Goal: Task Accomplishment & Management: Manage account settings

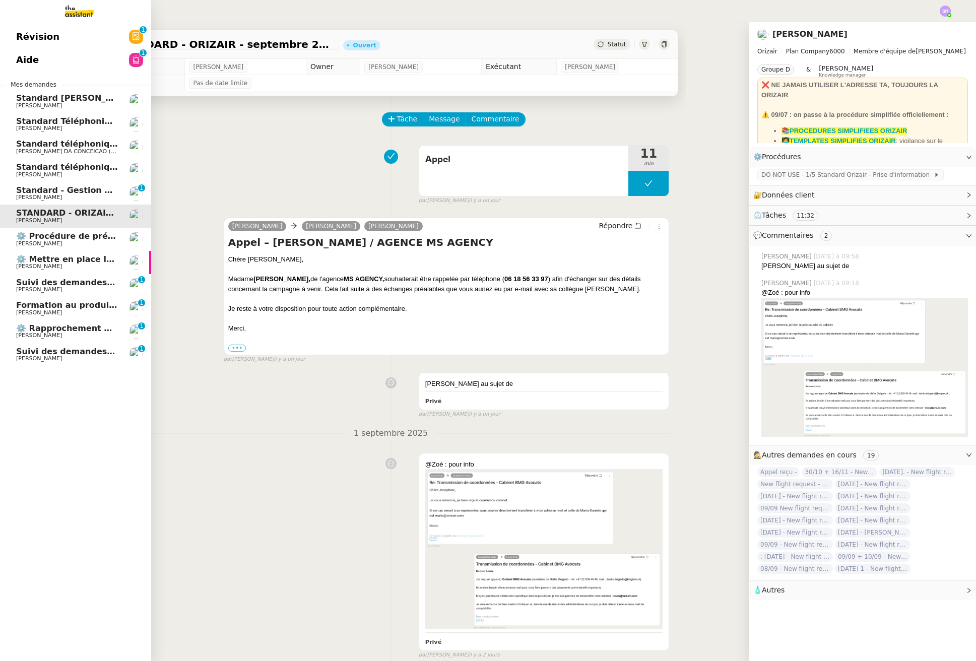
click at [46, 333] on span "Raphael Tougeron" at bounding box center [39, 335] width 46 height 7
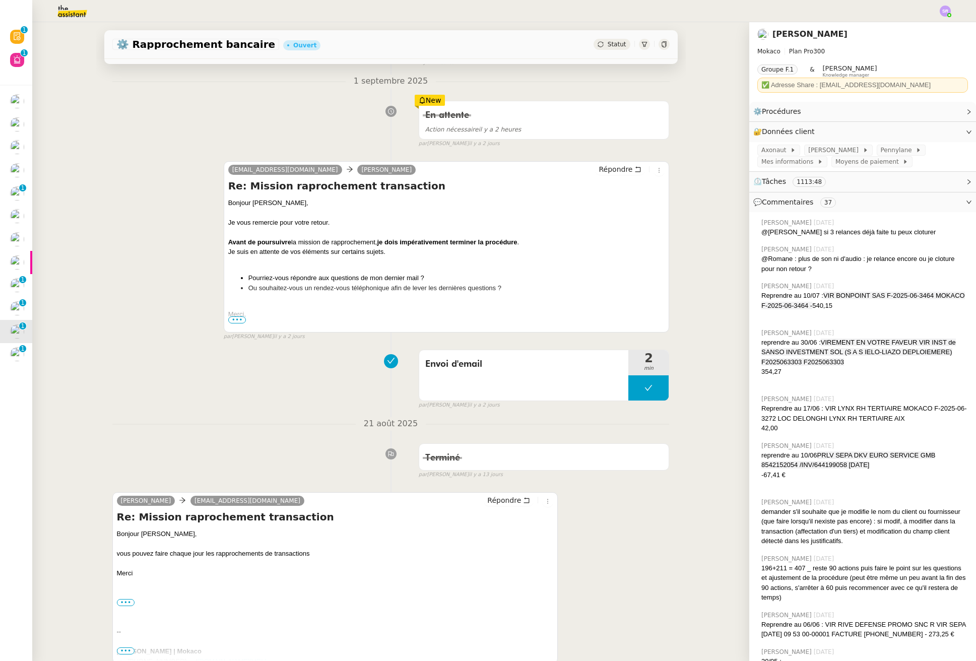
scroll to position [101, 0]
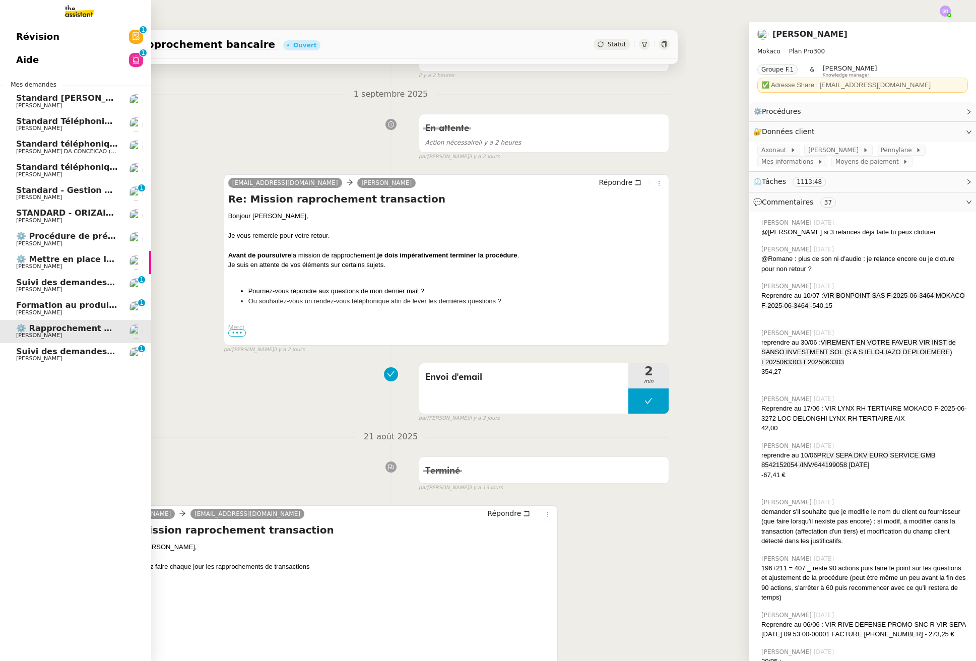
click at [61, 354] on span "Suivi des demandes / procédures en cours Storvatt - Client Franck Muffat Jeandet" at bounding box center [207, 352] width 383 height 10
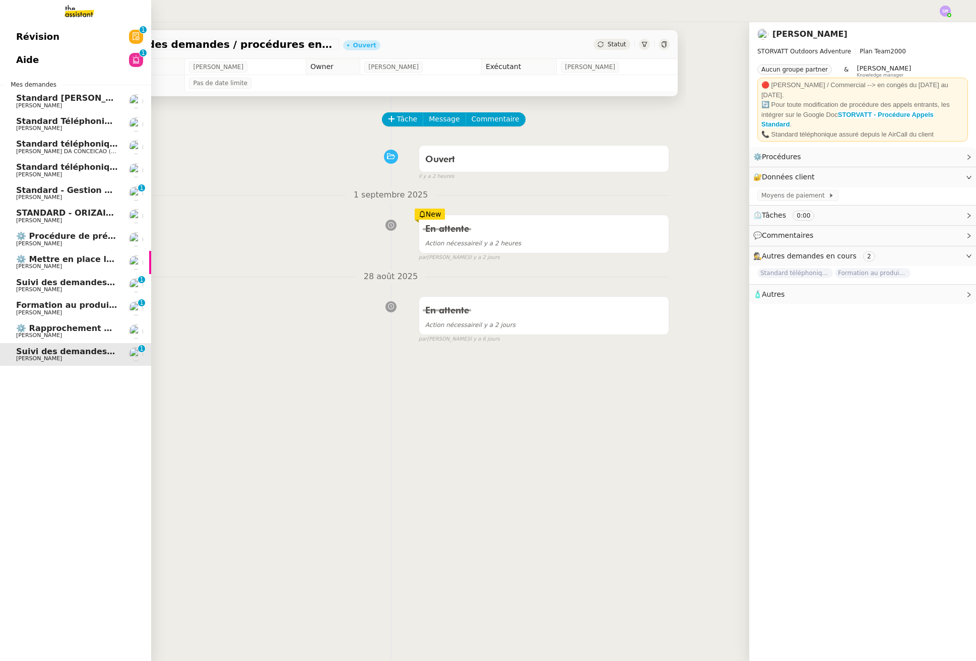
click at [76, 309] on span "Formation au produit Storvatt" at bounding box center [84, 305] width 137 height 10
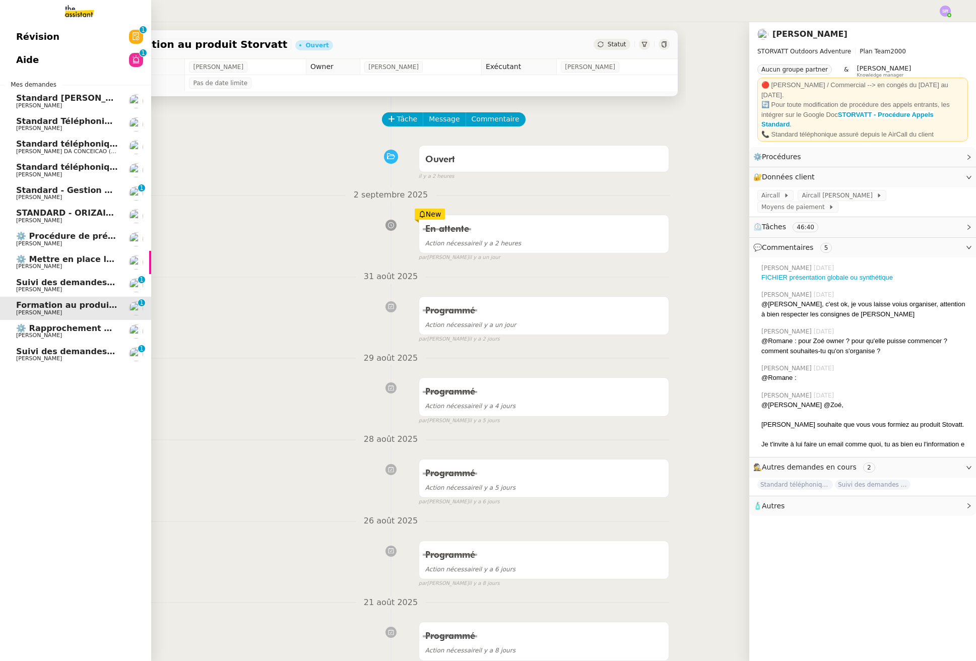
click at [81, 291] on span "[PERSON_NAME]" at bounding box center [67, 290] width 102 height 6
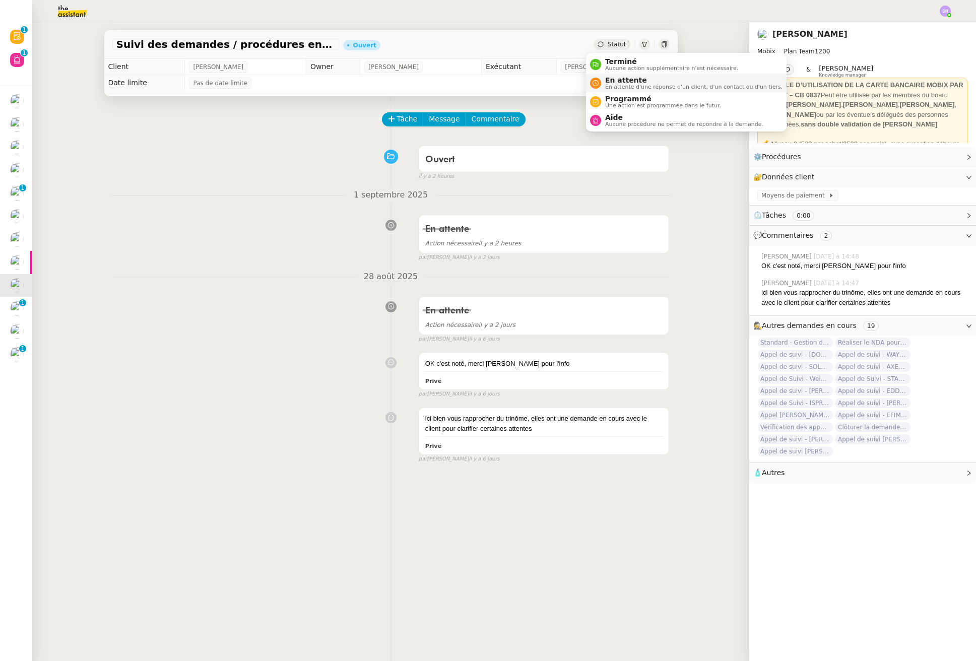
click at [613, 88] on span "En attente d'une réponse d'un client, d'un contact ou d'un tiers." at bounding box center [693, 87] width 177 height 6
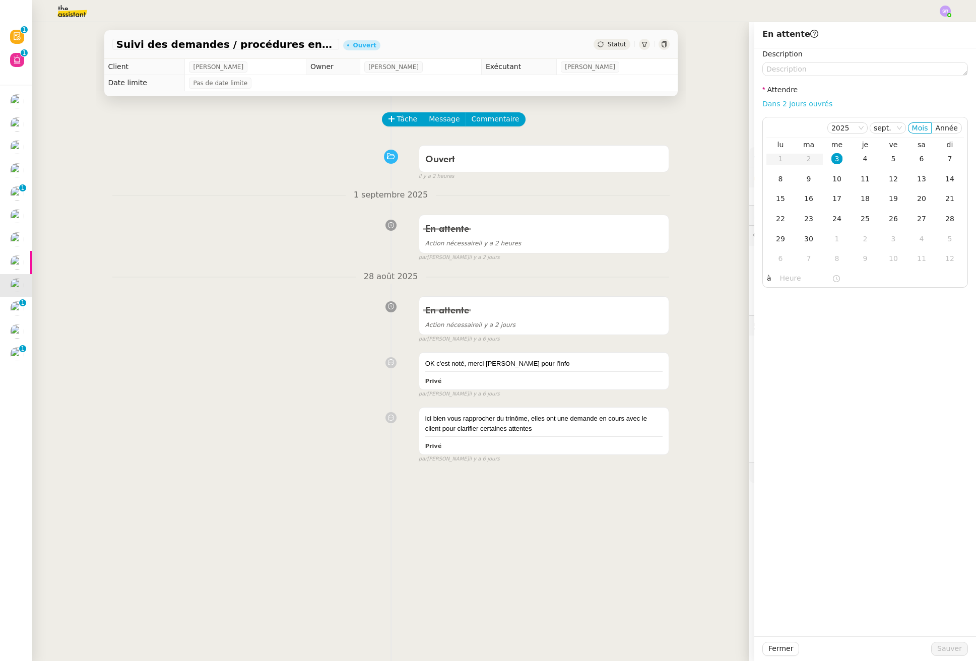
click at [793, 101] on link "Dans 2 jours ouvrés" at bounding box center [797, 104] width 70 height 8
type input "07:00"
click at [794, 104] on link "Dans 2 jours ouvrés" at bounding box center [797, 104] width 70 height 8
click at [943, 650] on span "Sauver" at bounding box center [949, 649] width 25 height 12
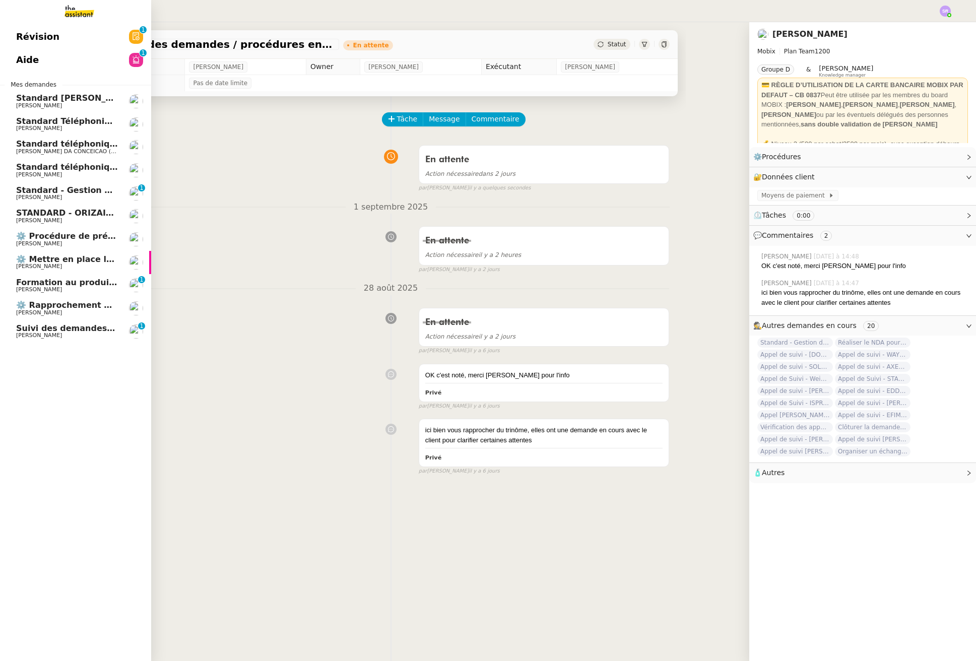
click at [63, 331] on span "Suivi des demandes / procédures en cours Storvatt - Client [PERSON_NAME] Jeandet" at bounding box center [207, 328] width 383 height 10
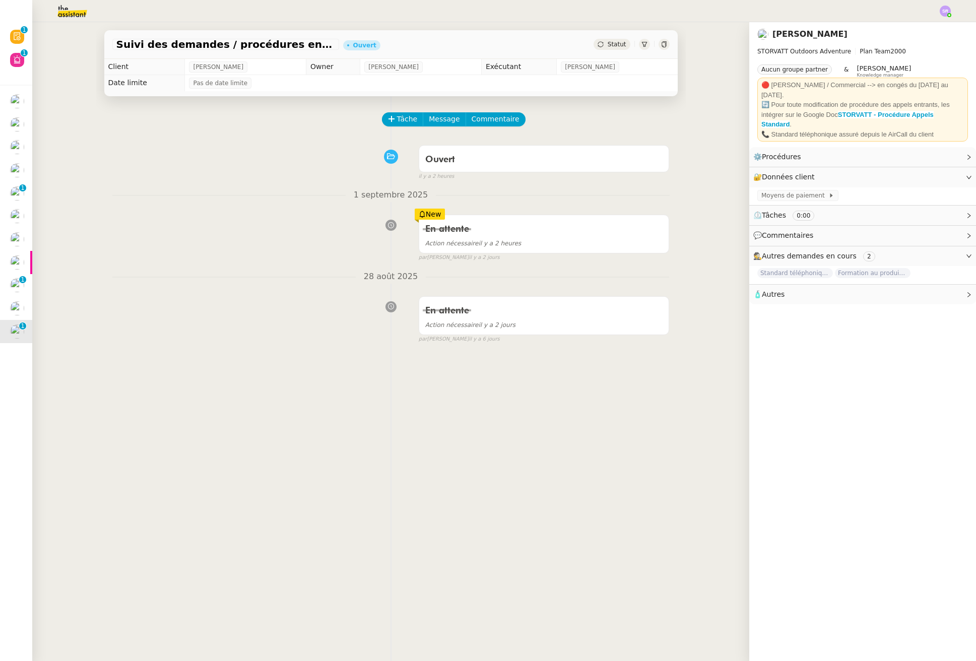
click at [605, 49] on div "Statut" at bounding box center [611, 44] width 36 height 11
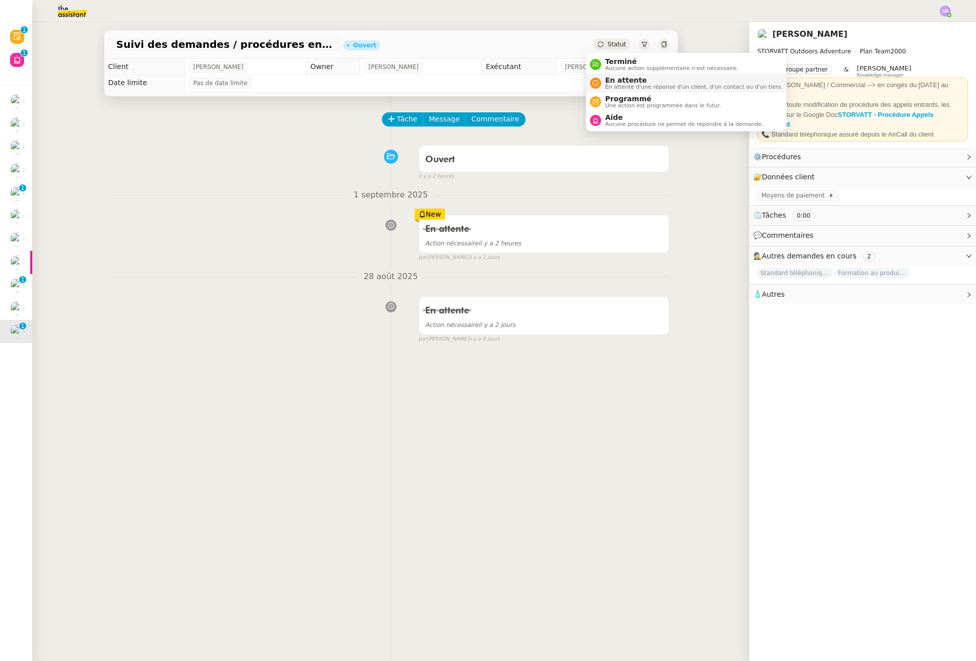
click at [641, 83] on span "En attente" at bounding box center [693, 80] width 177 height 8
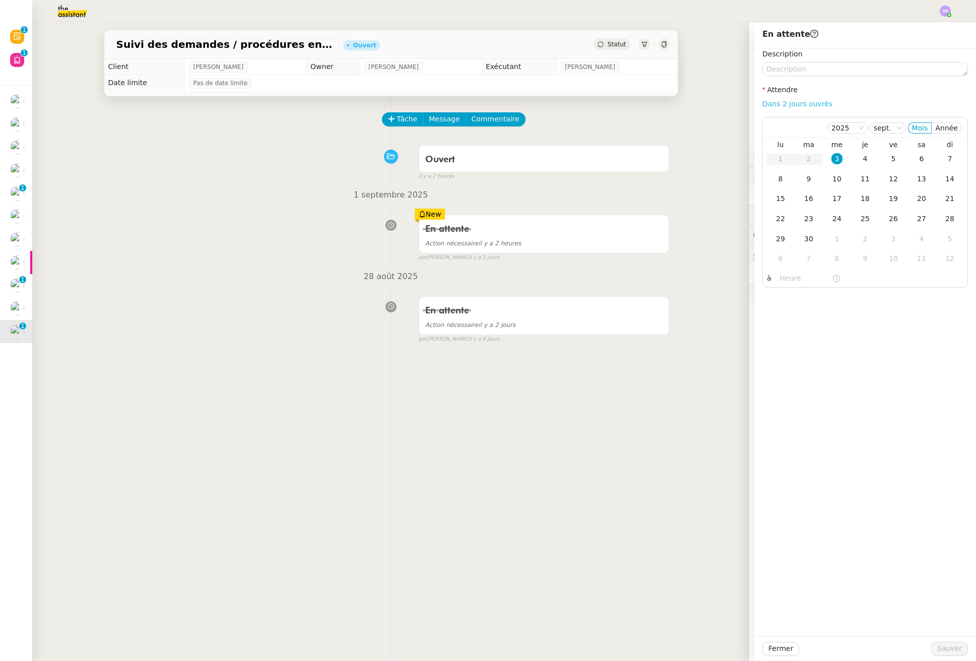
click at [804, 100] on link "Dans 2 jours ouvrés" at bounding box center [797, 104] width 70 height 8
type input "07:00"
click at [952, 649] on span "Sauver" at bounding box center [949, 649] width 25 height 12
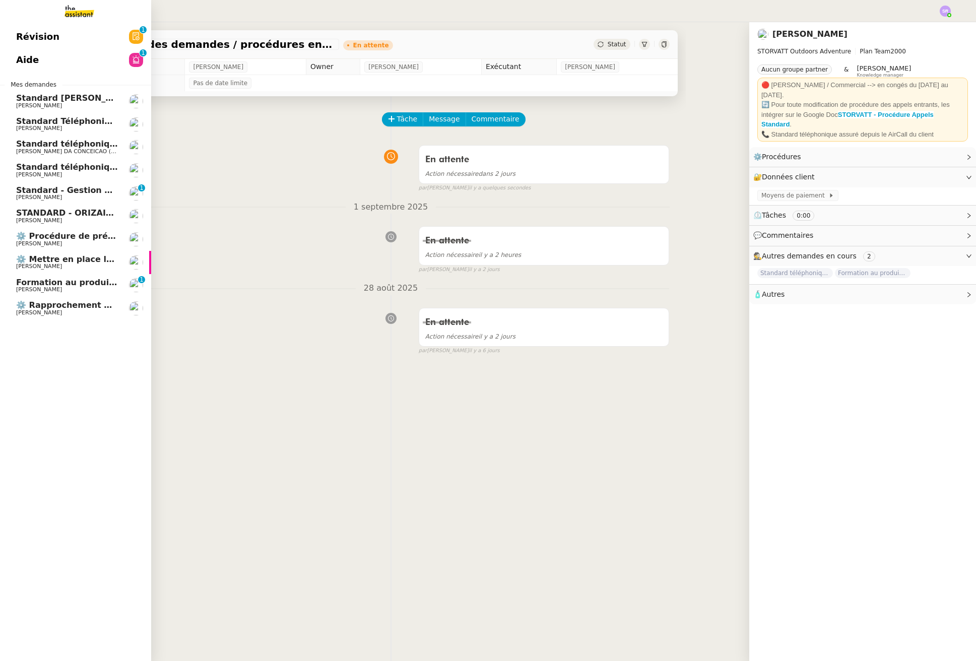
drag, startPoint x: 39, startPoint y: 282, endPoint x: 70, endPoint y: 283, distance: 30.7
click at [39, 282] on span "Formation au produit Storvatt" at bounding box center [84, 283] width 137 height 10
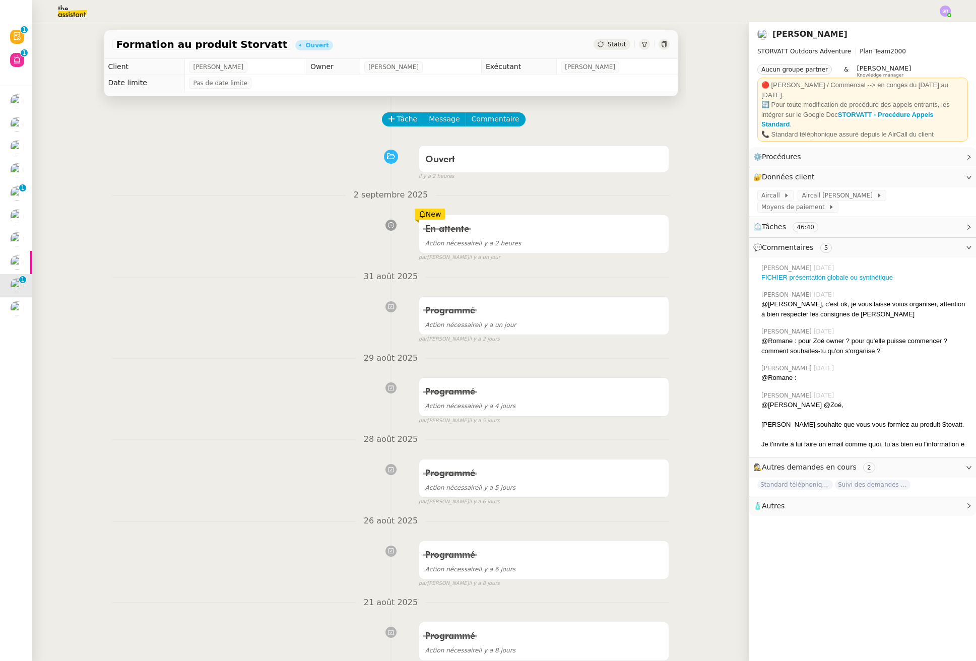
click at [614, 44] on span "Statut" at bounding box center [617, 44] width 19 height 7
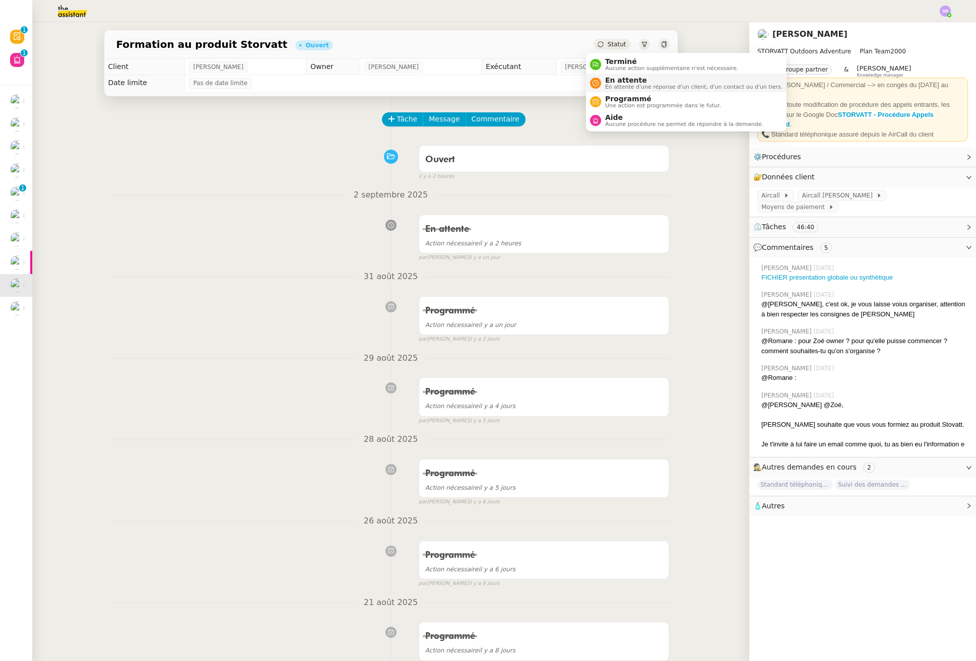
click at [632, 83] on span "En attente" at bounding box center [693, 80] width 177 height 8
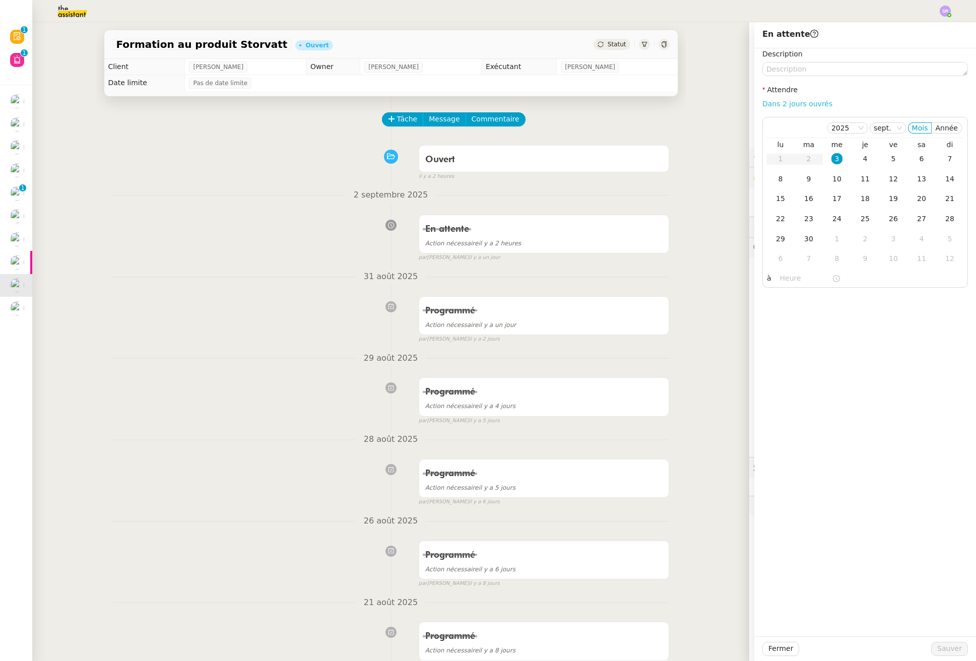
click at [771, 100] on link "Dans 2 jours ouvrés" at bounding box center [797, 104] width 70 height 8
type input "07:00"
click at [917, 160] on div "6" at bounding box center [921, 158] width 11 height 11
click at [940, 648] on span "Sauver" at bounding box center [949, 649] width 25 height 12
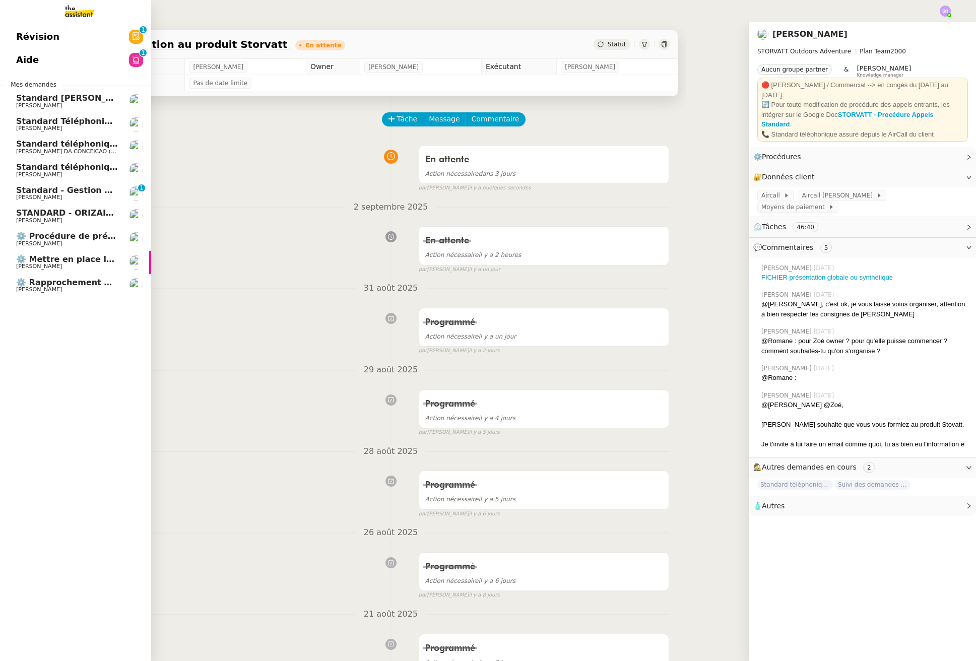
click at [71, 298] on div "Révision 0 1 2 3 4 5 6 7 8 9 Aide 0 1 2 3 4 5 6 7 8 9 Mes demandes Standard Aud…" at bounding box center [75, 341] width 151 height 639
click at [91, 284] on span "⚙️ Rapprochement bancaire" at bounding box center [79, 283] width 127 height 10
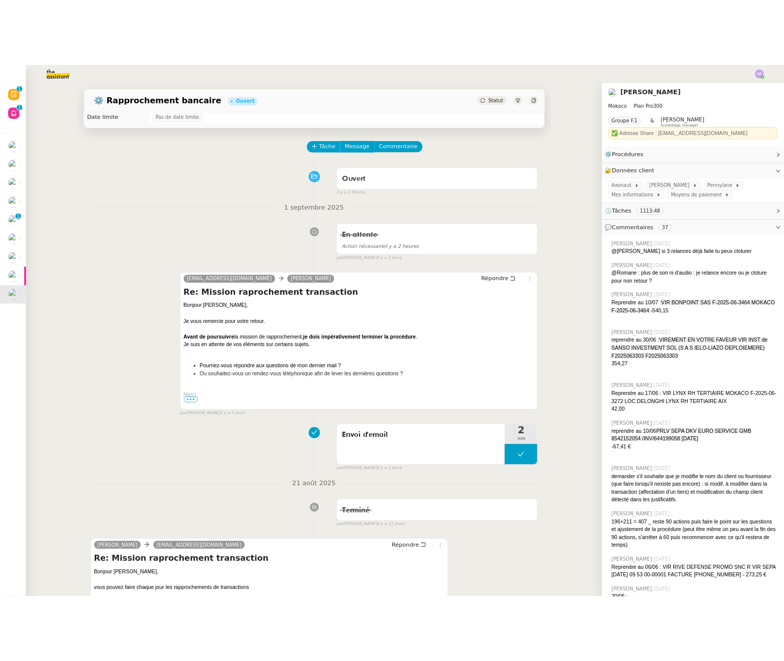
scroll to position [5, 0]
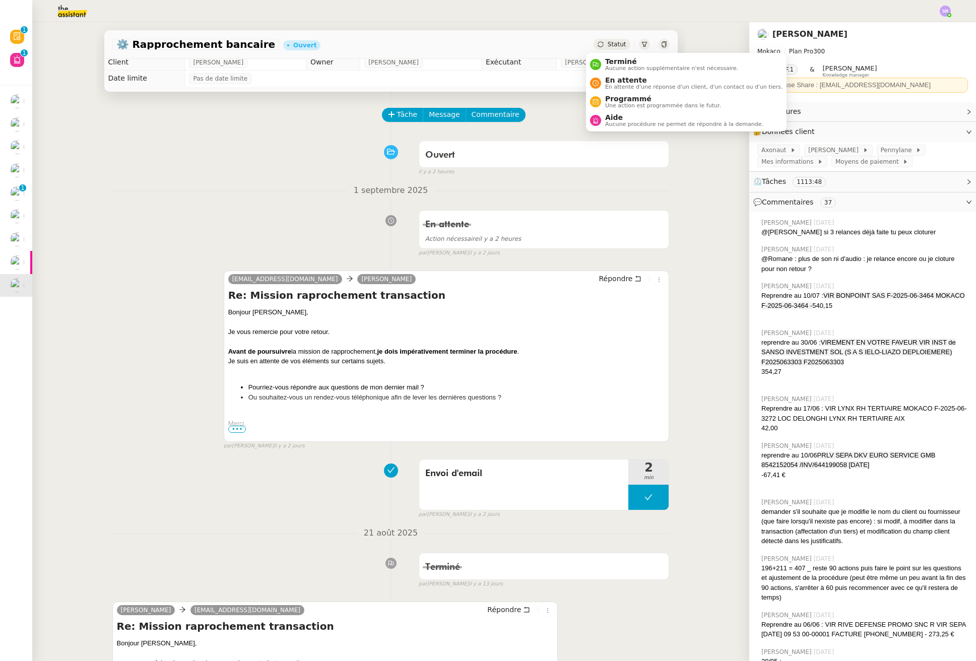
click at [614, 41] on span "Statut" at bounding box center [617, 44] width 19 height 7
click at [613, 81] on span "En attente" at bounding box center [693, 80] width 177 height 8
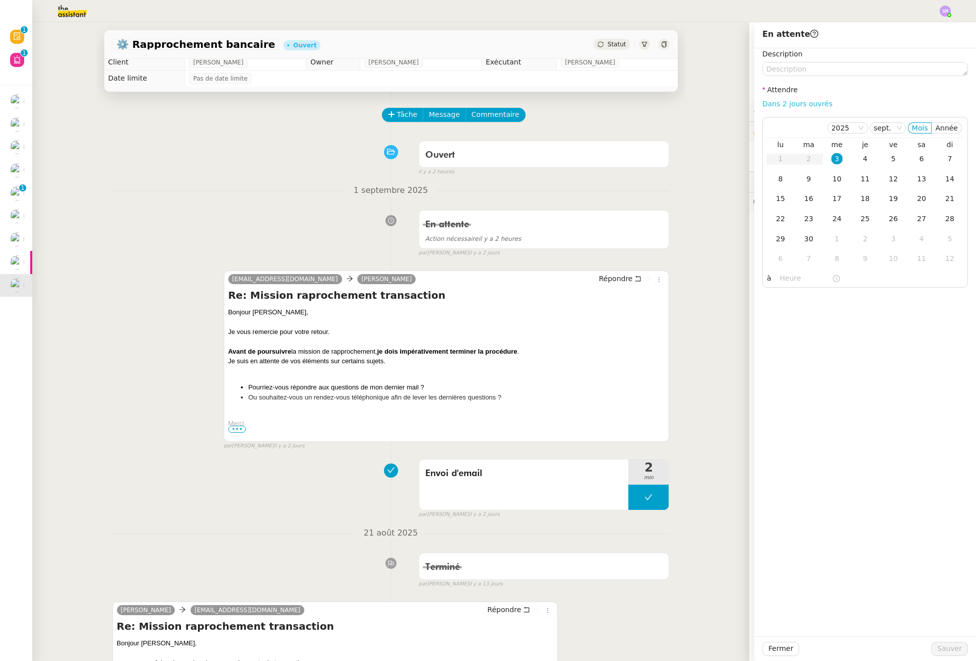
click at [788, 104] on link "Dans 2 jours ouvrés" at bounding box center [797, 104] width 70 height 8
type input "07:00"
drag, startPoint x: 860, startPoint y: 161, endPoint x: 861, endPoint y: 183, distance: 21.7
click at [860, 161] on div "4" at bounding box center [865, 158] width 11 height 11
click at [938, 653] on span "Sauver" at bounding box center [949, 649] width 25 height 12
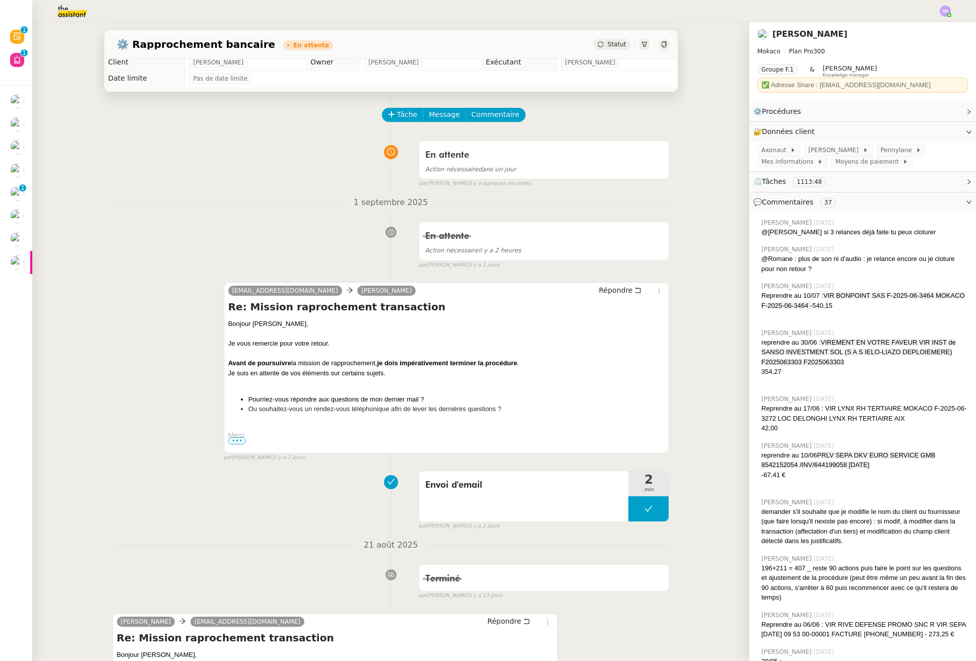
click at [160, 213] on div "1 septembre 2025 En attente Action nécessaire il y a 2 heures false par Stéphan…" at bounding box center [390, 233] width 557 height 74
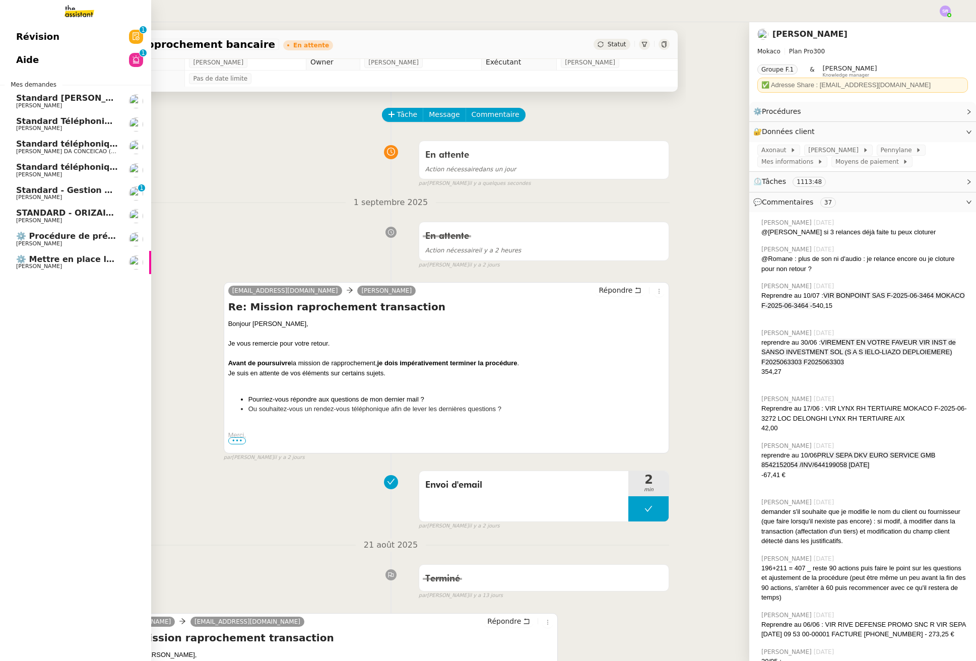
click at [46, 191] on span "Standard - Gestion des appels entrants - septembre 2025" at bounding box center [147, 190] width 262 height 10
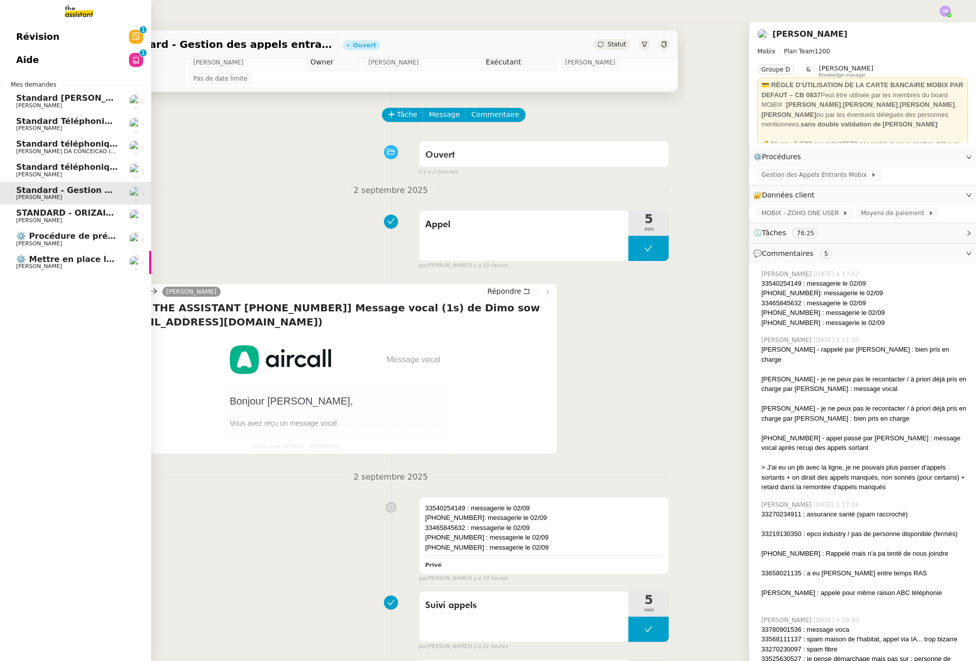
click at [31, 170] on span "Standard téléphonique - septembre 2025" at bounding box center [110, 167] width 188 height 10
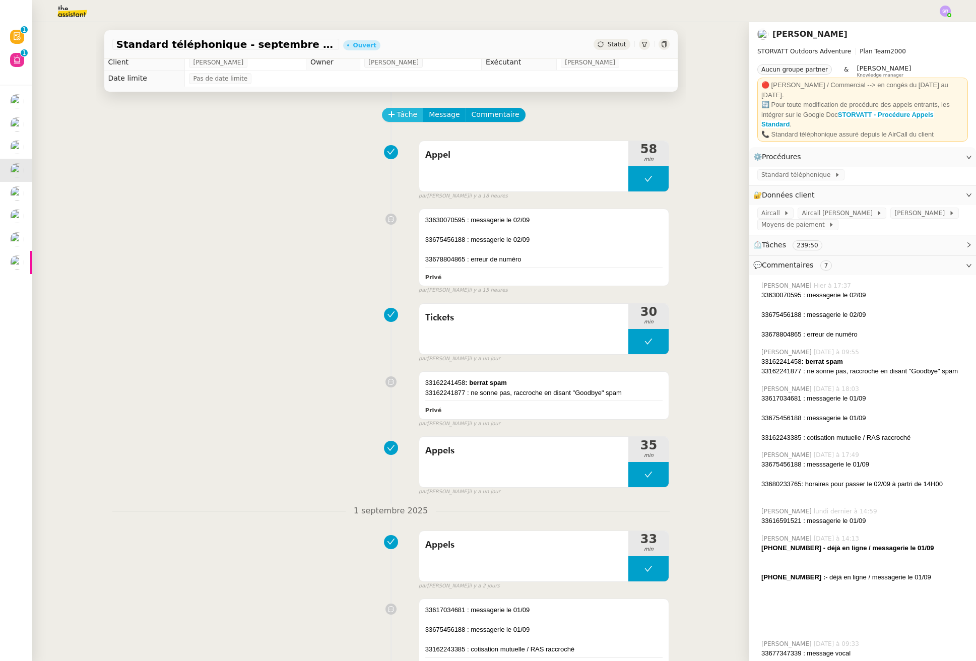
click at [403, 114] on span "Tâche" at bounding box center [407, 115] width 21 height 12
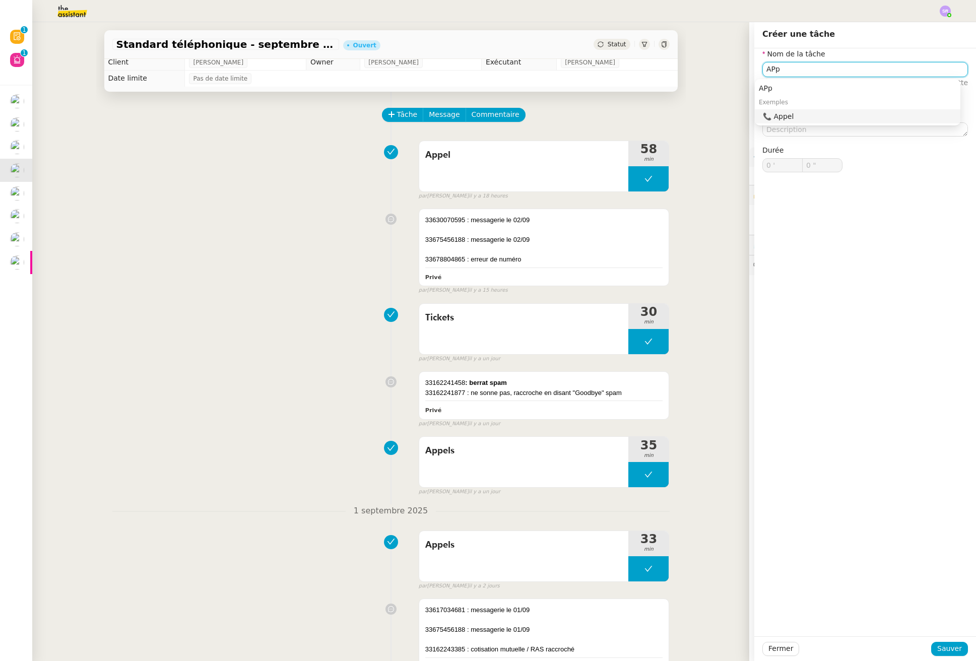
click at [813, 112] on div "📞 Appel" at bounding box center [859, 116] width 193 height 9
type input "Appel"
click at [940, 653] on span "Sauver" at bounding box center [949, 649] width 25 height 12
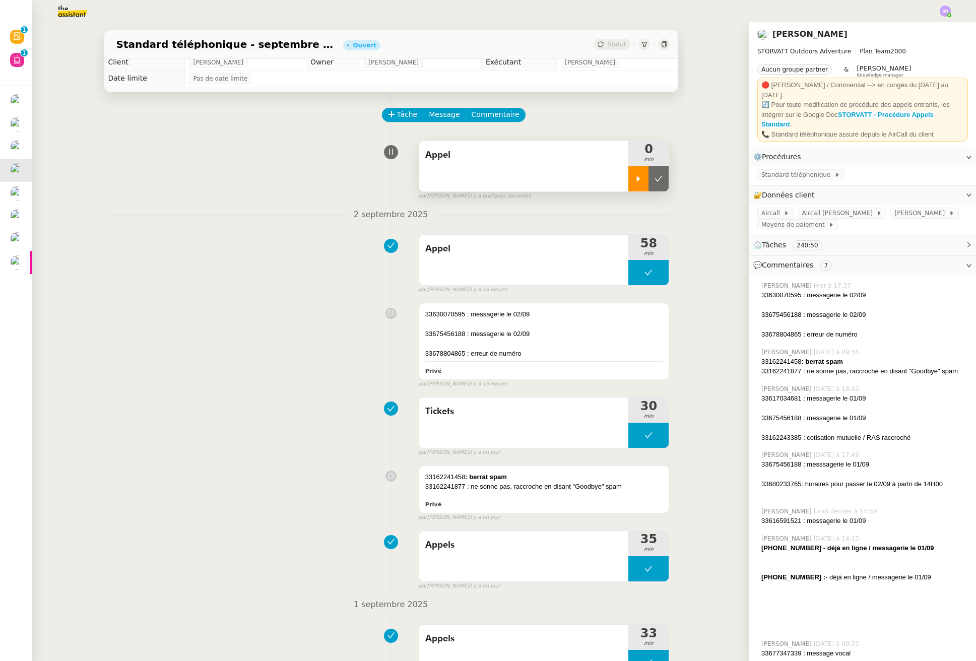
click at [637, 177] on icon at bounding box center [639, 179] width 4 height 6
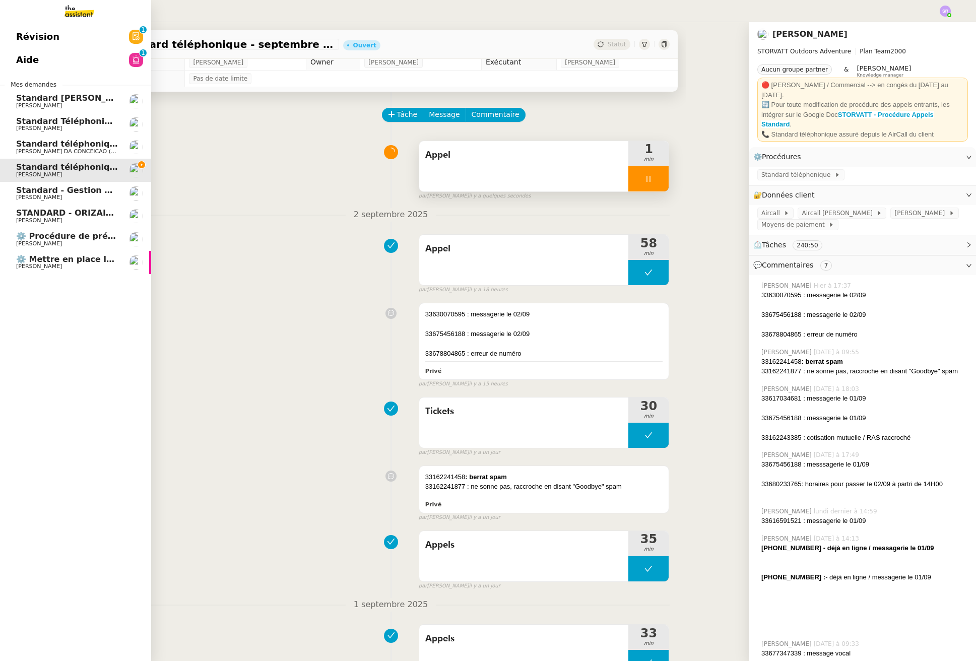
click at [52, 196] on span "[PERSON_NAME]" at bounding box center [39, 197] width 46 height 7
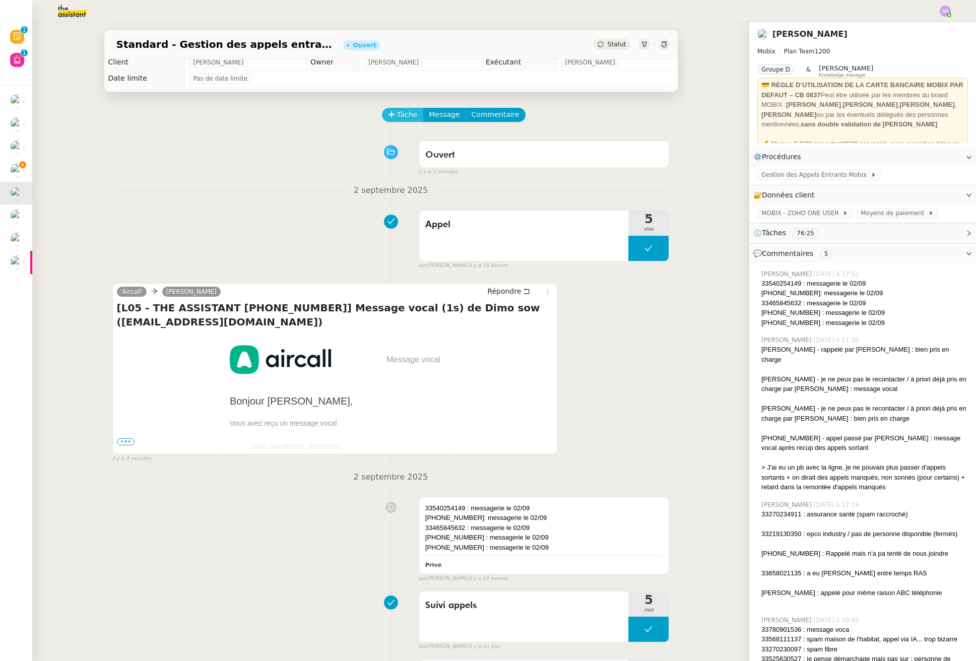
click at [397, 116] on span "Tâche" at bounding box center [407, 115] width 21 height 12
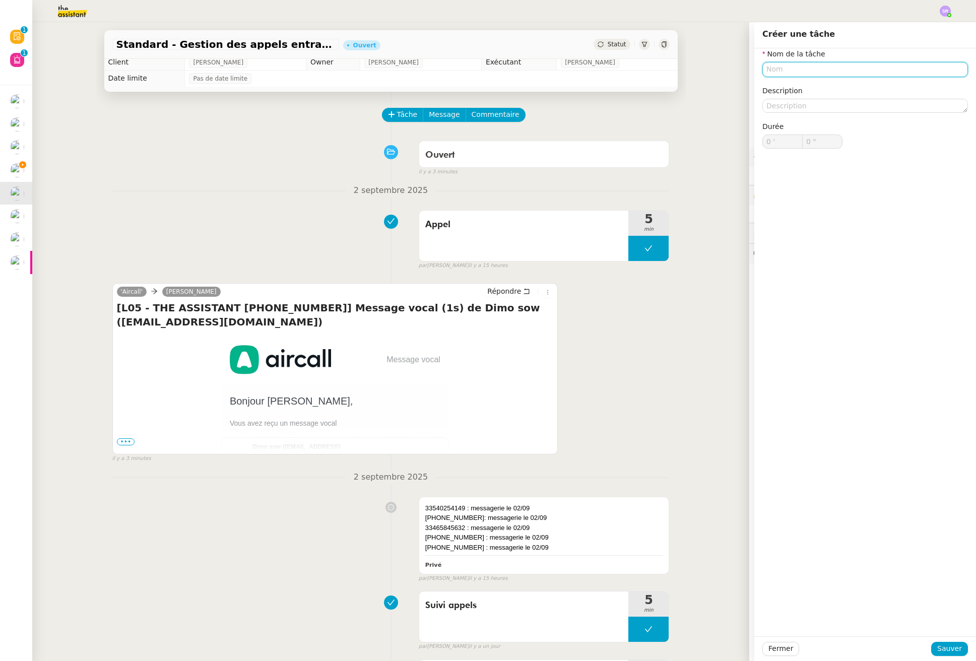
click at [828, 69] on input "text" at bounding box center [865, 69] width 206 height 15
type input "S"
click at [802, 117] on div "📞 Appel" at bounding box center [859, 116] width 193 height 9
type input "Appel"
click at [949, 651] on span "Sauver" at bounding box center [949, 649] width 25 height 12
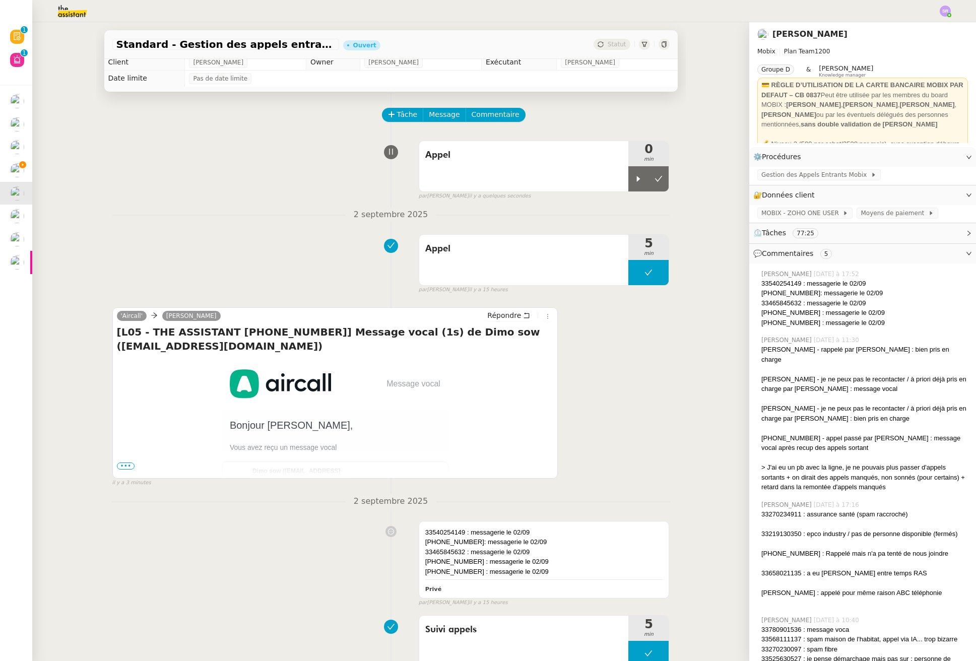
click at [143, 242] on div "Appel 5 min false par Zoé L. il y a 15 heures" at bounding box center [390, 262] width 557 height 64
click at [216, 259] on div "Appel 5 min false par Zoé L. il y a 15 heures" at bounding box center [390, 262] width 557 height 64
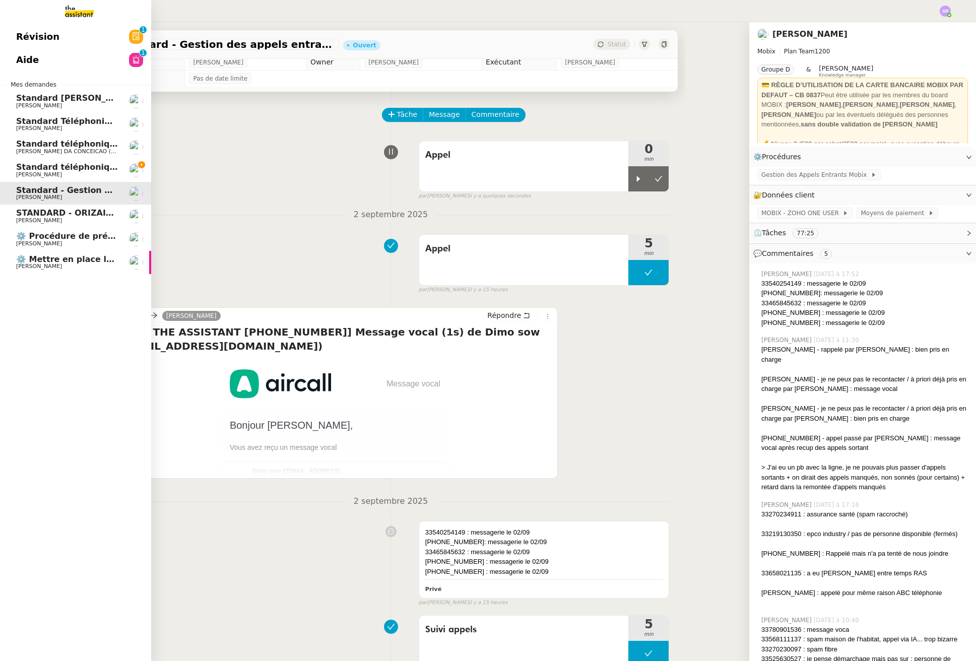
drag, startPoint x: 26, startPoint y: 169, endPoint x: 113, endPoint y: 169, distance: 87.2
click at [26, 169] on span "Standard téléphonique - septembre 2025" at bounding box center [110, 167] width 188 height 10
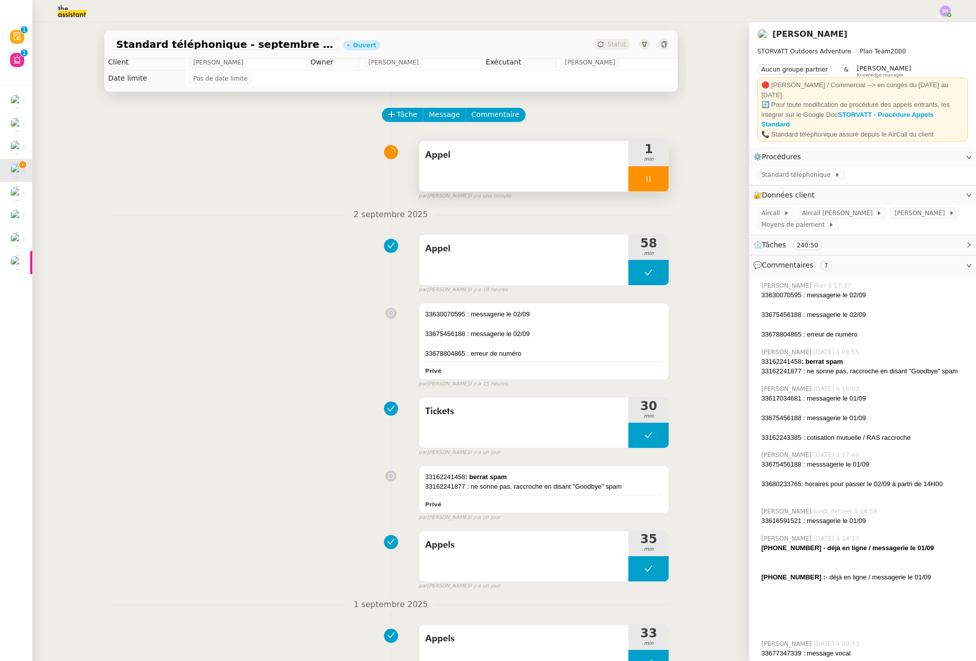
click at [644, 179] on icon at bounding box center [648, 179] width 8 height 8
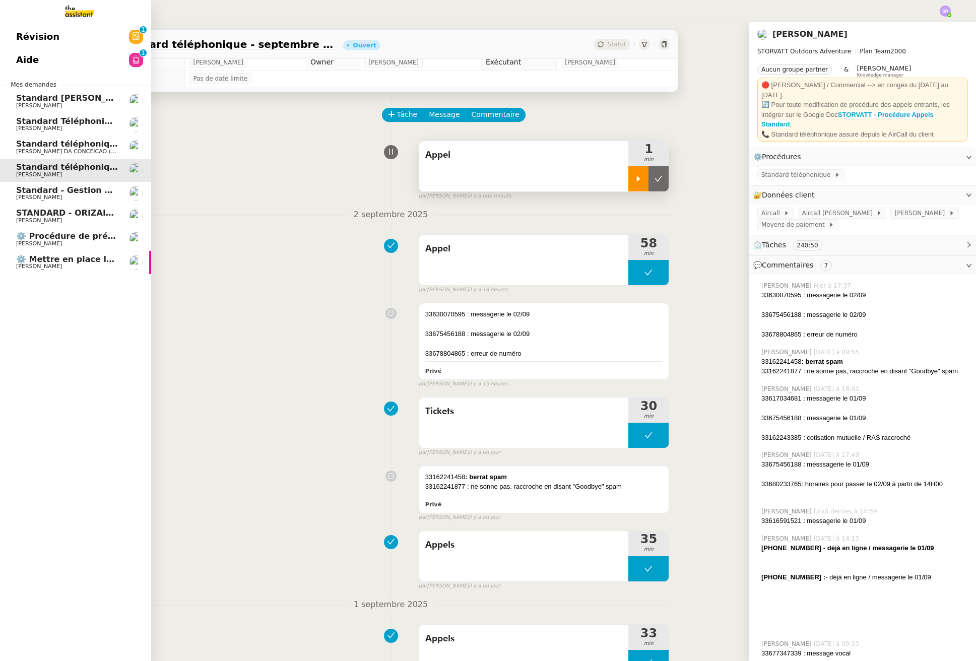
click at [43, 188] on span "Standard - Gestion des appels entrants - septembre 2025" at bounding box center [147, 190] width 262 height 10
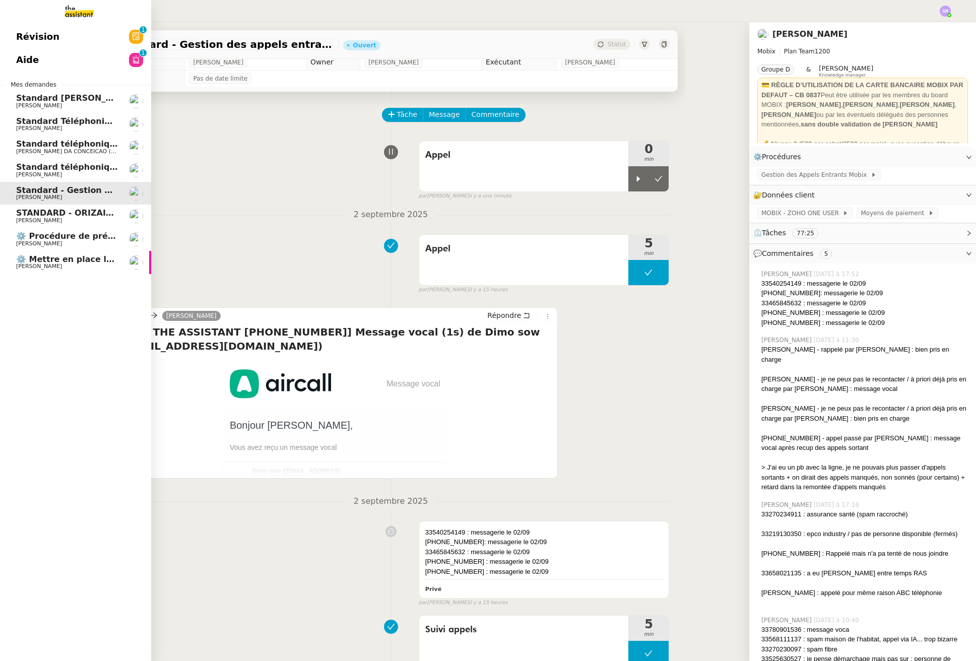
click at [13, 170] on link "Standard téléphonique - septembre 2025 Franck MUFFAT-JEANDET" at bounding box center [75, 170] width 151 height 23
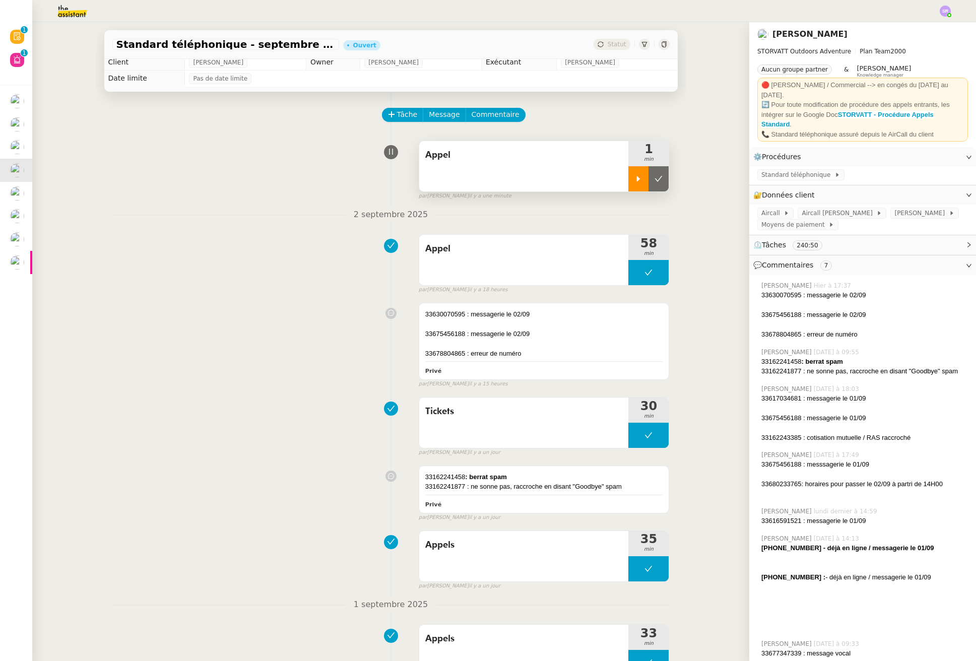
click at [628, 174] on div at bounding box center [638, 178] width 20 height 25
click at [645, 180] on div at bounding box center [648, 178] width 40 height 25
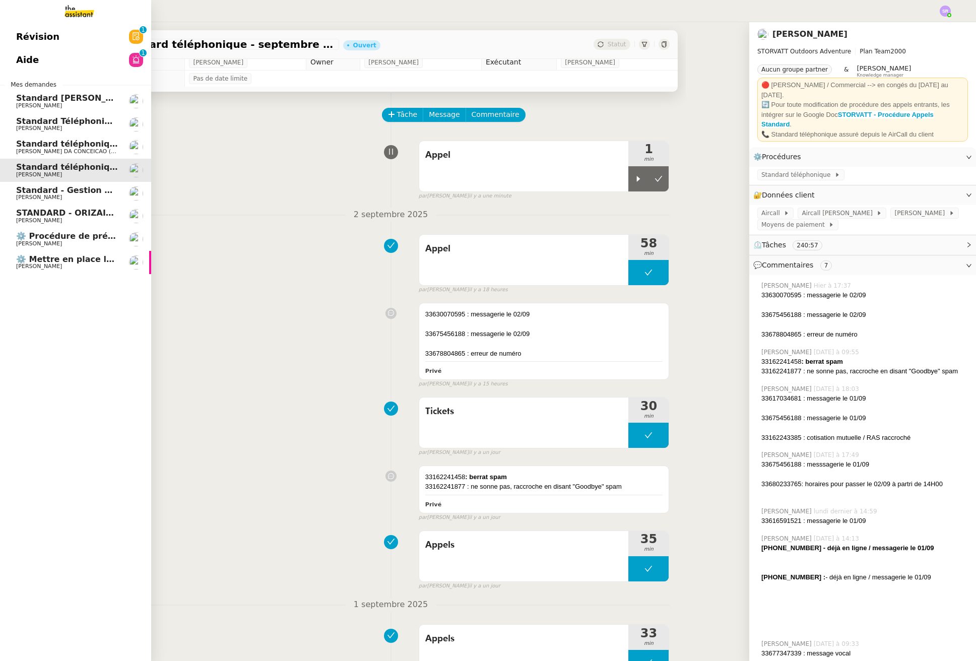
drag, startPoint x: 18, startPoint y: 192, endPoint x: 121, endPoint y: 184, distance: 103.6
click at [18, 192] on span "Standard - Gestion des appels entrants - septembre 2025" at bounding box center [147, 190] width 262 height 10
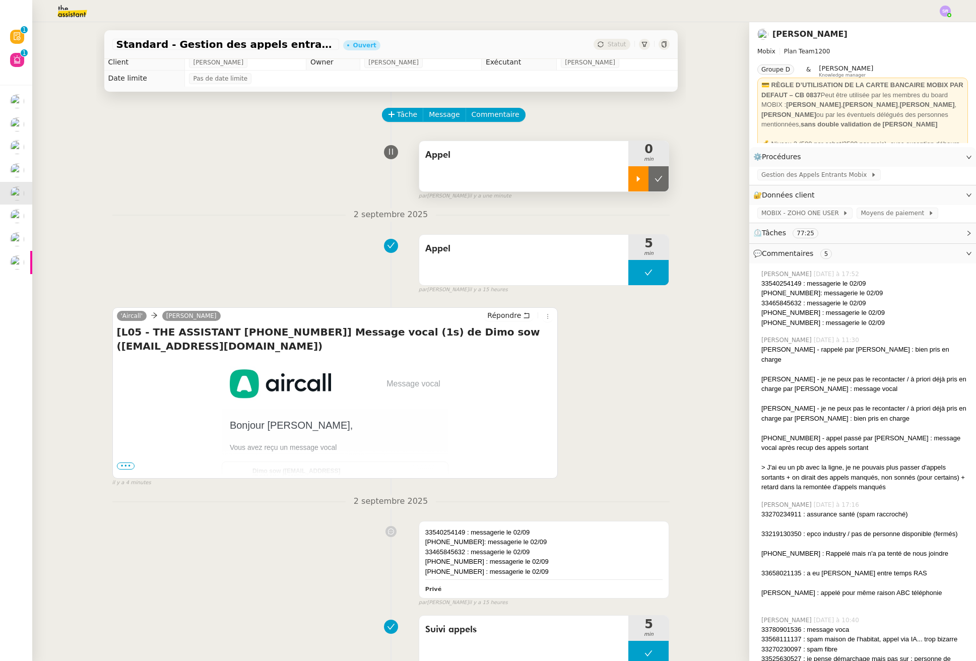
click at [634, 177] on icon at bounding box center [638, 179] width 8 height 8
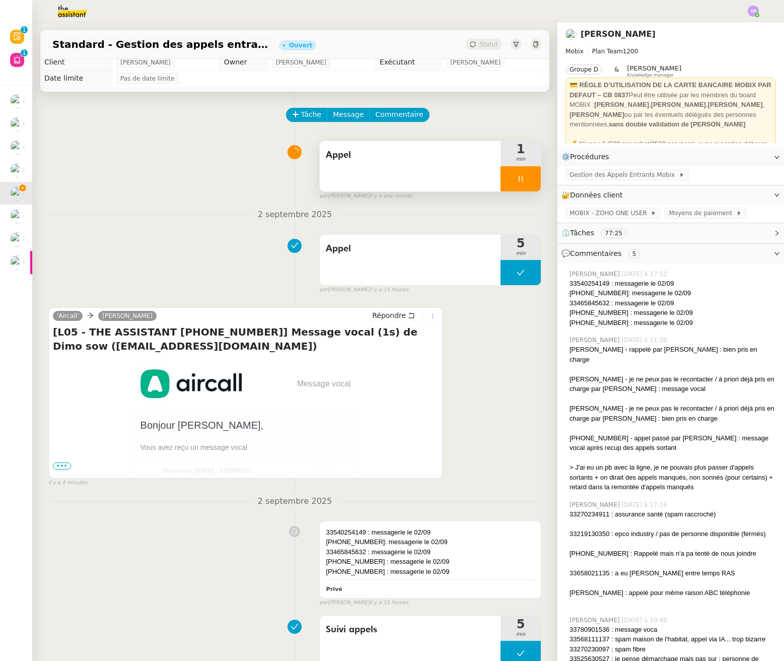
click at [507, 172] on div at bounding box center [521, 178] width 40 height 25
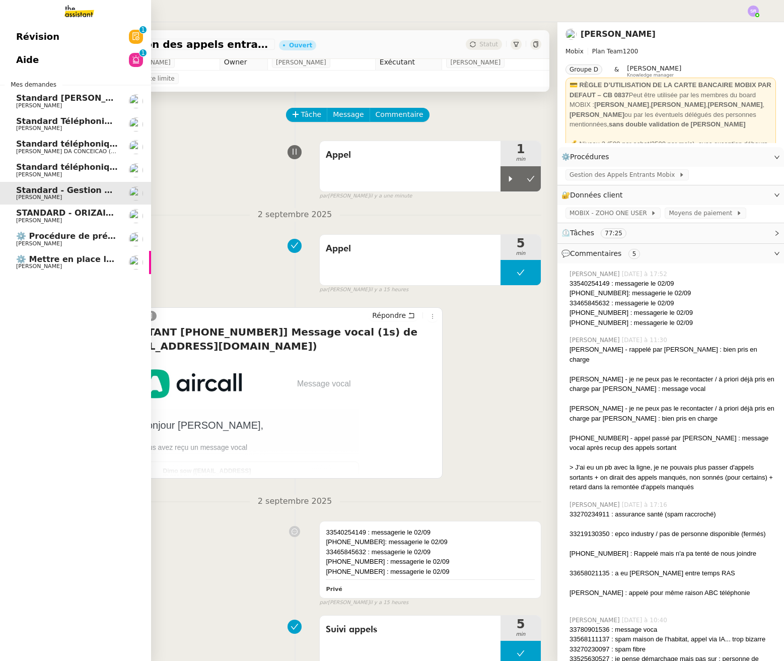
click at [26, 172] on span "[PERSON_NAME]" at bounding box center [39, 174] width 46 height 7
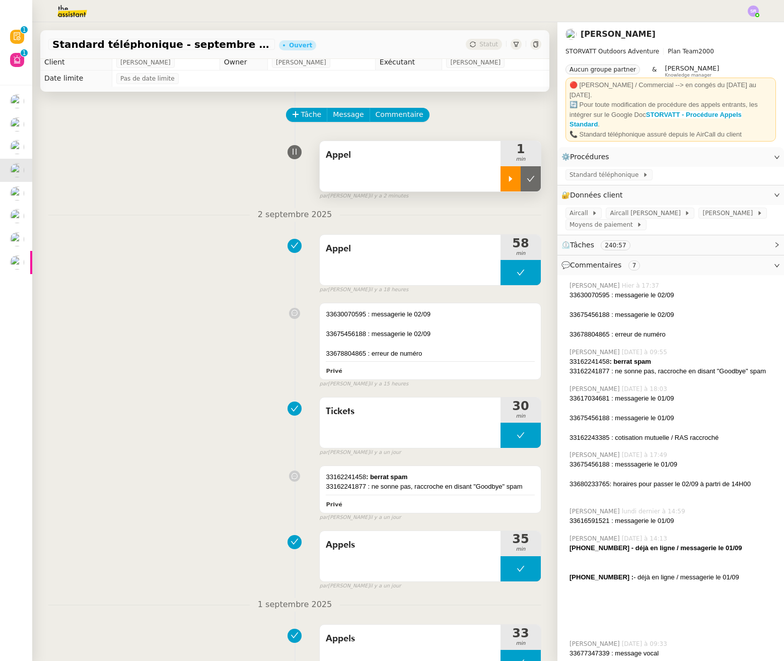
click at [502, 181] on div at bounding box center [511, 178] width 20 height 25
click at [512, 183] on div at bounding box center [521, 178] width 40 height 25
click at [465, 183] on div "Appel" at bounding box center [410, 166] width 181 height 50
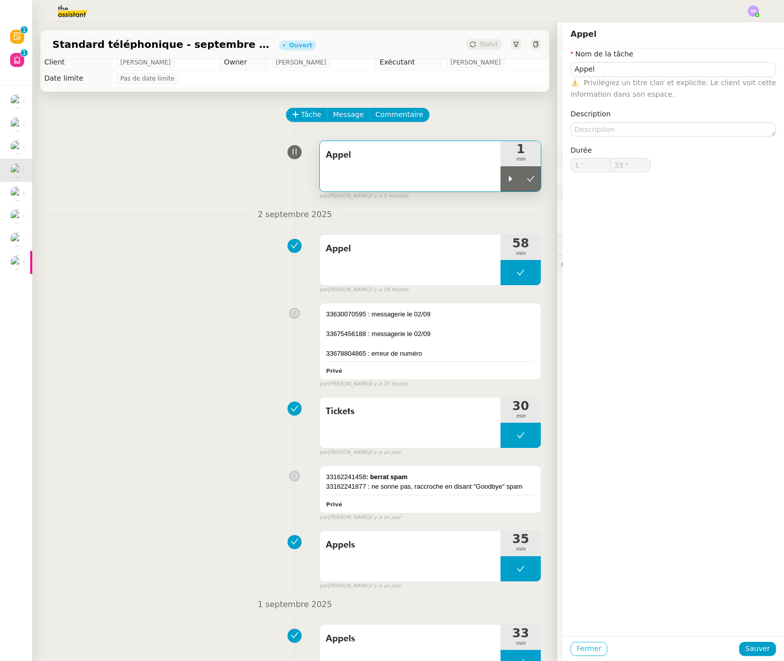
click at [586, 646] on span "Fermer" at bounding box center [589, 649] width 25 height 12
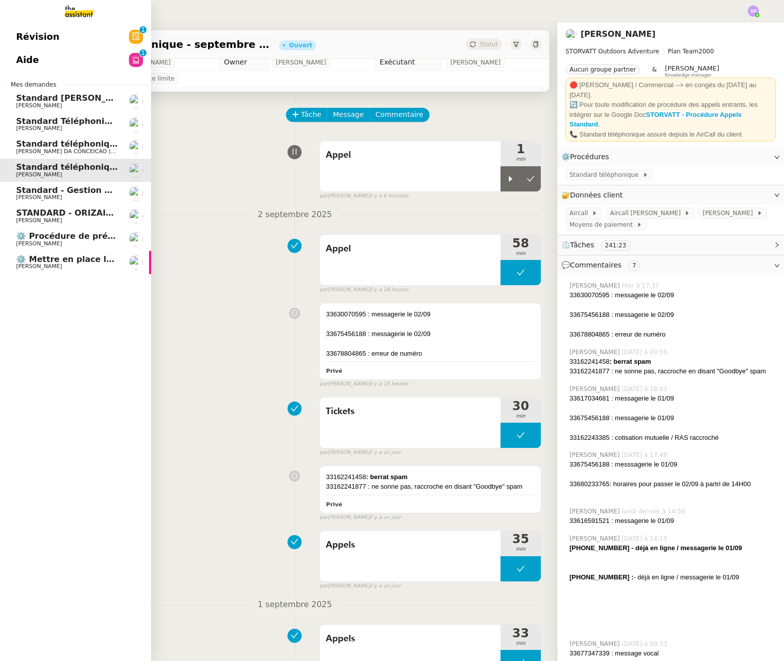
click at [26, 197] on span "[PERSON_NAME]" at bounding box center [39, 197] width 46 height 7
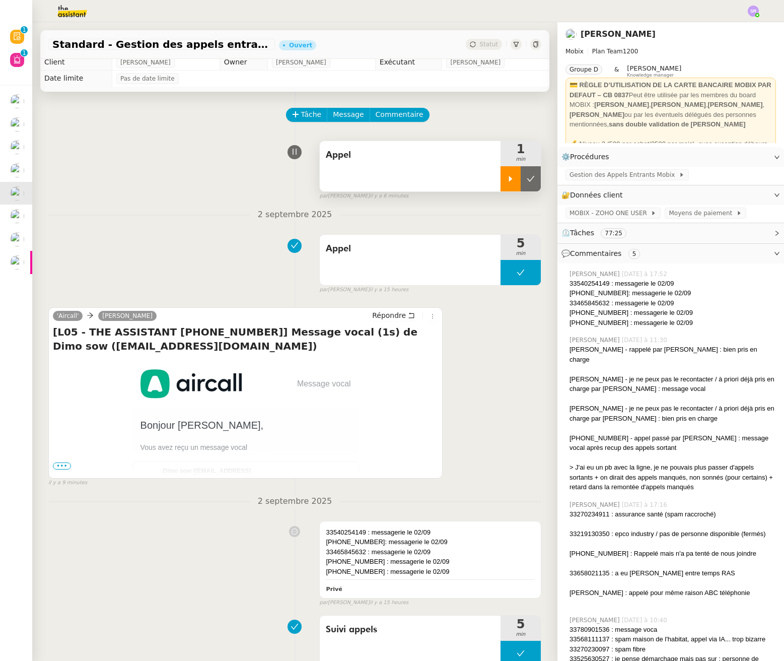
click at [507, 177] on icon at bounding box center [511, 179] width 8 height 8
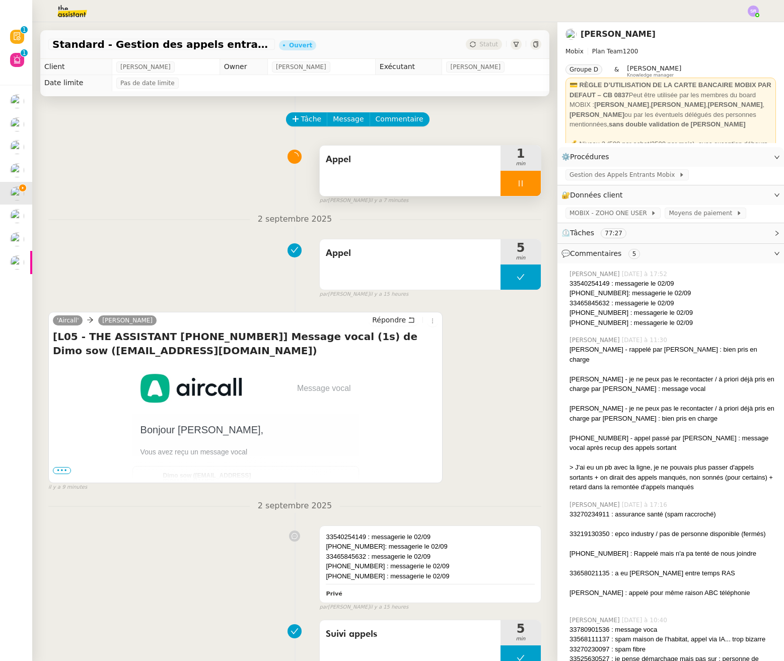
click at [422, 168] on div "Appel" at bounding box center [410, 171] width 181 height 50
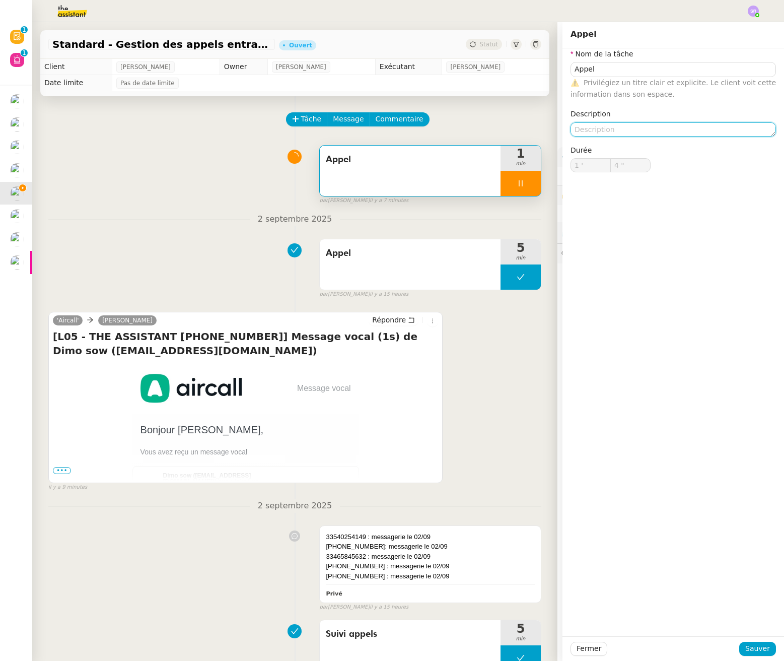
click at [613, 133] on textarea at bounding box center [674, 129] width 206 height 14
type input "5 ""
type textarea "+"
type input "6 ""
type textarea "+anal"
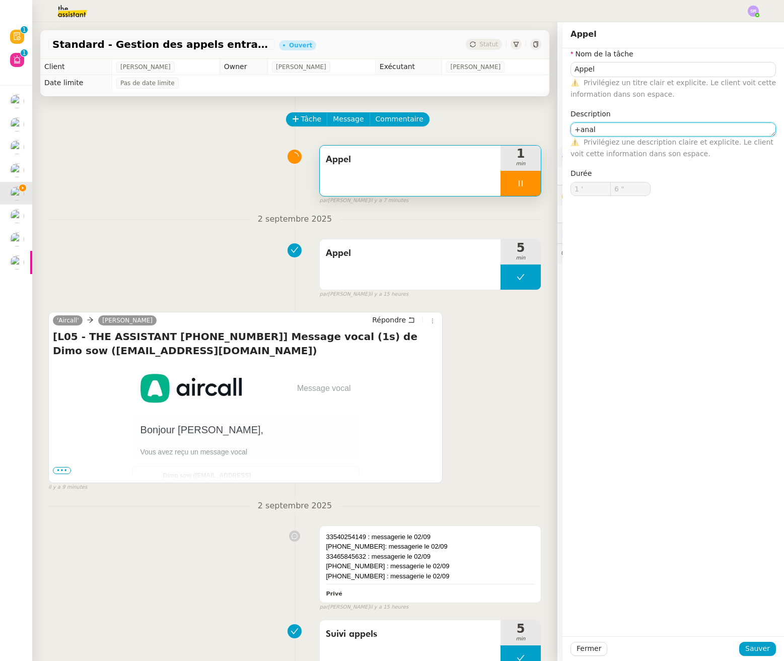
type input "7 ""
type textarea "+anal"
type input "8 ""
type textarea "+analyse"
type input "9 ""
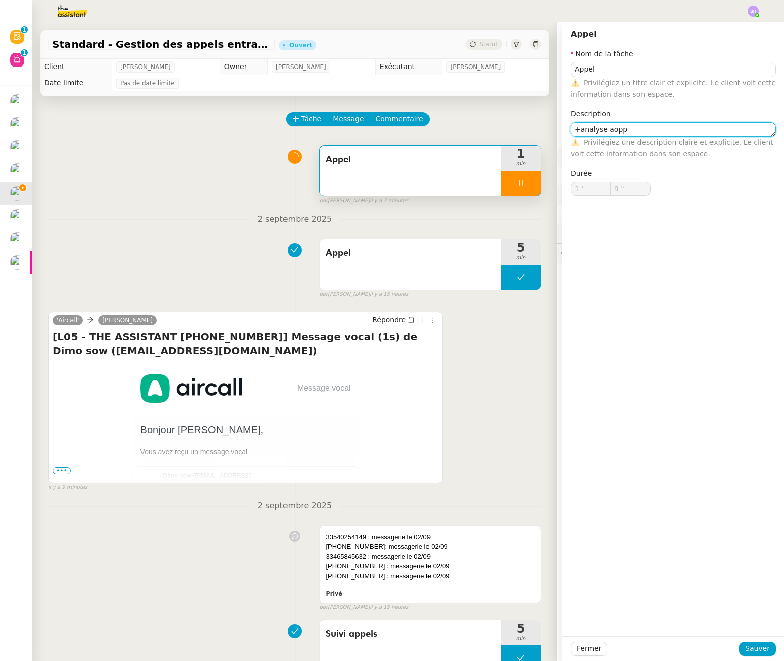
type textarea "+analyse aop"
type input "10 ""
type textarea "+analyse app"
type input "11 ""
type textarea "+analyse appels v"
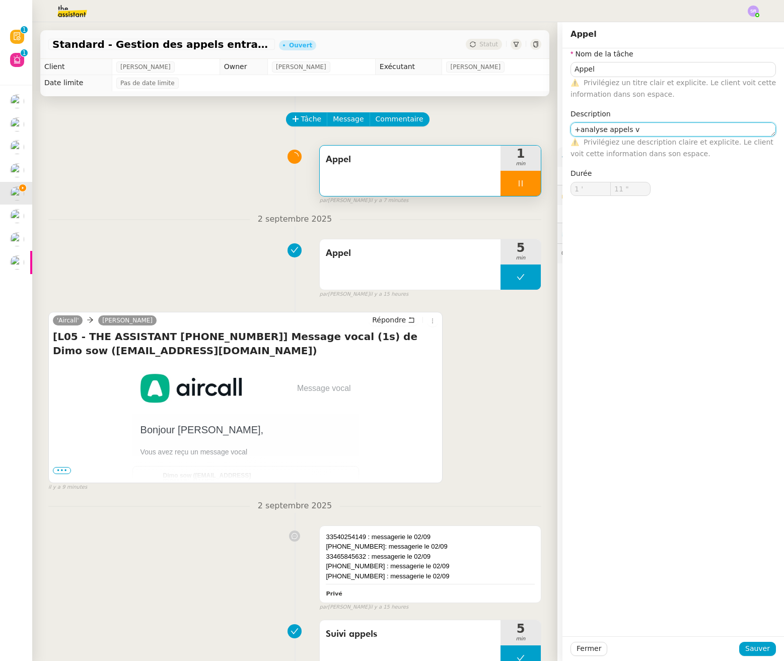
type input "12 ""
type textarea "+analyse appels veille"
type input "14 ""
type textarea "+analyse appels veille"
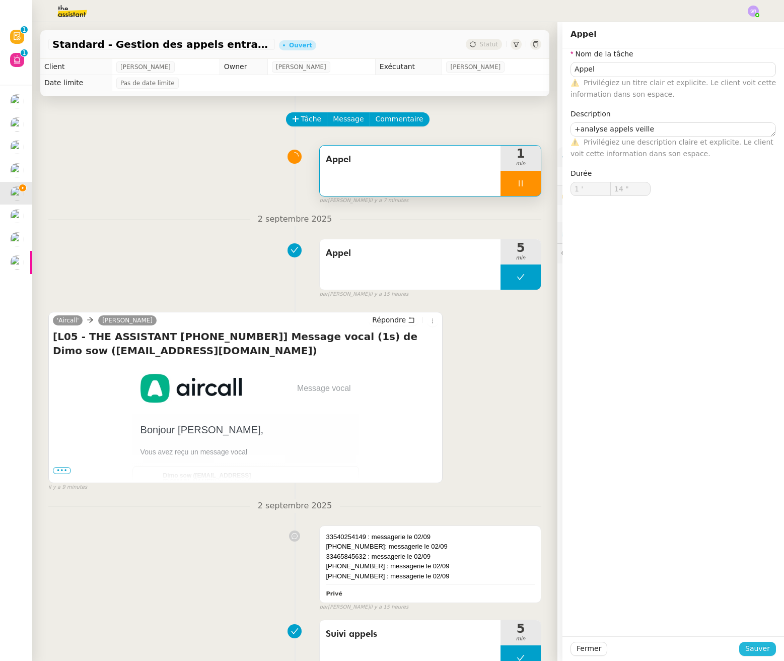
click at [759, 652] on span "Sauver" at bounding box center [758, 649] width 25 height 12
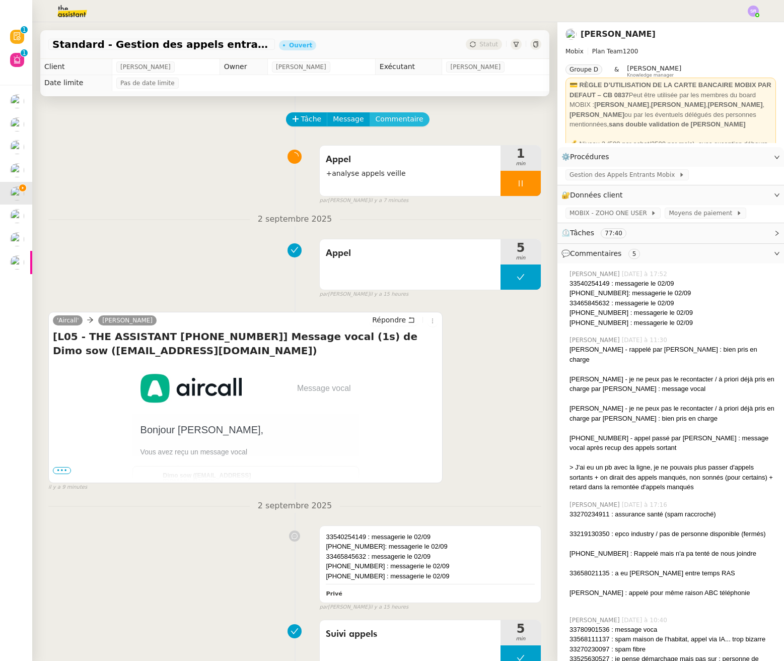
click at [410, 122] on button "Commentaire" at bounding box center [400, 119] width 60 height 14
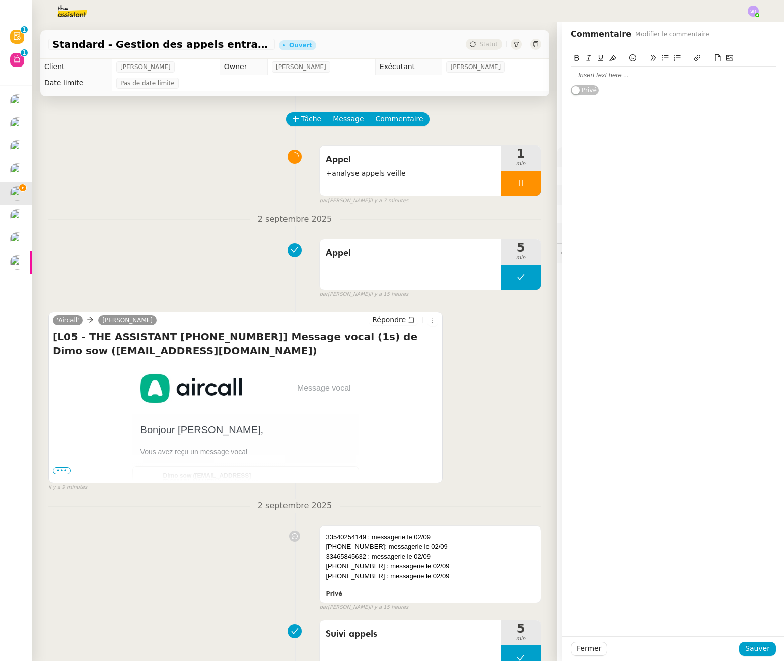
click at [696, 78] on div at bounding box center [674, 75] width 206 height 9
drag, startPoint x: 364, startPoint y: 549, endPoint x: 349, endPoint y: 530, distance: 24.0
click at [326, 543] on div "[PHONE_NUMBER]: messagerie le 02/09" at bounding box center [430, 547] width 209 height 10
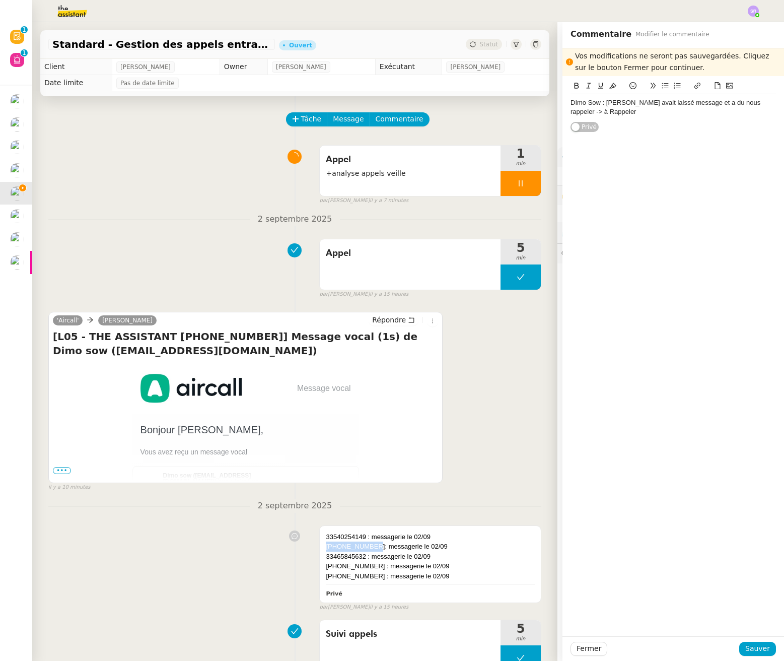
copy div "+33745285092:"
click at [588, 76] on div "DImo Sow : Zoé avait laissé message et a du nous rappeler -> à Rappeler" at bounding box center [674, 98] width 206 height 45
click at [595, 103] on div "DImo Sow : Zoé avait laissé message et a du nous rappeler -> à Rappeler" at bounding box center [674, 107] width 206 height 19
click at [746, 647] on span "Sauver" at bounding box center [758, 649] width 25 height 12
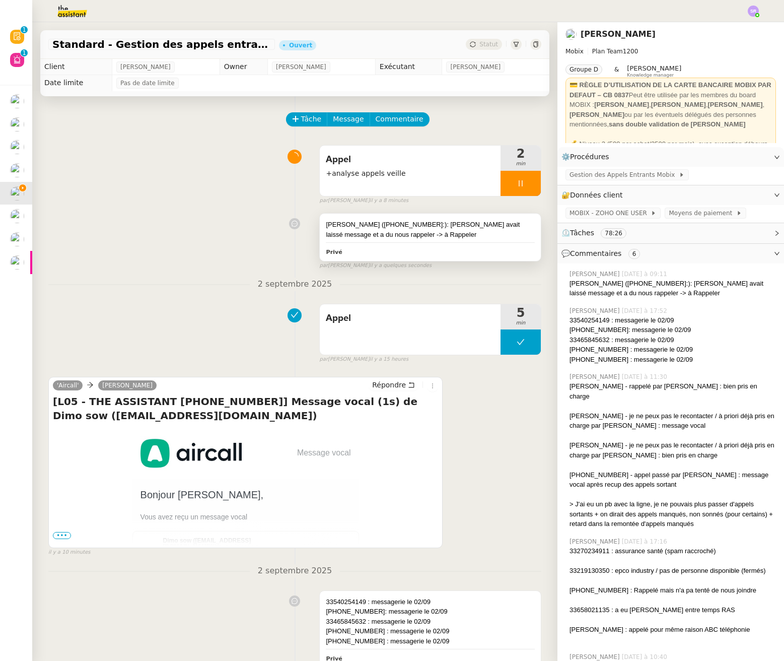
click at [442, 242] on div "DImo Sow (+33745285092:): Zoé avait laissé message et a du nous rappeler -> à R…" at bounding box center [430, 237] width 221 height 47
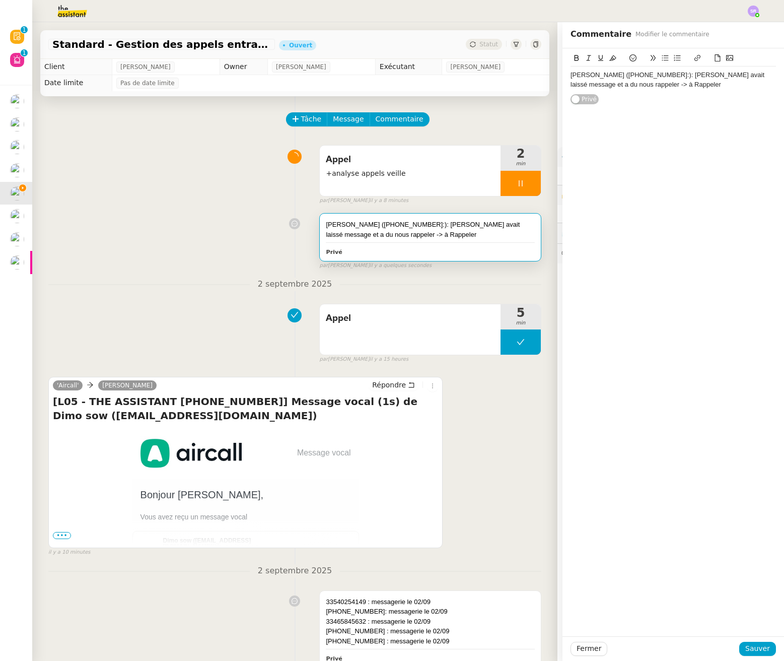
click at [678, 86] on div "DImo Sow (+33745285092:): Zoé avait laissé message et a du nous rappeler -> à R…" at bounding box center [674, 80] width 206 height 19
click at [628, 96] on div "Coralie : appelé par THomas Laprie (d'après historique) -> à rappeler pour savo…" at bounding box center [674, 98] width 206 height 19
click at [655, 101] on div "Coralie : appelé par Thomas Laprie (d'après historique) -> à rappeler pour savo…" at bounding box center [674, 98] width 206 height 19
click at [746, 647] on span "Sauver" at bounding box center [758, 649] width 25 height 12
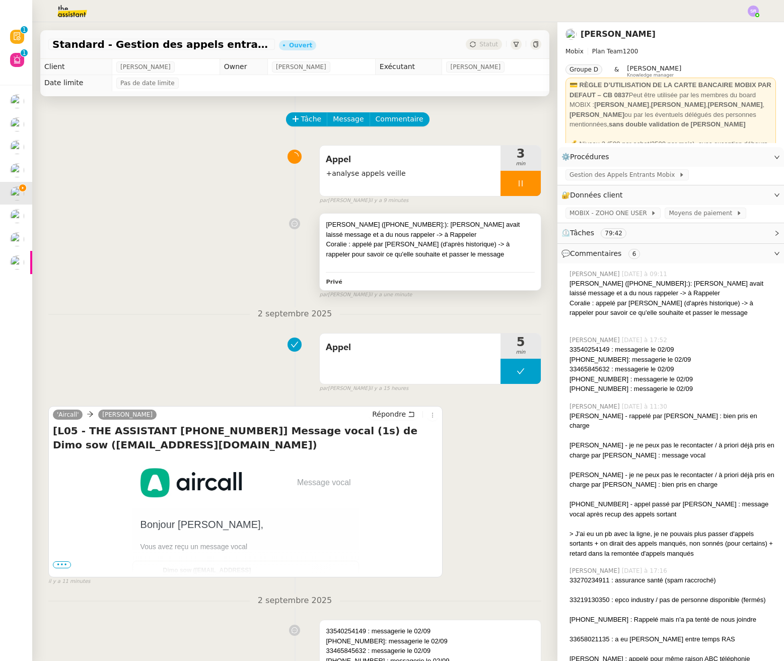
drag, startPoint x: 448, startPoint y: 263, endPoint x: 491, endPoint y: 244, distance: 46.9
click at [448, 263] on div at bounding box center [430, 264] width 209 height 10
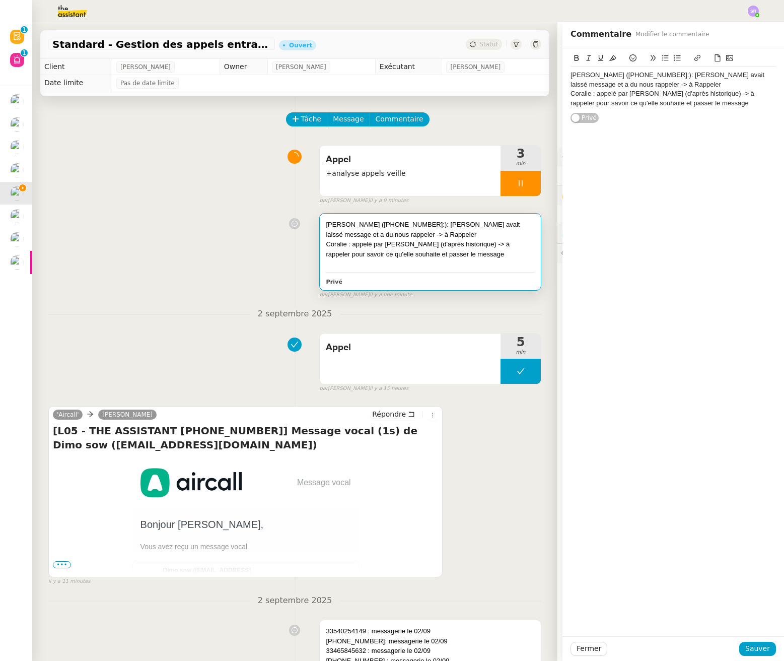
click at [739, 103] on div "Coralie : appelé par Thomas Laprie (d'après historique) -> à rappeler pour savo…" at bounding box center [674, 98] width 206 height 19
click at [625, 112] on div "Florian Bouthéon : Alex a appelé et donc il nous a" at bounding box center [674, 112] width 206 height 9
drag, startPoint x: 686, startPoint y: 112, endPoint x: 712, endPoint y: 110, distance: 26.7
click at [712, 110] on div "Florian Bouthéon : ZOé a laissé message a appelé et donc il nous a" at bounding box center [674, 112] width 206 height 9
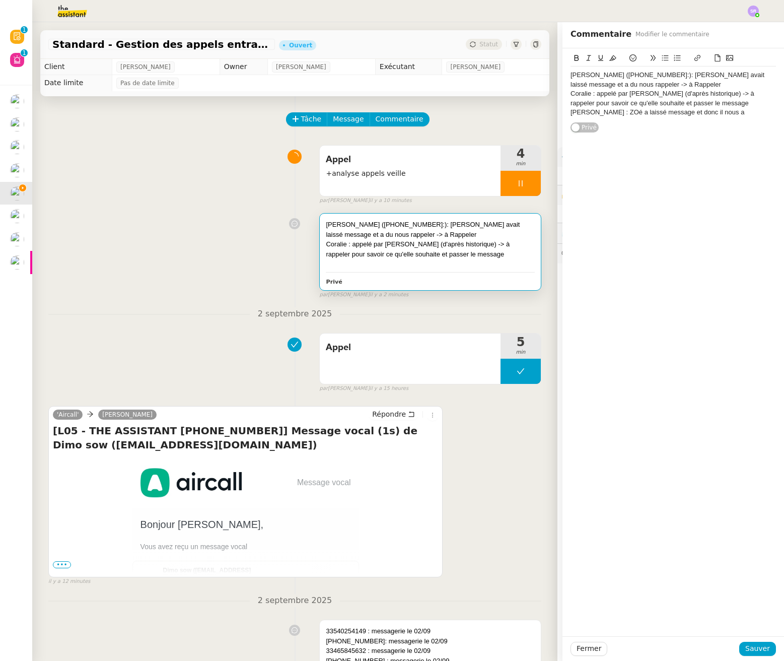
click at [736, 111] on div "Florian Bouthéon : ZOé a laissé message et donc il nous a" at bounding box center [674, 112] width 206 height 9
click at [600, 124] on div "Florian Bouthéon : ZOé a laissé message et donc il nous a rappelé hoer soir -> …" at bounding box center [674, 117] width 206 height 19
click at [571, 122] on div "Florian Bouthéon : ZOé a laissé message et donc il nous a rappelé hoer soir -> …" at bounding box center [674, 117] width 206 height 19
click at [760, 651] on span "Sauver" at bounding box center [758, 649] width 25 height 12
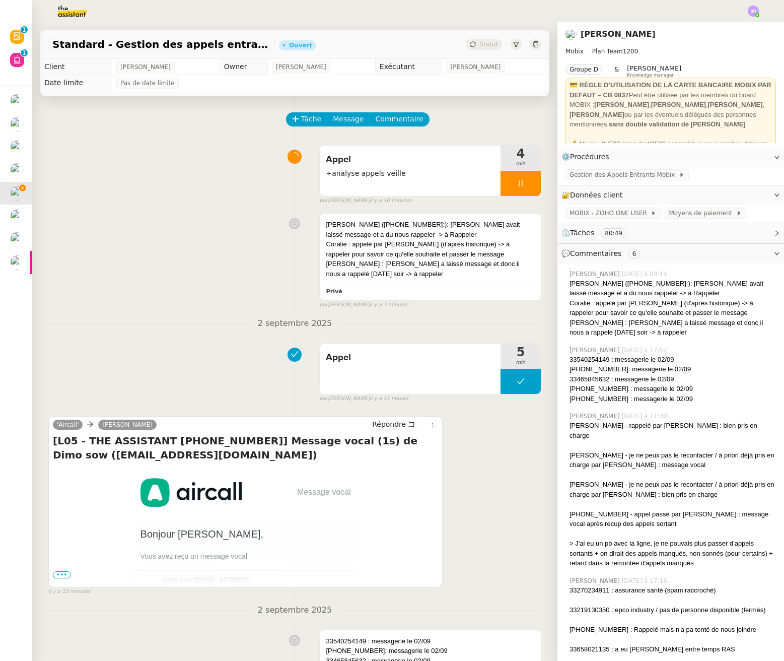
click at [512, 181] on div at bounding box center [521, 183] width 40 height 25
click at [443, 184] on div "Appel +analyse appels veille" at bounding box center [410, 171] width 181 height 50
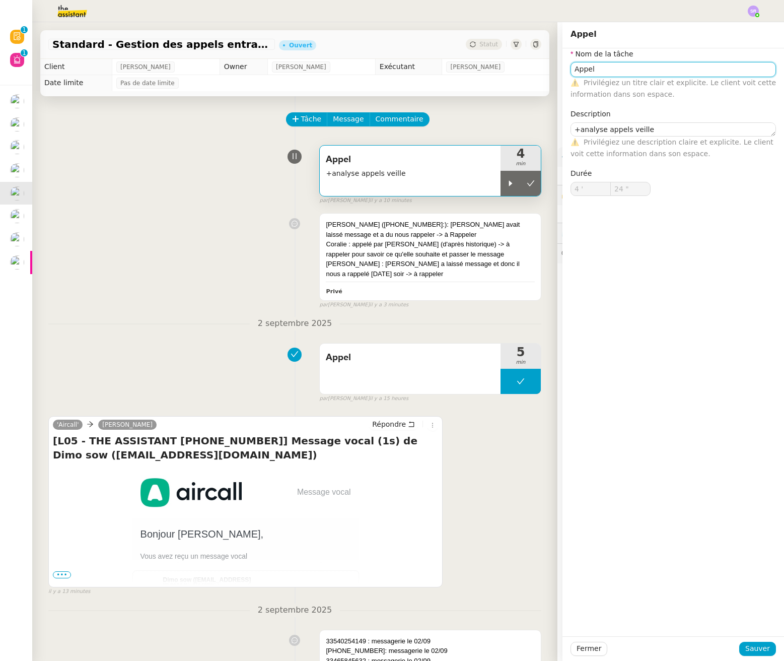
click at [627, 74] on input "Appel" at bounding box center [674, 69] width 206 height 15
type input "Appels"
click at [759, 652] on span "Sauver" at bounding box center [758, 649] width 25 height 12
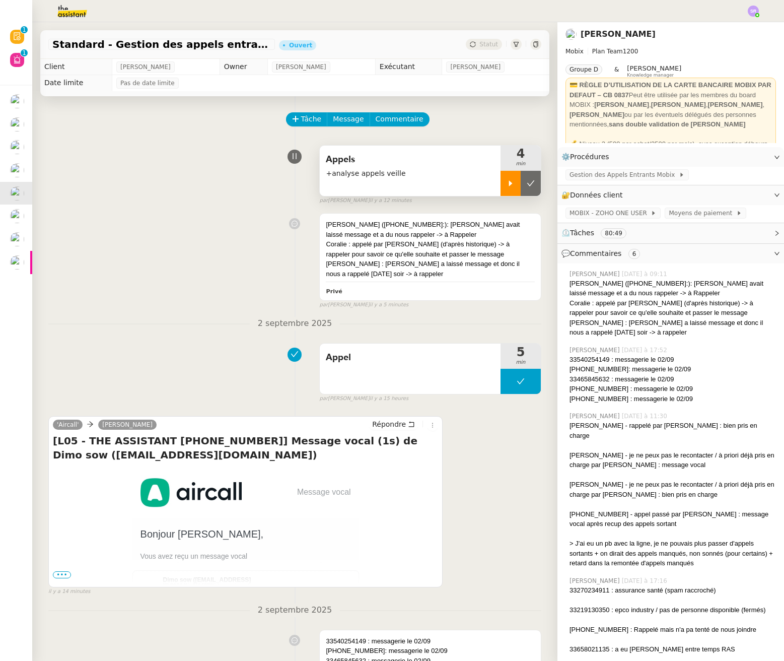
click at [501, 187] on div at bounding box center [511, 183] width 20 height 25
click at [408, 243] on div "Coralie : appelé par Thomas Laprie (d'après historique) -> à rappeler pour savo…" at bounding box center [430, 249] width 209 height 20
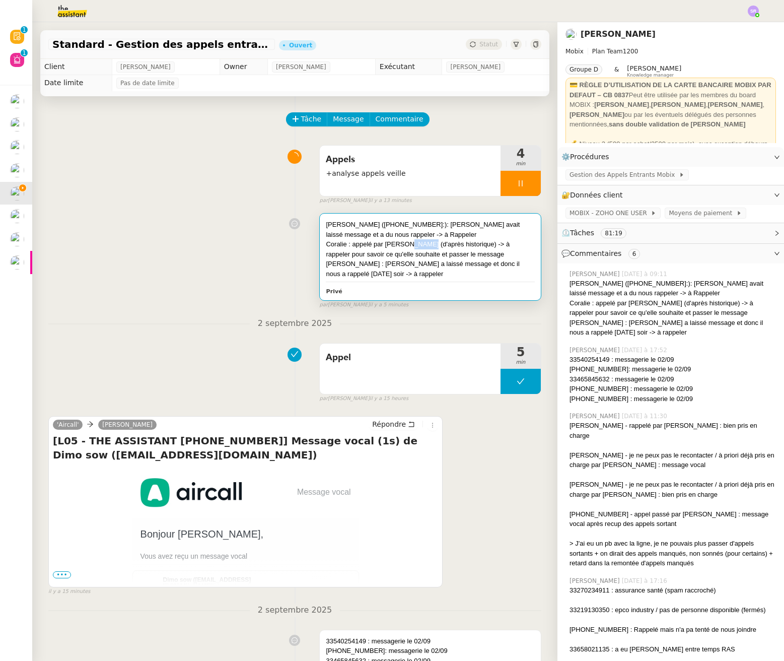
click at [408, 243] on div "Coralie : appelé par Thomas Laprie (d'après historique) -> à rappeler pour savo…" at bounding box center [430, 249] width 209 height 20
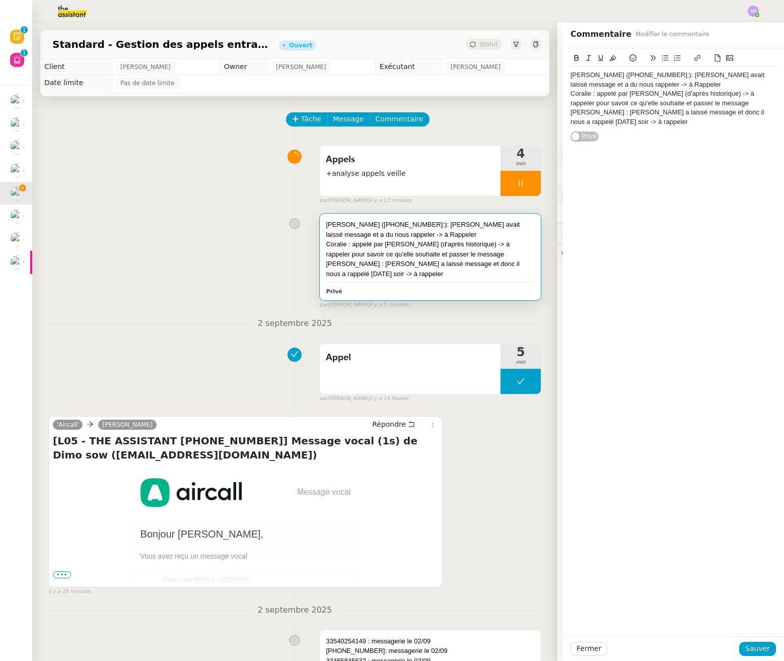
click at [659, 85] on div "DImo Sow (+33745285092:): Zoé avait laissé message et a du nous rappeler -> à R…" at bounding box center [674, 80] width 206 height 19
click at [574, 96] on div "DImo Sow (+33745285092:): Zoé avait laissé message et a du nous rappeler -> à R…" at bounding box center [674, 85] width 206 height 28
click at [571, 92] on div "DImo Sow (+33745285092:): Zoé avait laissé message et a du nous rappeler -> à R…" at bounding box center [674, 85] width 206 height 28
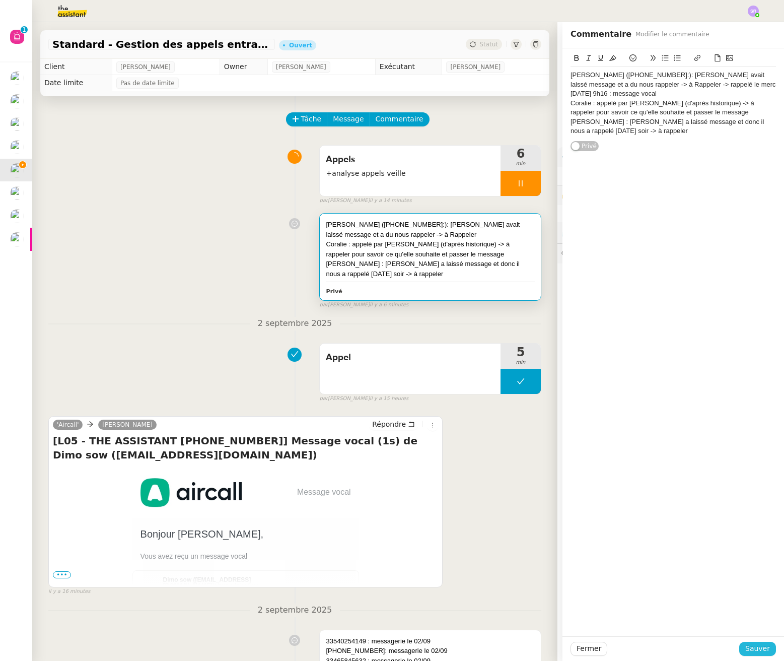
click at [752, 649] on span "Sauver" at bounding box center [758, 649] width 25 height 12
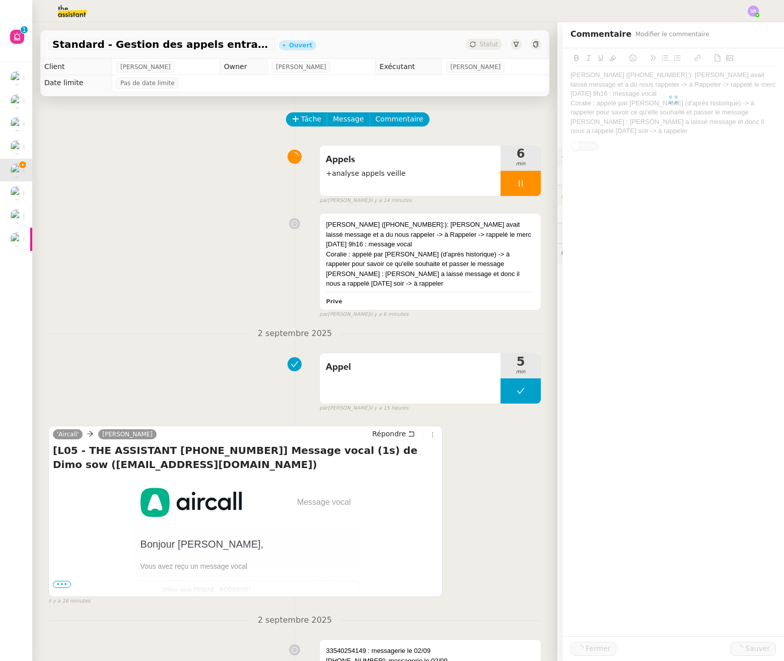
click at [607, 100] on div "💳 RÈGLE D’UTILISATION DE LA CARTE BANCAIRE MOBIX PAR DEFAUT – CB 0837 Peut être…" at bounding box center [671, 104] width 203 height 49
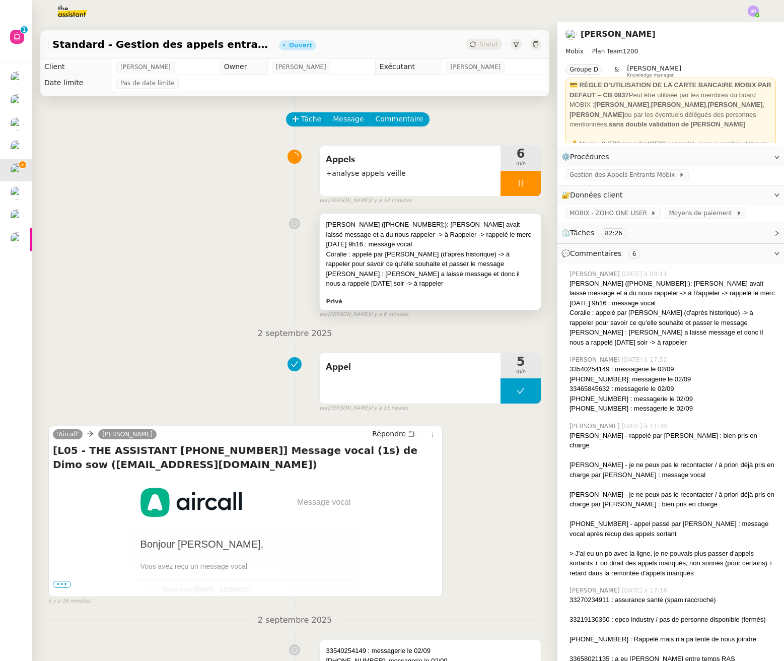
click at [448, 264] on div "Coralie : appelé par Thomas Laprie (d'après historique) -> à rappeler pour savo…" at bounding box center [430, 259] width 209 height 20
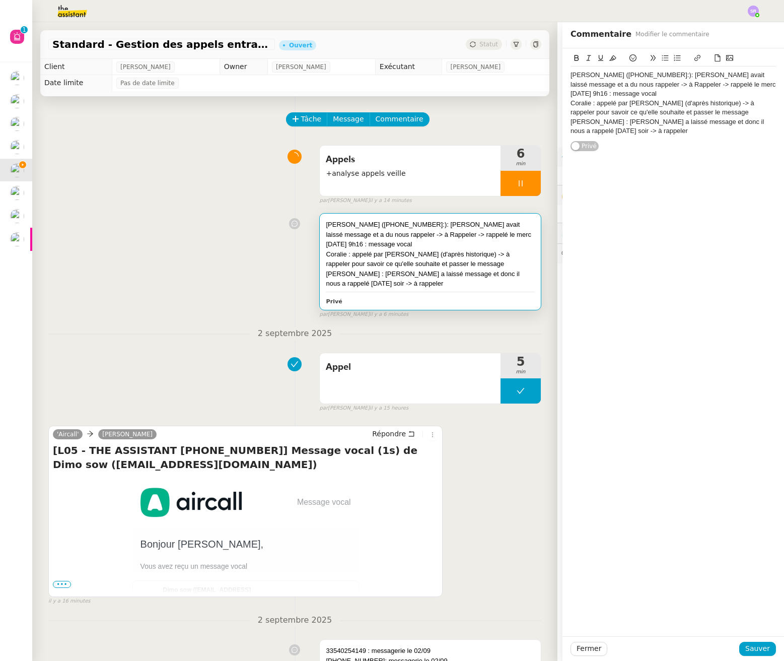
click at [571, 74] on div "DImo Sow (+33745285092:): Zoé avait laissé message et a du nous rappeler -> à R…" at bounding box center [674, 85] width 206 height 28
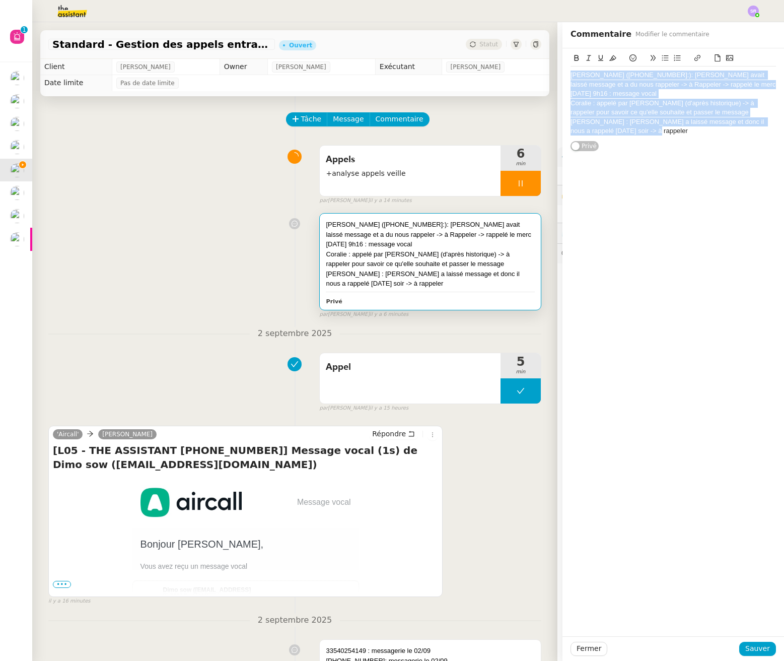
drag, startPoint x: 654, startPoint y: 138, endPoint x: 584, endPoint y: 69, distance: 98.3
click at [563, 74] on div "Dimo Sow (+33745285092:): Zoé avait laissé message et a du nous rappeler -> à R…" at bounding box center [674, 99] width 222 height 103
click at [674, 57] on icon at bounding box center [677, 57] width 7 height 7
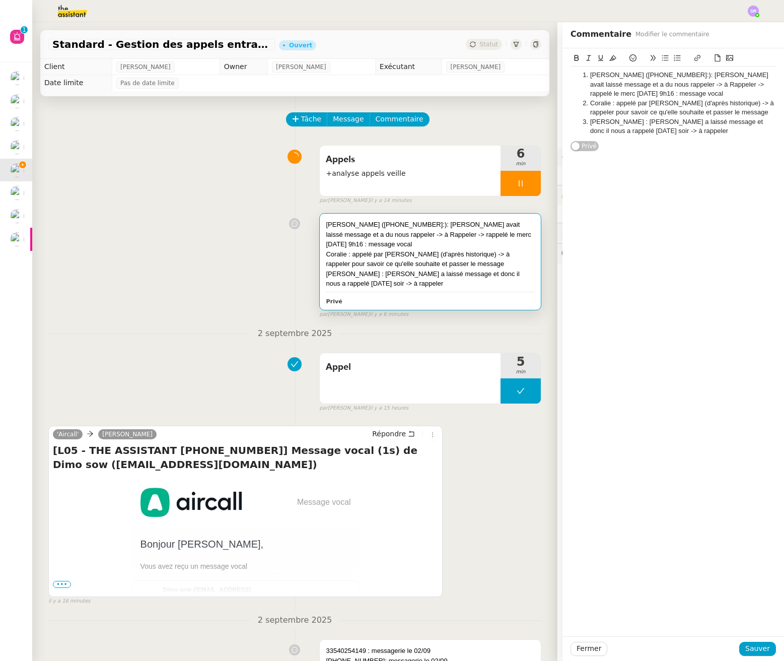
click at [669, 142] on div "Dimo Sow (+33745285092:): Zoé avait laissé message et a du nous rappeler -> à R…" at bounding box center [674, 99] width 206 height 103
click at [654, 114] on li "Coralie : appelé par Thomas Laprie (d'après historique) -> à rappeler pour savo…" at bounding box center [679, 108] width 196 height 19
drag, startPoint x: 665, startPoint y: 77, endPoint x: 687, endPoint y: 75, distance: 22.3
click at [666, 77] on li "Dimo Sow (+33745285092:): Zoé avait laissé message et a du nous rappeler -> à R…" at bounding box center [679, 85] width 196 height 28
click at [668, 78] on li "Dimo Sow (+33745285092:). - Zoé avait laissé message et a du nous rappeler -> à…" at bounding box center [679, 85] width 196 height 28
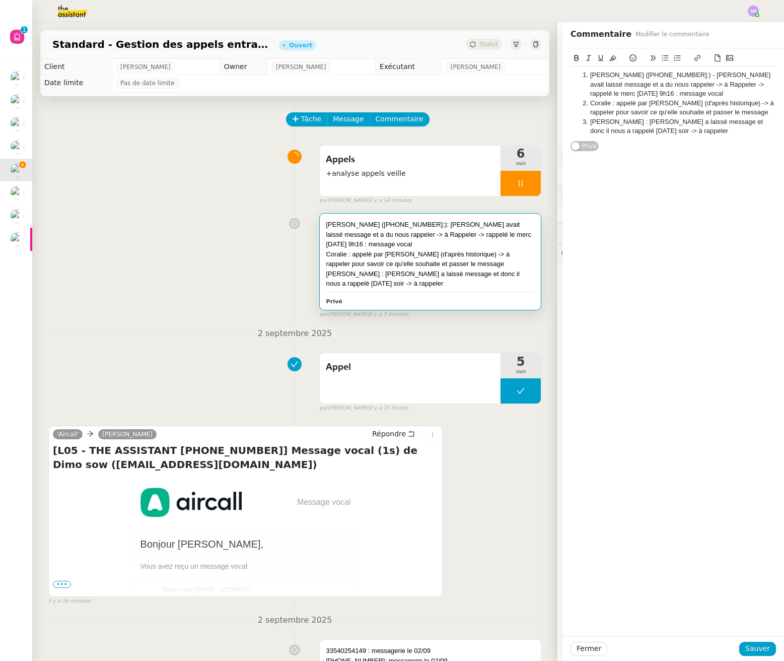
click at [668, 87] on li "Dimo Sow (+33745285092:) - Zoé avait laissé message et a du nous rappeler -> à …" at bounding box center [679, 85] width 196 height 28
click at [666, 87] on li "Dimo Sow (+33745285092:) - Zoé avait laissé message et a du nous rappeler -> à …" at bounding box center [679, 85] width 196 height 28
click at [610, 75] on li "Dimo Sow (+33745285092:) - Zoé avait laissé message et a du nous rappeler -> à …" at bounding box center [679, 80] width 196 height 19
click at [663, 58] on icon at bounding box center [666, 58] width 7 height 6
click at [582, 108] on li "Coralie : appelé par Thomas Laprie (d'après historique) -> à rappeler pour savo…" at bounding box center [679, 108] width 196 height 19
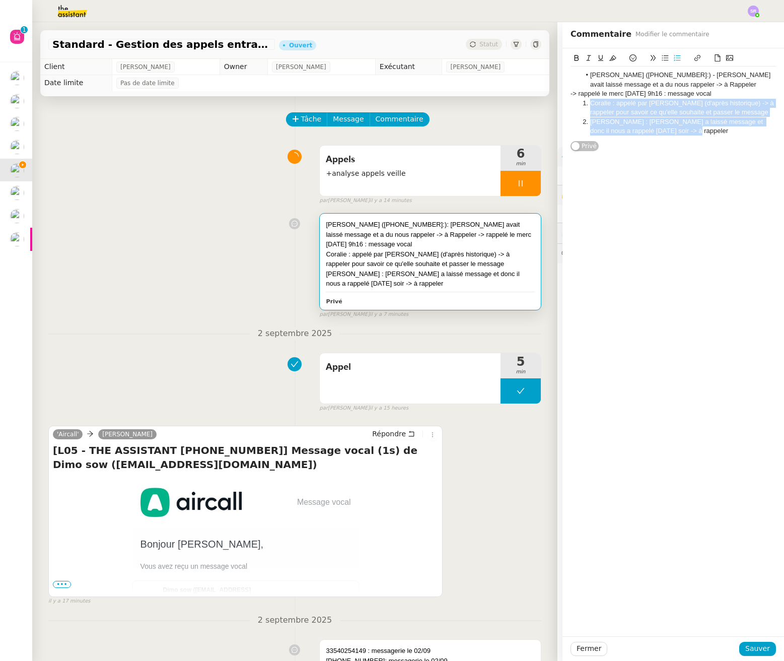
drag, startPoint x: 584, startPoint y: 102, endPoint x: 689, endPoint y: 130, distance: 108.9
click at [689, 130] on ol "Coralie : appelé par Thomas Laprie (d'après historique) -> à rappeler pour savo…" at bounding box center [674, 117] width 206 height 37
click at [663, 60] on icon at bounding box center [666, 58] width 7 height 6
click at [661, 115] on li "Coralie : appelé par Thomas Laprie (d'après historique) -> à rappeler pour savo…" at bounding box center [679, 108] width 196 height 19
drag, startPoint x: 691, startPoint y: 91, endPoint x: 699, endPoint y: 91, distance: 8.1
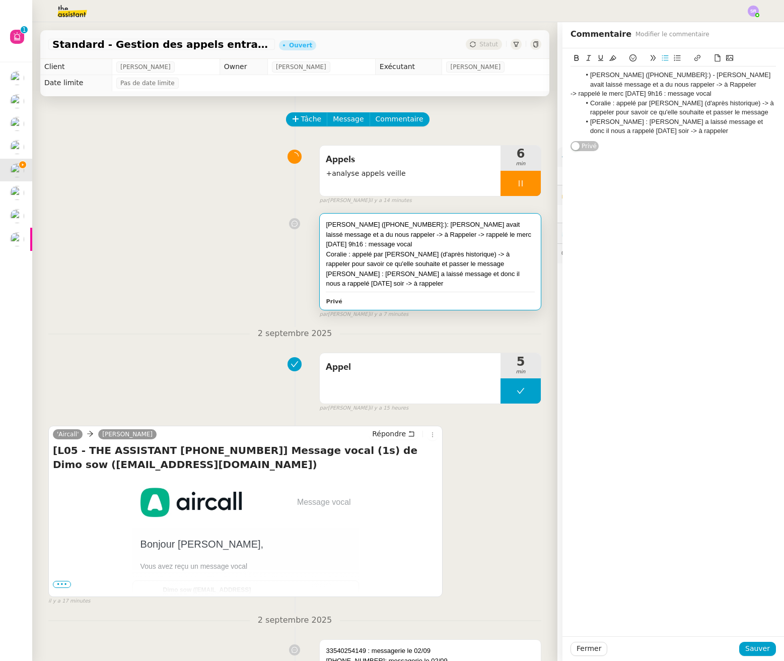
click at [691, 91] on div "-> rappelé le merc 03/09 - 9h16 : message vocal" at bounding box center [674, 93] width 206 height 9
click at [571, 93] on div "-> rappelé le merc 03/09 - 9h16 : message vocal" at bounding box center [674, 93] width 206 height 9
click at [650, 58] on icon at bounding box center [653, 57] width 7 height 7
click at [692, 112] on li "Coralie : appelé par Thomas Laprie (d'après historique) -> à rappeler pour savo…" at bounding box center [679, 113] width 196 height 19
click at [720, 97] on blockquote "rappelé le merc 03/09 - 9h16 : message vocal" at bounding box center [674, 96] width 206 height 9
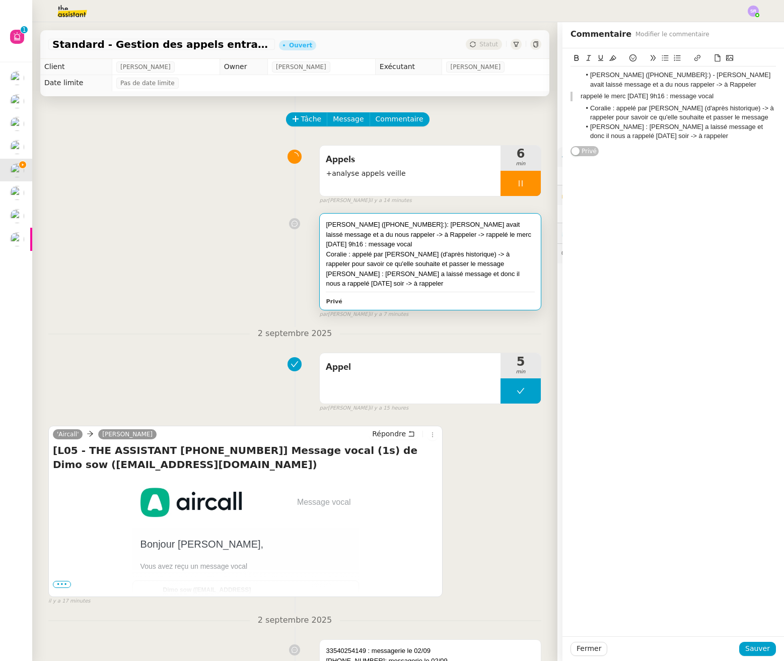
click at [644, 86] on li "Dimo Sow (+33745285092:) - Zoé avait laissé message et a du nous rappeler -> à …" at bounding box center [679, 80] width 196 height 19
click at [707, 122] on li "Florian Bouthéon : ZOé a laissé message et donc il nous a rappelé hier soir -> …" at bounding box center [679, 131] width 196 height 19
drag, startPoint x: 613, startPoint y: 74, endPoint x: 581, endPoint y: 75, distance: 31.3
click at [581, 75] on li "Dimo Sow (+33745285092:) - Zoé avait laissé message et a du nous rappeler -> à …" at bounding box center [679, 80] width 196 height 19
click at [573, 58] on icon at bounding box center [576, 57] width 7 height 7
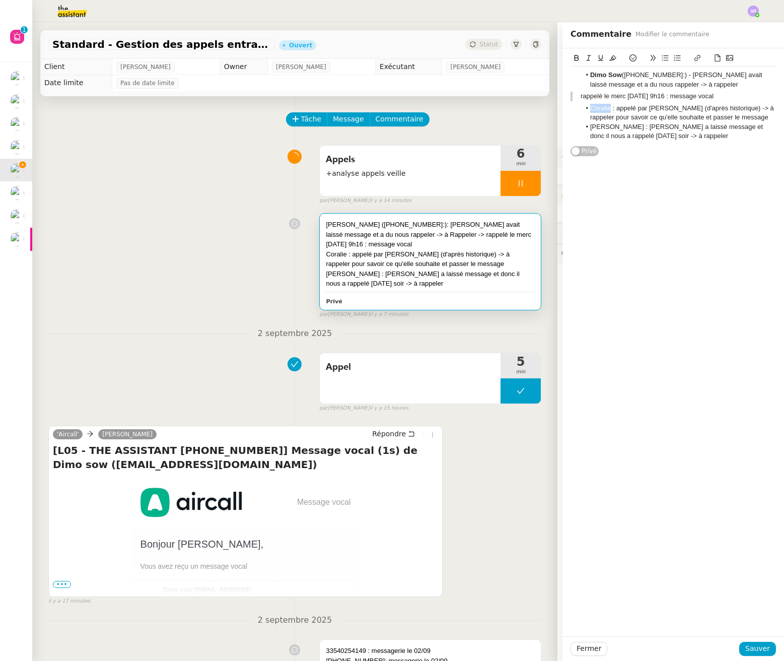
drag, startPoint x: 583, startPoint y: 108, endPoint x: 576, endPoint y: 107, distance: 7.1
click at [581, 107] on li "Coralie : appelé par Thomas Laprie (d'après historique) -> à rappeler pour savo…" at bounding box center [679, 113] width 196 height 19
click at [573, 57] on icon at bounding box center [576, 57] width 7 height 7
click at [598, 123] on li "Florian Bouthéon : ZOé a laissé message et donc il nous a rappelé hier soir -> …" at bounding box center [679, 131] width 196 height 19
drag, startPoint x: 633, startPoint y: 127, endPoint x: 575, endPoint y: 126, distance: 57.4
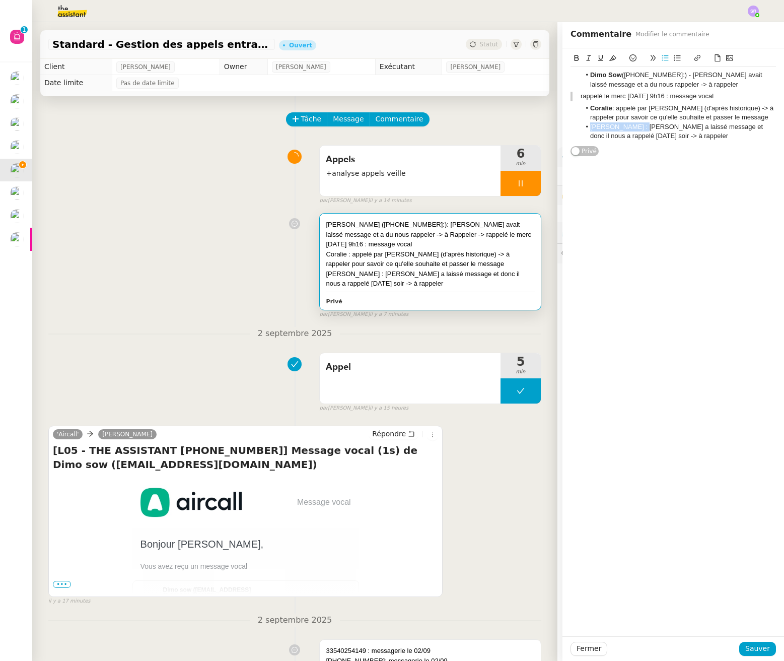
click at [581, 126] on li "Florian Bouthéon : ZOé a laissé message et donc il nous a rappelé hier soir -> …" at bounding box center [679, 131] width 196 height 19
click at [575, 57] on icon at bounding box center [577, 58] width 5 height 6
click at [649, 127] on li "Florian Bouthéon : ZOé a laissé message et donc il nous a rappelé hier soir -> …" at bounding box center [679, 131] width 196 height 19
click at [642, 130] on li "Florian Bouthéon : Zoé a laissé message et donc il nous a rappelé hier soir -> …" at bounding box center [679, 131] width 196 height 19
click at [610, 111] on li "Coralie : appelé par Thomas Laprie (d'après historique) -> à rappeler pour savo…" at bounding box center [679, 113] width 196 height 19
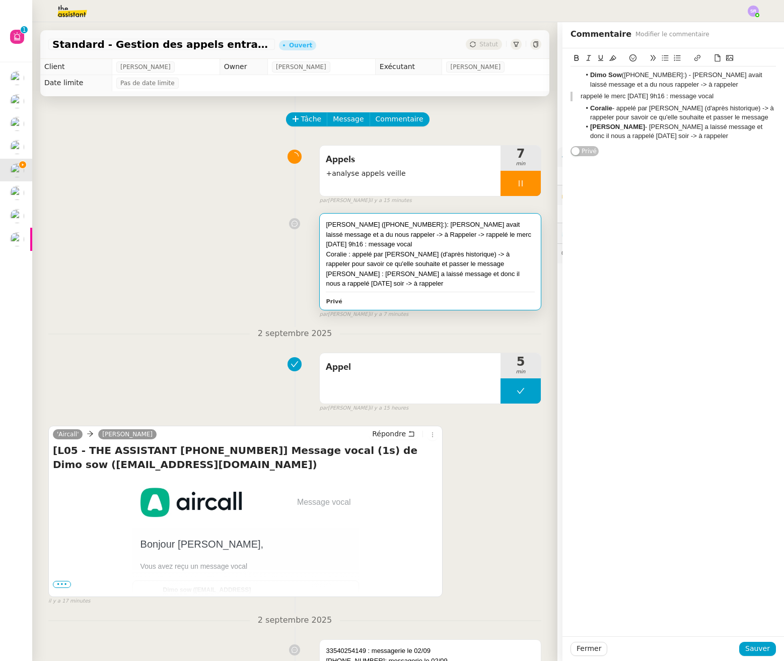
click at [764, 117] on li "Coralie - appelé par Thomas Laprie (d'après historique) -> à rappeler pour savo…" at bounding box center [679, 113] width 196 height 19
click at [748, 652] on span "Sauver" at bounding box center [758, 649] width 25 height 12
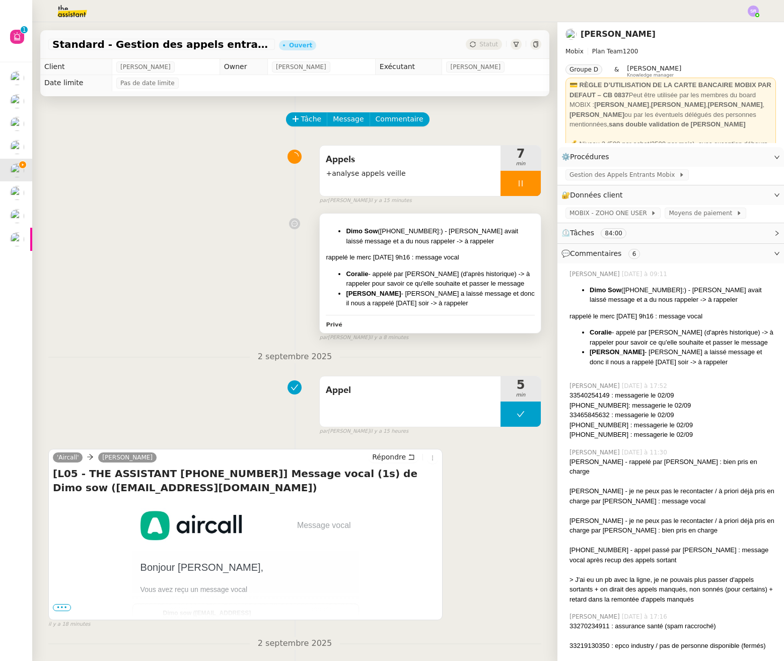
click at [465, 289] on li "Florian Bouthéon - Zoé a laissé message et donc il nous a rappelé hier soir -> …" at bounding box center [440, 299] width 189 height 20
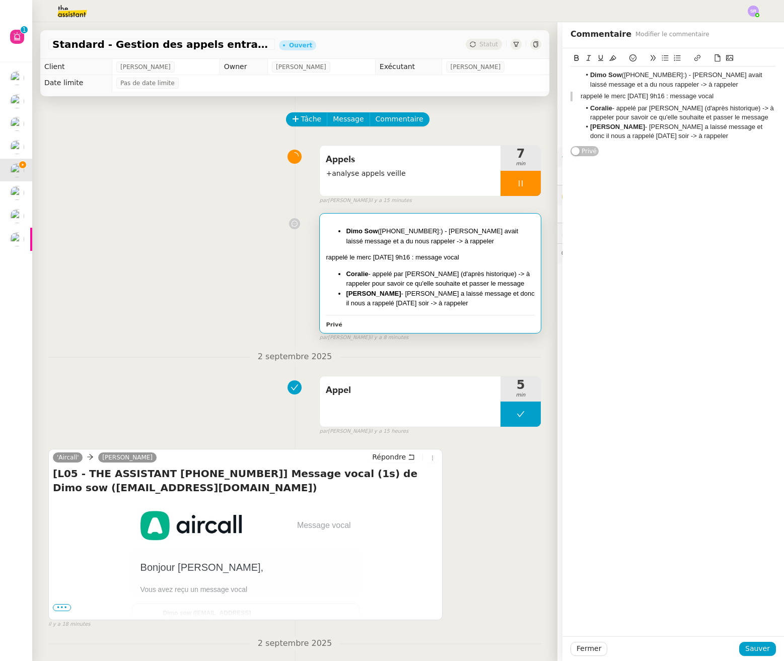
drag, startPoint x: 728, startPoint y: 98, endPoint x: 572, endPoint y: 97, distance: 155.7
click at [572, 97] on blockquote "rappelé le merc 03/09 - 9h16 : message vocal" at bounding box center [674, 96] width 206 height 9
copy blockquote "rappelé le merc 03/09 - 9h16 : message vocal"
click at [769, 118] on div "Dimo Sow (+33745285092:) - Zoé avait laissé message et a du nous rappeler -> à …" at bounding box center [674, 102] width 222 height 108
click at [760, 119] on li "Coralie - appelé par Thomas Laprie (d'après historique) -> à rappeler pour savo…" at bounding box center [679, 113] width 196 height 19
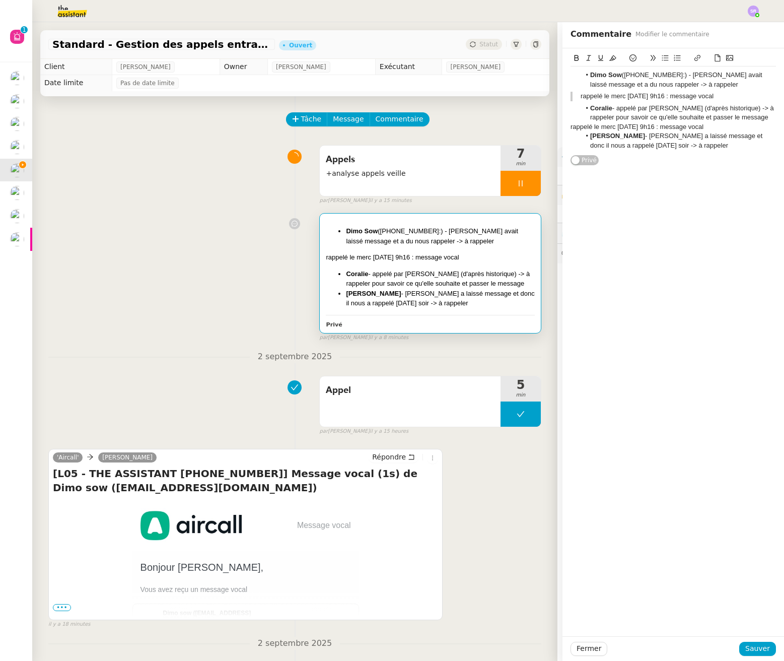
click at [650, 60] on icon at bounding box center [653, 57] width 7 height 7
click at [656, 128] on blockquote "rappelé le merc 03/09 - 9h16 : message vocal" at bounding box center [674, 129] width 206 height 9
drag, startPoint x: 664, startPoint y: 131, endPoint x: 675, endPoint y: 129, distance: 11.2
click at [680, 129] on blockquote "rappelé le merc 03/09 - 9h19 : message vocal" at bounding box center [674, 129] width 206 height 9
click at [665, 130] on blockquote "rappelé le merc 03/09 - 9h19 : message vocal" at bounding box center [674, 129] width 206 height 9
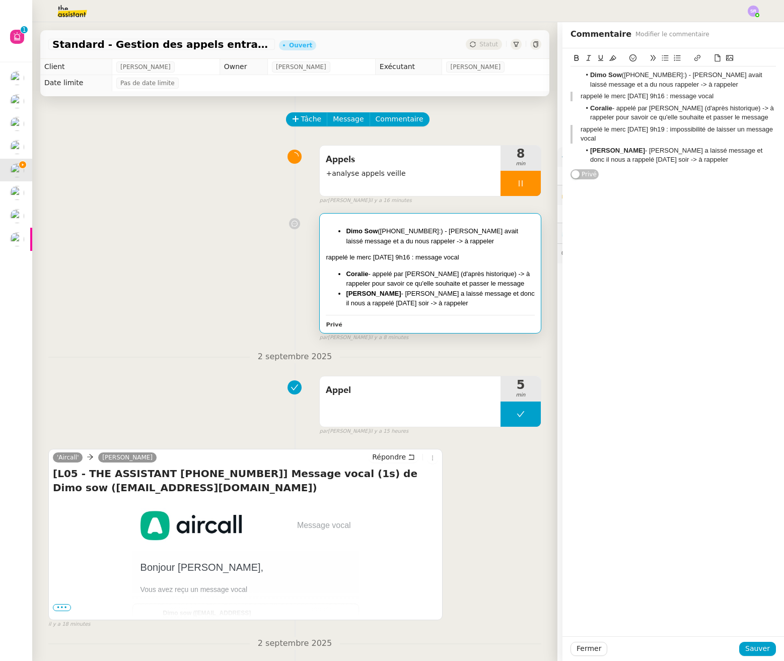
click at [607, 107] on li "Coralie - appelé par Thomas Laprie (d'après historique) -> à rappeler pour savo…" at bounding box center [679, 113] width 196 height 19
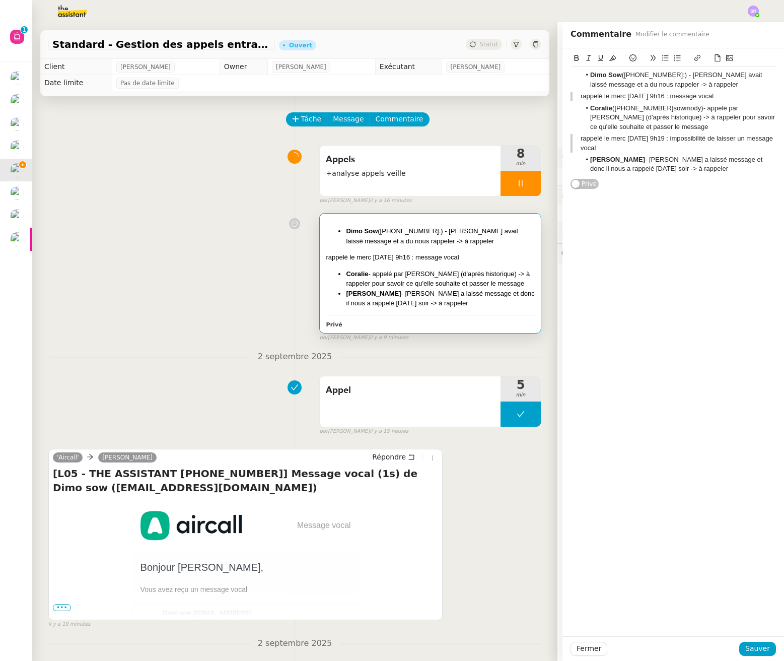
click at [682, 109] on span "sowmody)" at bounding box center [689, 108] width 30 height 8
click at [680, 107] on span "sowmody)" at bounding box center [689, 108] width 30 height 8
click at [655, 110] on li "Coralie (+33659407754 ) - appelé par Thomas Laprie (d'après historique) -> à ra…" at bounding box center [679, 118] width 196 height 28
click at [718, 166] on li "Florian Bouthéon - Zoé a laissé message et donc il nous a rappelé hier soir -> …" at bounding box center [679, 164] width 196 height 19
drag, startPoint x: 739, startPoint y: 109, endPoint x: 614, endPoint y: 119, distance: 125.9
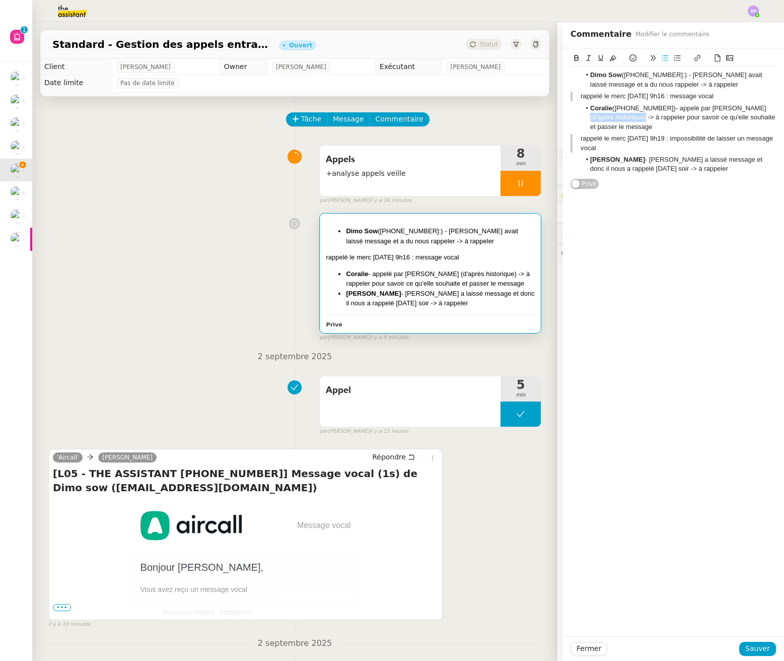
click at [614, 119] on li "Coralie (+33659407754 ) - appelé par Thomas Laprie (d'après historique) -> à ra…" at bounding box center [679, 118] width 196 height 28
click at [704, 146] on blockquote "rappelé le merc 03/09 - 9h19 : impossibilité de laisser un message vocal" at bounding box center [674, 143] width 206 height 19
click at [674, 170] on li "Florian Bouthéon - Zoé a laissé message et donc il nous a rappelé hier soir -> …" at bounding box center [679, 164] width 196 height 19
click at [752, 650] on span "Sauver" at bounding box center [758, 649] width 25 height 12
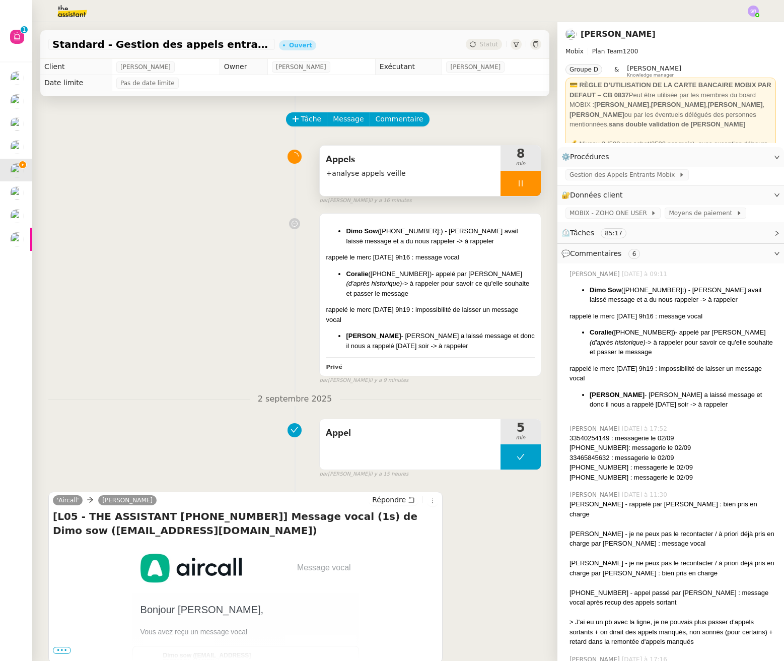
click at [512, 186] on div at bounding box center [521, 183] width 40 height 25
click at [507, 185] on icon at bounding box center [511, 183] width 8 height 8
click at [437, 324] on blockquote "rappelé le merc 03/09 - 9h19 : impossibilité de laisser un message vocal" at bounding box center [430, 315] width 209 height 20
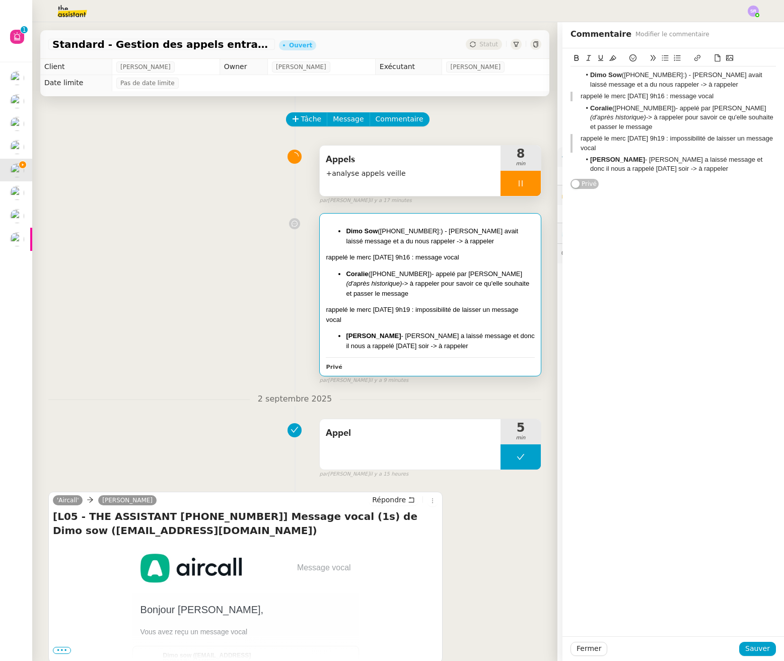
click at [651, 143] on blockquote "rappelé le merc 03/09 - 9h19 : impossibilité de laisser un message vocal" at bounding box center [674, 143] width 206 height 19
click at [619, 154] on div "Dimo Sow (+33745285092:) - Zoé avait laissé message et a du nous rappeler -> à …" at bounding box center [674, 122] width 206 height 111
click at [620, 150] on blockquote "rappelé le merc 03/09 - 9h19 : impossibilité de laisser un message vocal" at bounding box center [674, 143] width 206 height 19
click at [751, 648] on span "Sauver" at bounding box center [758, 649] width 25 height 12
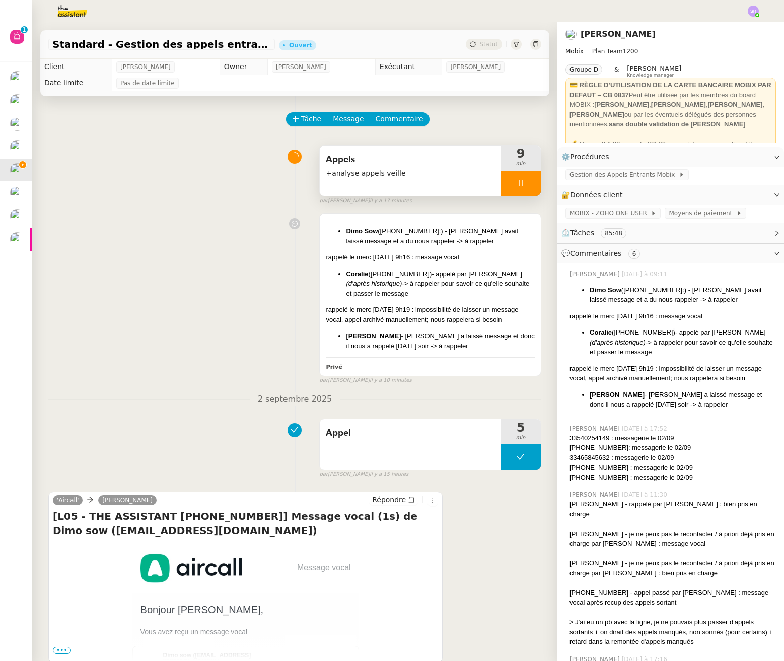
click at [517, 182] on icon at bounding box center [521, 183] width 8 height 8
click at [507, 180] on icon at bounding box center [511, 183] width 8 height 8
click at [517, 184] on icon at bounding box center [521, 183] width 8 height 8
click at [507, 182] on icon at bounding box center [511, 183] width 8 height 8
click at [446, 354] on div "Dimo Sow (+33745285092:) - Zoé avait laissé message et a du nous rappeler -> à …" at bounding box center [430, 295] width 221 height 162
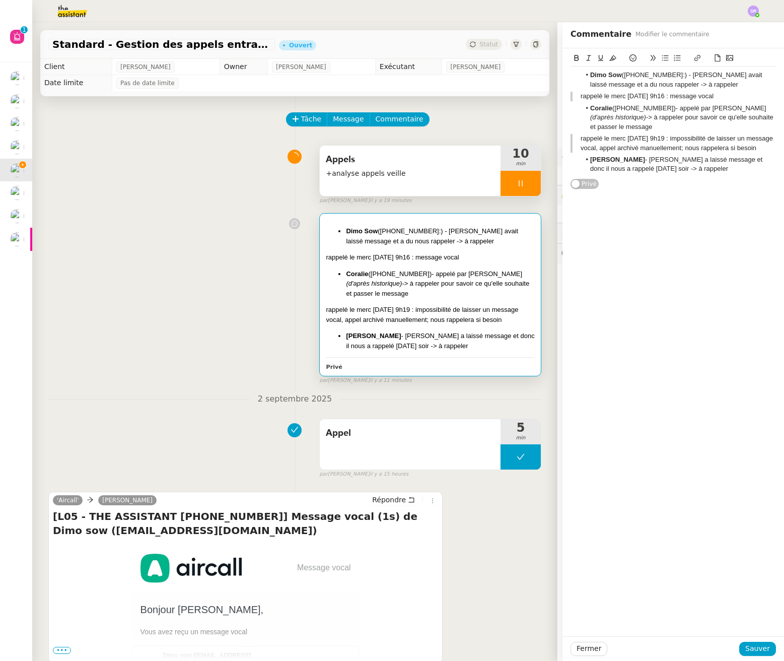
click at [699, 174] on div "Dimo Sow (+33745285092:) - Zoé avait laissé message et a du nous rappeler -> à …" at bounding box center [674, 122] width 206 height 111
drag, startPoint x: 753, startPoint y: 146, endPoint x: 558, endPoint y: 139, distance: 194.6
click at [563, 139] on div "Dimo Sow (+33745285092:) - Zoé avait laissé message et a du nous rappeler -> à …" at bounding box center [674, 123] width 222 height 151
copy blockquote "rappelé le merc 03/09 - 9h19 : impossibilité de laisser un message vocal, appel…"
click at [701, 91] on div "Dimo Sow (+33745285092:) - Zoé avait laissé message et a du nous rappeler -> à …" at bounding box center [674, 127] width 206 height 120
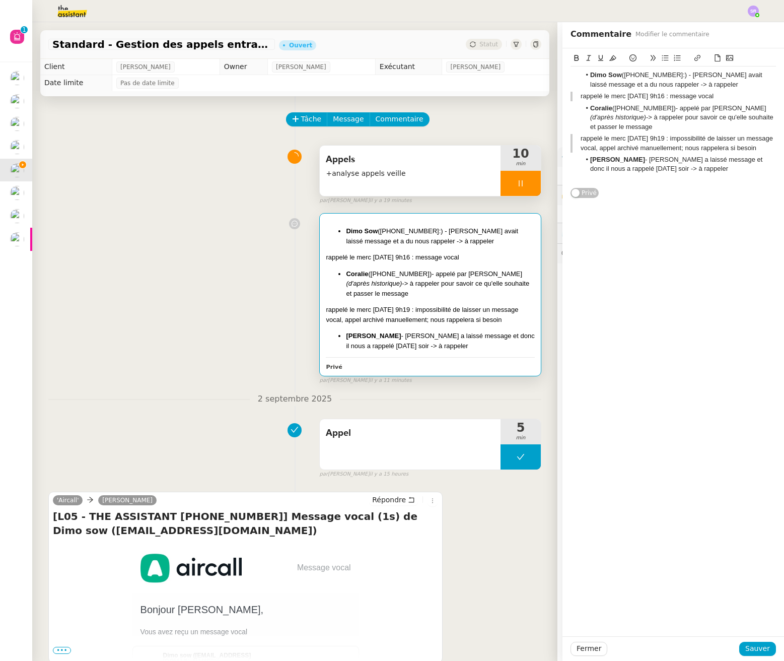
drag, startPoint x: 714, startPoint y: 98, endPoint x: 552, endPoint y: 97, distance: 161.7
click at [552, 97] on app-ticket "Standard - Gestion des appels entrants - septembre 2025 Ouvert Statut Client Fl…" at bounding box center [408, 341] width 752 height 639
copy blockquote "rappelé le merc 03/09 - 9h16 : message vocal"
click at [600, 180] on div at bounding box center [674, 178] width 206 height 9
click at [647, 53] on button at bounding box center [653, 58] width 12 height 12
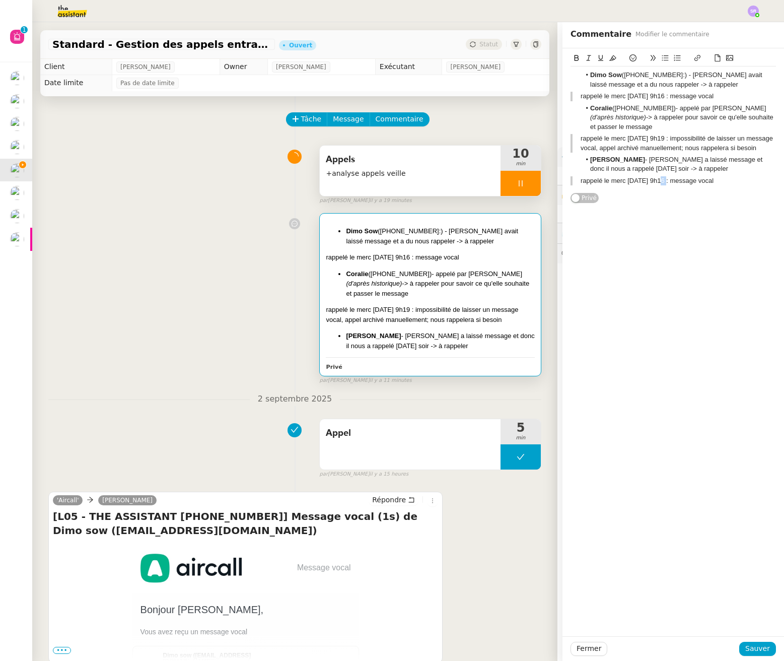
drag, startPoint x: 649, startPoint y: 182, endPoint x: 656, endPoint y: 181, distance: 7.1
click at [656, 181] on blockquote "rappelé le merc 03/09 - 9h16 : message vocal" at bounding box center [674, 180] width 206 height 9
click at [757, 649] on span "Sauver" at bounding box center [758, 649] width 25 height 12
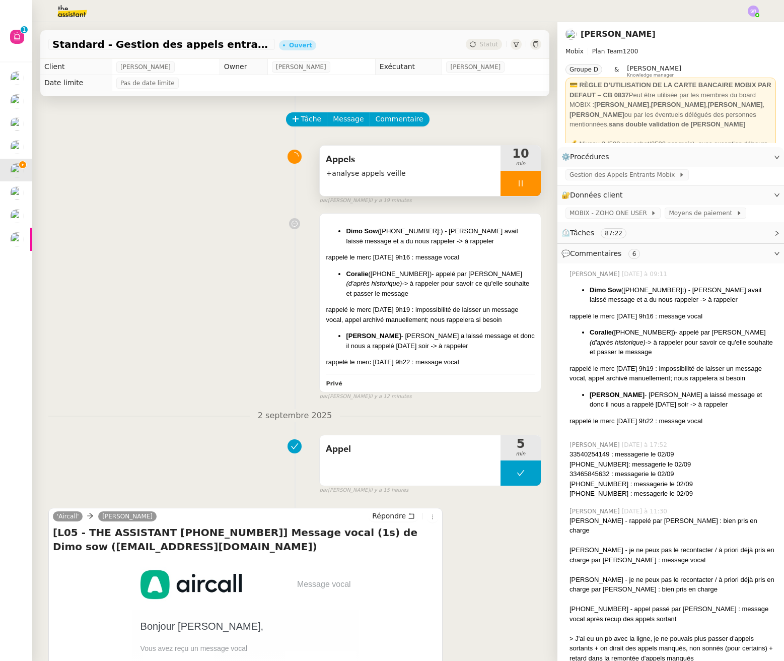
click at [502, 181] on div at bounding box center [521, 183] width 40 height 25
click at [521, 187] on button at bounding box center [531, 183] width 20 height 25
click at [501, 183] on button at bounding box center [521, 183] width 40 height 25
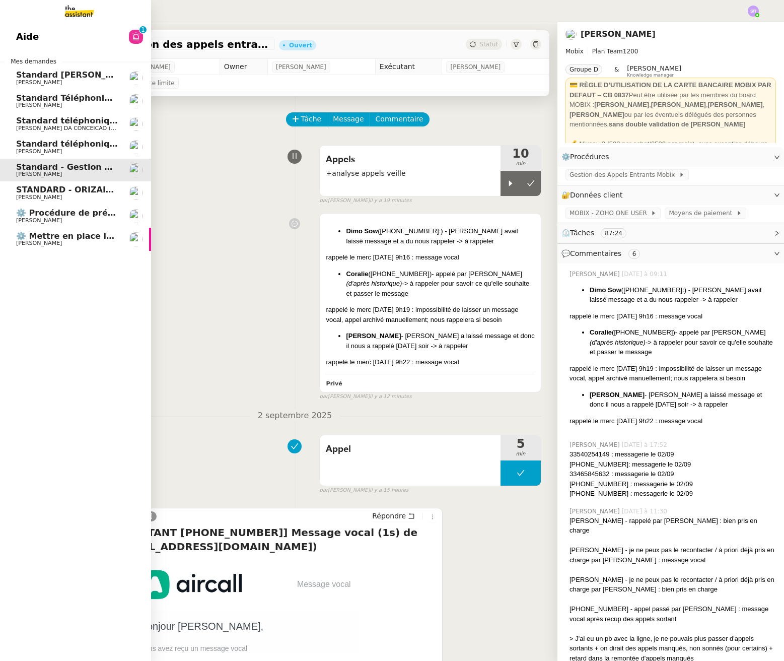
click at [99, 146] on span "Standard téléphonique - septembre 2025" at bounding box center [110, 144] width 188 height 10
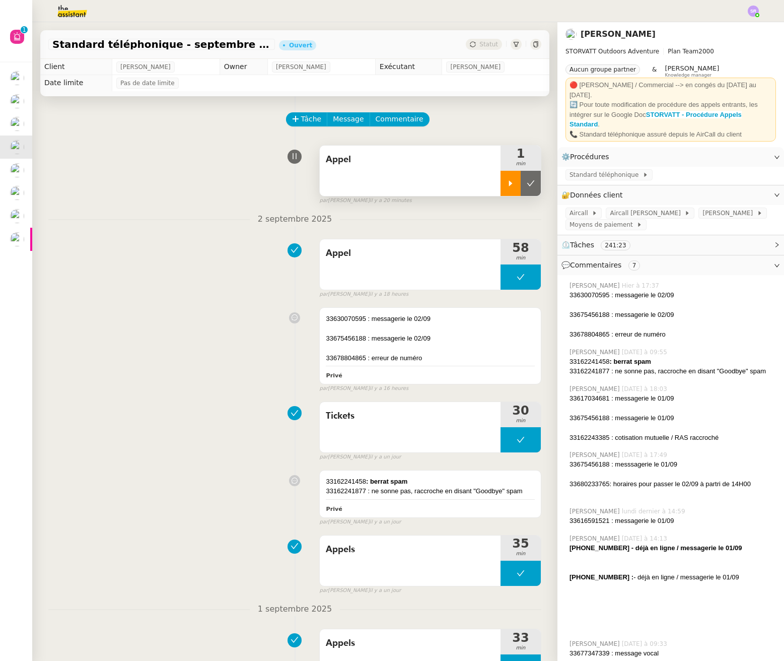
click at [507, 186] on icon at bounding box center [511, 183] width 8 height 8
click at [404, 122] on span "Commentaire" at bounding box center [400, 119] width 48 height 12
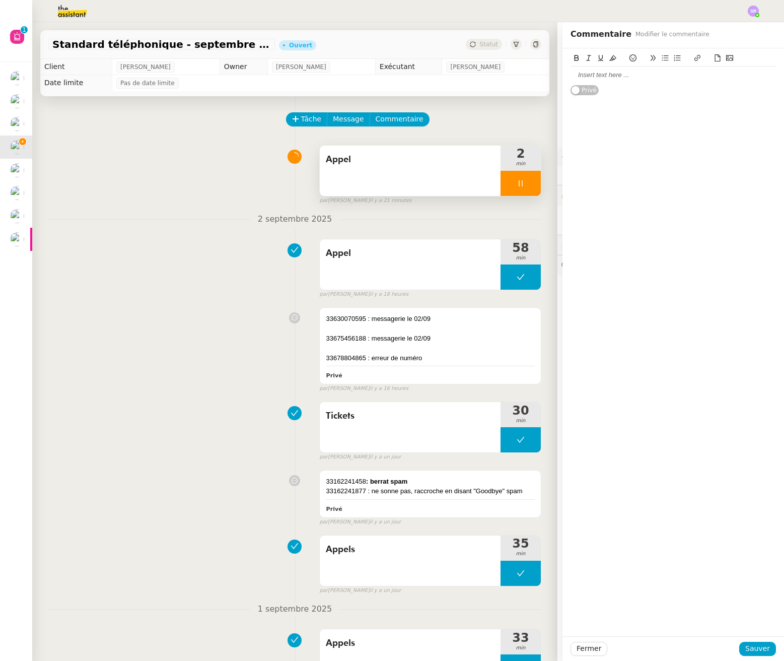
click at [622, 78] on div at bounding box center [674, 75] width 206 height 9
click at [746, 651] on span "Sauver" at bounding box center [758, 649] width 25 height 12
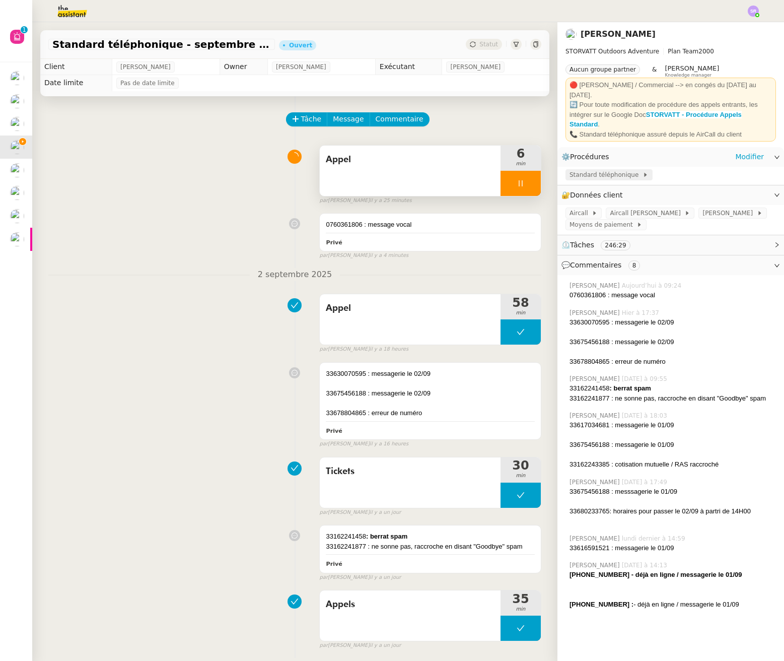
click at [582, 170] on span "Standard téléphonique" at bounding box center [606, 175] width 73 height 10
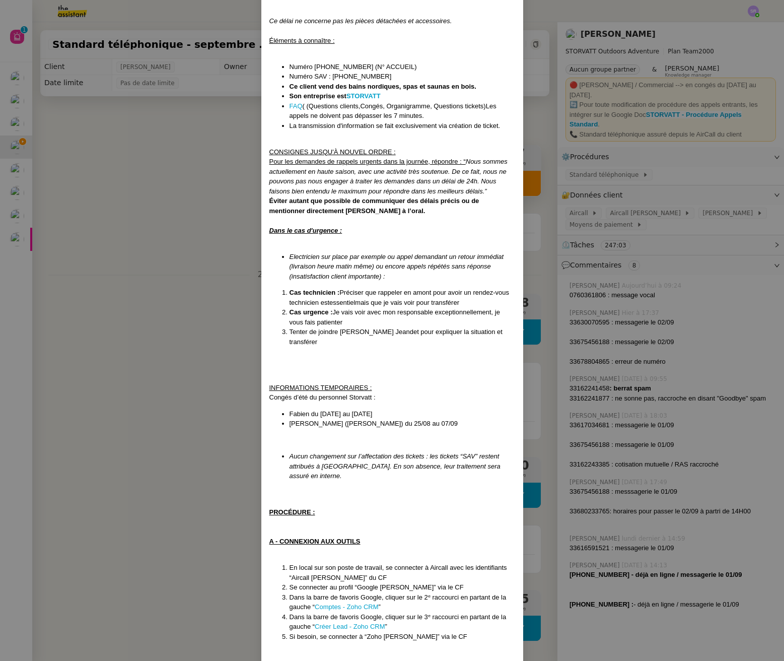
scroll to position [341, 0]
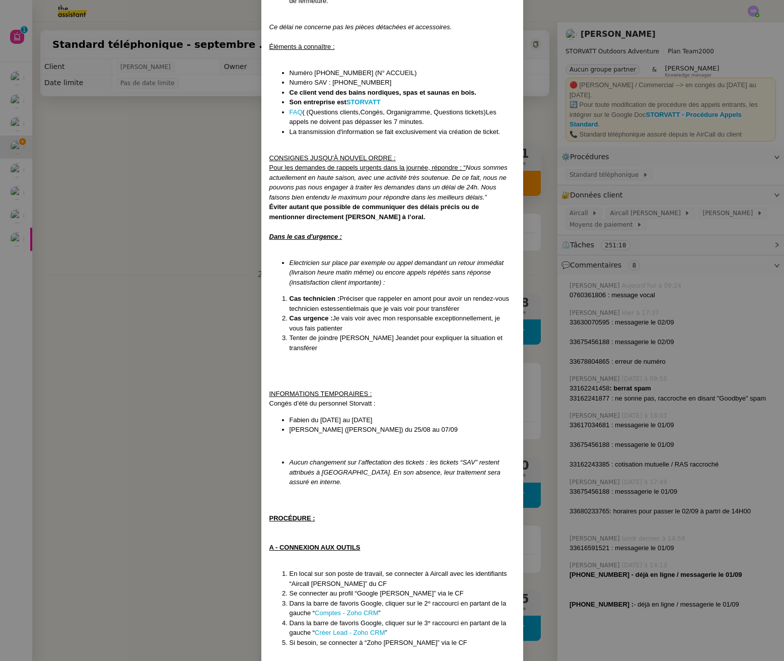
click at [272, 241] on div at bounding box center [393, 246] width 246 height 10
click at [186, 163] on nz-modal-container "MAJ le 22/08/2025 Contexte : Le client souhaite que nous réceptionnions les app…" at bounding box center [392, 330] width 784 height 661
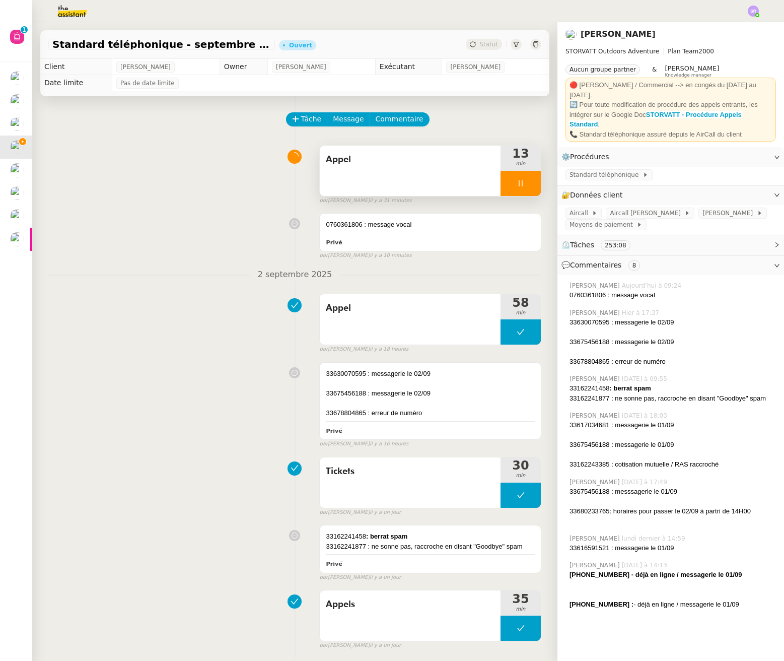
click at [155, 259] on div "0760361806 : message vocal Privé false par Stéphanie R. il y a 10 minutes" at bounding box center [294, 234] width 493 height 51
click at [516, 186] on div at bounding box center [521, 183] width 40 height 25
click at [507, 183] on icon at bounding box center [511, 183] width 8 height 8
click at [498, 219] on div "0760361806 : message vocal Privé" at bounding box center [430, 232] width 221 height 37
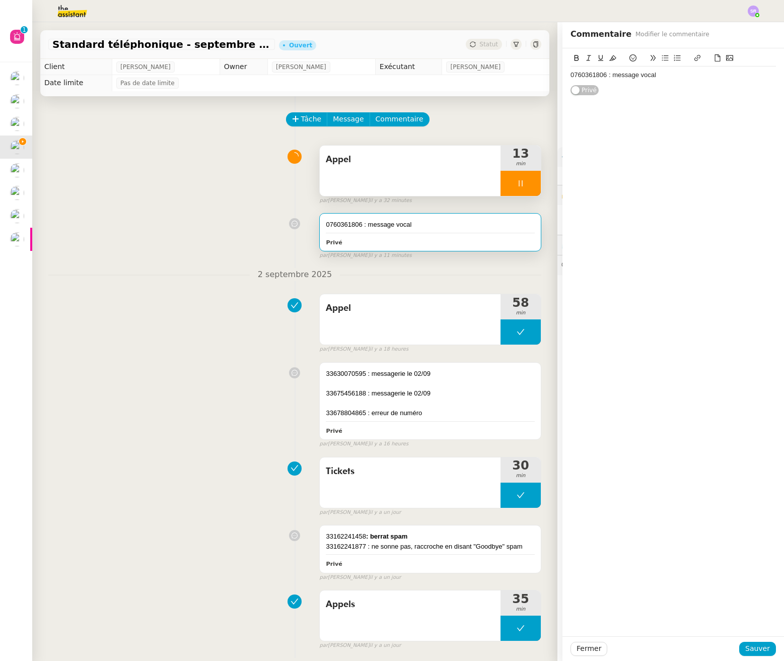
click at [708, 74] on div "0760361806 : message vocal" at bounding box center [674, 75] width 206 height 9
drag, startPoint x: 756, startPoint y: 649, endPoint x: 740, endPoint y: 278, distance: 371.1
click at [739, 286] on div "Commentaire Modifier le commentaire 0760361806 : message vocal M. Alex Atkinson…" at bounding box center [674, 341] width 222 height 639
click at [723, 101] on div "M. Alex Atkinson - ATKINSON ALEX : je lui ai donné des conseils et l'endroit po…" at bounding box center [674, 94] width 206 height 28
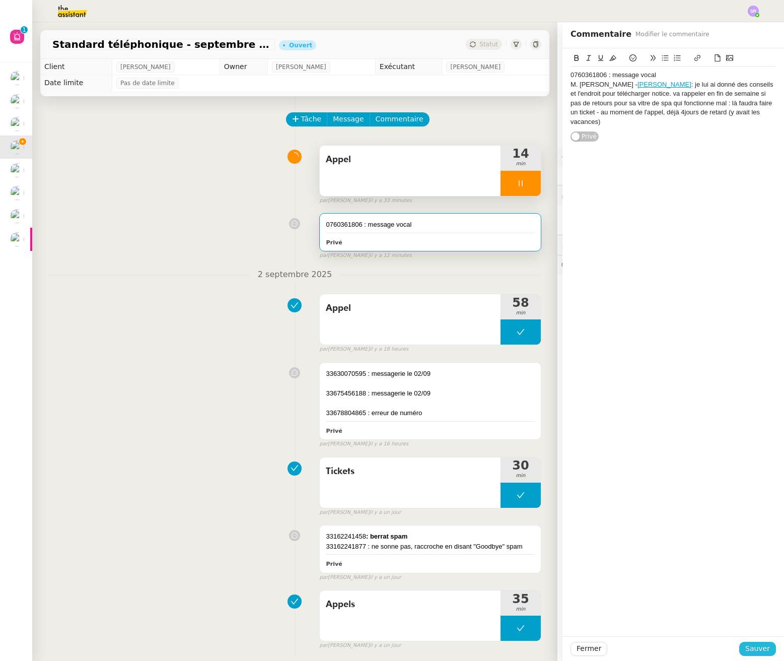
click at [753, 651] on span "Sauver" at bounding box center [758, 649] width 25 height 12
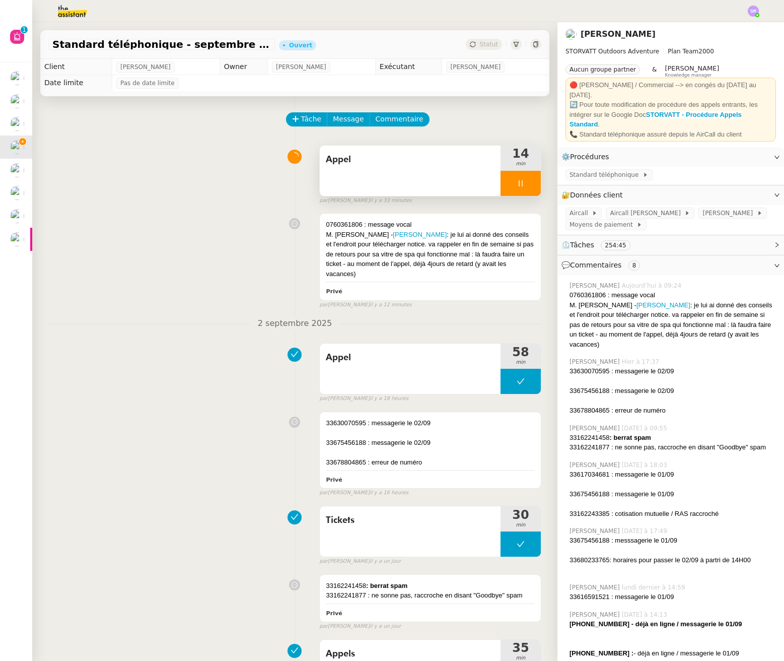
click at [517, 183] on icon at bounding box center [521, 183] width 8 height 8
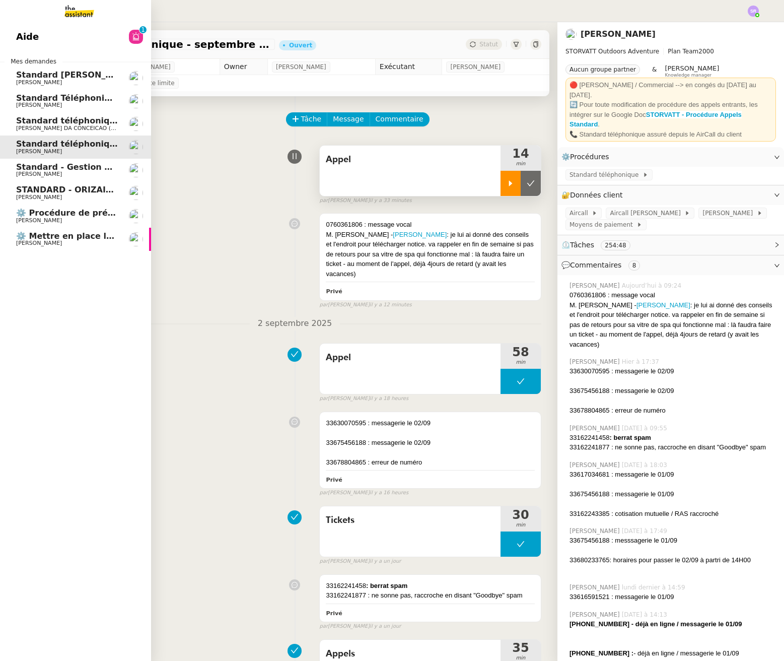
click at [38, 168] on span "Standard - Gestion des appels entrants - septembre 2025" at bounding box center [147, 167] width 262 height 10
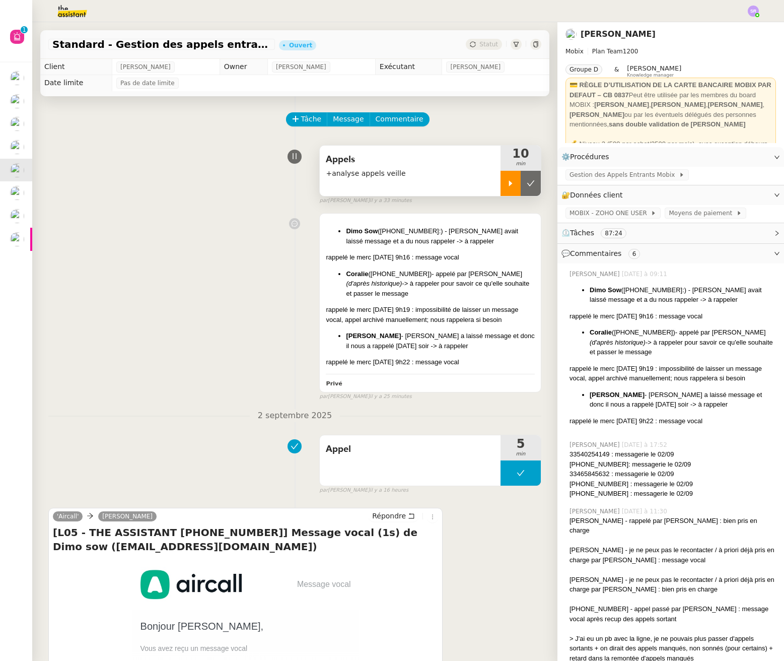
click at [501, 182] on div at bounding box center [511, 183] width 20 height 25
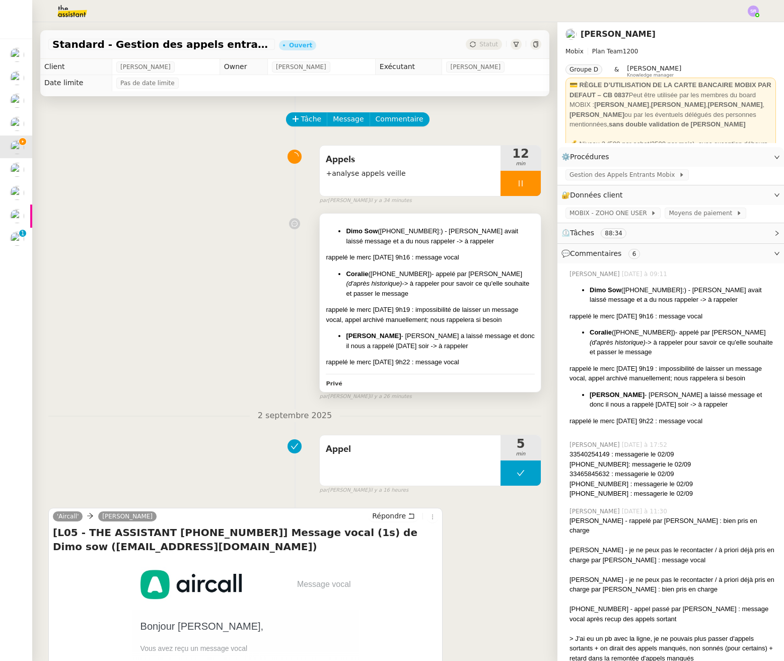
click at [426, 272] on li "Coralie (+33659407754 ) - appelé par Thomas Laprie (d'après historique) -> à ra…" at bounding box center [440, 284] width 189 height 30
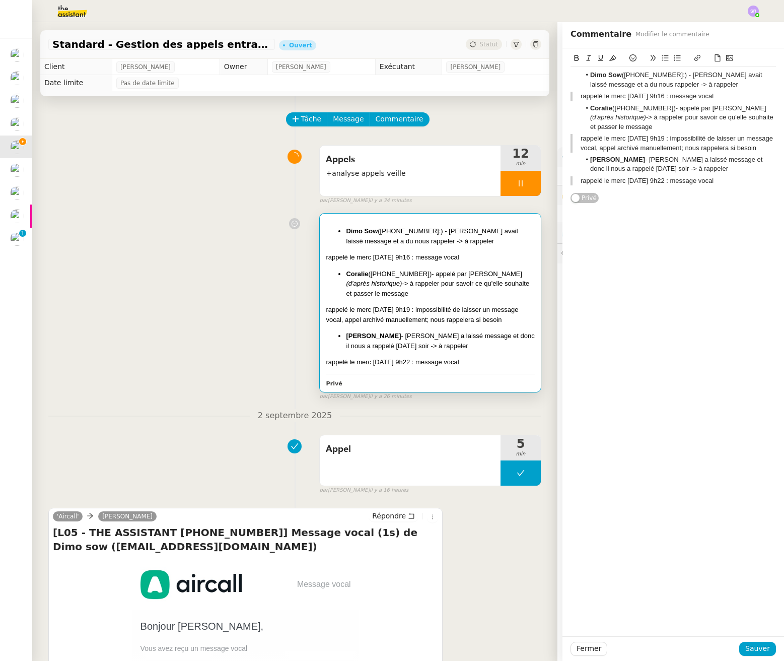
click at [727, 177] on blockquote "rappelé le merc 03/09 - 9h22 : message vocal" at bounding box center [674, 180] width 206 height 9
click at [650, 58] on icon at bounding box center [653, 57] width 7 height 7
click at [713, 181] on blockquote "rappelé le merc 03/09 - 9h22 : message vocal" at bounding box center [674, 180] width 206 height 9
click at [650, 58] on icon at bounding box center [653, 57] width 7 height 7
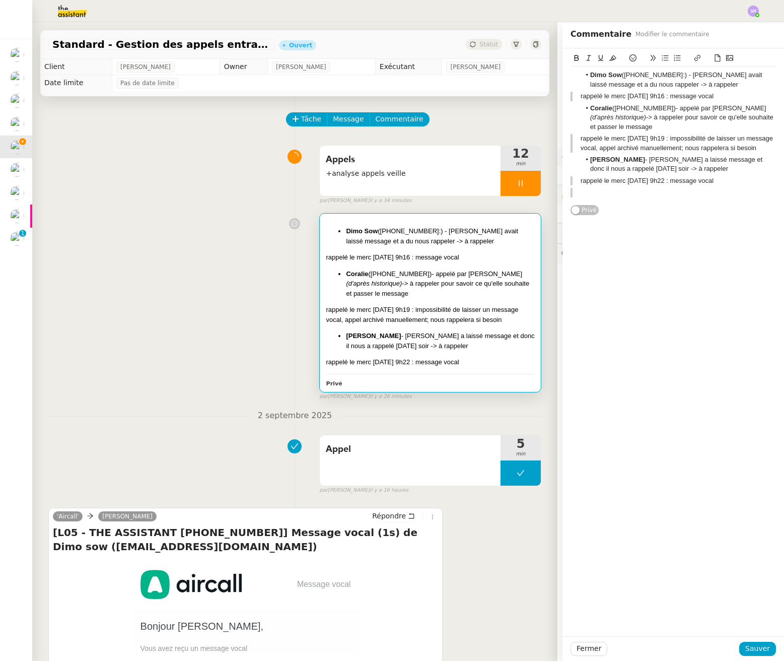
click at [651, 67] on div "Dimo Sow (+33745285092:) - Zoé avait laissé message et a du nous rappeler -> à …" at bounding box center [674, 135] width 206 height 137
click at [651, 57] on icon at bounding box center [653, 58] width 5 height 6
drag, startPoint x: 656, startPoint y: 55, endPoint x: 657, endPoint y: 62, distance: 6.7
click at [662, 55] on icon at bounding box center [665, 57] width 7 height 7
click at [620, 202] on div "Dimo Sow (+33745285092:) - Zoé avait laissé message et a du nous rappeler -> à …" at bounding box center [674, 135] width 206 height 137
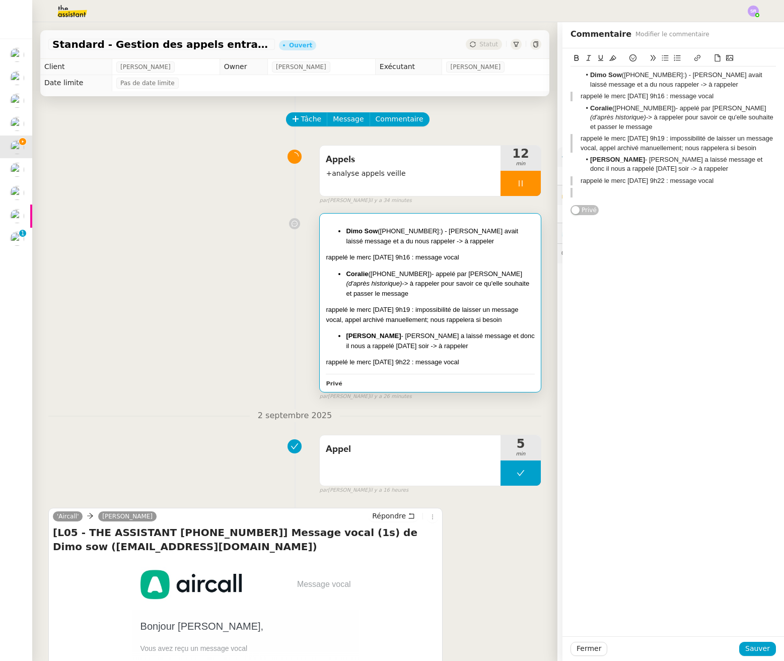
click at [650, 59] on icon at bounding box center [653, 57] width 7 height 7
click at [571, 193] on div "33760212258" at bounding box center [674, 192] width 206 height 9
click at [630, 205] on div "33760212258" at bounding box center [674, 201] width 206 height 9
click at [749, 648] on span "Sauver" at bounding box center [758, 649] width 25 height 12
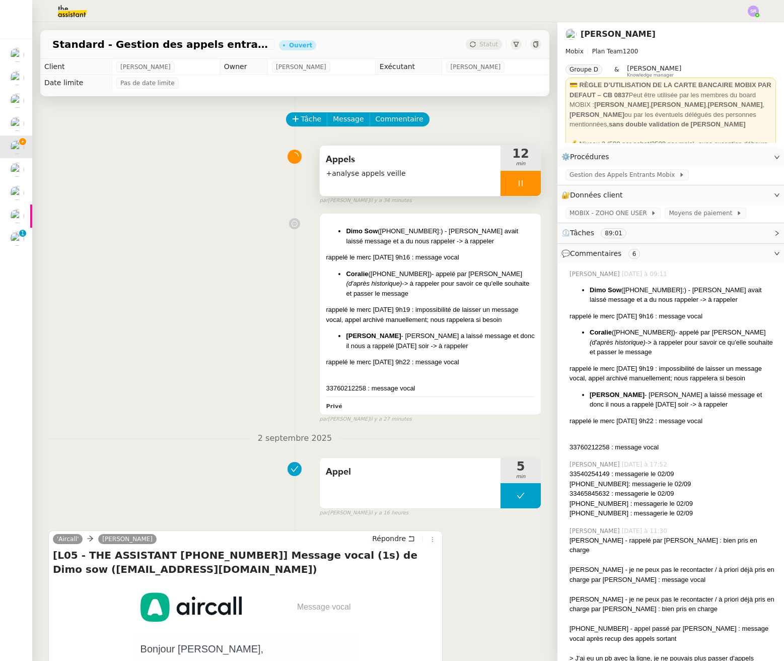
click at [501, 185] on div at bounding box center [521, 183] width 40 height 25
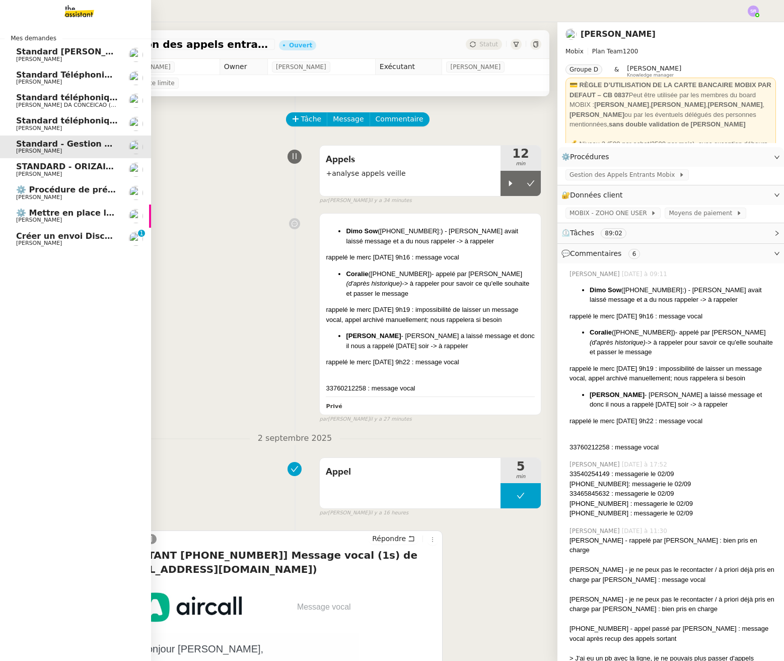
click at [21, 124] on span "Standard téléphonique - septembre 2025" at bounding box center [110, 121] width 188 height 10
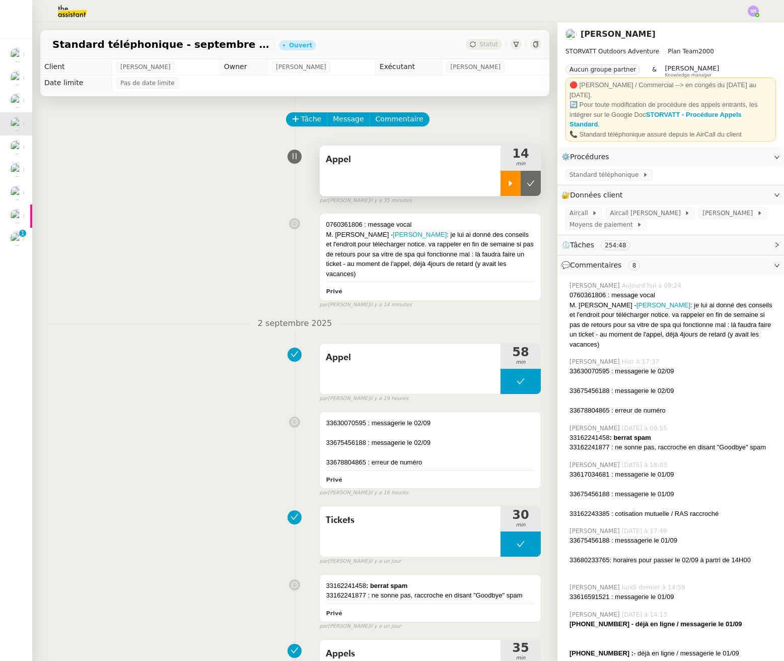
click at [507, 181] on icon at bounding box center [511, 183] width 8 height 8
click at [512, 180] on div at bounding box center [521, 183] width 40 height 25
click at [301, 116] on span "Tâche" at bounding box center [311, 119] width 21 height 12
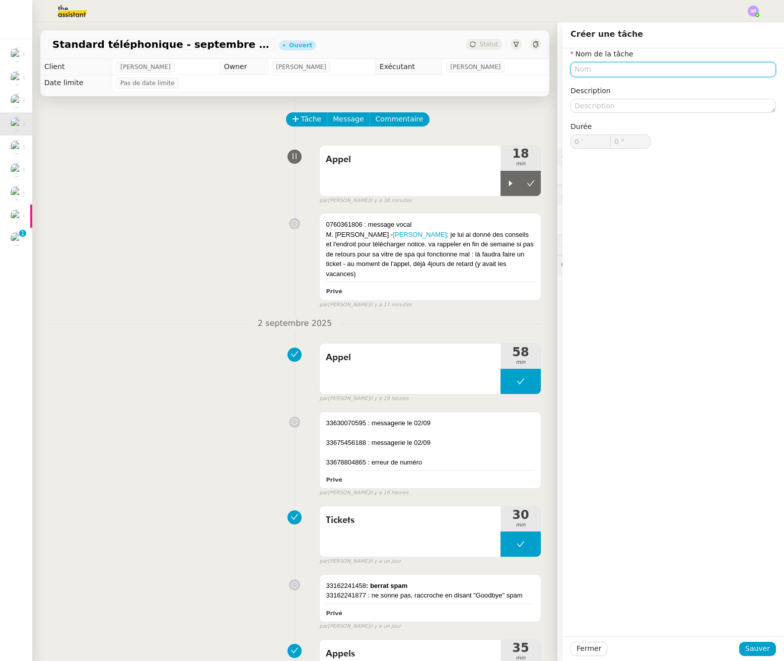
click at [658, 64] on input "text" at bounding box center [674, 69] width 206 height 15
click at [677, 82] on nz-auto-option "Tickets" at bounding box center [666, 88] width 206 height 14
type input "Tickets"
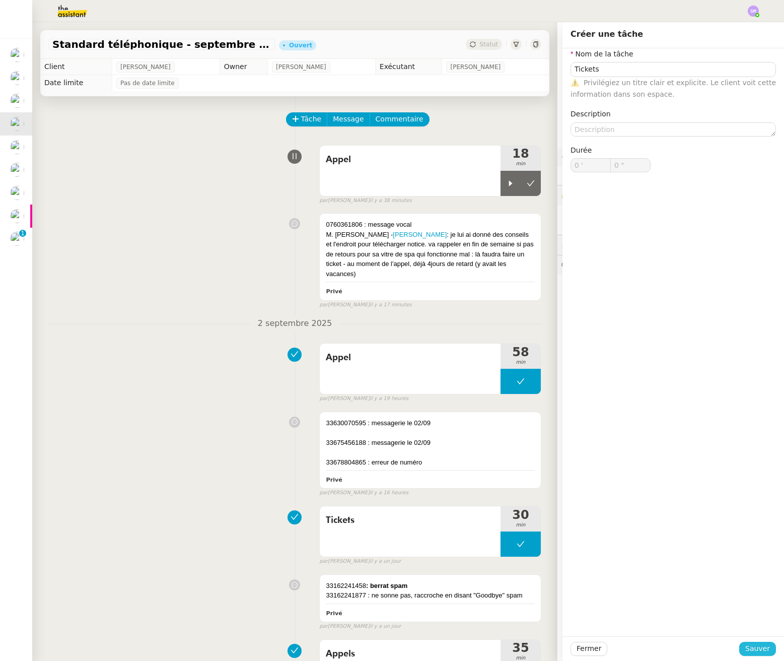
click at [760, 652] on span "Sauver" at bounding box center [758, 649] width 25 height 12
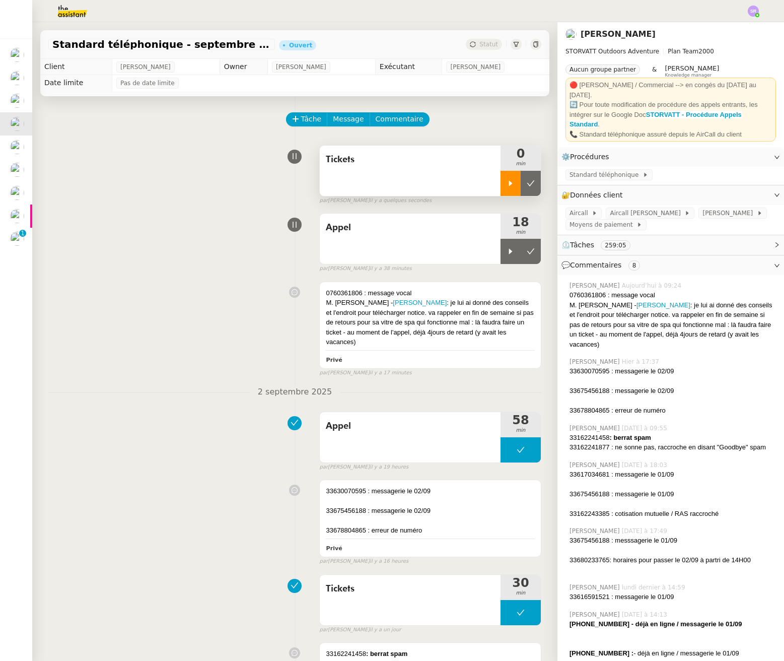
click at [509, 183] on icon at bounding box center [511, 183] width 4 height 6
click at [517, 183] on icon at bounding box center [521, 183] width 8 height 8
click at [128, 222] on div "Appel 18 min false par Stéphanie R. il y a 42 minutes" at bounding box center [294, 241] width 493 height 64
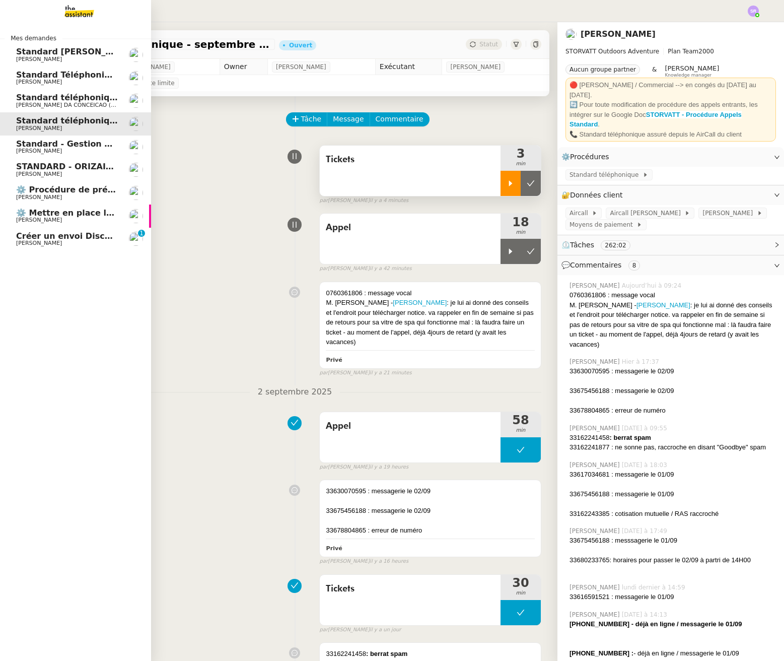
click at [18, 237] on span "Créer un envoi Discovery Set à Aromi" at bounding box center [101, 236] width 170 height 10
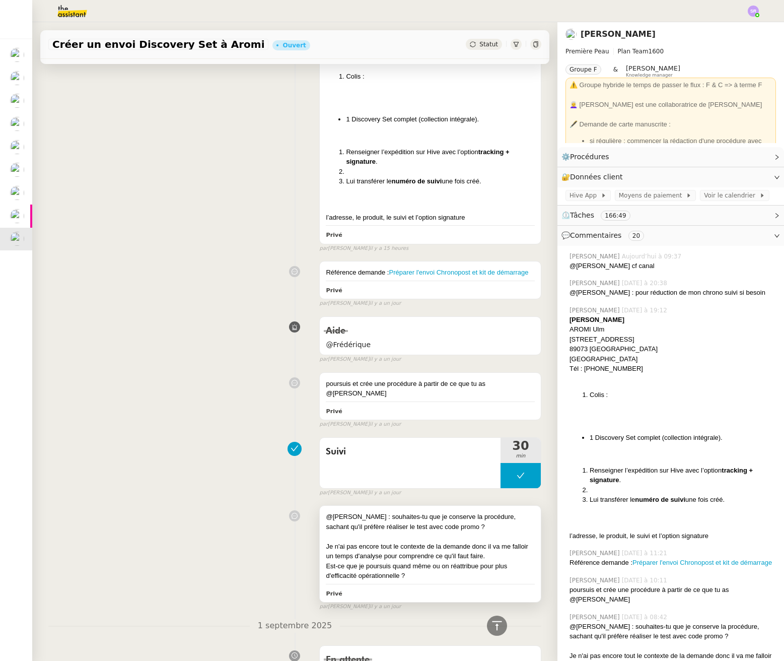
scroll to position [1330, 0]
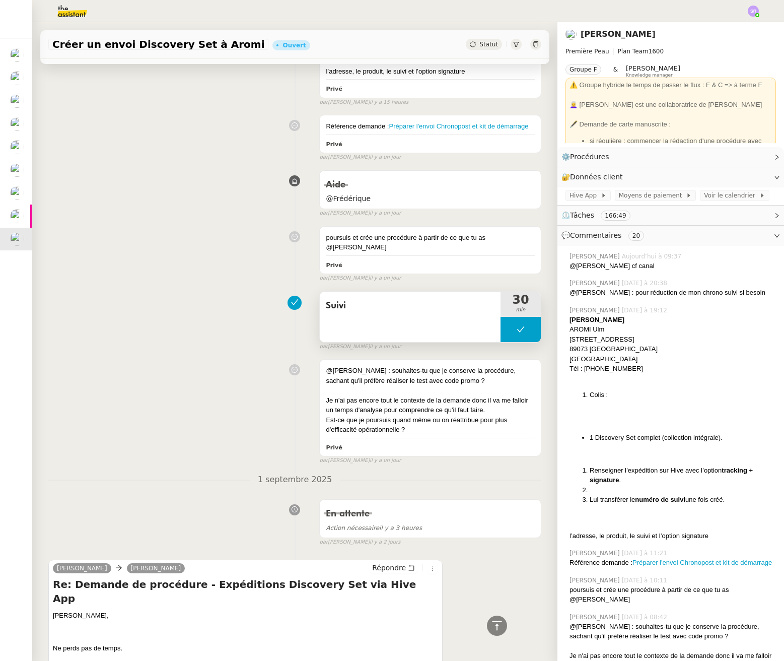
click at [501, 333] on button at bounding box center [521, 329] width 40 height 25
click at [507, 332] on icon at bounding box center [511, 329] width 8 height 8
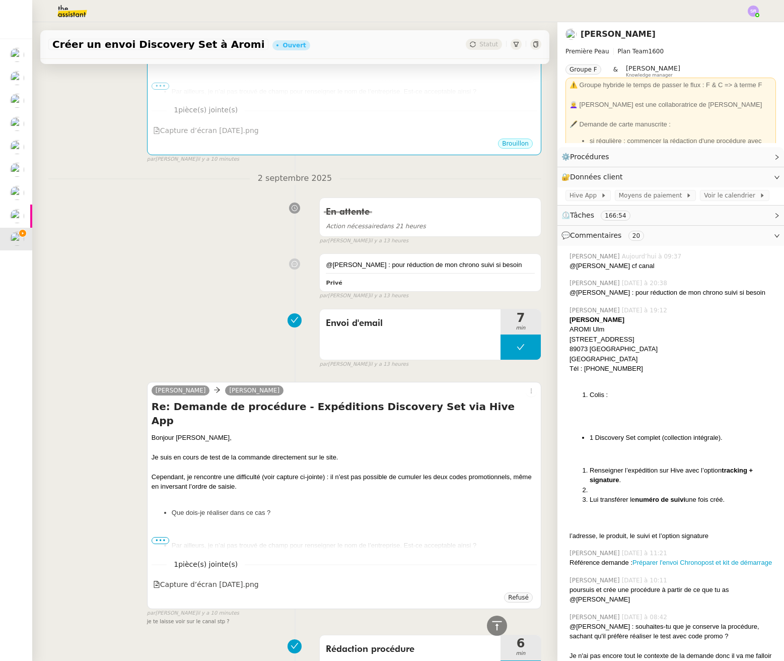
scroll to position [245, 0]
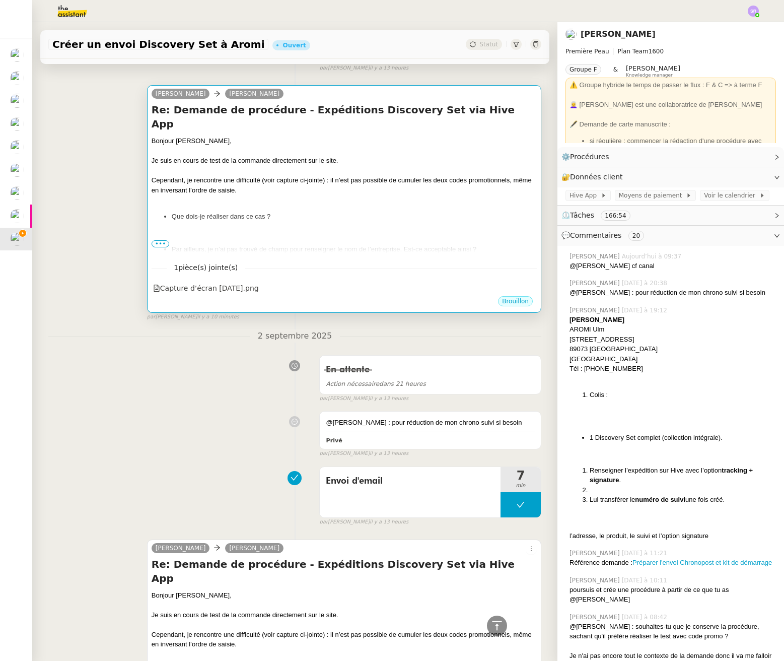
click at [158, 242] on span "•••" at bounding box center [161, 243] width 18 height 7
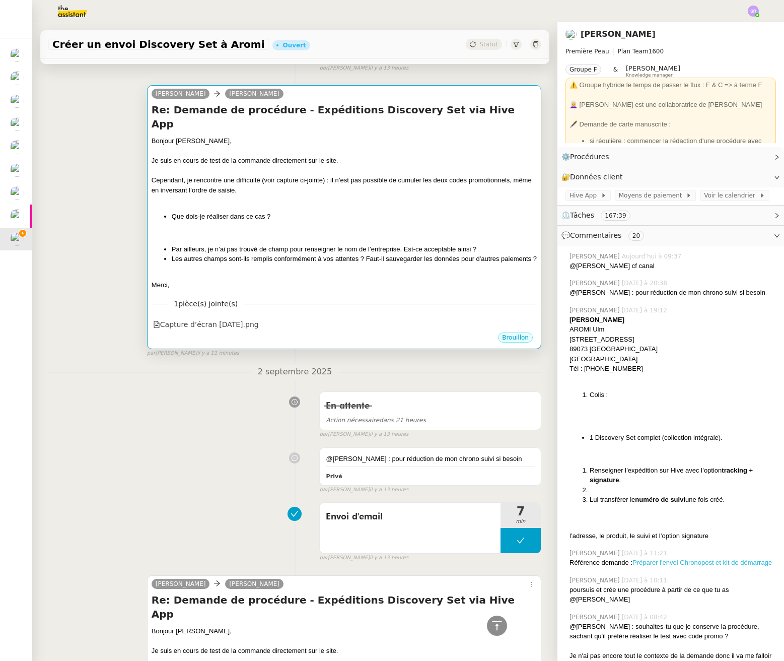
click at [708, 563] on link "Préparer l'envoi Chronopost et kit de démarrage" at bounding box center [703, 563] width 140 height 8
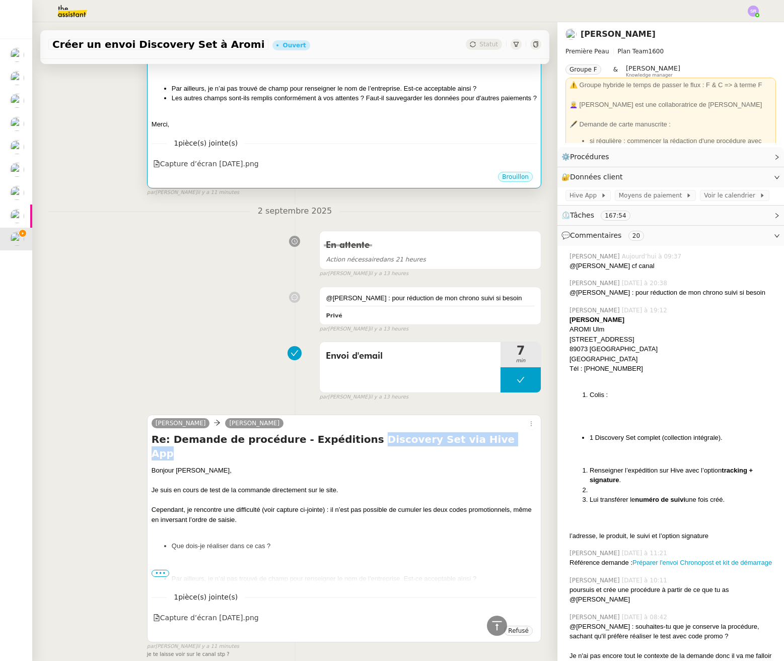
drag, startPoint x: 341, startPoint y: 436, endPoint x: 476, endPoint y: 435, distance: 135.0
click at [476, 435] on h4 "Re: Demande de procédure - Expéditions Discovery Set via Hive App" at bounding box center [344, 446] width 385 height 28
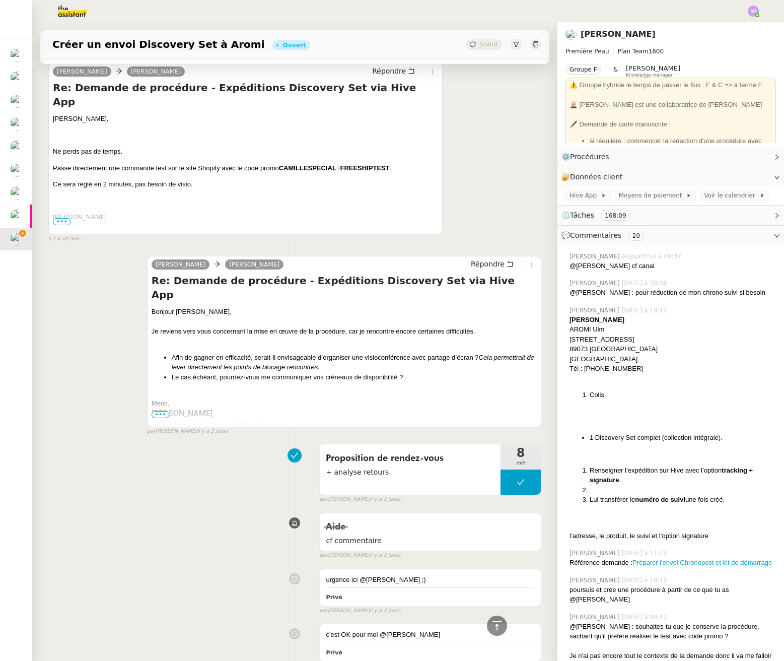
scroll to position [1689, 0]
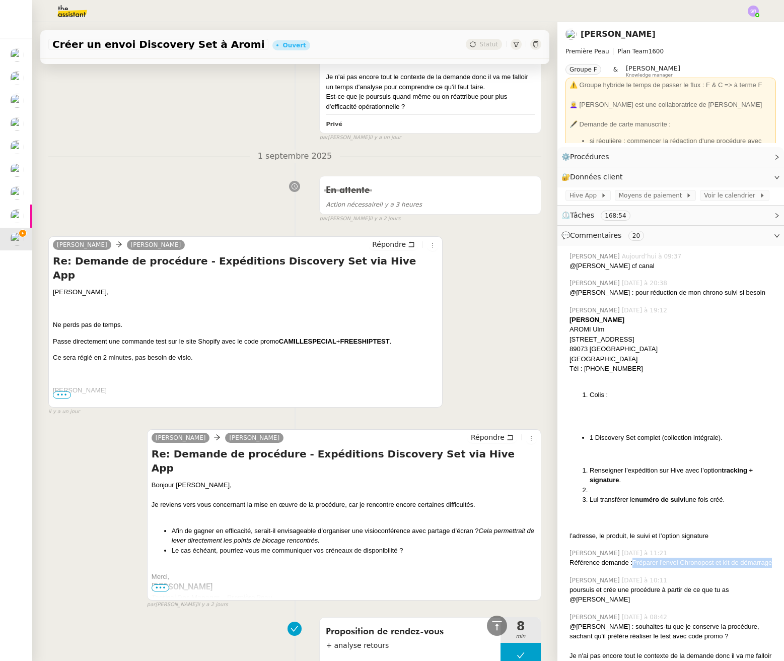
drag, startPoint x: 770, startPoint y: 561, endPoint x: 640, endPoint y: 569, distance: 129.7
copy link "Préparer l'envoi Chronopost et kit de démarrage"
click at [737, 564] on link "Préparer l'envoi Chronopost et kit de démarrage" at bounding box center [703, 563] width 140 height 8
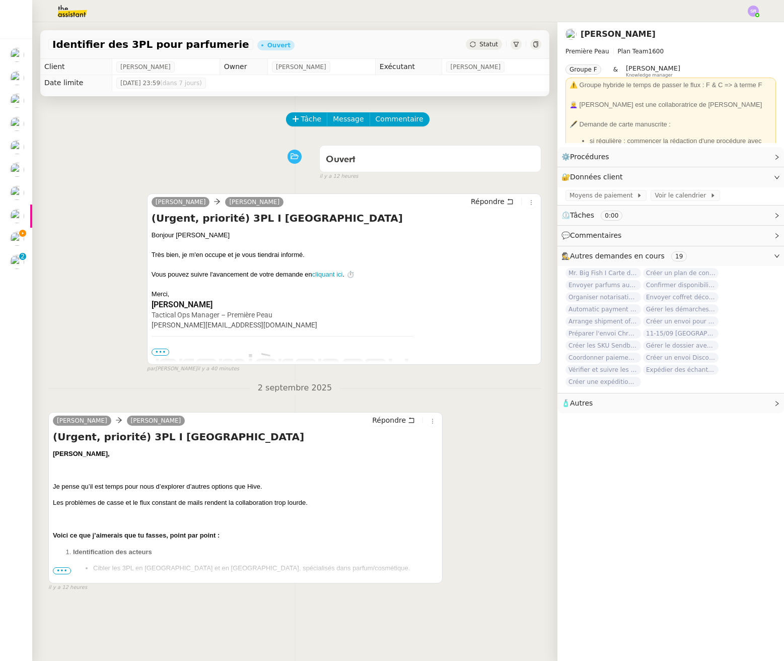
scroll to position [95, 0]
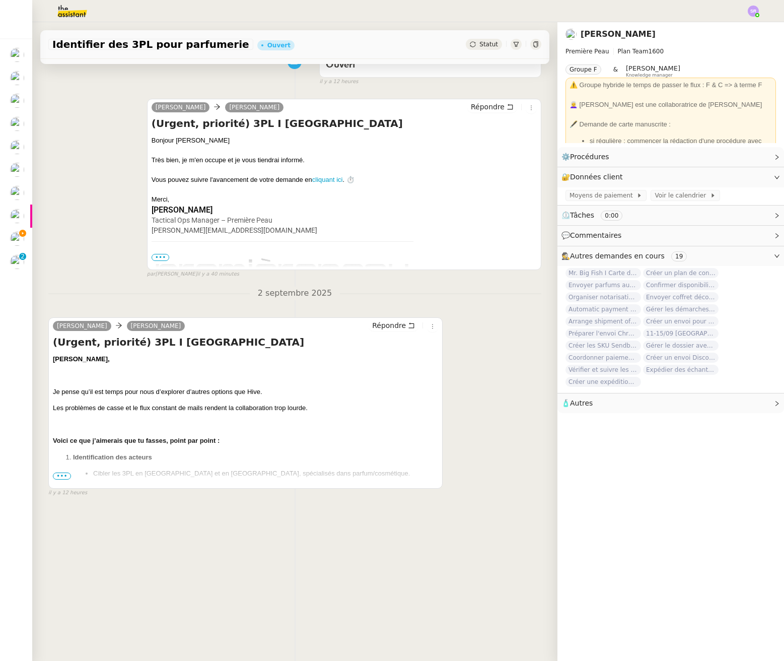
click at [61, 475] on span "•••" at bounding box center [62, 476] width 18 height 7
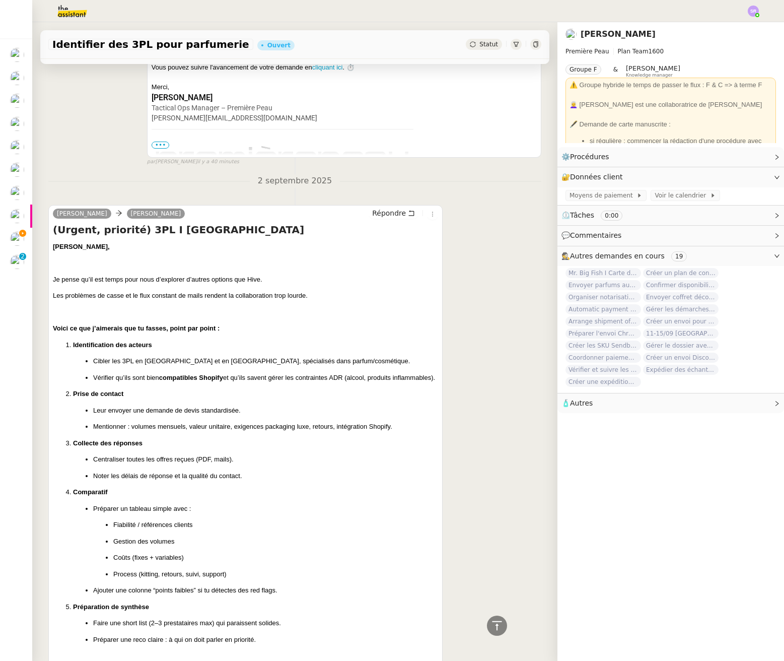
scroll to position [302, 0]
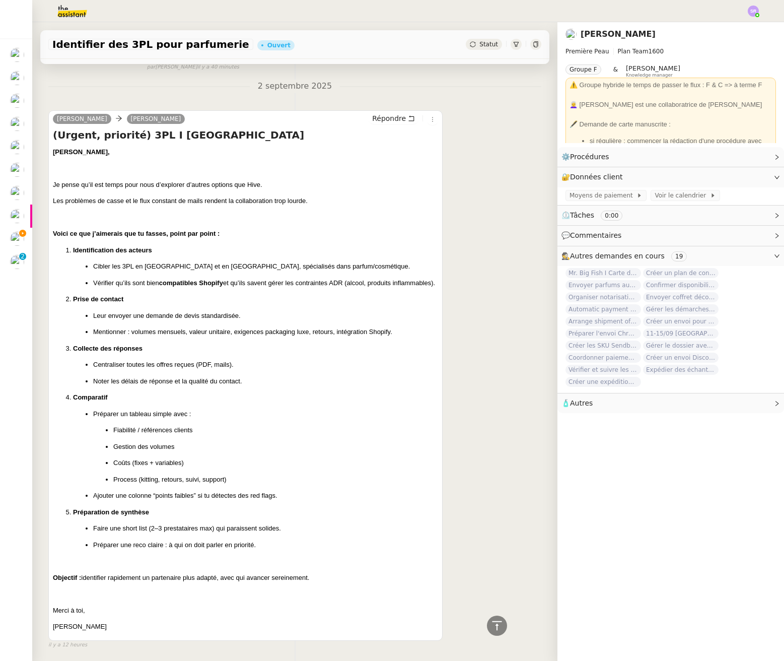
click at [289, 286] on p "Vérifier qu’ils sont bien compatibles Shopify et qu’ils savent gérer les contra…" at bounding box center [265, 283] width 345 height 10
drag, startPoint x: 162, startPoint y: 278, endPoint x: 232, endPoint y: 284, distance: 70.3
click at [163, 278] on p "Vérifier qu’ils sont bien compatibles Shopify et qu’ils savent gérer les contra…" at bounding box center [265, 283] width 345 height 10
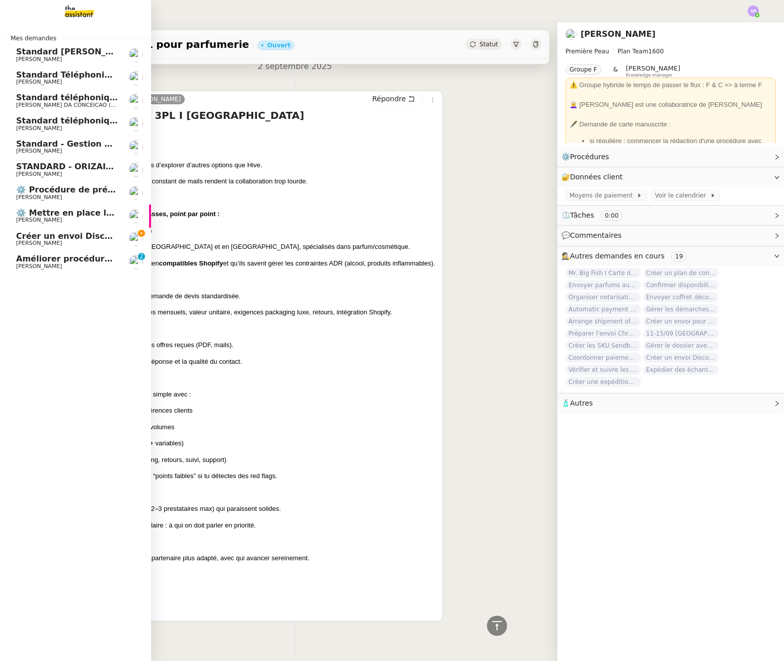
click at [38, 269] on span "[PERSON_NAME]" at bounding box center [39, 266] width 46 height 7
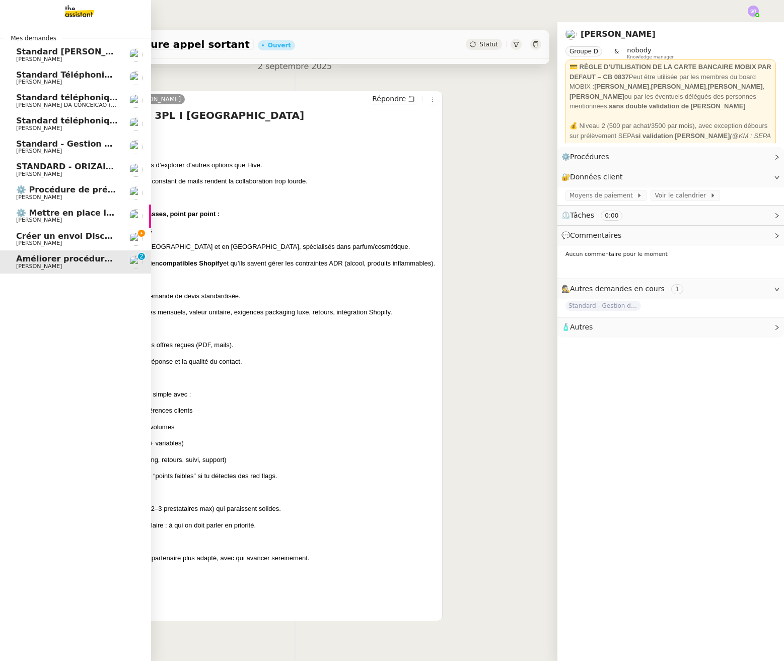
scroll to position [134, 0]
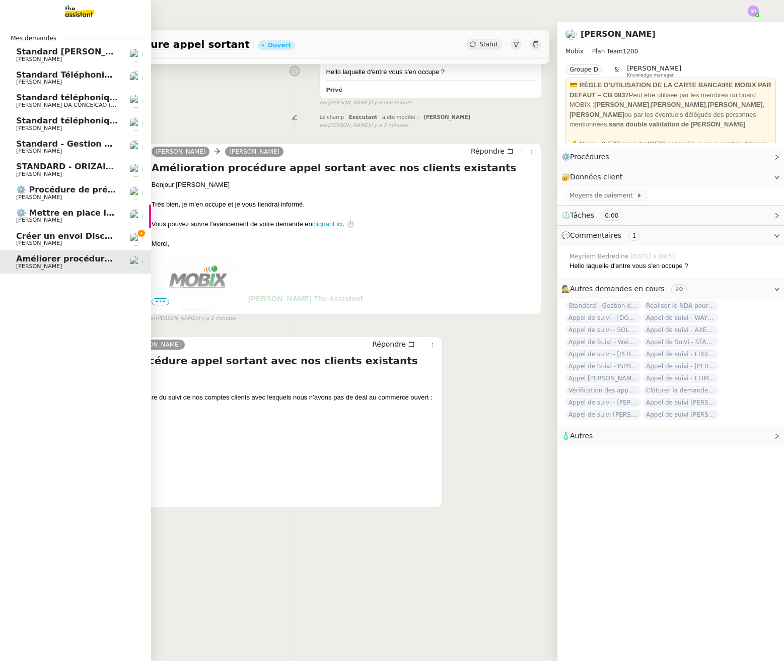
drag, startPoint x: 26, startPoint y: 237, endPoint x: 43, endPoint y: 239, distance: 17.7
click at [26, 237] on span "Créer un envoi Discovery Set à Aromi" at bounding box center [101, 236] width 170 height 10
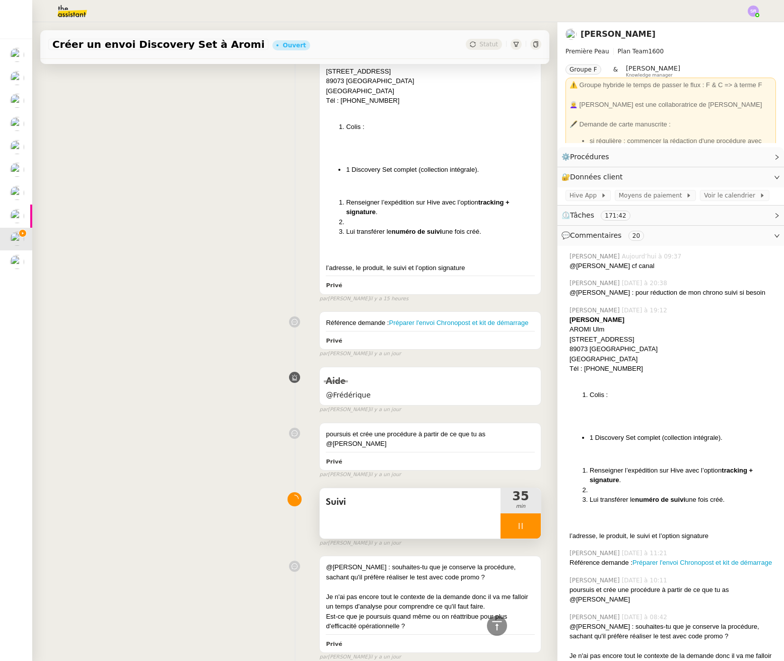
scroll to position [1185, 0]
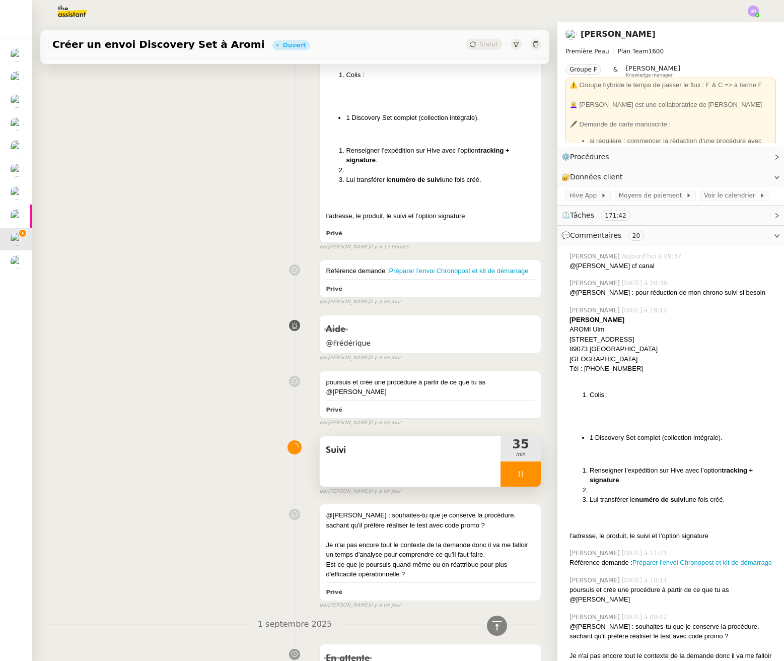
click at [501, 475] on div at bounding box center [521, 473] width 40 height 25
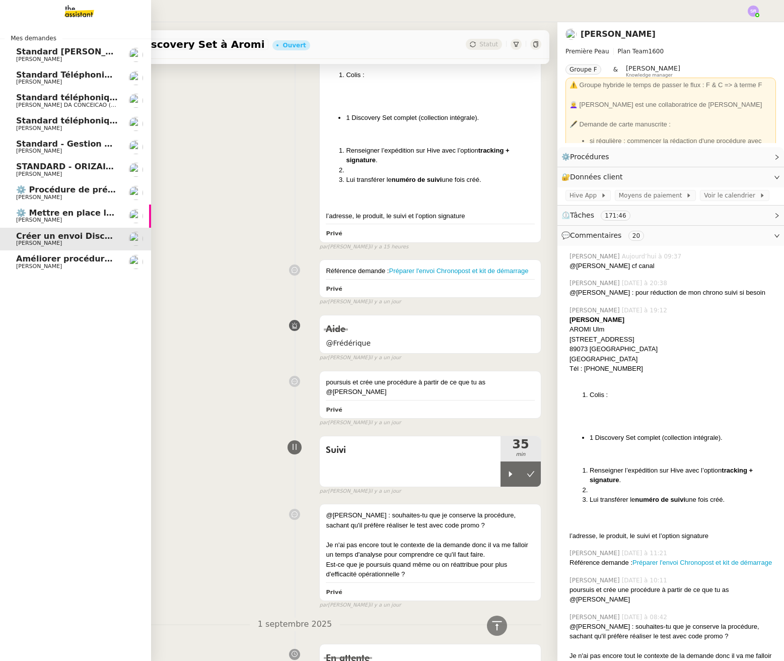
click at [25, 263] on span "[PERSON_NAME]" at bounding box center [39, 266] width 46 height 7
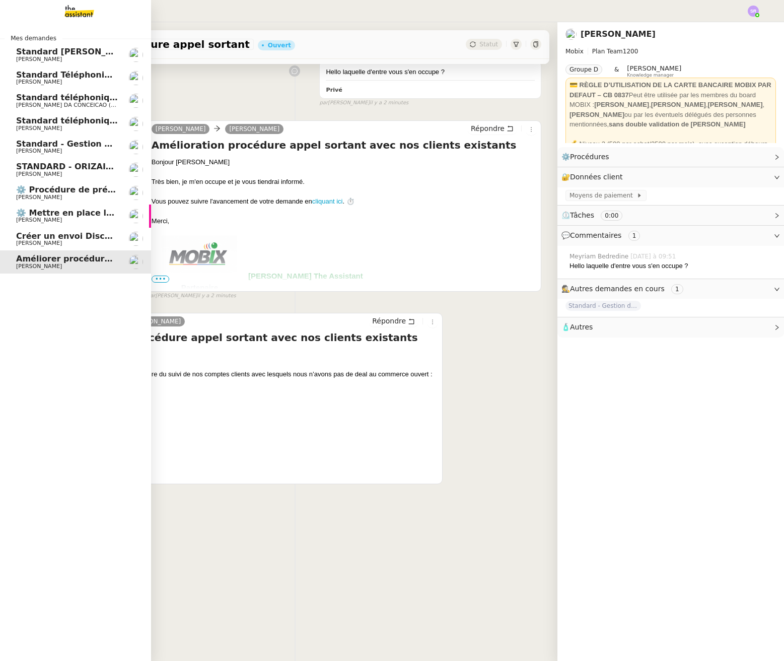
scroll to position [134, 0]
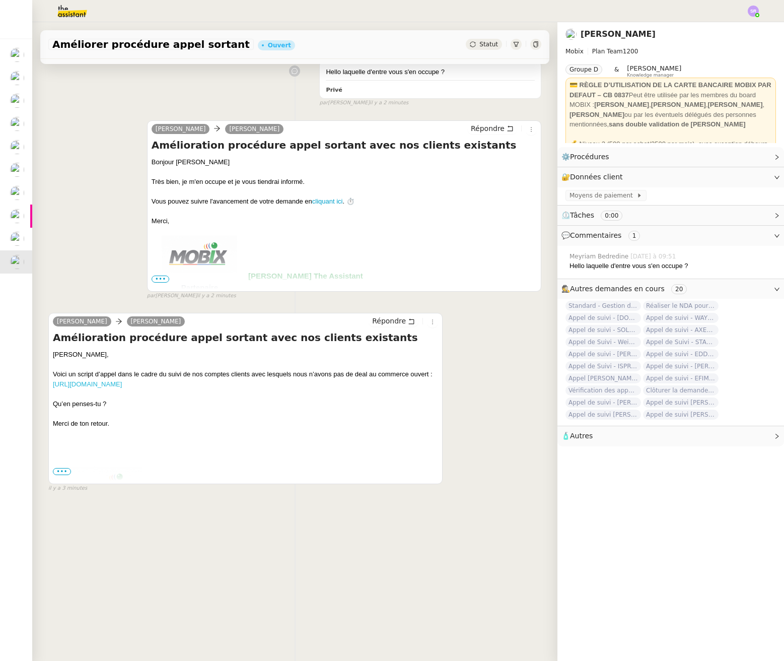
click at [122, 380] on link "[URL][DOMAIN_NAME]" at bounding box center [87, 384] width 69 height 8
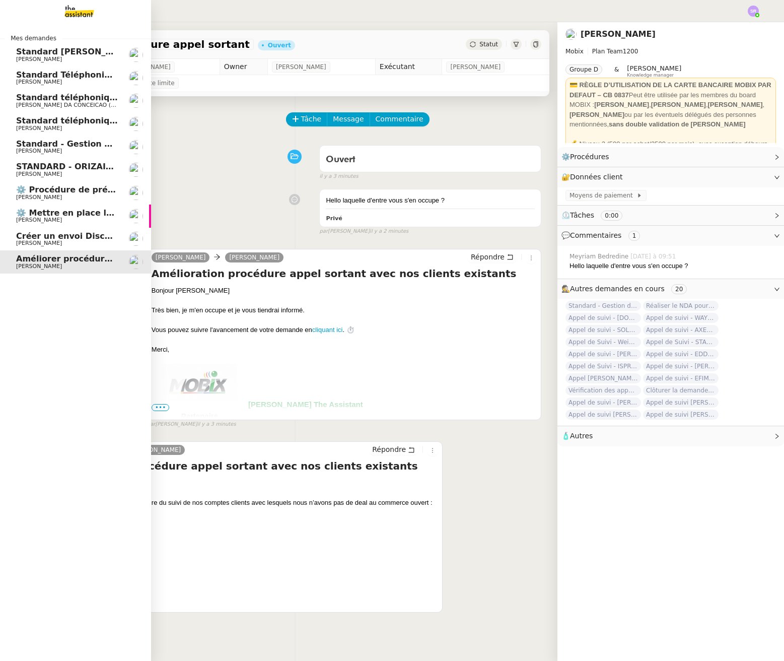
click at [102, 239] on span "Créer un envoi Discovery Set à Aromi" at bounding box center [101, 236] width 170 height 10
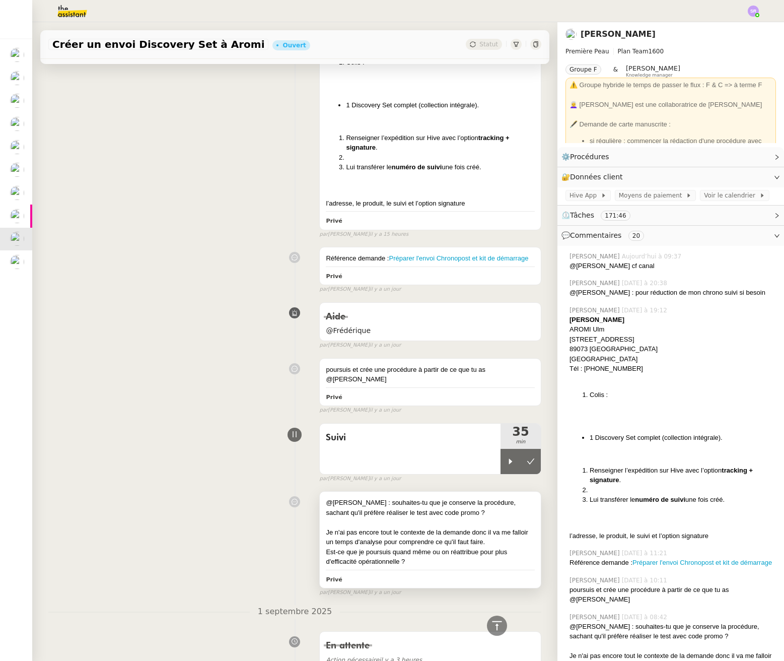
scroll to position [1205, 0]
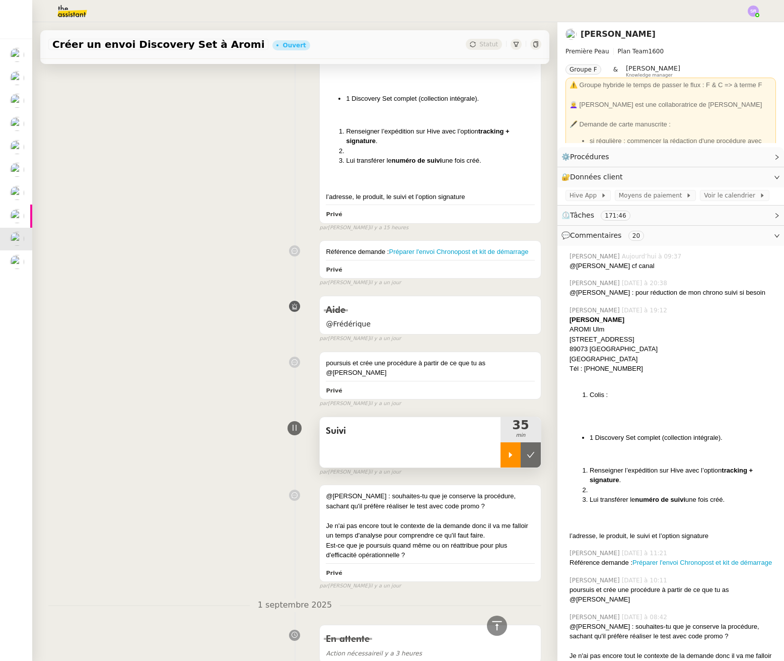
click at [501, 460] on div at bounding box center [511, 454] width 20 height 25
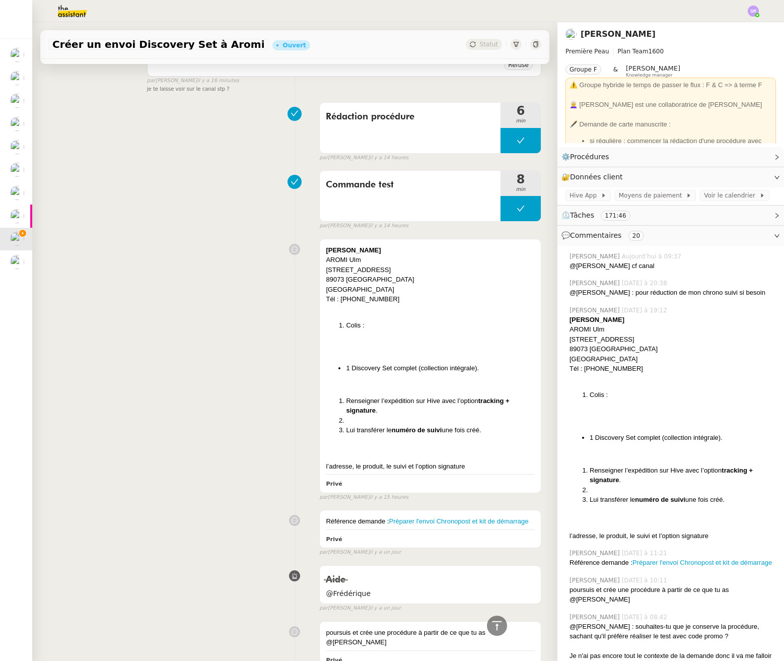
scroll to position [758, 0]
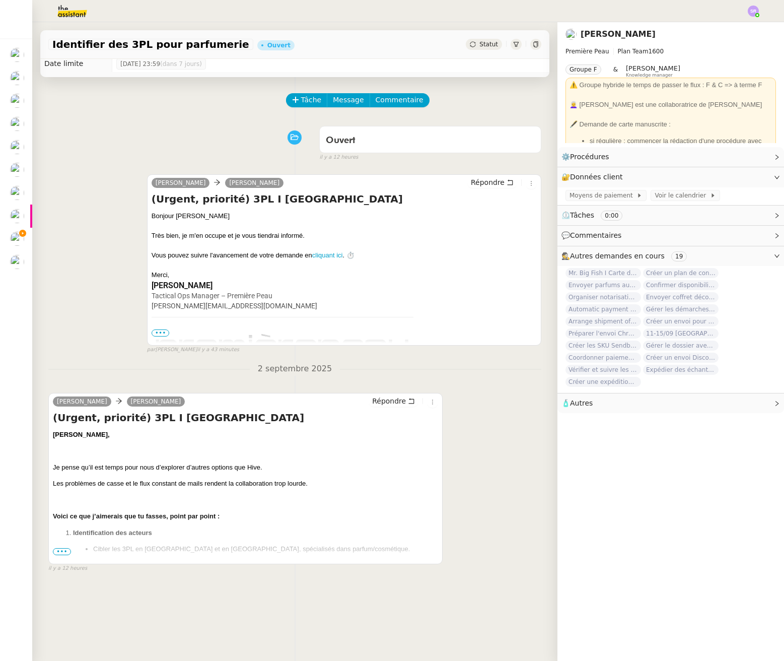
scroll to position [134, 0]
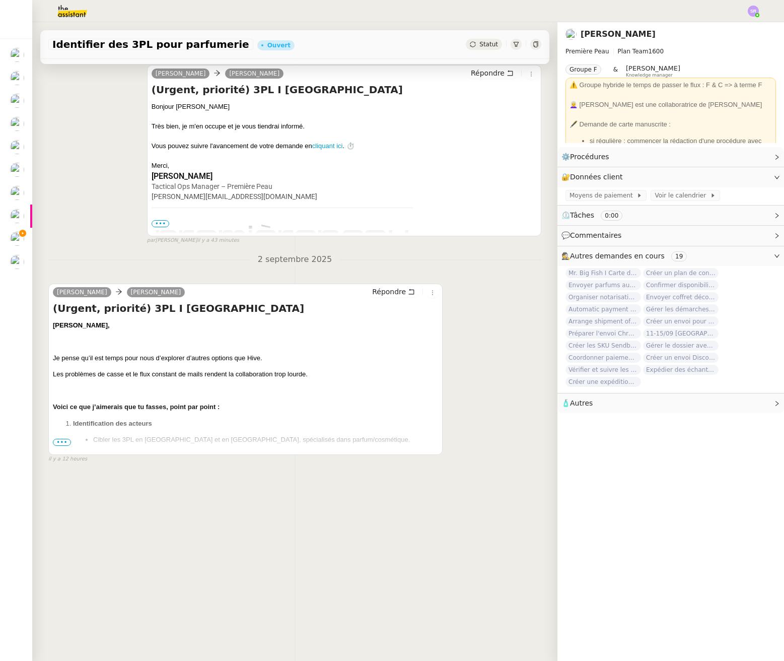
click at [62, 439] on span "•••" at bounding box center [62, 442] width 18 height 7
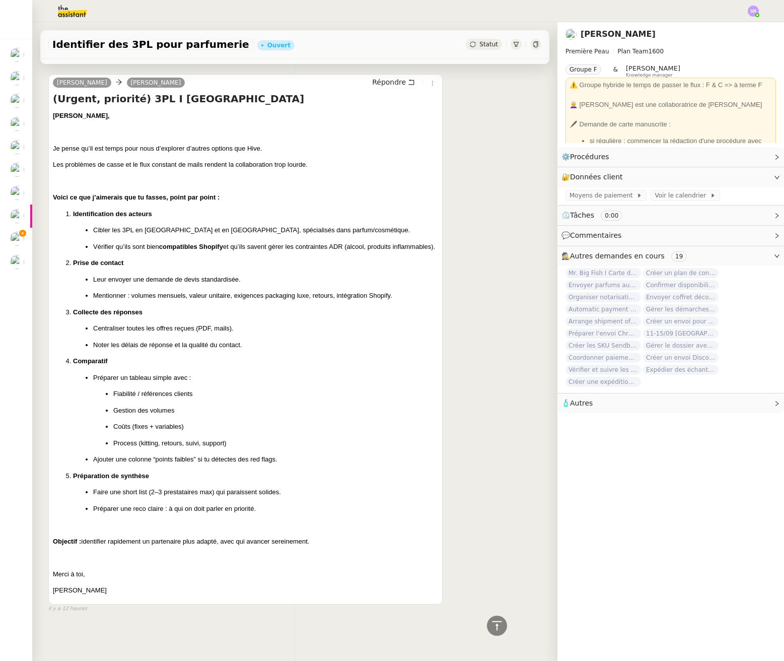
scroll to position [354, 0]
drag, startPoint x: 131, startPoint y: 215, endPoint x: 89, endPoint y: 214, distance: 42.3
click at [93, 225] on li "Cibler les 3PL en France et en Europe, spécialisés dans parfum/cosmétique." at bounding box center [265, 230] width 345 height 10
click at [133, 225] on ul "Cibler les 3PL en France et en Europe, spécialisés dans parfum/cosmétique. Véri…" at bounding box center [255, 238] width 365 height 26
drag, startPoint x: 134, startPoint y: 215, endPoint x: 93, endPoint y: 215, distance: 40.8
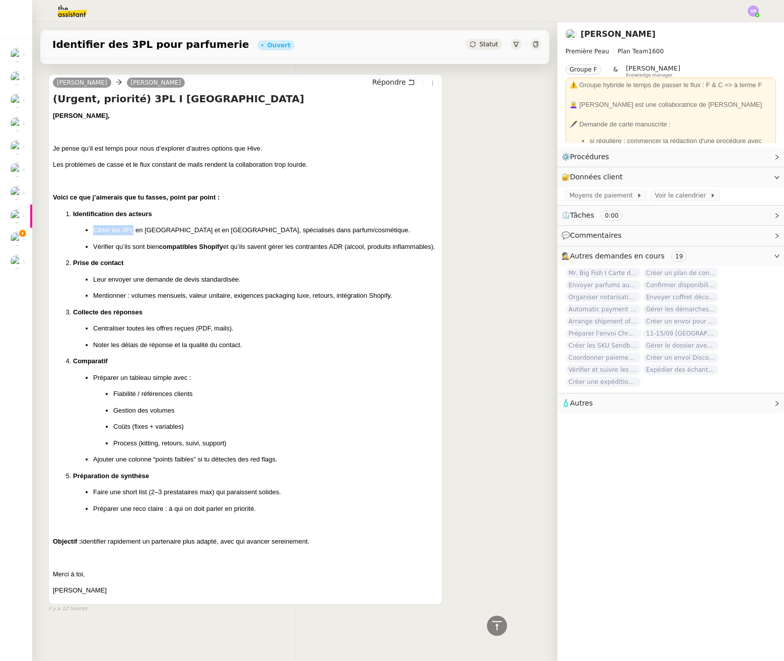
click at [93, 225] on p "Cibler les 3PL en [GEOGRAPHIC_DATA] et en [GEOGRAPHIC_DATA], spécialisés dans p…" at bounding box center [265, 230] width 345 height 10
copy p "Cibler les 3PL"
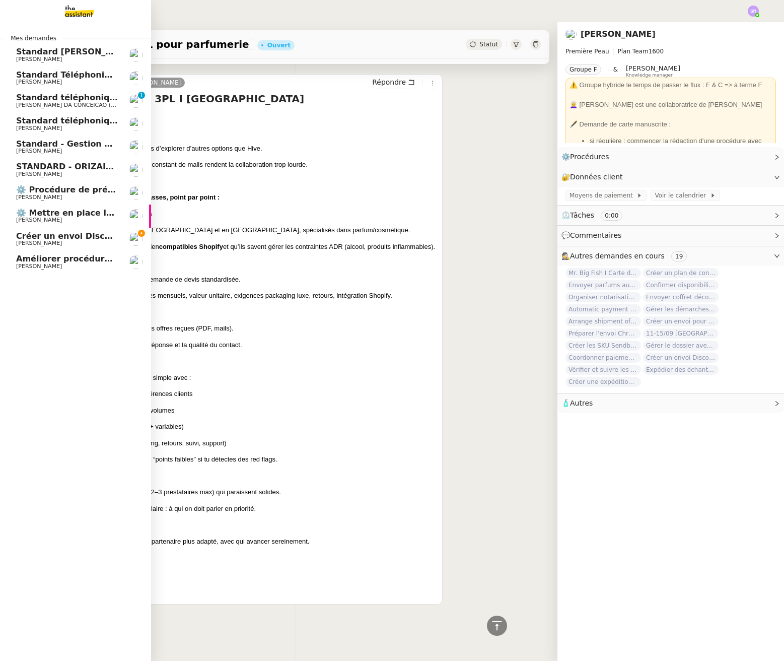
click at [21, 239] on span "Créer un envoi Discovery Set à Aromi" at bounding box center [101, 236] width 170 height 10
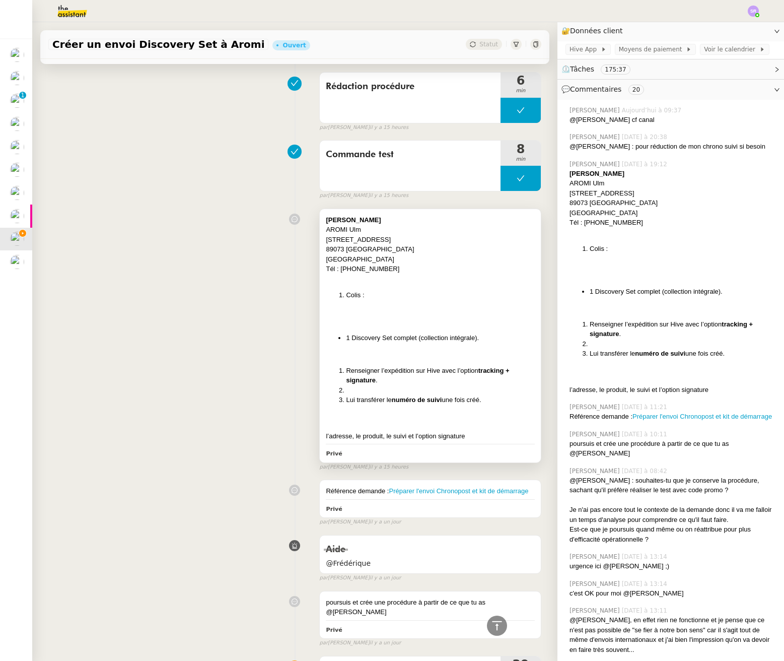
scroll to position [1283, 0]
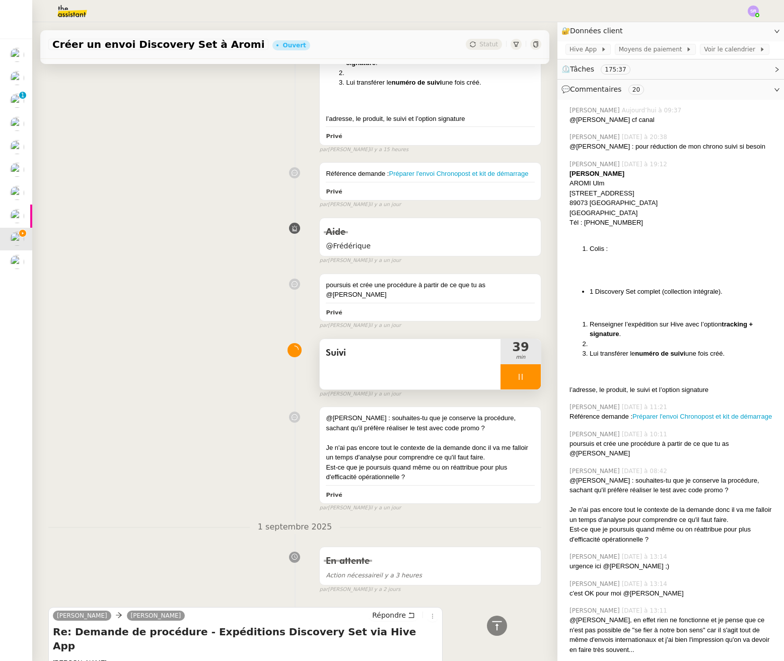
click at [517, 375] on icon at bounding box center [521, 377] width 8 height 8
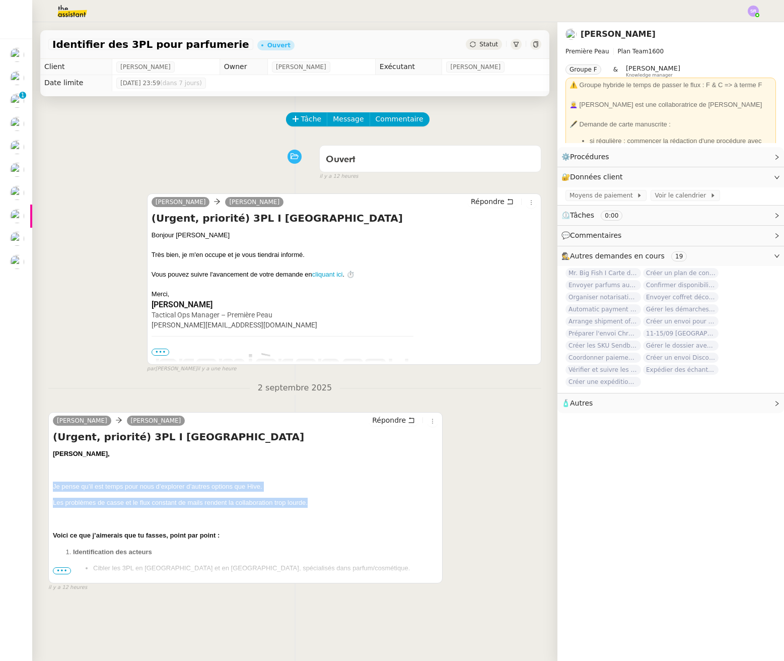
drag, startPoint x: 317, startPoint y: 505, endPoint x: 52, endPoint y: 486, distance: 265.7
click at [52, 486] on div "[PERSON_NAME] (Urgent, priorité) 3PL I [GEOGRAPHIC_DATA] [PERSON_NAME], Je pens…" at bounding box center [245, 497] width 394 height 171
copy div "Je pense qu’il est temps pour nous d’explorer d’autres options que Hive. Les pr…"
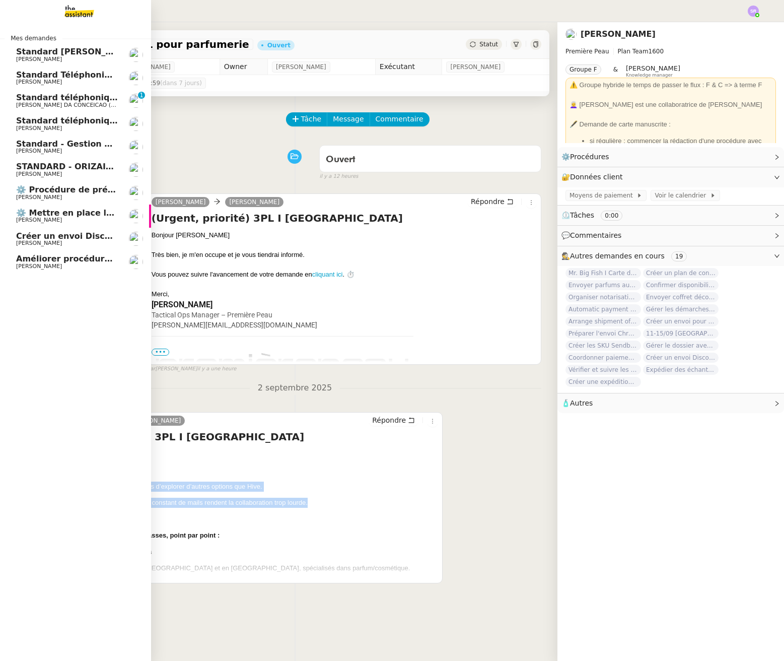
click at [17, 240] on span "[PERSON_NAME]" at bounding box center [67, 243] width 102 height 6
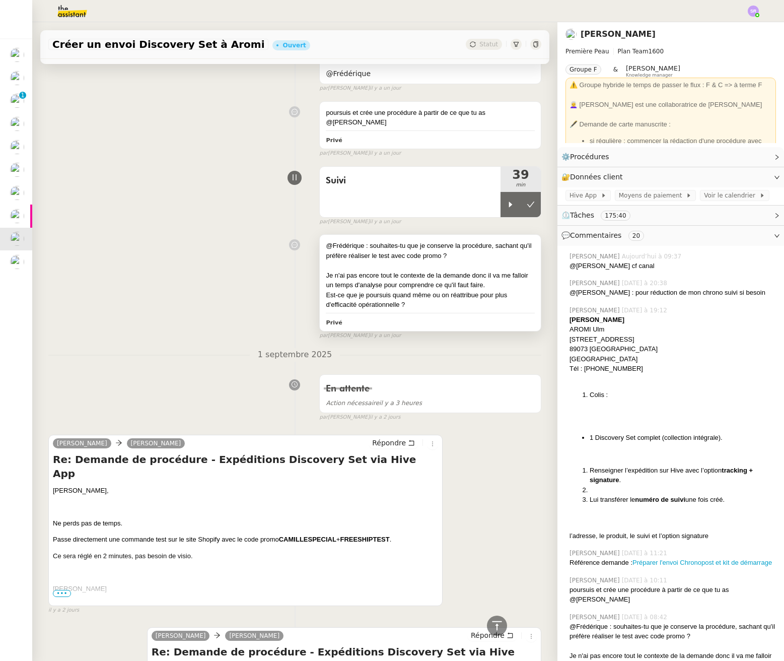
scroll to position [1279, 0]
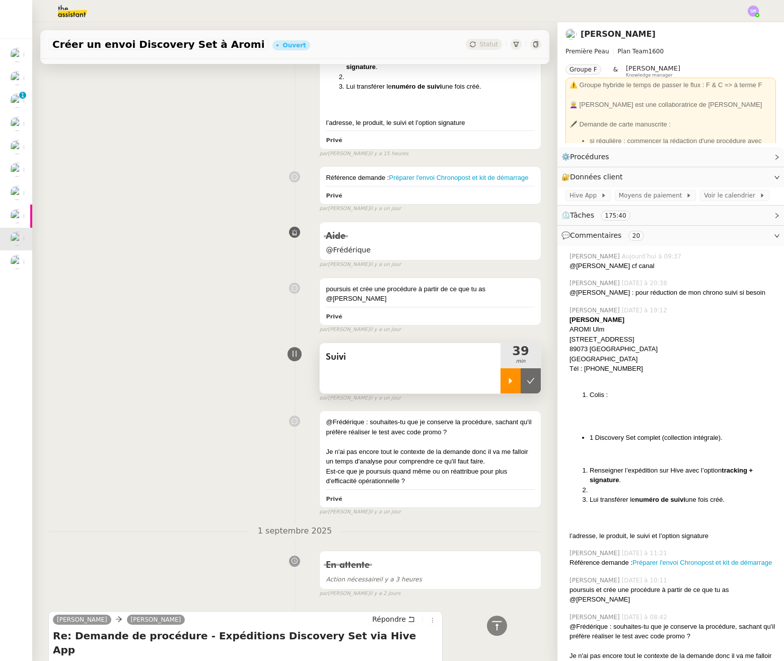
click at [509, 381] on icon at bounding box center [511, 381] width 4 height 6
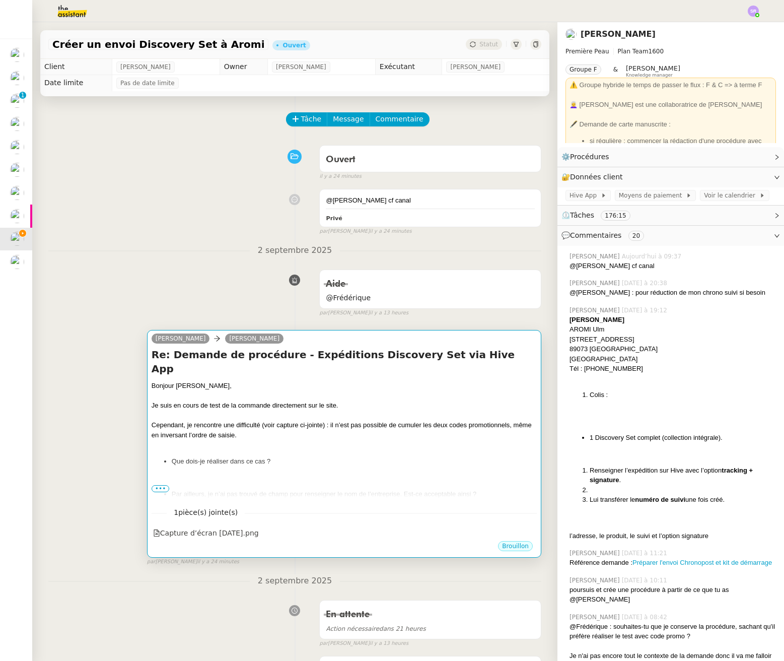
scroll to position [6, 0]
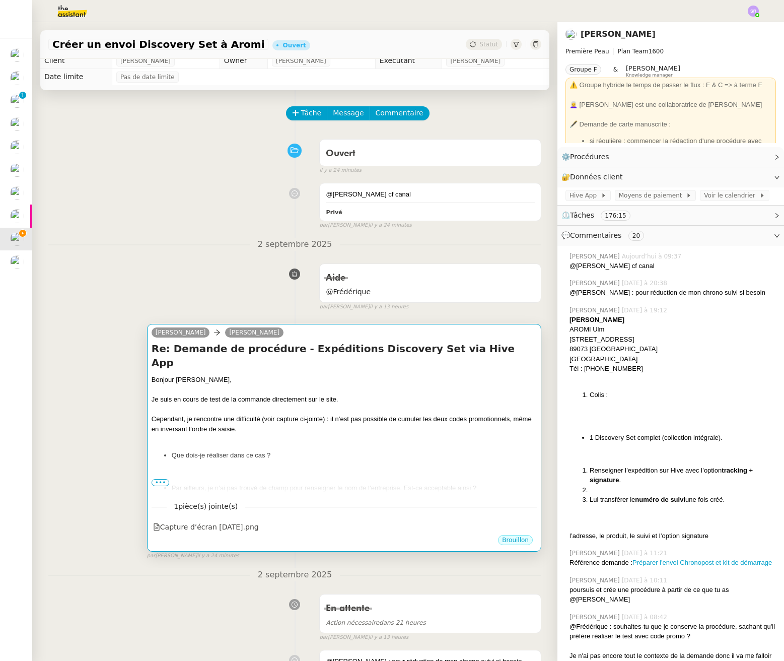
click at [160, 483] on ul "Par ailleurs, je n’ai pas trouvé de champ pour renseigner le nom de l’entrepris…" at bounding box center [344, 493] width 385 height 20
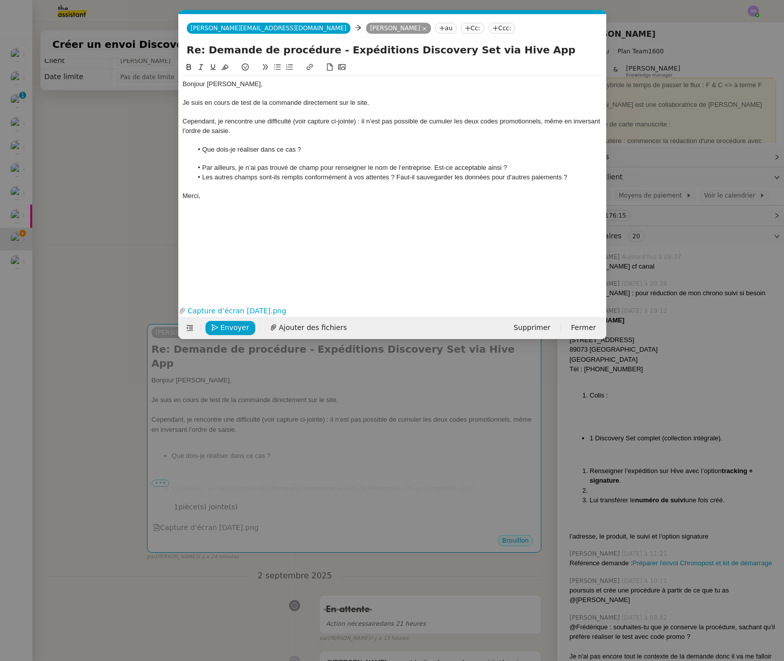
scroll to position [0, 21]
click at [102, 263] on nz-modal-container "Service TA - VOYAGE - PROPOSITION GLOBALE A utiliser dans le cadre de propositi…" at bounding box center [392, 330] width 784 height 661
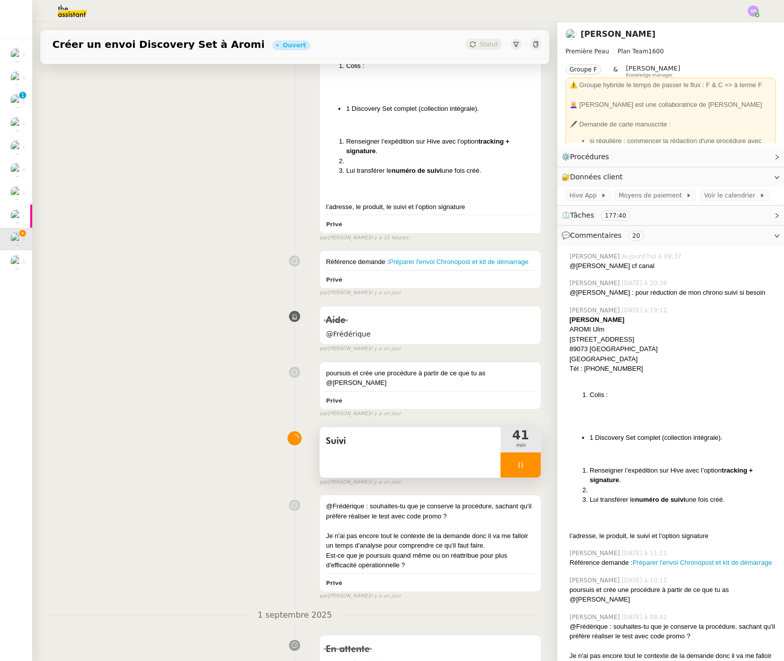
scroll to position [1298, 0]
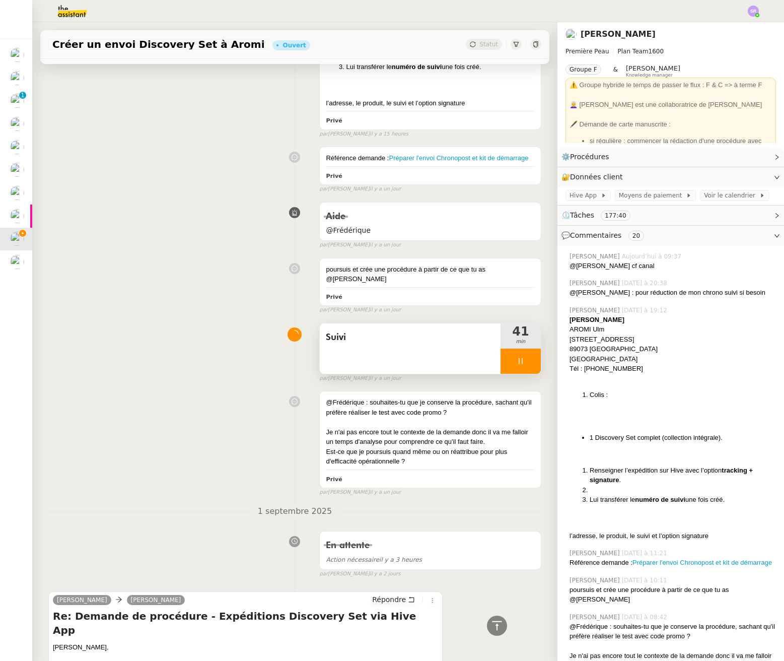
click at [504, 369] on div at bounding box center [521, 361] width 40 height 25
click at [521, 361] on button at bounding box center [531, 361] width 20 height 25
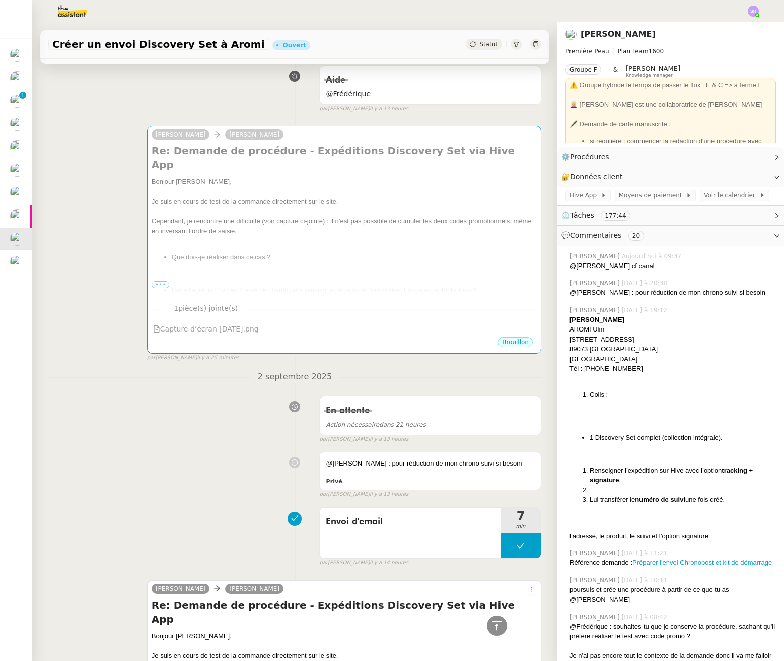
scroll to position [377, 0]
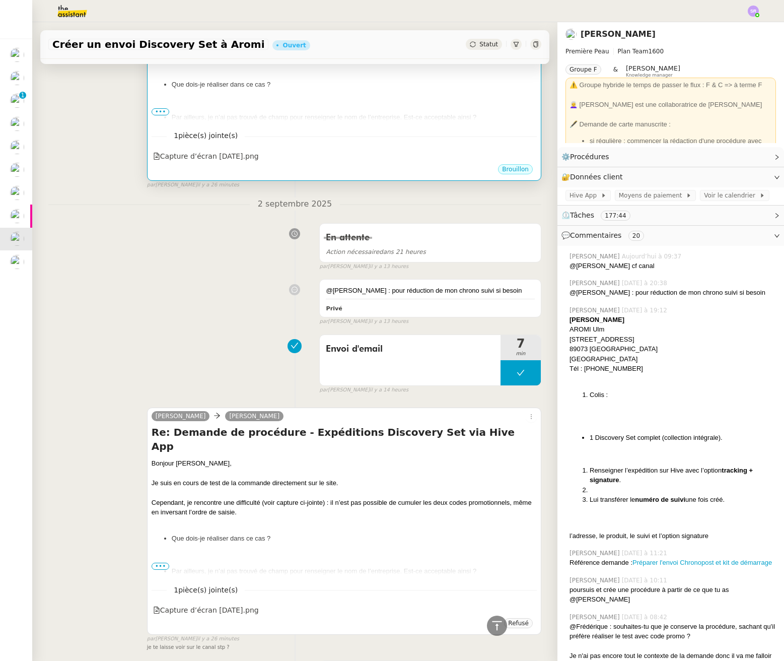
click at [163, 114] on span "•••" at bounding box center [161, 111] width 18 height 7
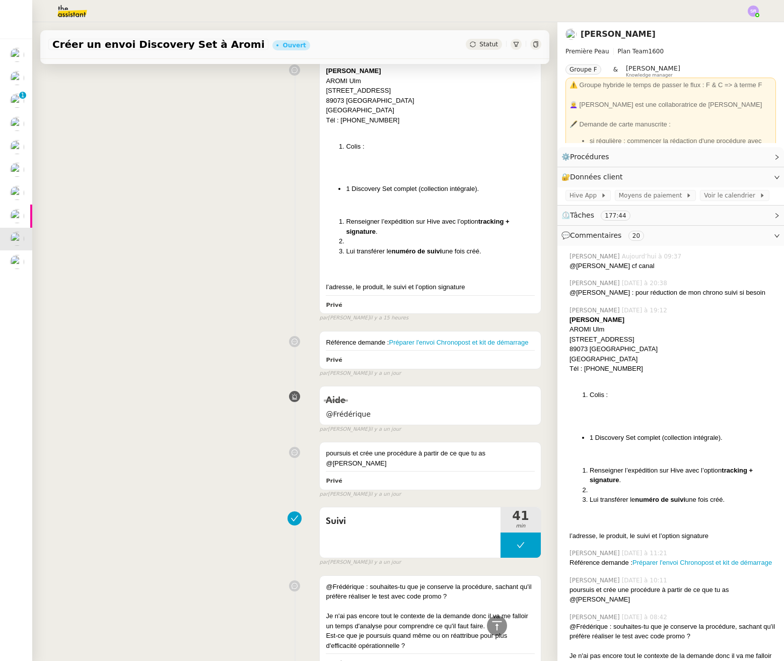
scroll to position [1364, 0]
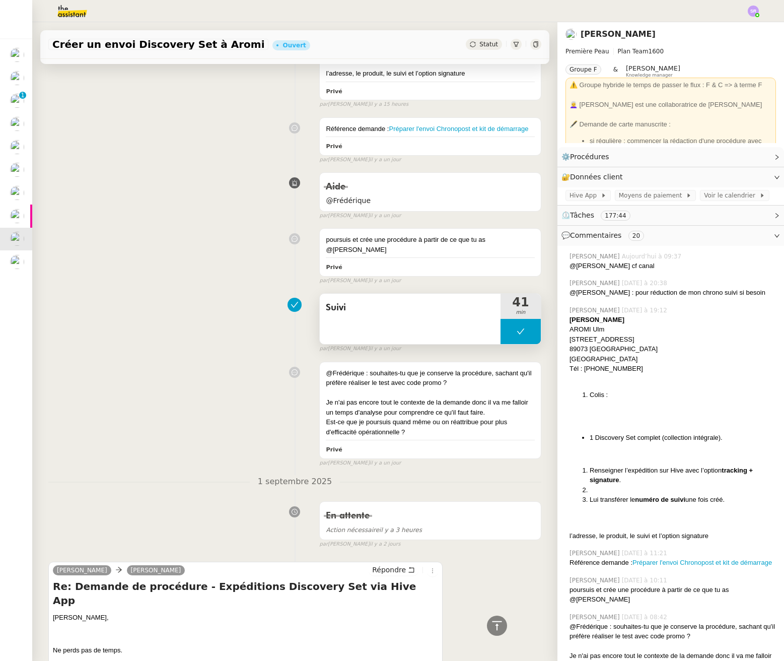
click at [501, 333] on button at bounding box center [521, 331] width 40 height 25
click at [501, 332] on div at bounding box center [511, 331] width 20 height 25
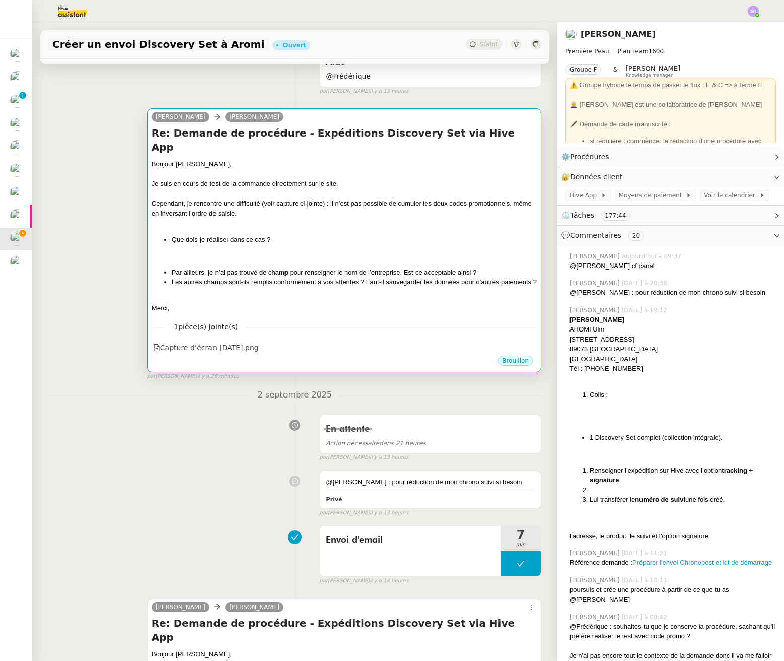
scroll to position [67, 0]
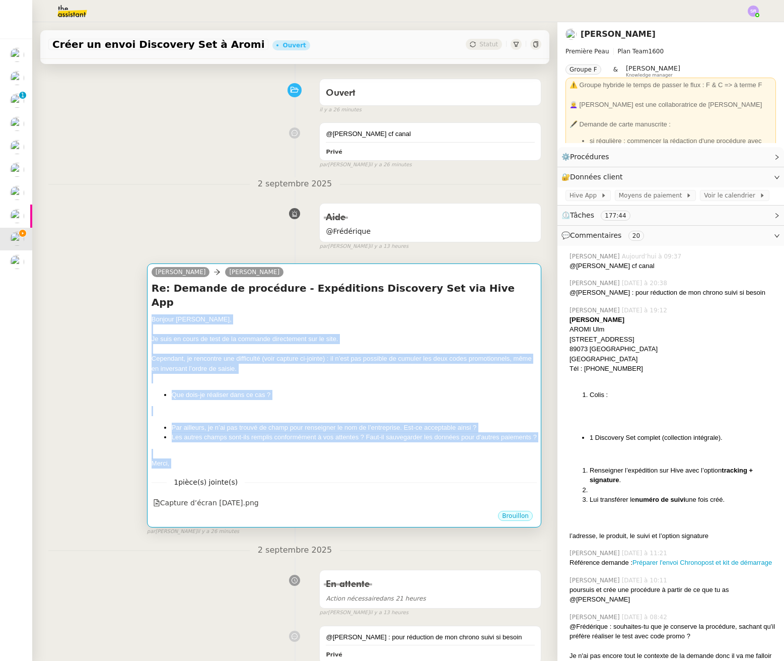
drag, startPoint x: 150, startPoint y: 303, endPoint x: 214, endPoint y: 465, distance: 174.6
click at [214, 465] on div "camille Pierre Mergui Re: Demande de procédure - Expéditions Discovery Set via …" at bounding box center [344, 394] width 394 height 263
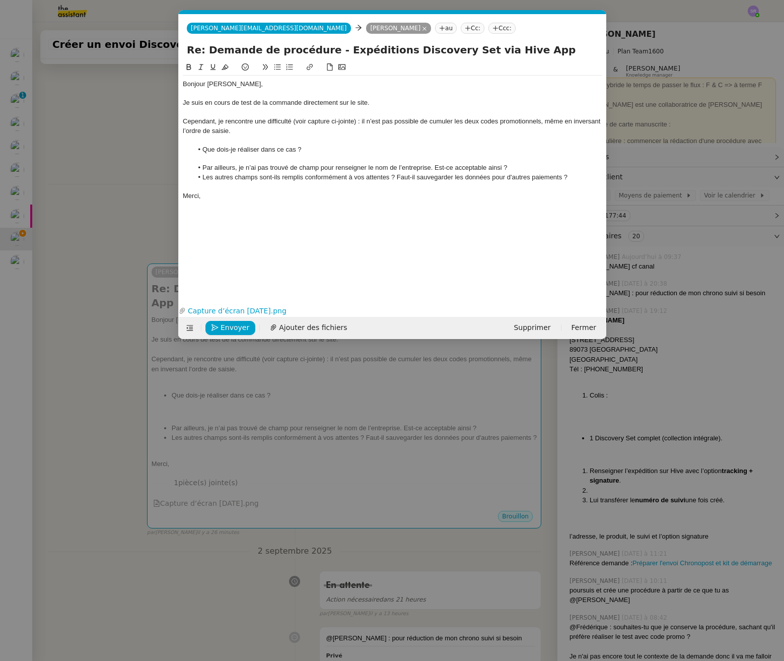
scroll to position [0, 21]
drag, startPoint x: 249, startPoint y: 208, endPoint x: 178, endPoint y: 98, distance: 130.7
click at [174, 93] on nz-modal-container "Service TA - VOYAGE - PROPOSITION GLOBALE A utiliser dans le cadre de propositi…" at bounding box center [392, 330] width 784 height 661
click at [210, 189] on div at bounding box center [393, 186] width 420 height 9
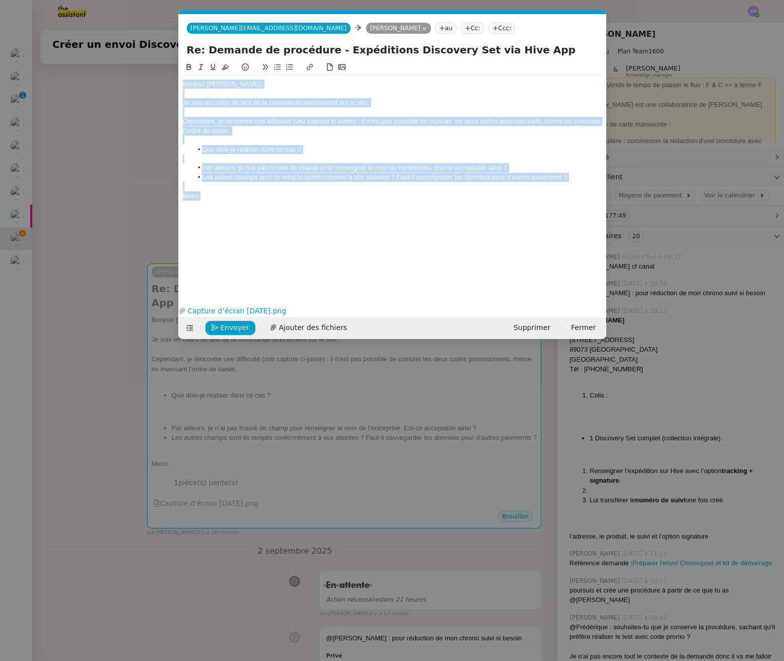
drag, startPoint x: 215, startPoint y: 204, endPoint x: 159, endPoint y: 77, distance: 138.3
click at [159, 77] on nz-modal-container "Service TA - VOYAGE - PROPOSITION GLOBALE A utiliser dans le cadre de propositi…" at bounding box center [392, 330] width 784 height 661
copy div "Bonjour Pierre, Je suis en cours de test de la commande directement sur le site…"
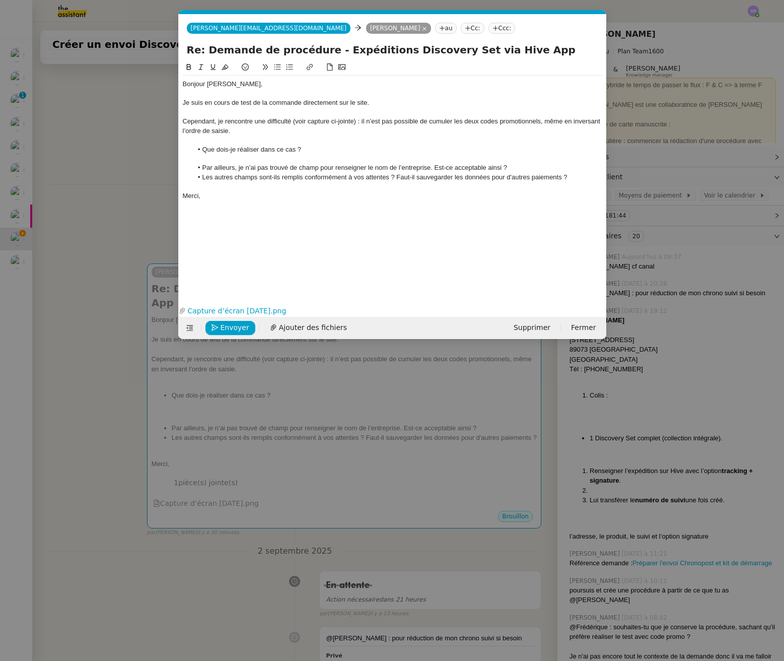
click at [95, 456] on nz-modal-container "Service TA - VOYAGE - PROPOSITION GLOBALE A utiliser dans le cadre de propositi…" at bounding box center [392, 330] width 784 height 661
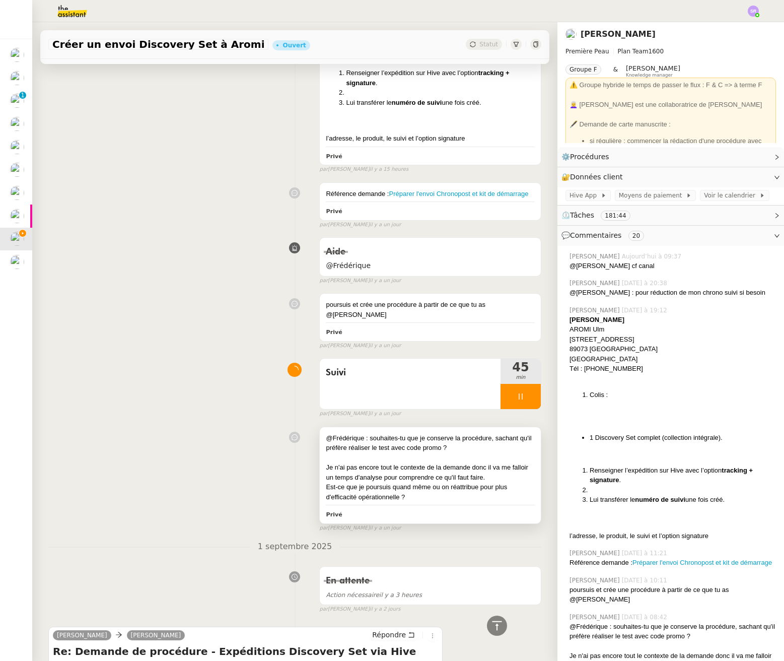
scroll to position [1351, 0]
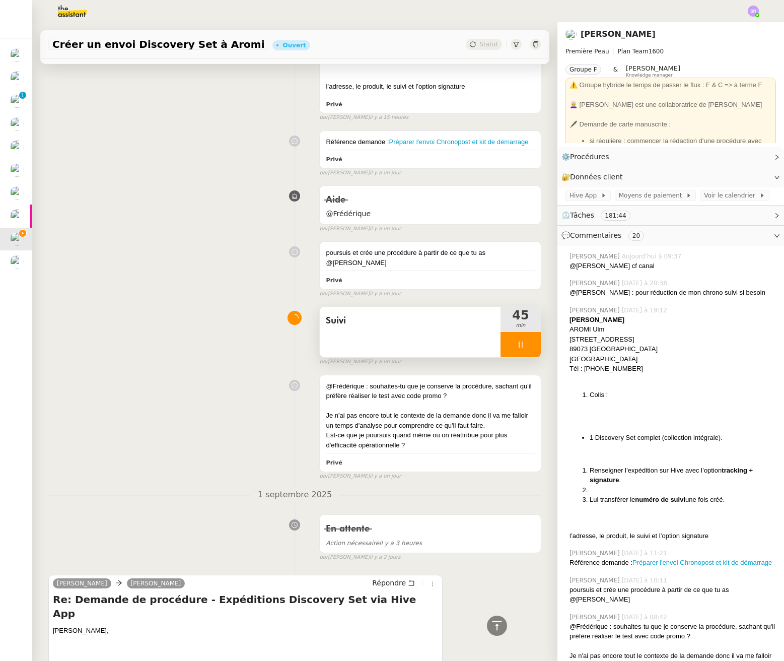
click at [517, 342] on icon at bounding box center [521, 345] width 8 height 8
click at [507, 343] on icon at bounding box center [511, 345] width 8 height 8
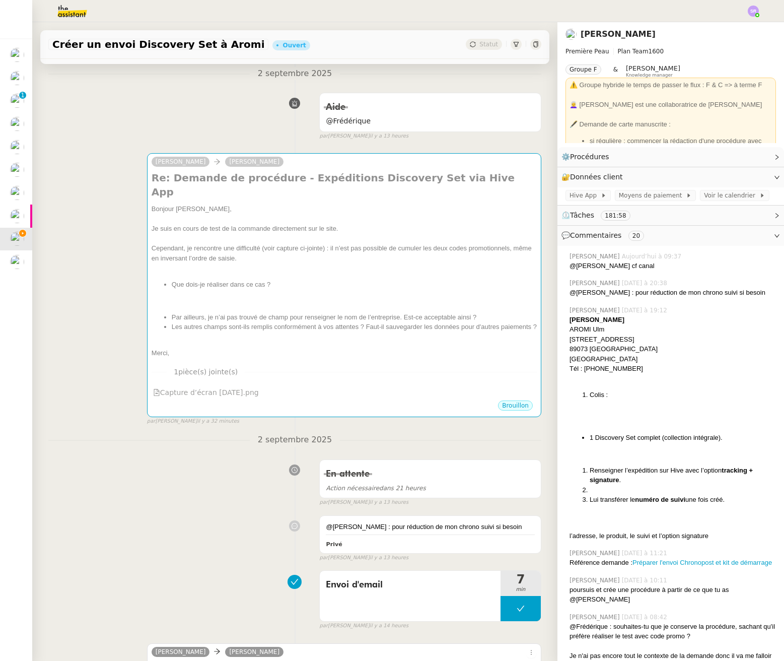
scroll to position [115, 0]
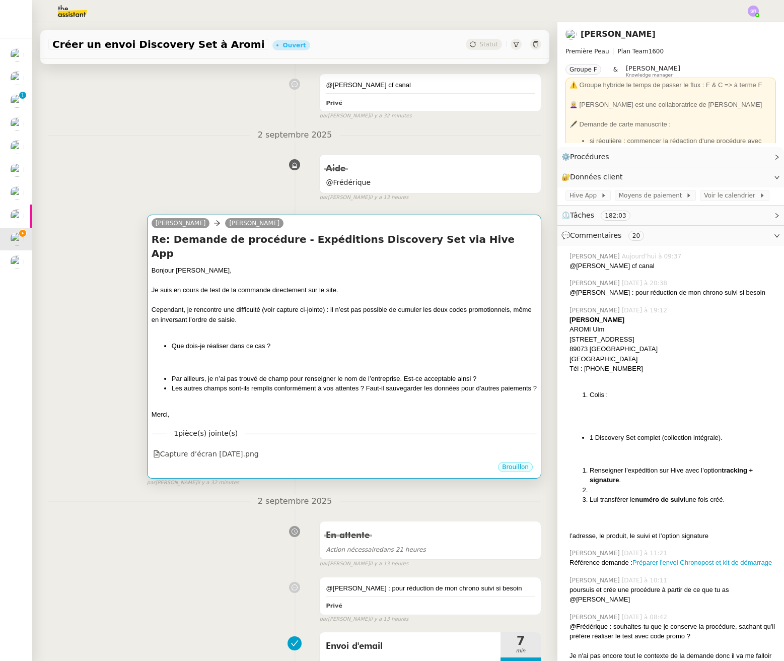
click at [189, 400] on div at bounding box center [344, 405] width 385 height 10
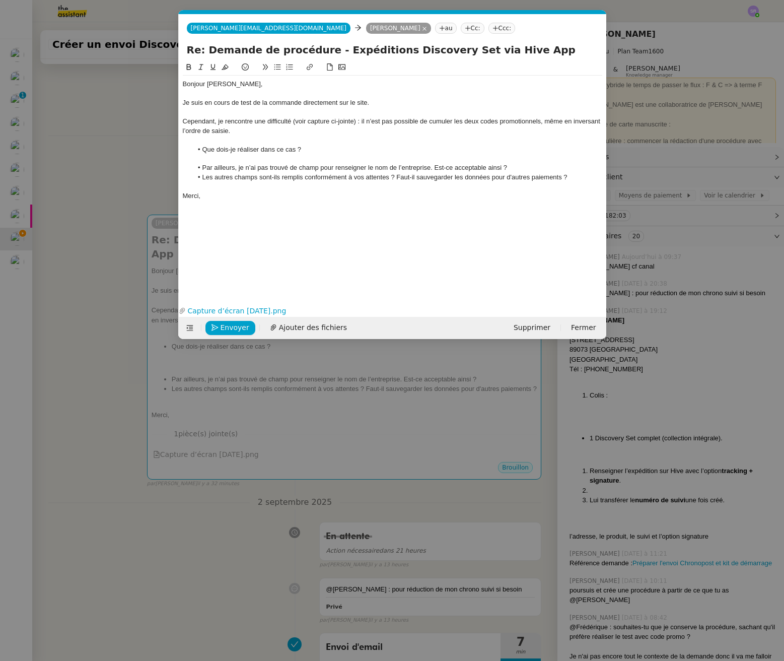
scroll to position [0, 21]
click at [237, 179] on li "Les autres champs sont-ils remplis conformément à vos attentes ? Faut-il sauveg…" at bounding box center [397, 177] width 410 height 9
click at [232, 189] on div at bounding box center [393, 186] width 420 height 9
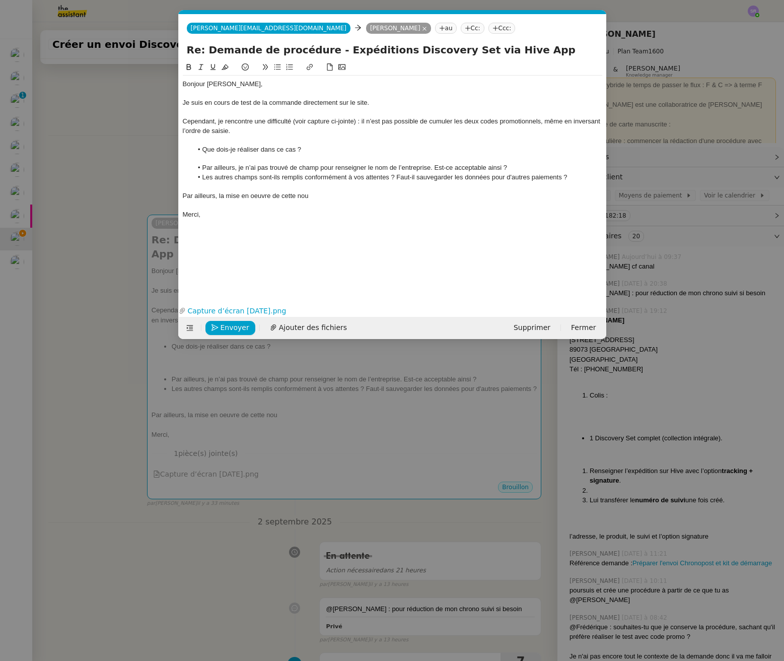
click at [417, 102] on div "Je suis en cours de test de la commande directement sur le site." at bounding box center [393, 102] width 420 height 9
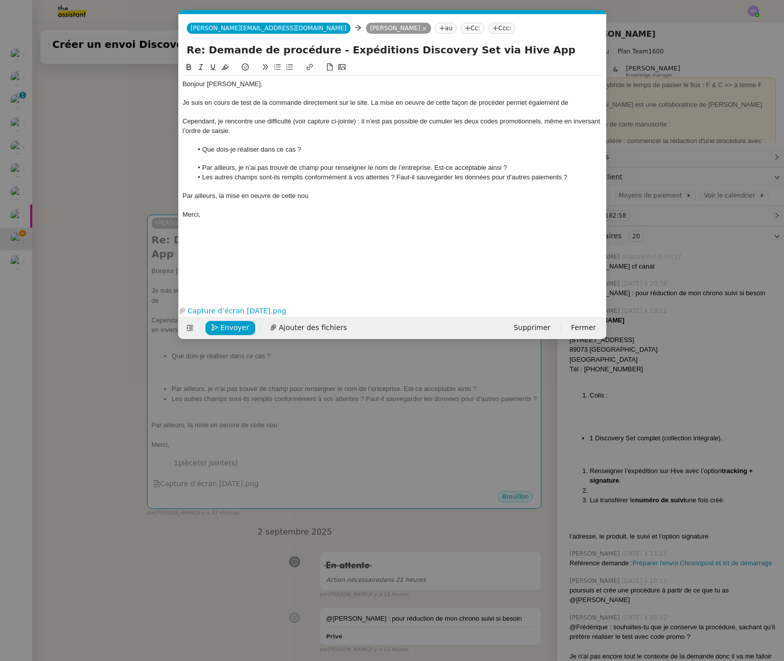
click at [561, 102] on div "Je suis en cours de test de la commande directement sur le site. La mise en oeu…" at bounding box center [393, 102] width 420 height 9
drag, startPoint x: 561, startPoint y: 102, endPoint x: 566, endPoint y: 103, distance: 5.1
click at [566, 103] on div "Je suis en cours de test de la commande directement sur le site. La mise en oeu…" at bounding box center [393, 102] width 420 height 9
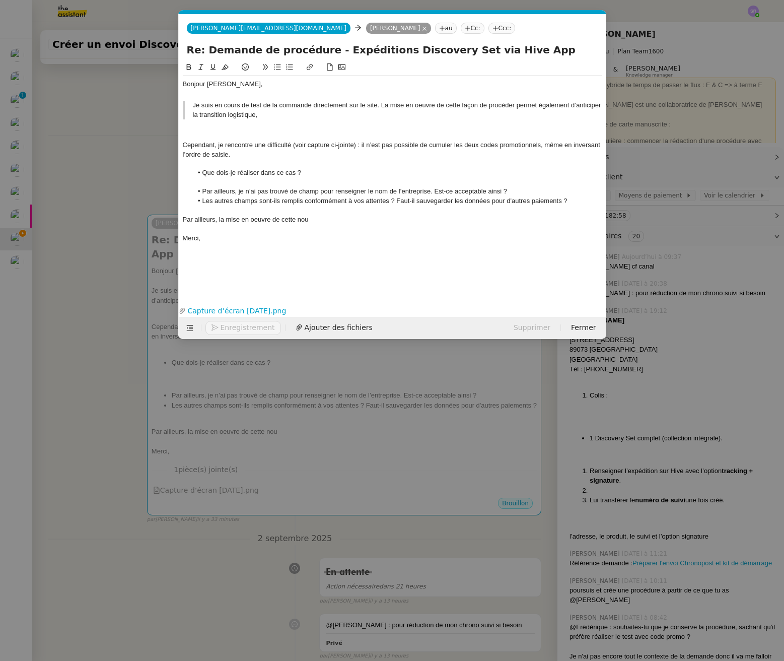
click at [281, 117] on blockquote "Je suis en cours de test de la commande directement sur le site. La mise en oeu…" at bounding box center [393, 110] width 420 height 19
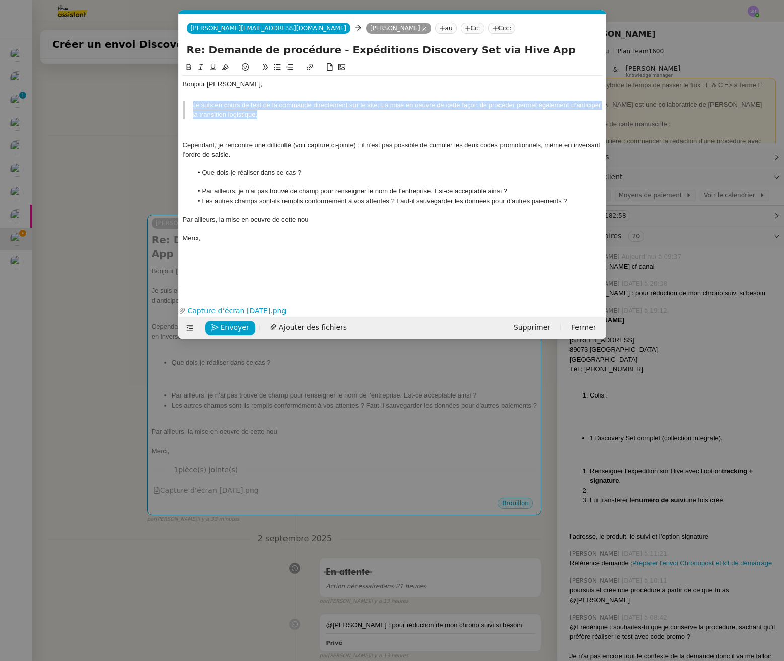
drag, startPoint x: 289, startPoint y: 116, endPoint x: 166, endPoint y: 100, distance: 124.1
click at [166, 100] on nz-modal-container "Service TA - VOYAGE - PROPOSITION GLOBALE A utiliser dans le cadre de propositi…" at bounding box center [392, 330] width 784 height 661
click at [266, 67] on icon at bounding box center [265, 66] width 7 height 7
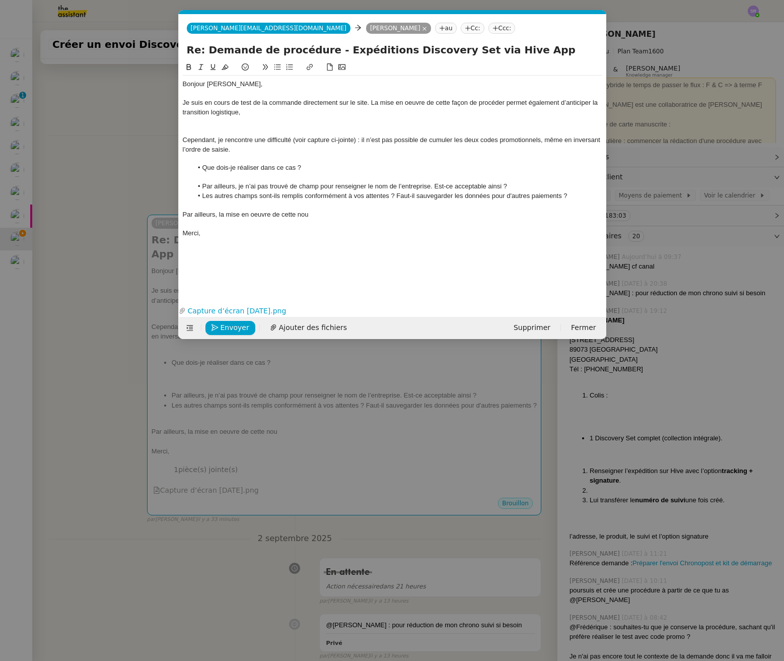
click at [273, 120] on div at bounding box center [393, 121] width 420 height 9
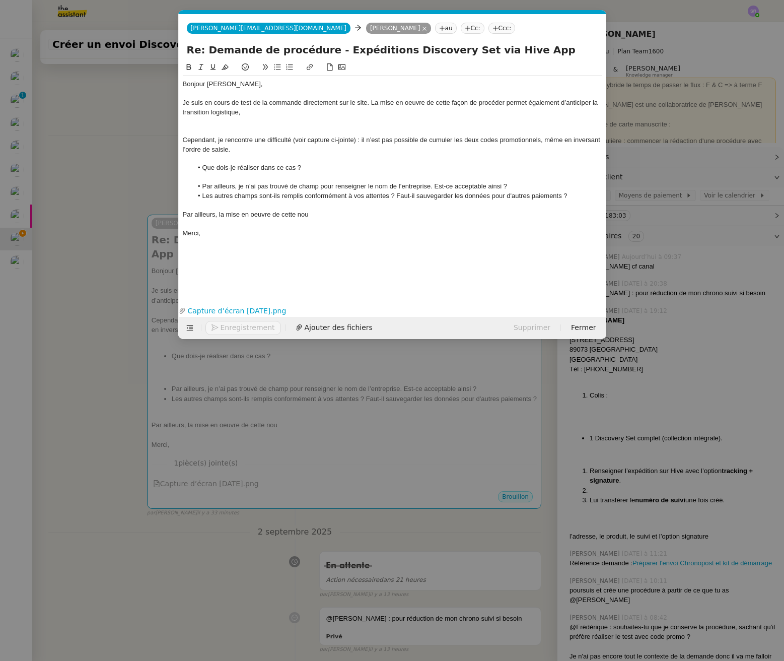
click at [275, 113] on div "Je suis en cours de test de la commande directement sur le site. La mise en oeu…" at bounding box center [393, 107] width 420 height 19
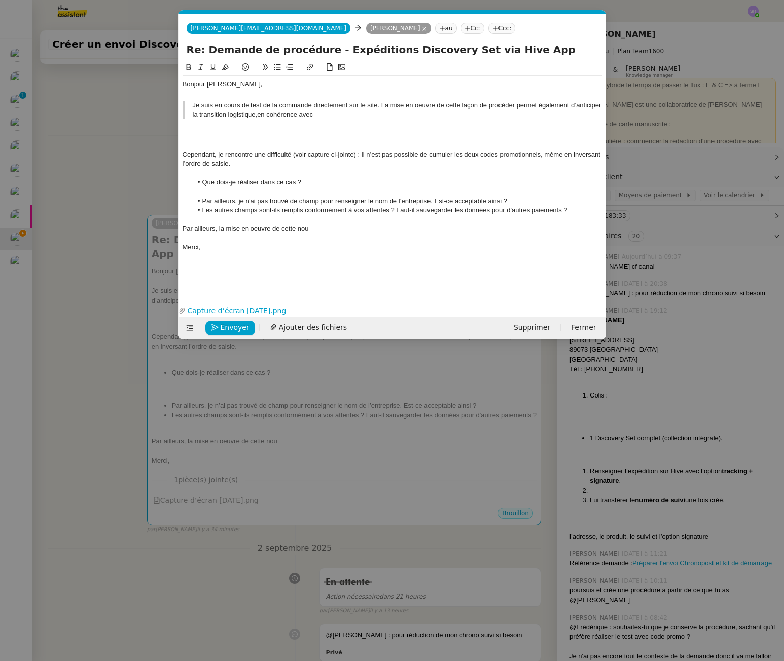
click at [393, 114] on blockquote "Je suis en cours de test de la commande directement sur le site. La mise en oeu…" at bounding box center [393, 110] width 420 height 19
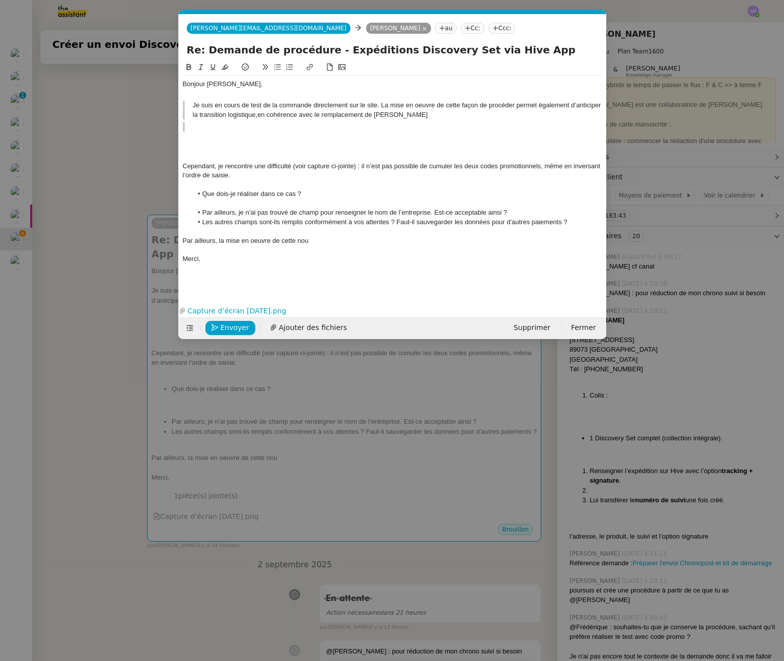
click at [408, 115] on blockquote "Je suis en cours de test de la commande directement sur le site. La mise en oeu…" at bounding box center [393, 110] width 420 height 19
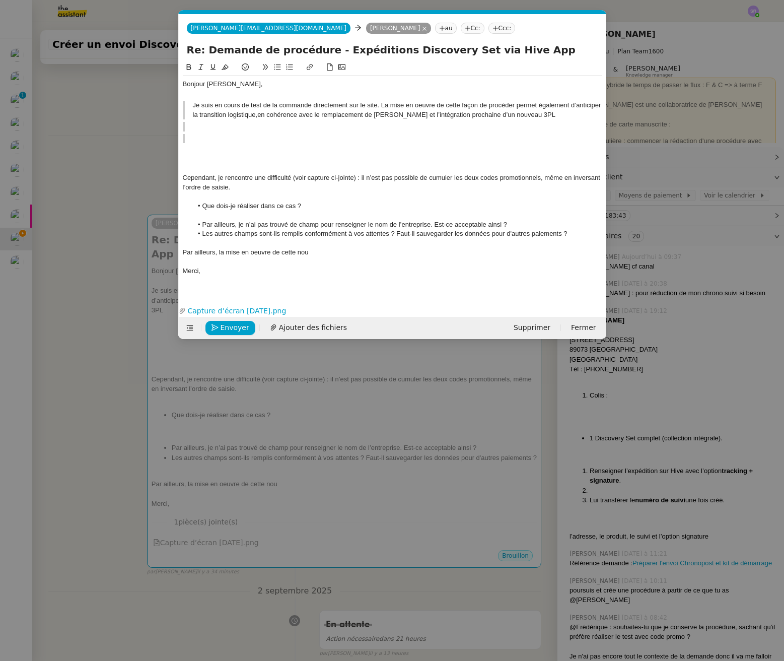
click at [432, 143] on div "Bonjour Pierre, Je suis en cours de test de la commande directement sur le site…" at bounding box center [393, 178] width 420 height 204
click at [341, 136] on blockquote at bounding box center [393, 138] width 420 height 9
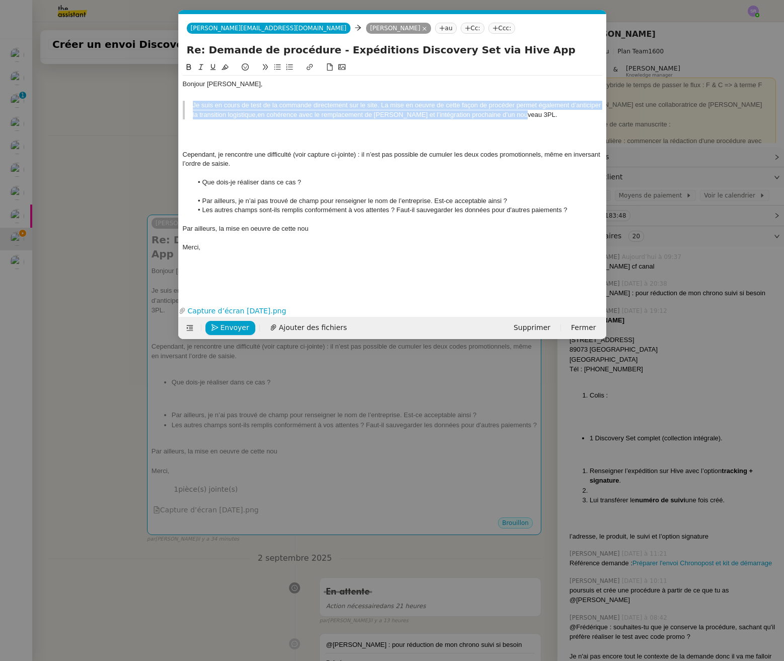
drag, startPoint x: 539, startPoint y: 112, endPoint x: 163, endPoint y: 108, distance: 376.4
click at [163, 108] on nz-modal-container "Service TA - VOYAGE - PROPOSITION GLOBALE A utiliser dans le cadre de propositi…" at bounding box center [392, 330] width 784 height 661
click at [263, 68] on icon at bounding box center [265, 66] width 7 height 7
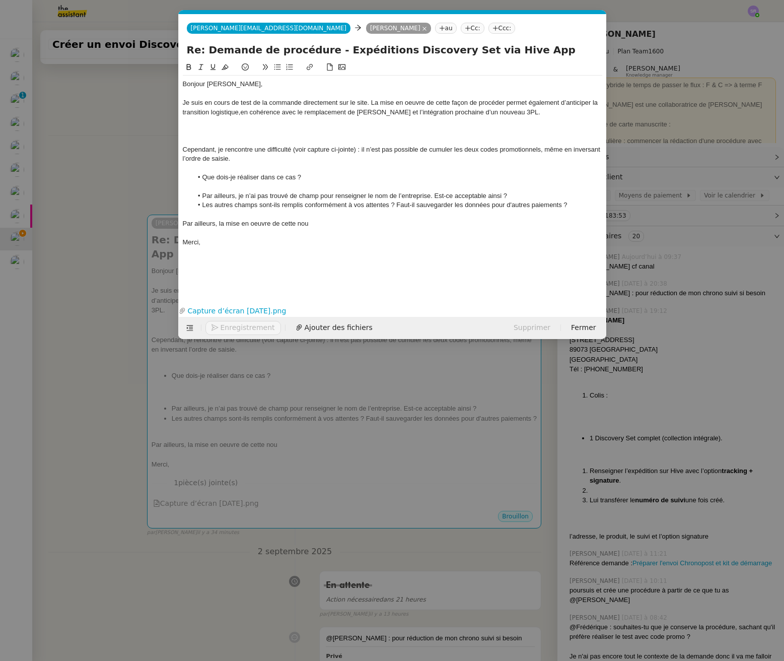
click at [269, 135] on div at bounding box center [393, 130] width 420 height 9
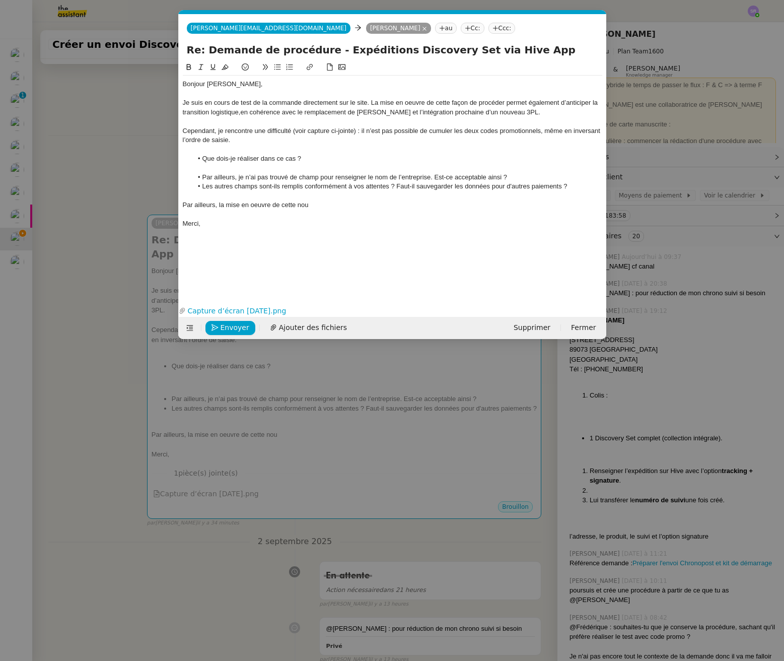
click at [265, 103] on div "Je suis en cours de test de la commande directement sur le site. La mise en oeu…" at bounding box center [393, 107] width 420 height 19
click at [269, 106] on div "Je suis en cours de test de la commande directement sur le site. La mise en oeu…" at bounding box center [393, 107] width 420 height 19
click at [327, 101] on div "Je suis en cours de test de la commande directement sur le site. La mise en oeu…" at bounding box center [393, 107] width 420 height 19
click at [376, 102] on div "Je suis en cours de test de la commande directement sur le site. La mise en oeu…" at bounding box center [393, 107] width 420 height 19
click at [423, 104] on div "Je suis en cours de test de la commande directement sur le site. La mise en oeu…" at bounding box center [393, 107] width 420 height 19
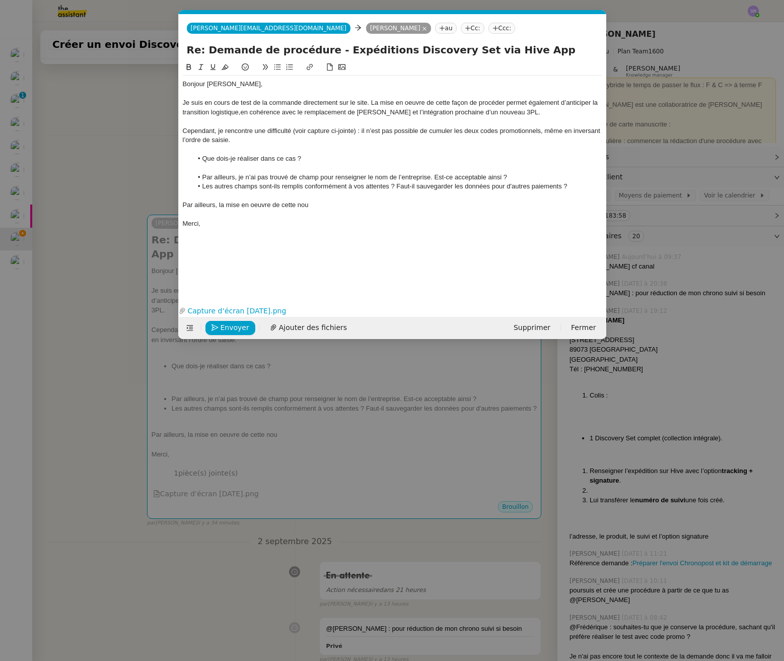
click at [403, 105] on div "Je suis en cours de test de la commande directement sur le site. La mise en oeu…" at bounding box center [393, 107] width 420 height 19
click at [420, 100] on div "Je suis en cours de test de la commande directement sur le site. La mise en oeu…" at bounding box center [393, 107] width 420 height 19
click at [418, 102] on div "Je suis en cours de test de la commande directement sur le site. La mise en oeu…" at bounding box center [393, 107] width 420 height 19
click at [418, 100] on div "Je suis en cours de test de la commande directement sur le site. La mise en oeu…" at bounding box center [393, 107] width 420 height 19
click at [0, 0] on lt-span "œ uvre" at bounding box center [0, 0] width 0 height 0
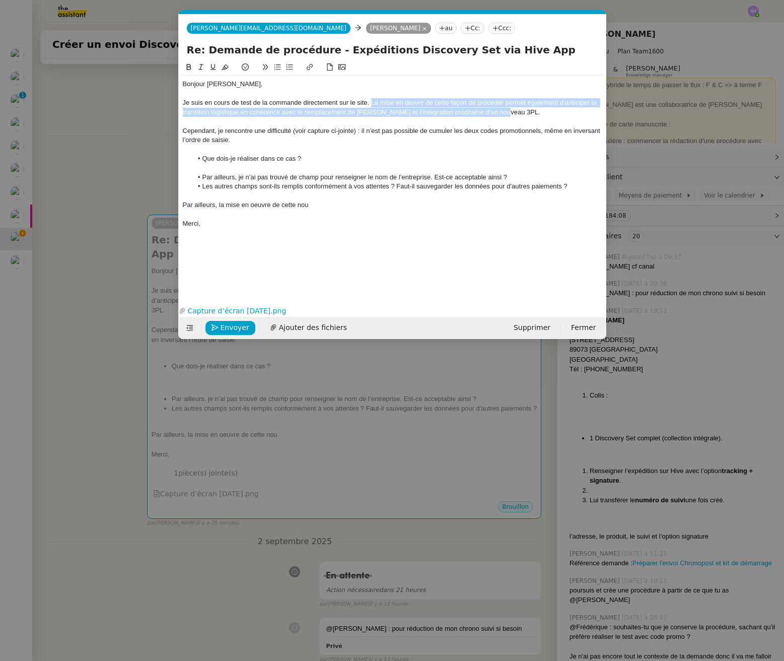
drag, startPoint x: 500, startPoint y: 113, endPoint x: 372, endPoint y: 100, distance: 129.1
click at [372, 100] on div "Je suis en cours de test de la commande directement sur le site. La mise en œuv…" at bounding box center [393, 107] width 420 height 19
click at [240, 112] on div "Je suis en cours de test de la commande directement sur le site. La mise en œuv…" at bounding box center [393, 107] width 420 height 19
drag, startPoint x: 506, startPoint y: 112, endPoint x: 371, endPoint y: 102, distance: 134.9
click at [371, 102] on div "Je suis en cours de test de la commande directement sur le site. La mise en œuv…" at bounding box center [393, 107] width 420 height 19
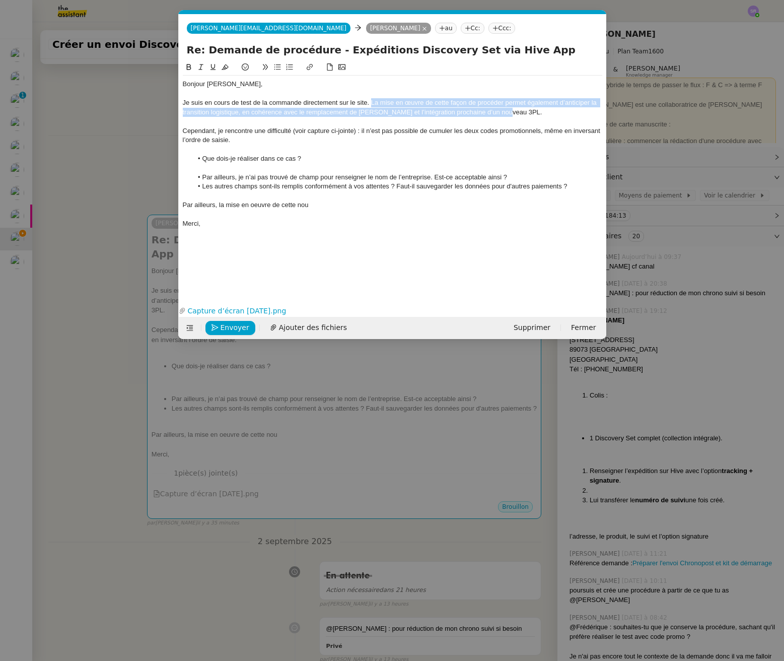
copy div "La mise en œuvre de cette façon de procéder permet également d’anticiper la tra…"
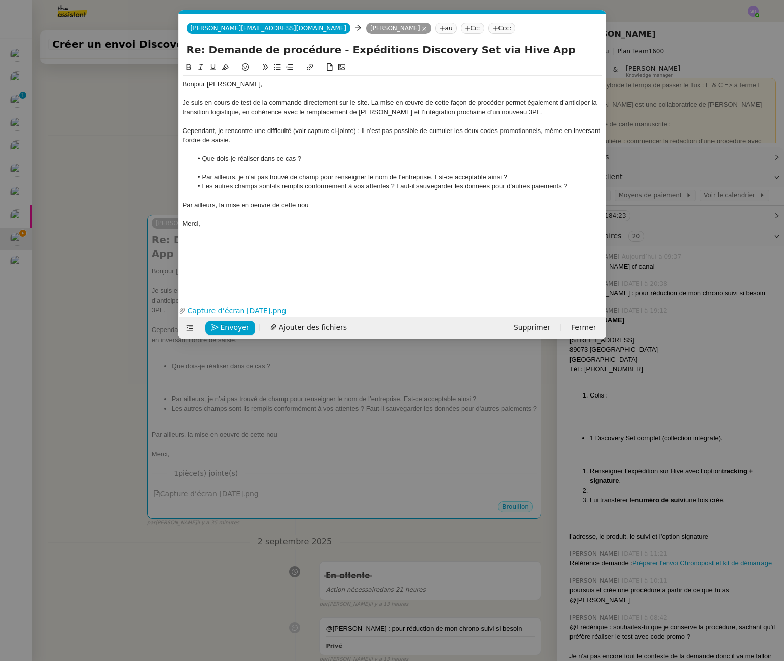
click at [331, 205] on div "Par ailleurs, la mise en oeuvre de cette nou" at bounding box center [393, 205] width 420 height 9
drag, startPoint x: 348, startPoint y: 207, endPoint x: 167, endPoint y: 200, distance: 181.0
click at [167, 200] on nz-modal-container "Service TA - VOYAGE - PROPOSITION GLOBALE A utiliser dans le cadre de propositi…" at bounding box center [392, 330] width 784 height 661
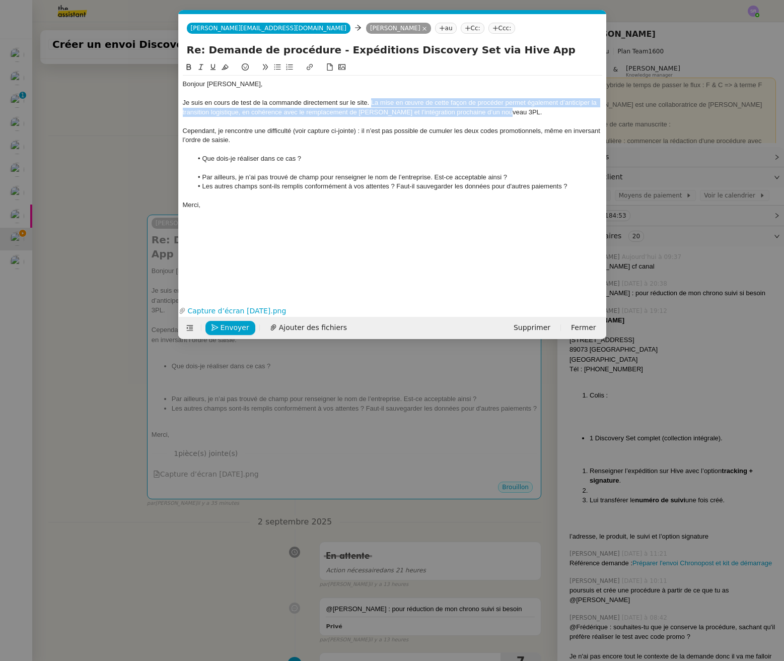
drag, startPoint x: 371, startPoint y: 103, endPoint x: 501, endPoint y: 112, distance: 130.3
click at [501, 112] on div "Je suis en cours de test de la commande directement sur le site. La mise en œuv…" at bounding box center [393, 107] width 420 height 19
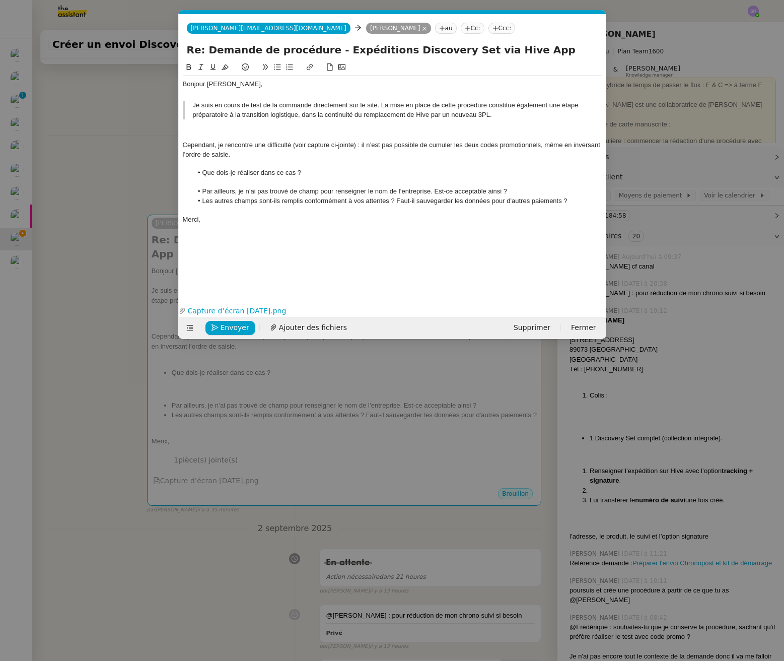
click at [457, 106] on blockquote "Je suis en cours de test de la commande directement sur le site. La mise en pla…" at bounding box center [393, 110] width 420 height 19
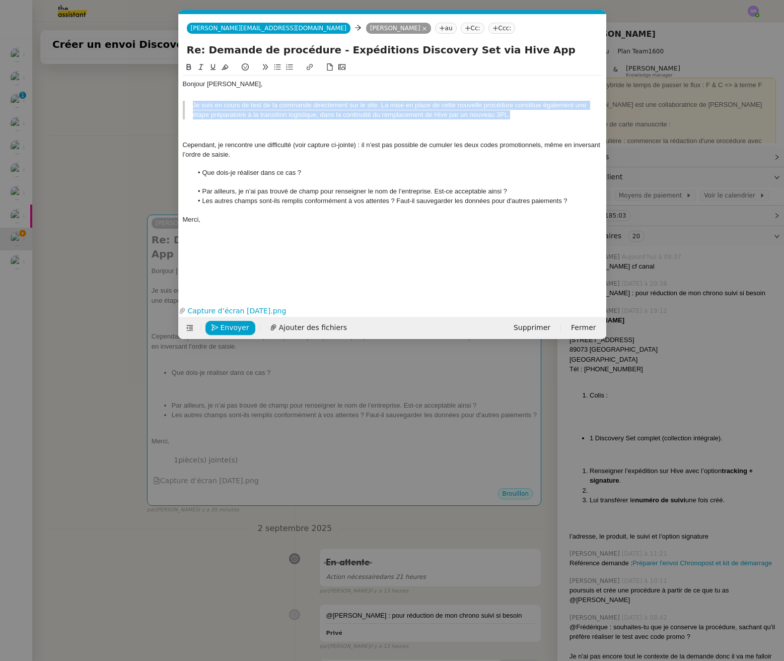
drag, startPoint x: 535, startPoint y: 119, endPoint x: 191, endPoint y: 104, distance: 344.4
click at [191, 104] on blockquote "Je suis en cours de test de la commande directement sur le site. La mise en pla…" at bounding box center [393, 110] width 420 height 19
click at [267, 68] on icon at bounding box center [264, 67] width 5 height 6
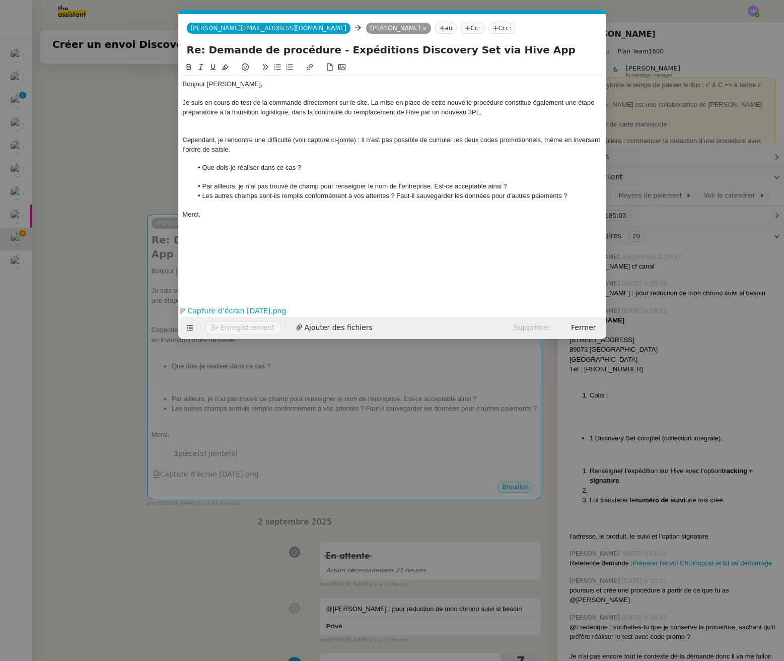
click at [458, 110] on div "Je suis en cours de test de la commande directement sur le site. La mise en pla…" at bounding box center [393, 107] width 420 height 19
click at [371, 104] on div "Je suis en cours de test de la commande directement sur le site. La mise en pla…" at bounding box center [393, 107] width 420 height 19
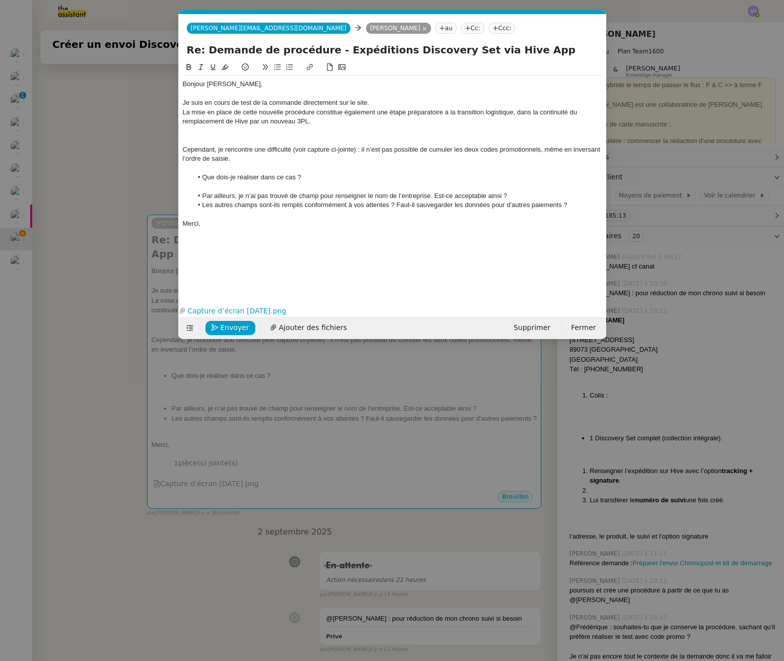
click at [311, 125] on div "La mise en place de cette nouvelle procédure constitue également une étape prép…" at bounding box center [393, 117] width 420 height 19
click at [329, 125] on div "La mise en place de cette nouvelle procédure constitue également une étape prép…" at bounding box center [393, 117] width 420 height 19
drag, startPoint x: 318, startPoint y: 124, endPoint x: 250, endPoint y: 122, distance: 68.0
click at [250, 122] on div "La mise en place de cette nouvelle procédure constitue également une étape prép…" at bounding box center [393, 117] width 420 height 19
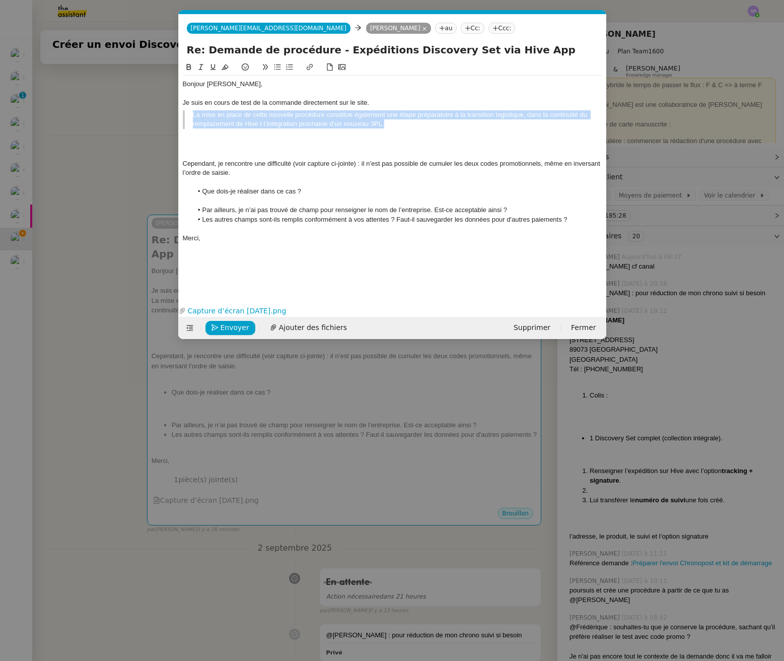
drag, startPoint x: 491, startPoint y: 123, endPoint x: 171, endPoint y: 115, distance: 319.5
click at [171, 115] on nz-modal-container "Service TA - VOYAGE - PROPOSITION GLOBALE A utiliser dans le cadre de propositi…" at bounding box center [392, 330] width 784 height 661
click at [264, 67] on icon at bounding box center [265, 66] width 7 height 7
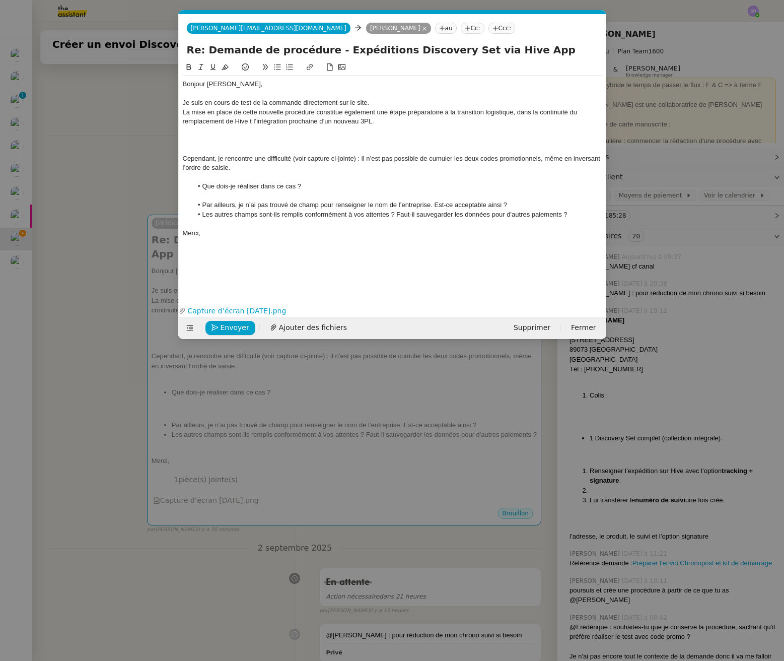
click at [377, 118] on div "La mise en place de cette nouvelle procédure constitue également une étape prép…" at bounding box center [393, 117] width 420 height 19
click at [278, 143] on div at bounding box center [393, 140] width 420 height 9
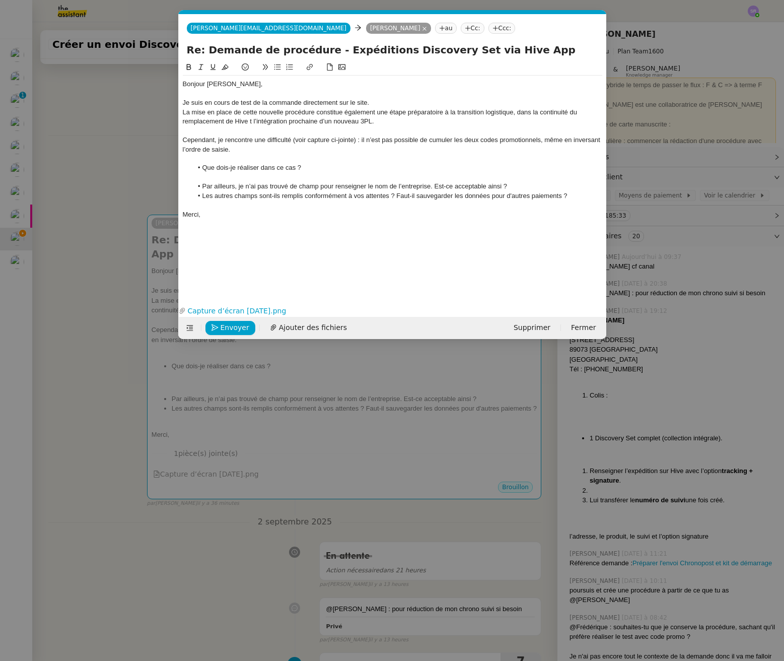
click at [380, 102] on div "Je suis en cours de test de la commande directement sur le site." at bounding box center [393, 102] width 420 height 9
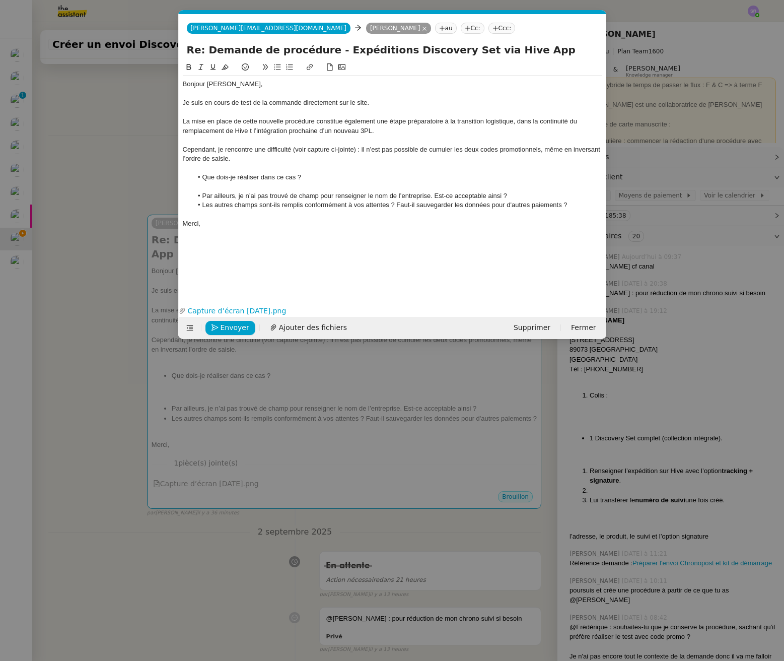
click at [184, 123] on div "La mise en place de cette nouvelle procédure constitue également une étape prép…" at bounding box center [393, 126] width 420 height 19
click at [292, 122] on div "La mise en place de cette nouvelle procédure constitue également une étape prép…" at bounding box center [393, 126] width 420 height 19
click at [339, 120] on div "La mise en place de cette nouvelle procédure constitue également une étape prép…" at bounding box center [393, 126] width 420 height 19
drag, startPoint x: 379, startPoint y: 122, endPoint x: 430, endPoint y: 122, distance: 50.4
click at [379, 122] on div "La mise en place de cette nouvelle procédure constitue également une étape prép…" at bounding box center [393, 126] width 420 height 19
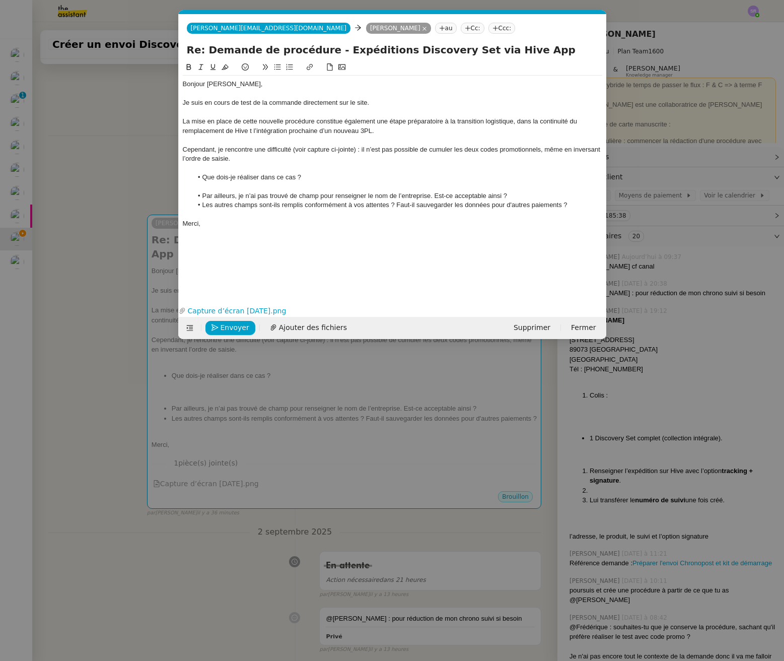
click at [497, 121] on div "La mise en place de cette nouvelle procédure constitue également une étape prép…" at bounding box center [393, 126] width 420 height 19
click at [434, 124] on div "La mise en place de cette nouvelle procédure constitue également une étape prép…" at bounding box center [393, 126] width 420 height 19
click at [489, 122] on div "La mise en place de cette nouvelle procédure constitue également une étape prép…" at bounding box center [393, 126] width 420 height 19
click at [129, 127] on nz-modal-container "Service TA - VOYAGE - PROPOSITION GLOBALE A utiliser dans le cadre de propositi…" at bounding box center [392, 330] width 784 height 661
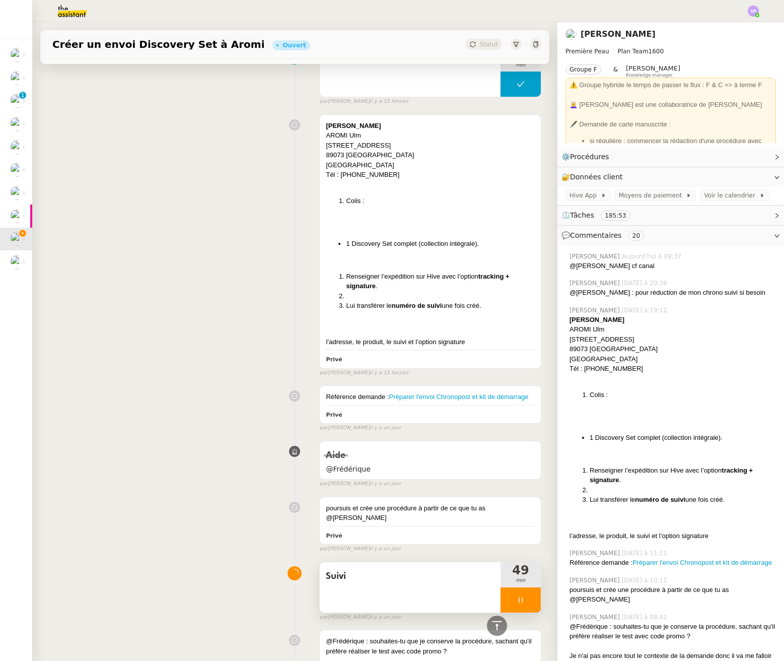
scroll to position [1241, 0]
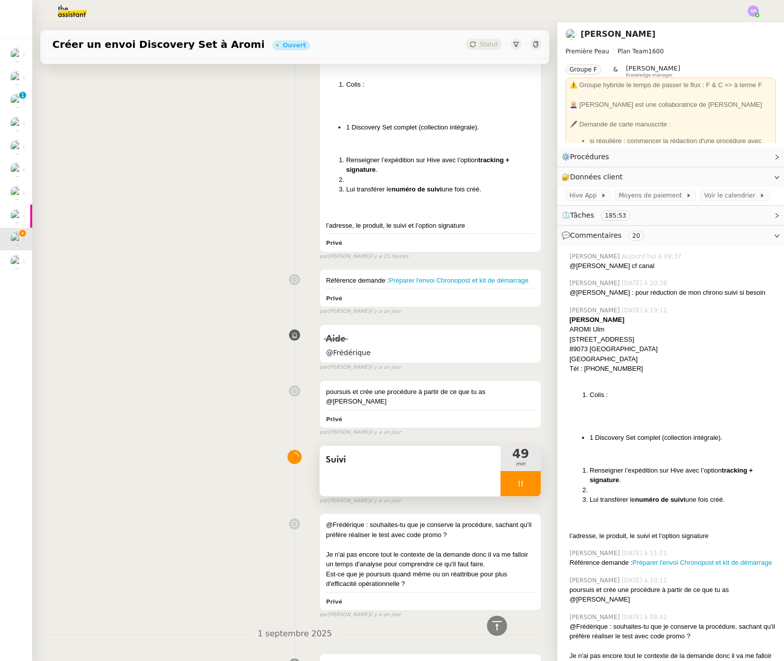
drag, startPoint x: 515, startPoint y: 482, endPoint x: 525, endPoint y: 482, distance: 10.1
click at [515, 481] on div at bounding box center [521, 483] width 40 height 25
click at [521, 482] on button at bounding box center [531, 483] width 20 height 25
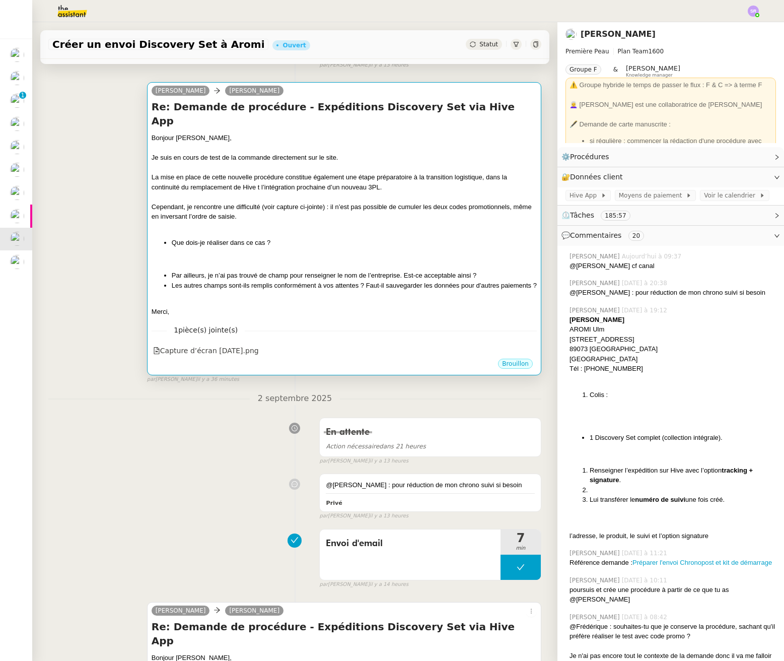
scroll to position [0, 0]
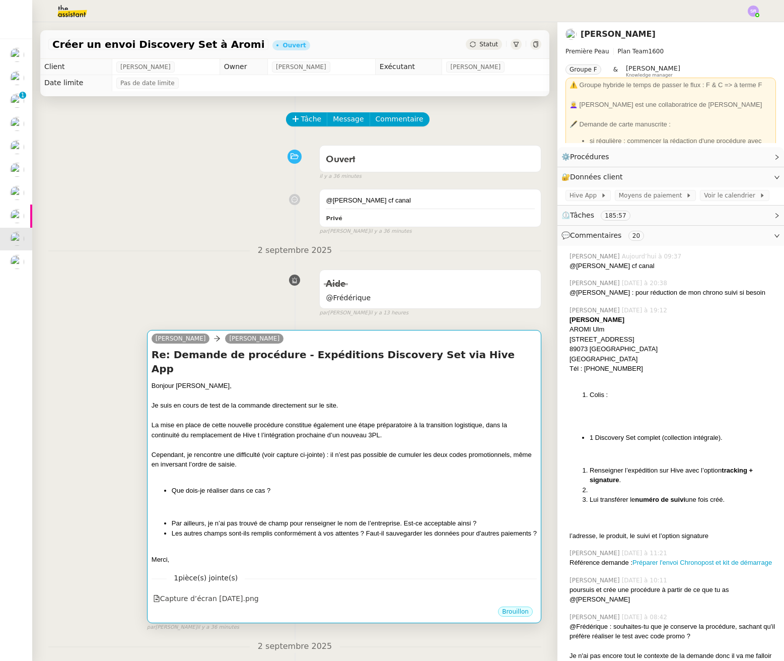
click at [260, 423] on div "La mise en place de cette nouvelle procédure constitue également une étape prép…" at bounding box center [344, 430] width 385 height 20
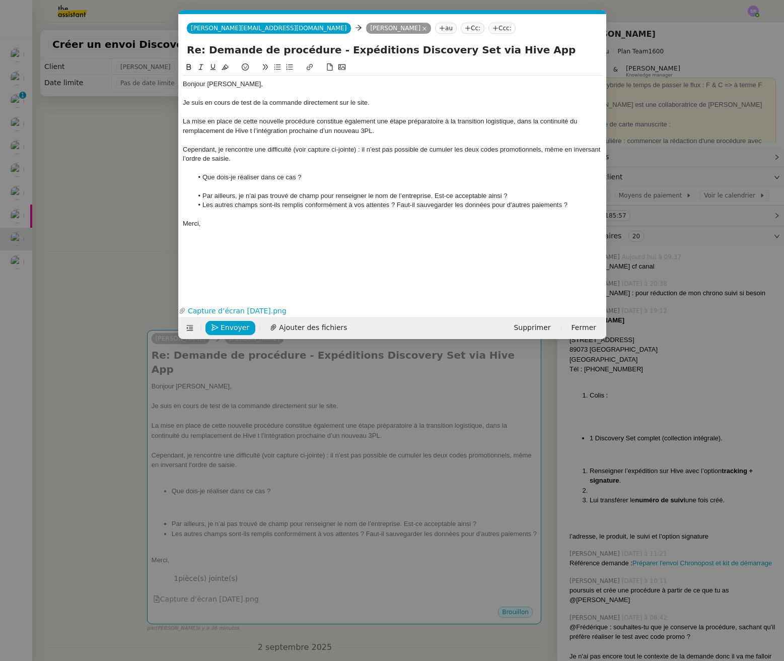
scroll to position [0, 21]
click at [251, 130] on div "La mise en place de cette nouvelle procédure constitue également une étape prép…" at bounding box center [393, 126] width 420 height 19
click at [249, 133] on div "La mise en place de cette nouvelle procédure constitue également une étape prép…" at bounding box center [393, 126] width 420 height 19
drag, startPoint x: 317, startPoint y: 124, endPoint x: 512, endPoint y: 121, distance: 195.0
click at [512, 121] on div "La mise en place de cette nouvelle procédure constitue également une étape prép…" at bounding box center [393, 126] width 420 height 19
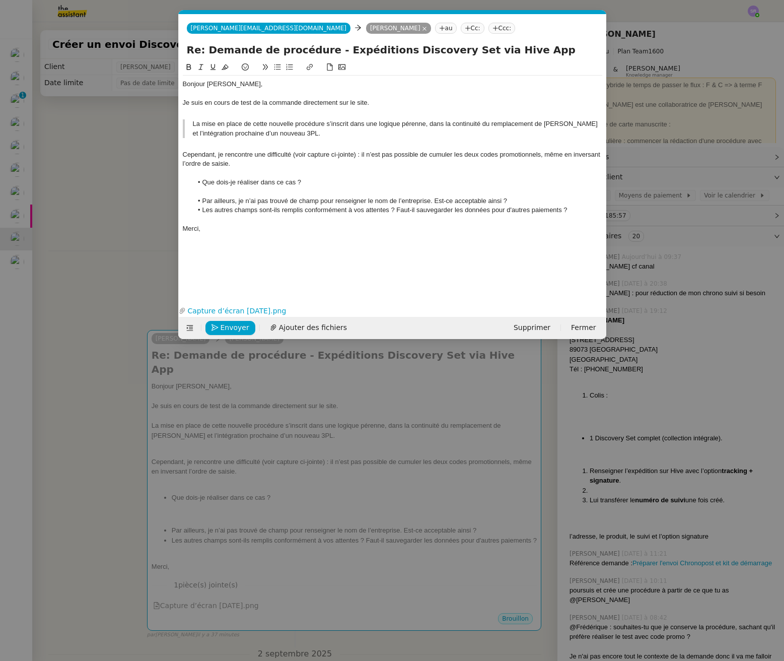
click at [264, 64] on icon at bounding box center [265, 66] width 7 height 7
click at [221, 135] on blockquote "La mise en place de cette nouvelle procédure s’inscrit dans une logique pérenne…" at bounding box center [393, 128] width 420 height 19
click at [268, 64] on icon at bounding box center [265, 66] width 7 height 7
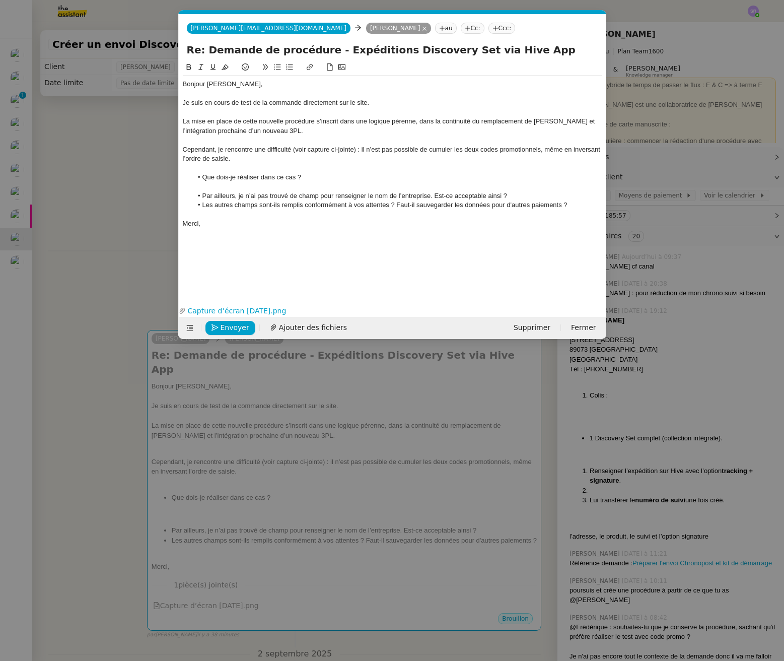
click at [334, 131] on div "La mise en place de cette nouvelle procédure s’inscrit dans une logique pérenne…" at bounding box center [393, 126] width 420 height 19
click at [411, 120] on div "La mise en place de cette nouvelle procédure s’inscrit dans une logique pérenne…" at bounding box center [393, 126] width 420 height 19
click at [427, 123] on div "La mise en place de cette nouvelle procédure s’inscrit dans une logique pérenne…" at bounding box center [393, 126] width 420 height 19
click at [284, 119] on div "La mise en place de cette nouvelle procédure s’inscrit dans une logique pérenne…" at bounding box center [393, 126] width 420 height 19
drag, startPoint x: 350, startPoint y: 121, endPoint x: 358, endPoint y: 121, distance: 8.1
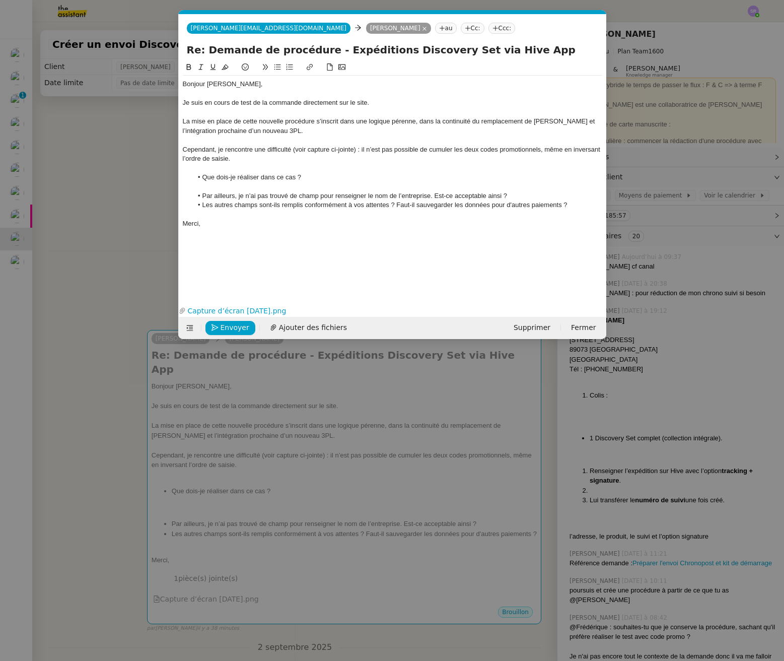
click at [350, 121] on div "La mise en place de cette nouvelle procédure s’inscrit dans une logique pérenne…" at bounding box center [393, 126] width 420 height 19
click at [432, 119] on div "La mise en place de cette nouvelle procédure s’inscrit dans une logique pérenne…" at bounding box center [393, 126] width 420 height 19
drag, startPoint x: 401, startPoint y: 127, endPoint x: 419, endPoint y: 131, distance: 19.1
click at [401, 127] on div "La mise en place de cette nouvelle procédure s’inscrit dans une logique pérenne…" at bounding box center [393, 126] width 420 height 19
click at [467, 136] on div at bounding box center [393, 140] width 420 height 9
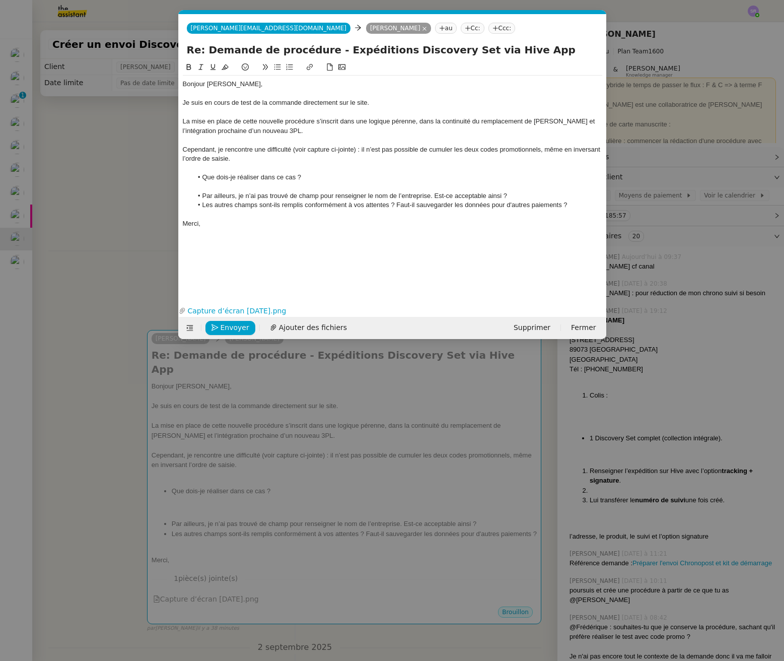
click at [466, 125] on div "La mise en place de cette nouvelle procédure s’inscrit dans une logique pérenne…" at bounding box center [393, 126] width 420 height 19
drag, startPoint x: 421, startPoint y: 122, endPoint x: 446, endPoint y: 124, distance: 25.2
click at [446, 124] on div "La mise en place de cette nouvelle procédure s’inscrit dans une logique pérenne…" at bounding box center [393, 126] width 420 height 19
click at [466, 120] on div "La mise en place de cette nouvelle procédure s’inscrit dans une logique pérenne…" at bounding box center [393, 126] width 420 height 19
click at [468, 121] on div "La mise en place de cette nouvelle procédure s’inscrit dans une logique pérenne…" at bounding box center [393, 126] width 420 height 19
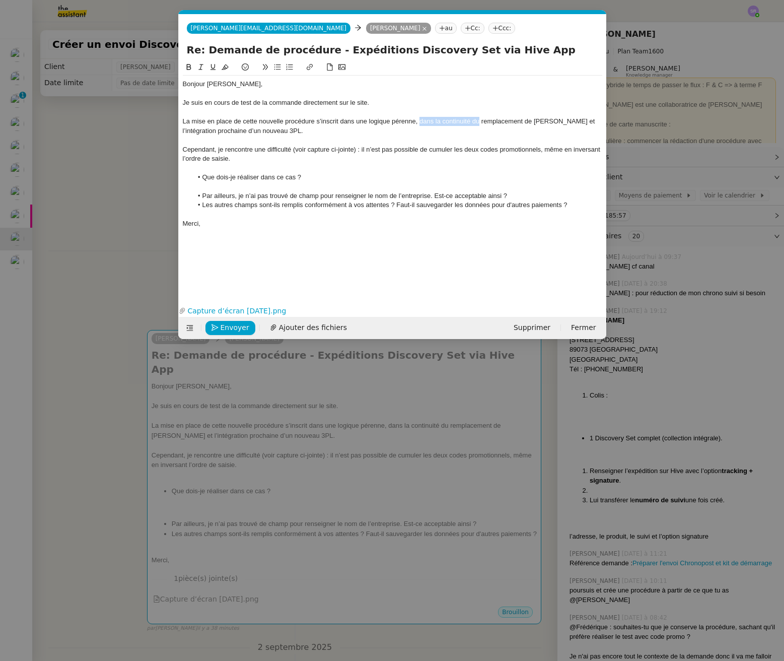
drag, startPoint x: 479, startPoint y: 122, endPoint x: 420, endPoint y: 123, distance: 59.5
click at [420, 123] on div "La mise en place de cette nouvelle procédure s’inscrit dans une logique pérenne…" at bounding box center [393, 126] width 420 height 19
click at [237, 331] on span "Envoyer" at bounding box center [235, 328] width 29 height 12
drag, startPoint x: 253, startPoint y: 322, endPoint x: 320, endPoint y: 257, distance: 93.0
click at [307, 258] on form "camille@theassistant.com camille@theassistant.com Pierre Mergui au Cc: Ccc: Re:…" at bounding box center [392, 176] width 428 height 325
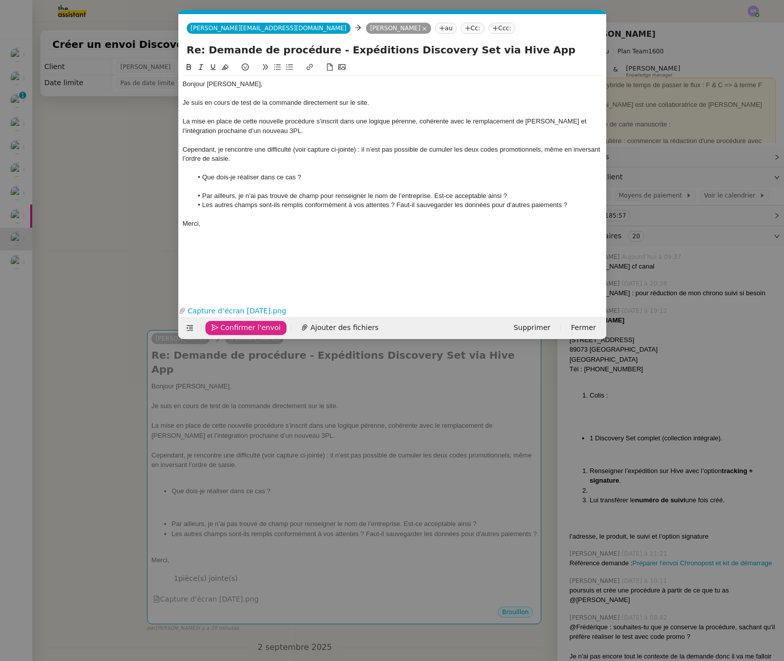
click at [252, 325] on span "Confirmer l'envoi" at bounding box center [251, 328] width 60 height 12
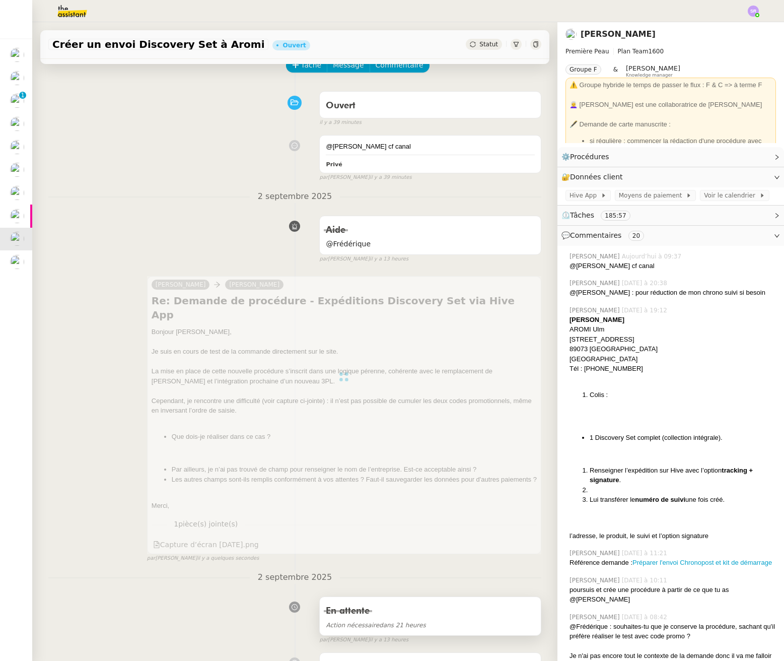
scroll to position [170, 0]
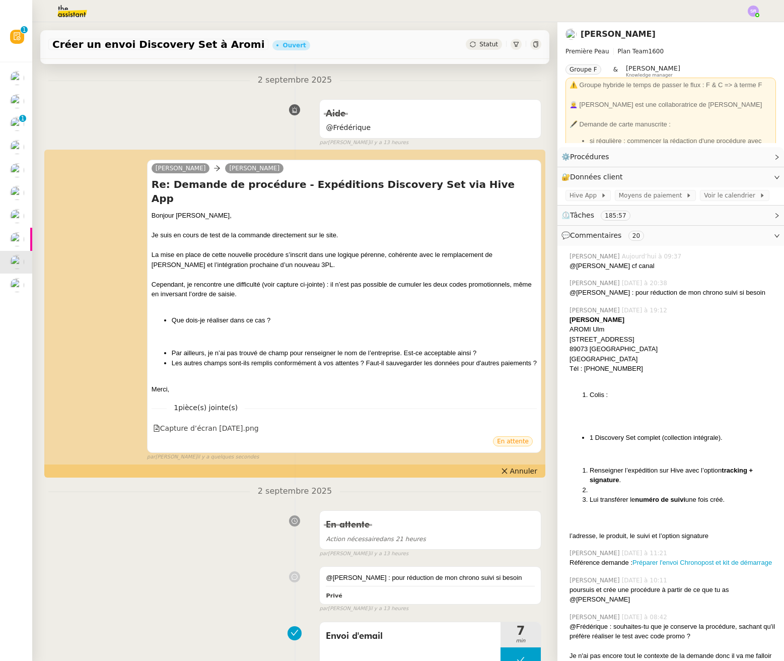
click at [480, 46] on span "Statut" at bounding box center [489, 44] width 19 height 7
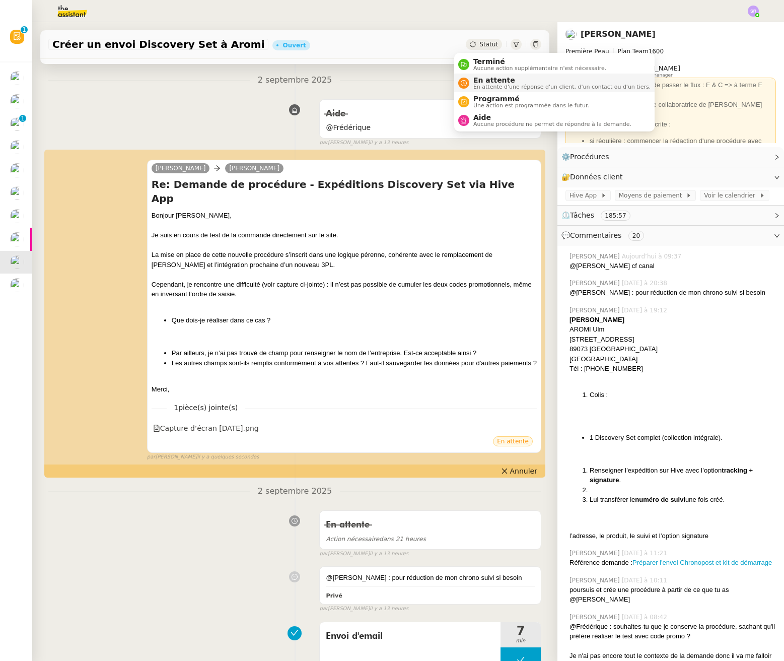
click at [499, 80] on span "En attente" at bounding box center [562, 80] width 177 height 8
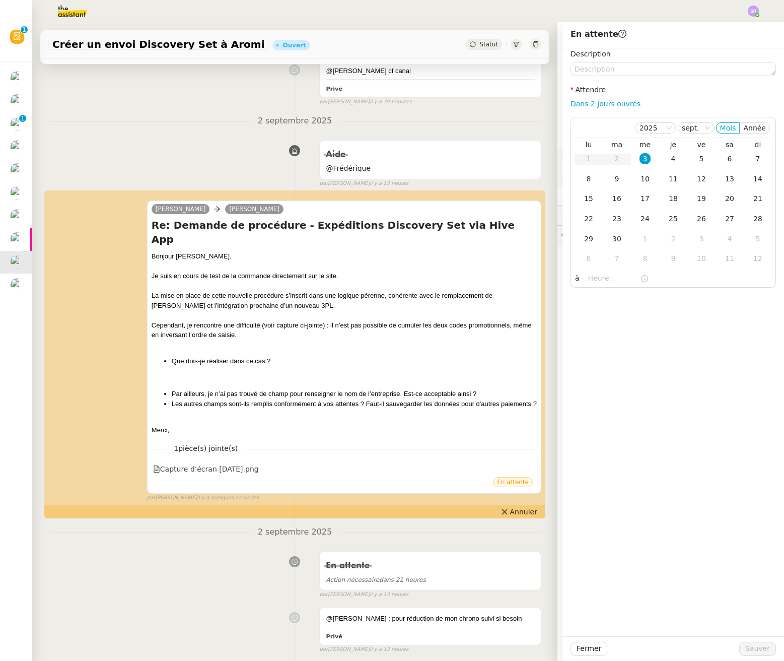
click at [445, 124] on nz-divider "2 septembre 2025" at bounding box center [294, 121] width 493 height 14
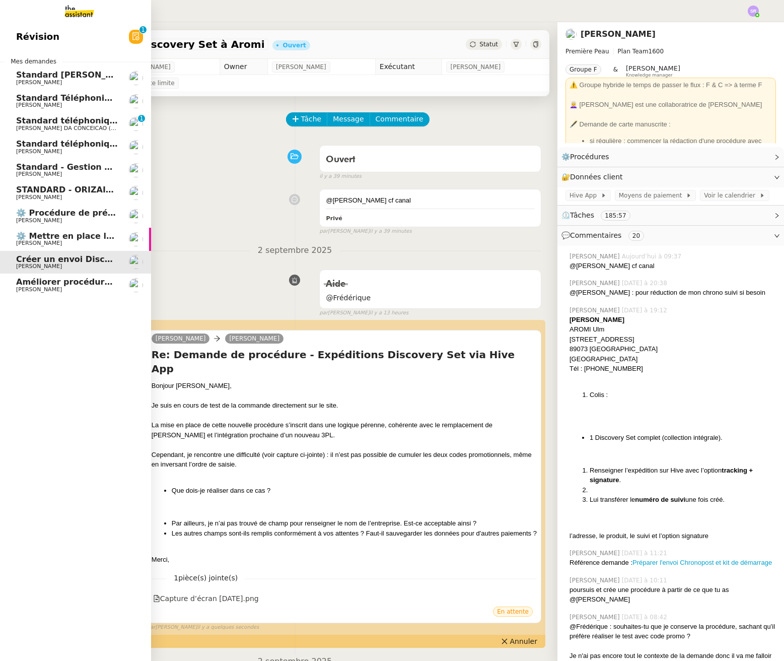
drag, startPoint x: 59, startPoint y: 122, endPoint x: 65, endPoint y: 122, distance: 6.1
click at [59, 122] on span "Standard téléphonique" at bounding box center [68, 121] width 105 height 10
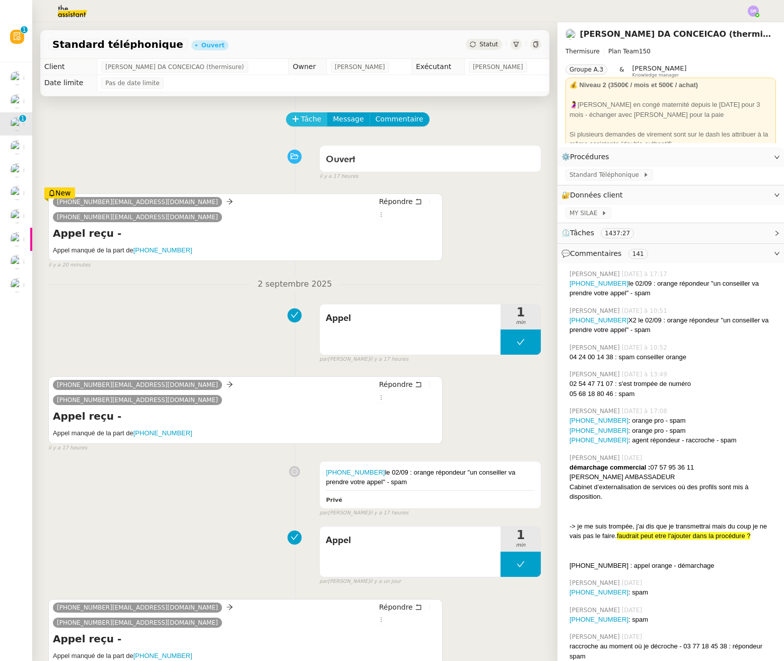
click at [286, 117] on button "Tâche" at bounding box center [307, 119] width 42 height 14
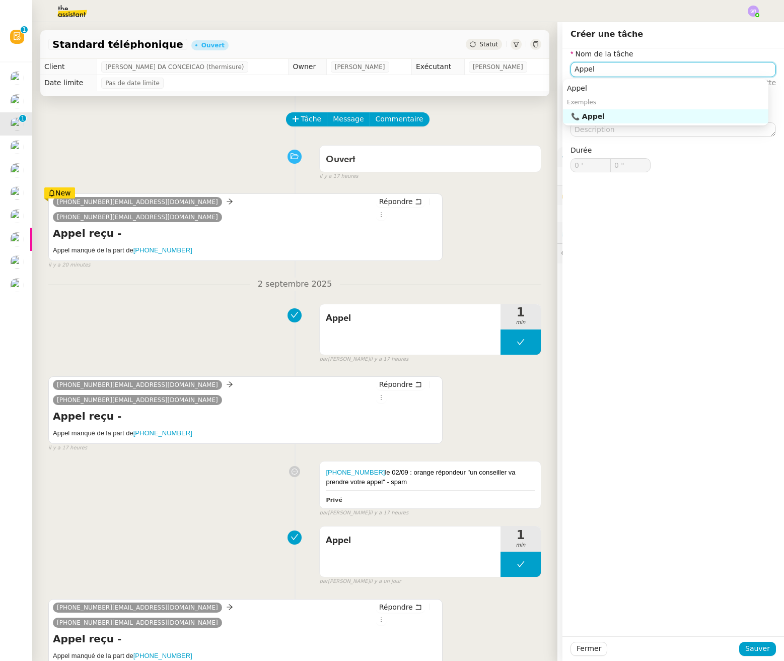
click at [610, 115] on div "📞 Appel" at bounding box center [667, 116] width 193 height 9
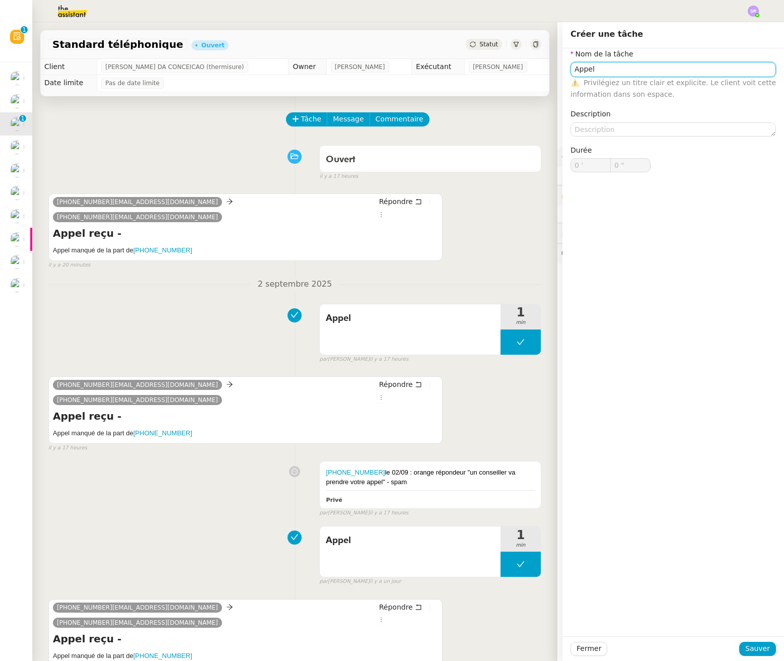
type input "Appel"
click at [774, 646] on div "Fermer Sauver" at bounding box center [674, 648] width 222 height 25
click at [751, 651] on span "Sauver" at bounding box center [758, 649] width 25 height 12
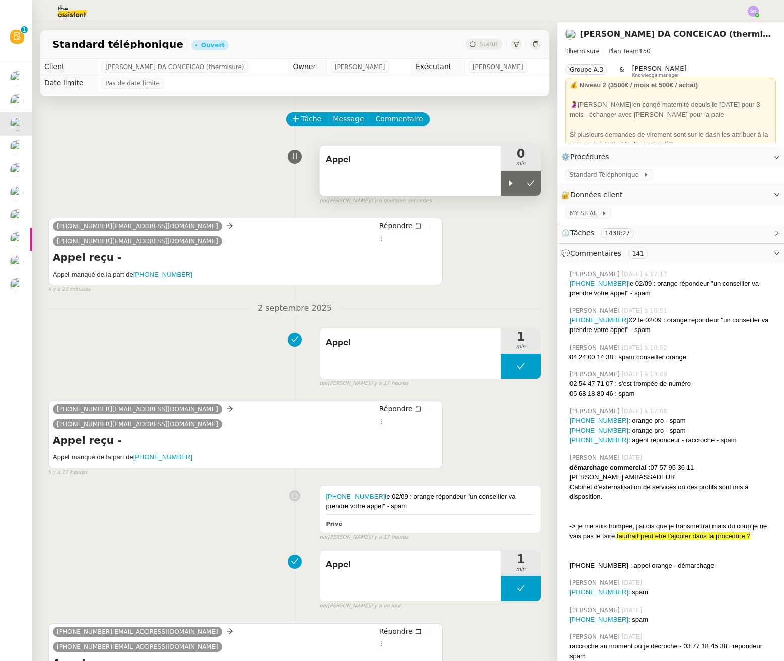
click at [487, 190] on div "Appel 0 min" at bounding box center [430, 170] width 222 height 51
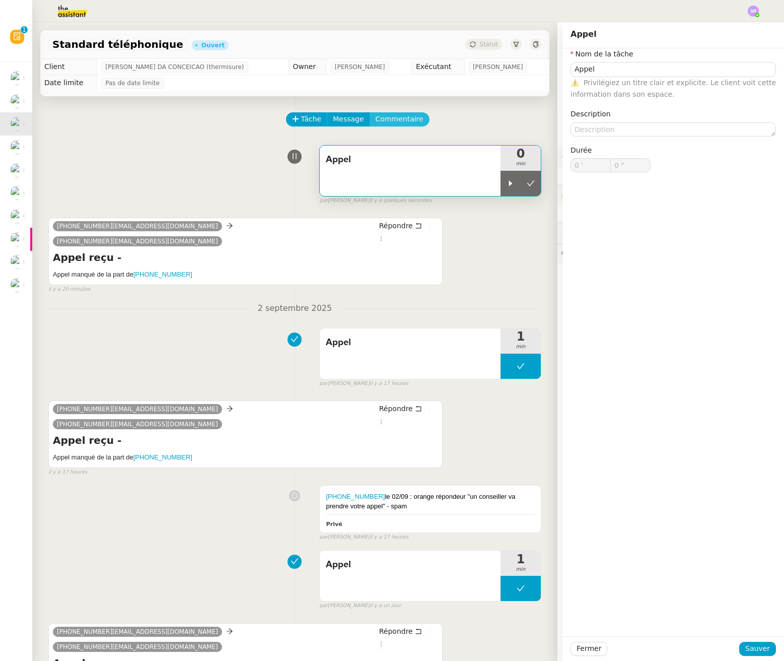
drag, startPoint x: 386, startPoint y: 123, endPoint x: 391, endPoint y: 121, distance: 5.3
click at [386, 122] on span "Commentaire" at bounding box center [400, 119] width 48 height 12
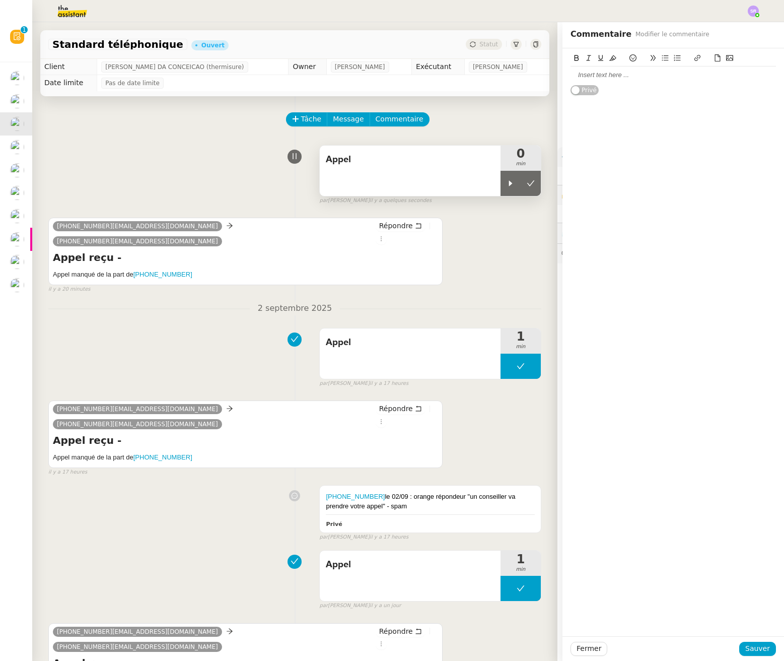
drag, startPoint x: 506, startPoint y: 188, endPoint x: 487, endPoint y: 169, distance: 27.1
click at [505, 187] on div at bounding box center [511, 183] width 20 height 25
click at [599, 73] on div at bounding box center [674, 75] width 206 height 9
drag, startPoint x: 197, startPoint y: 257, endPoint x: 201, endPoint y: 263, distance: 6.8
click at [137, 270] on h5 "Appel manqué de la part de +33424001438" at bounding box center [245, 275] width 385 height 10
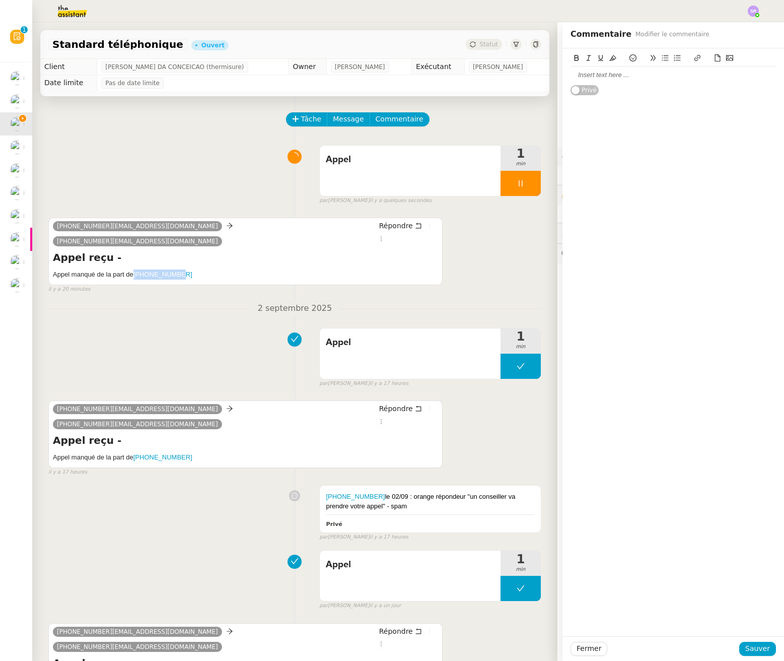
copy link "[PHONE_NUMBER]"
click at [641, 71] on div at bounding box center [674, 75] width 206 height 9
click at [632, 76] on div "+33424001438 : toujorus le meme numéro spam" at bounding box center [674, 75] width 206 height 9
click at [0, 0] on lt-span "toujo ur s" at bounding box center [0, 0] width 0 height 0
click at [757, 647] on span "Sauver" at bounding box center [758, 649] width 25 height 12
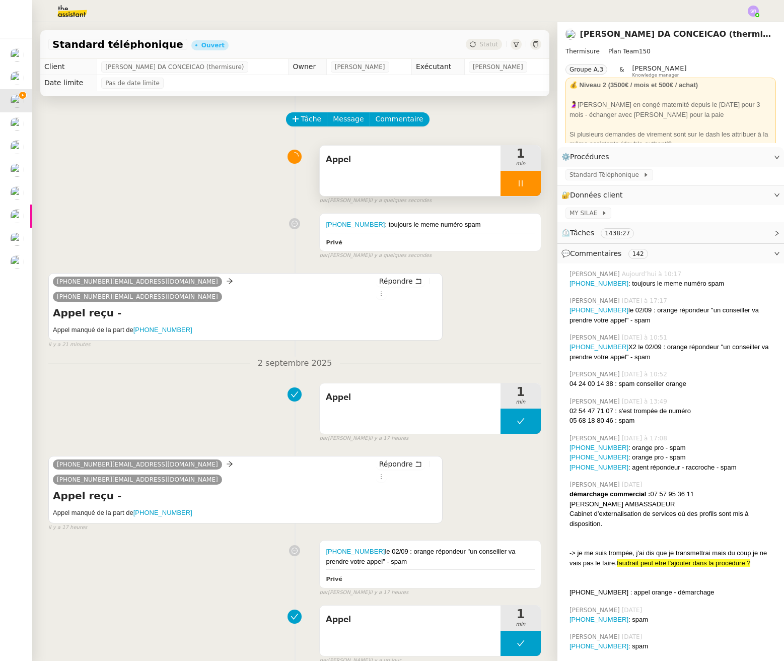
click at [519, 187] on div at bounding box center [521, 183] width 40 height 25
drag, startPoint x: 521, startPoint y: 186, endPoint x: 157, endPoint y: 191, distance: 364.8
click at [527, 185] on icon at bounding box center [531, 183] width 8 height 8
click at [146, 192] on div "Appel 1 min false par Stéphanie R. il y a quelques secondes" at bounding box center [294, 173] width 493 height 64
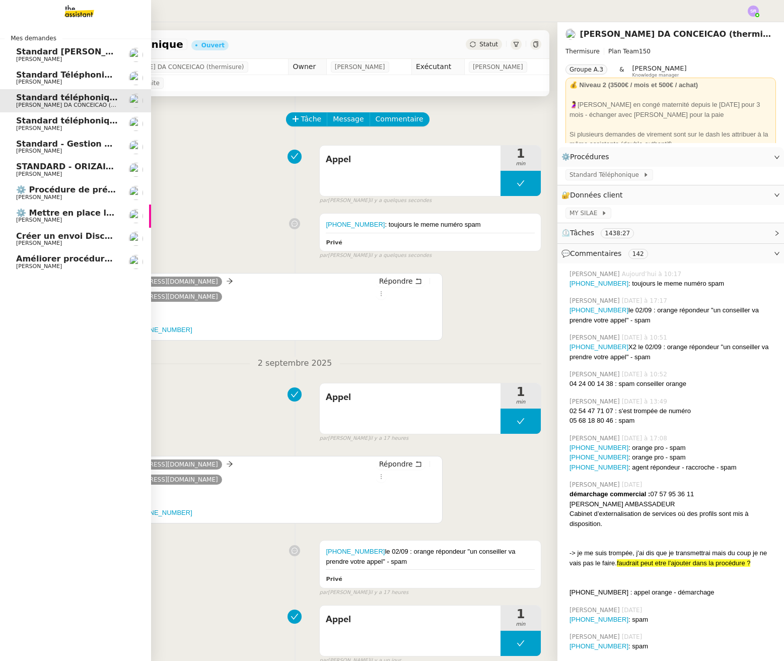
drag, startPoint x: 59, startPoint y: 237, endPoint x: 94, endPoint y: 229, distance: 35.6
click at [59, 237] on span "Créer un envoi Discovery Set à Aromi" at bounding box center [101, 236] width 170 height 10
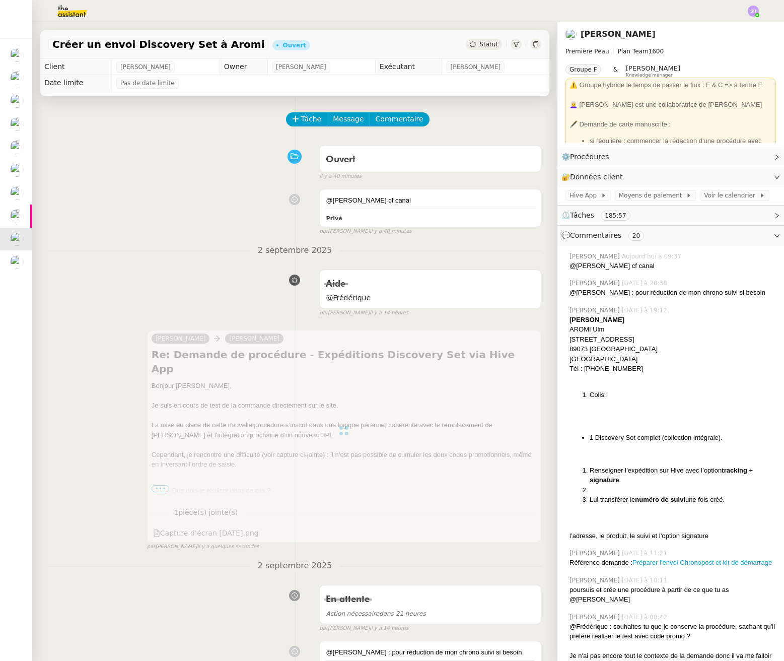
click at [480, 46] on span "Statut" at bounding box center [489, 44] width 19 height 7
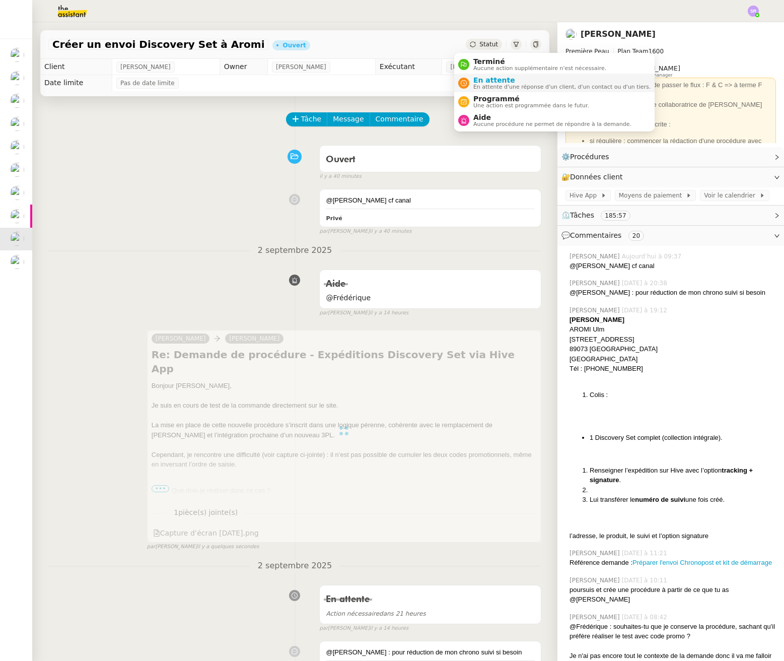
click at [541, 85] on span "En attente d'une réponse d'un client, d'un contact ou d'un tiers." at bounding box center [562, 87] width 177 height 6
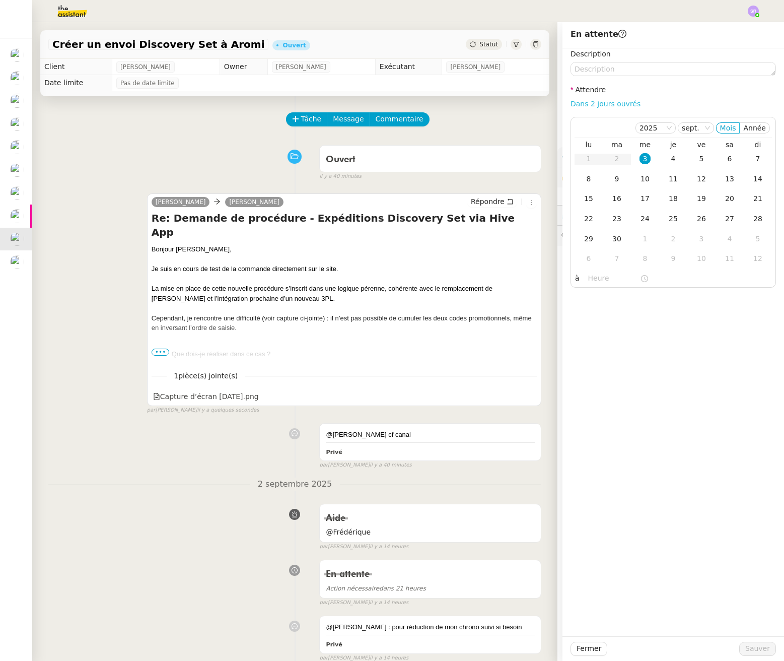
click at [618, 100] on link "Dans 2 jours ouvrés" at bounding box center [606, 104] width 70 height 8
type input "07:00"
click at [623, 101] on link "Dans 2 jours ouvrés" at bounding box center [606, 104] width 70 height 8
click at [746, 642] on button "Sauver" at bounding box center [758, 649] width 37 height 14
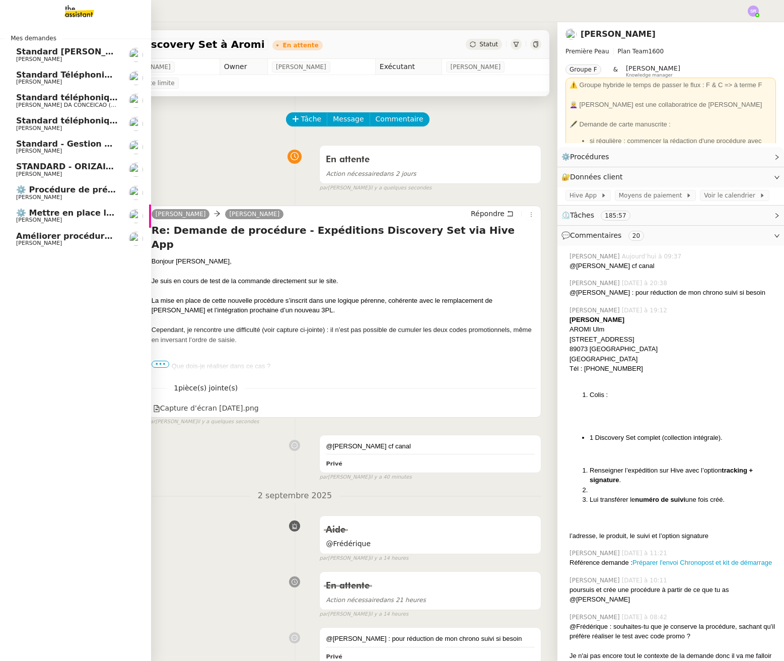
click at [86, 240] on span "[PERSON_NAME]" at bounding box center [67, 243] width 102 height 6
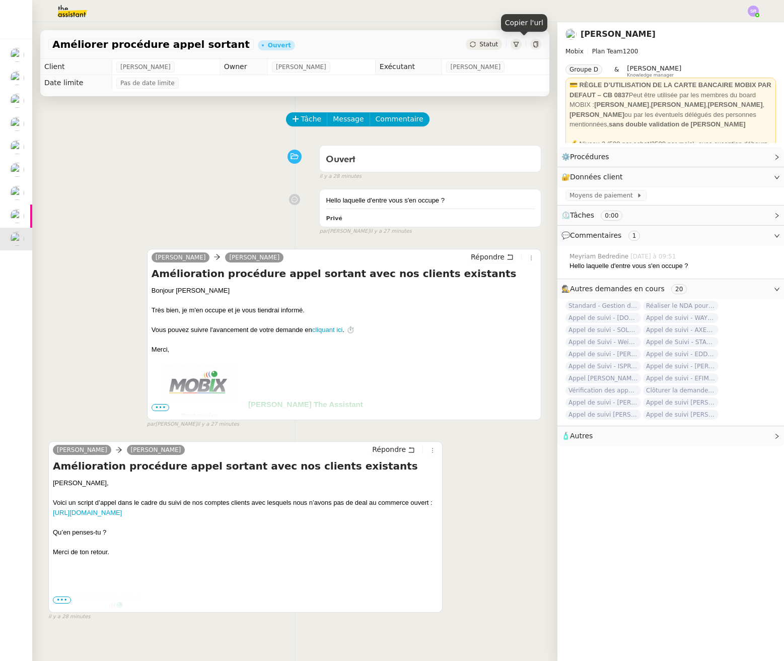
click at [533, 44] on icon at bounding box center [536, 44] width 6 height 6
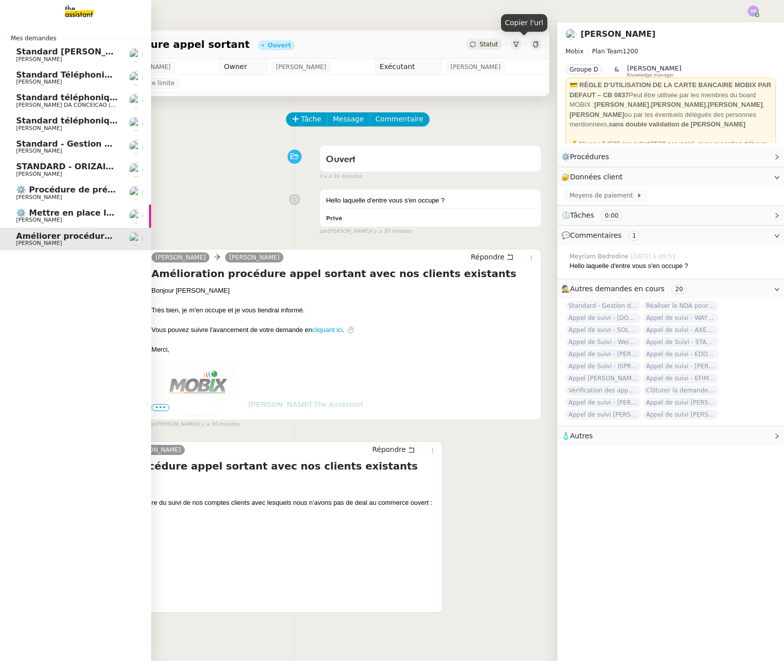
click at [61, 214] on span "⚙️ Mettre en place la procédure d'embauche" at bounding box center [117, 213] width 203 height 10
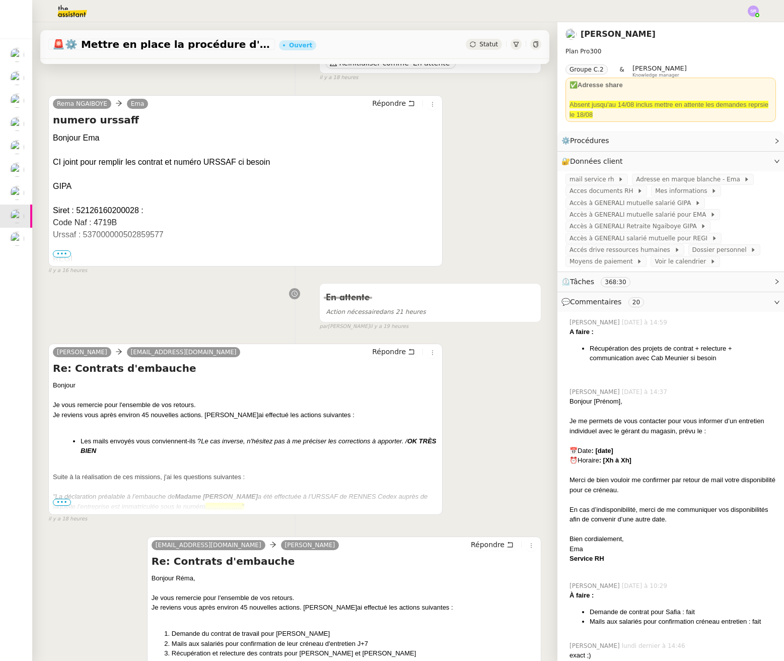
scroll to position [289, 0]
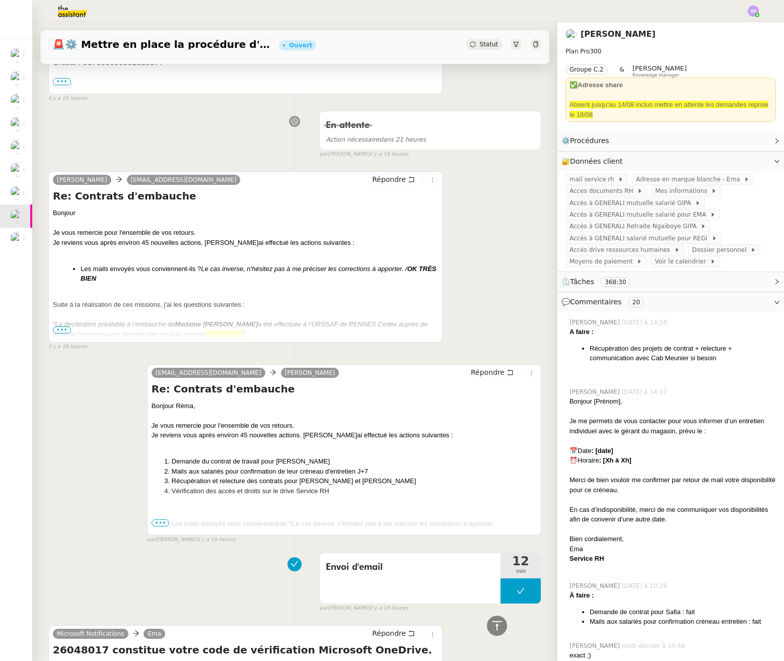
click at [61, 331] on span "•••" at bounding box center [62, 329] width 18 height 7
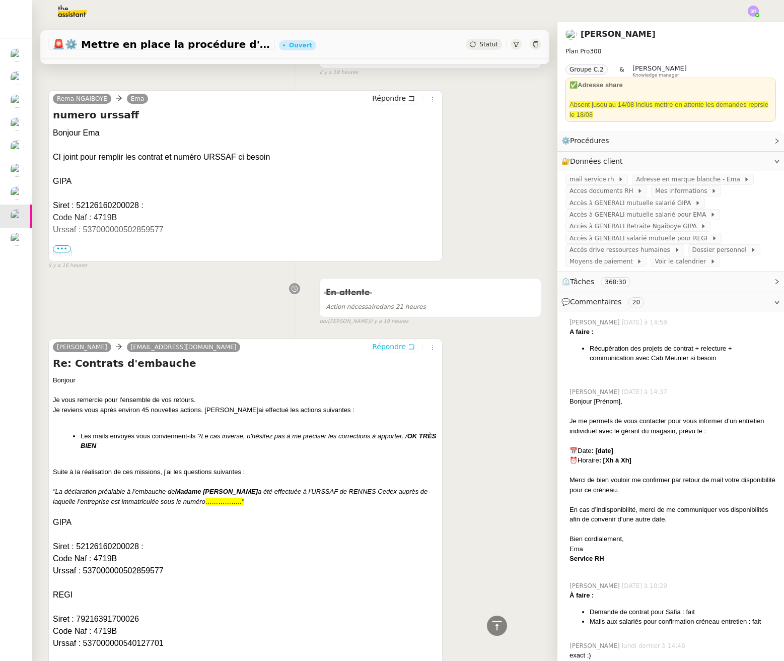
scroll to position [0, 0]
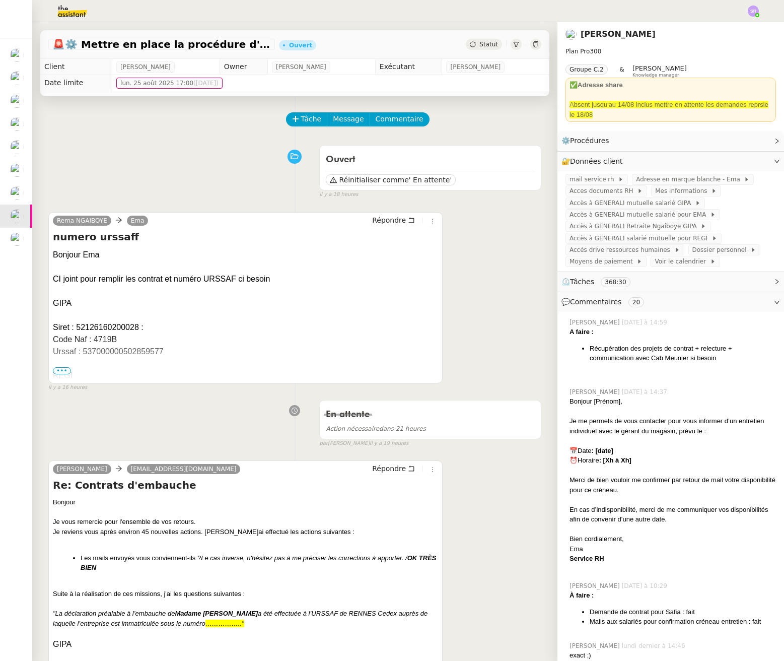
drag, startPoint x: 481, startPoint y: 472, endPoint x: 530, endPoint y: 466, distance: 49.2
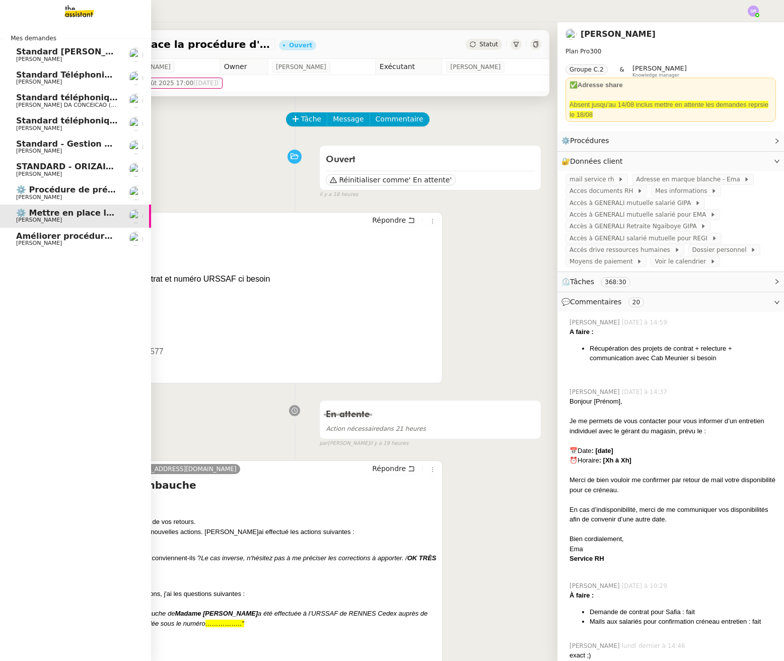
click at [41, 241] on span "[PERSON_NAME]" at bounding box center [39, 243] width 46 height 7
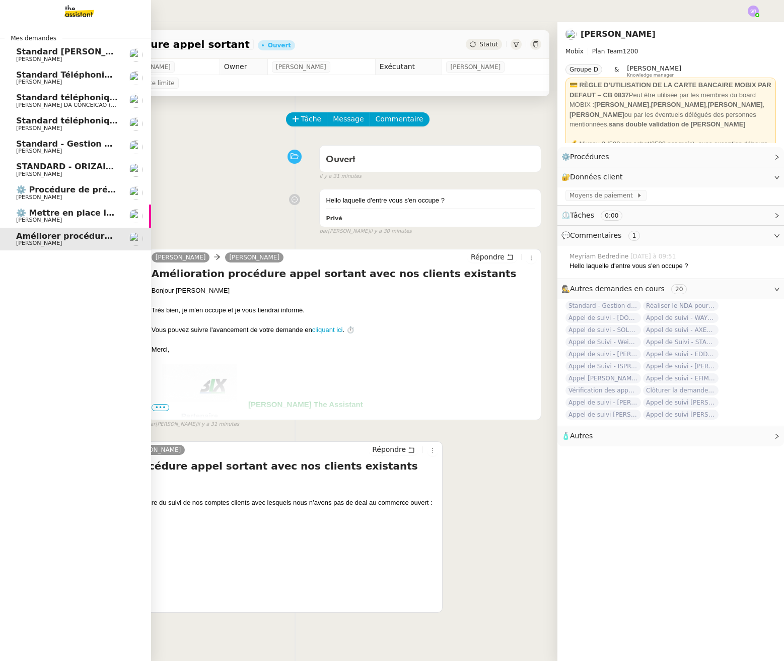
click at [64, 220] on span "[PERSON_NAME]" at bounding box center [67, 220] width 102 height 6
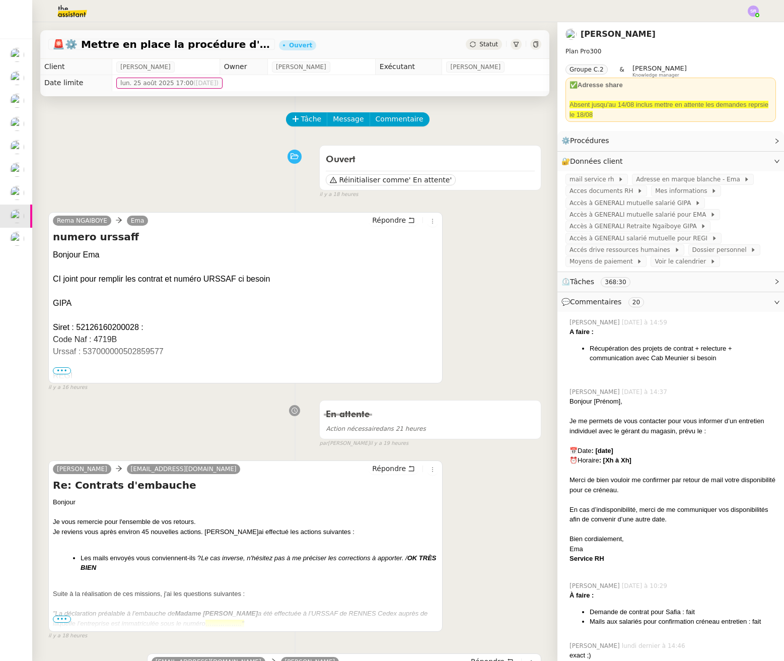
click at [518, 280] on div "Rema NGAIBOYE Ema Répondre numero urssaff Bonjour Ema CI joint pour remplir les…" at bounding box center [294, 297] width 493 height 189
click at [292, 124] on button "Tâche" at bounding box center [307, 119] width 42 height 14
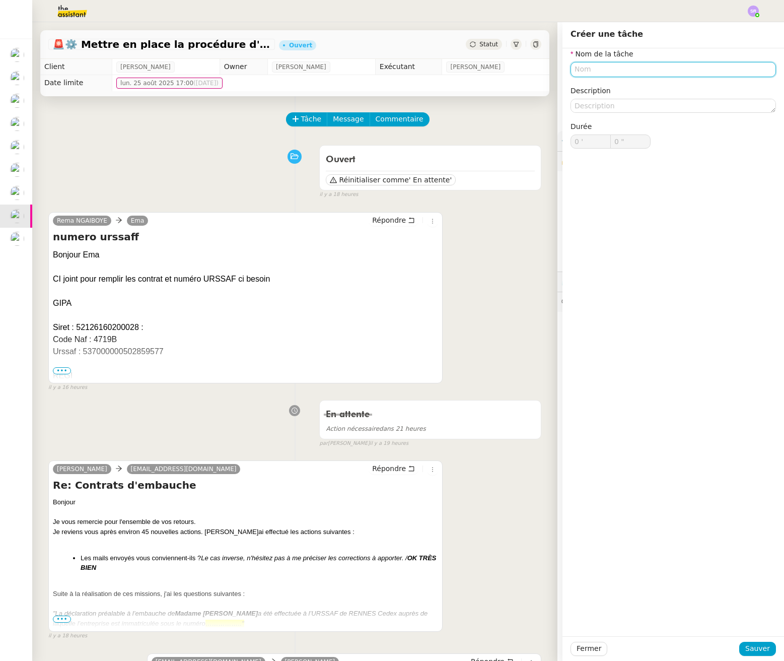
click at [645, 65] on input "text" at bounding box center [674, 69] width 206 height 15
click at [695, 81] on nz-auto-option "Analyse des retours" at bounding box center [666, 88] width 206 height 14
type input "Analyse des retours"
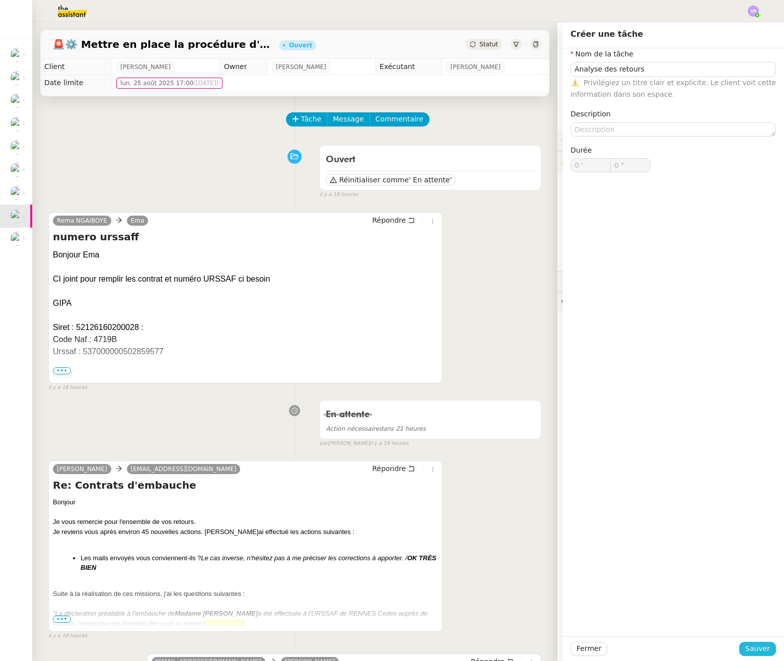
click at [746, 652] on span "Sauver" at bounding box center [758, 649] width 25 height 12
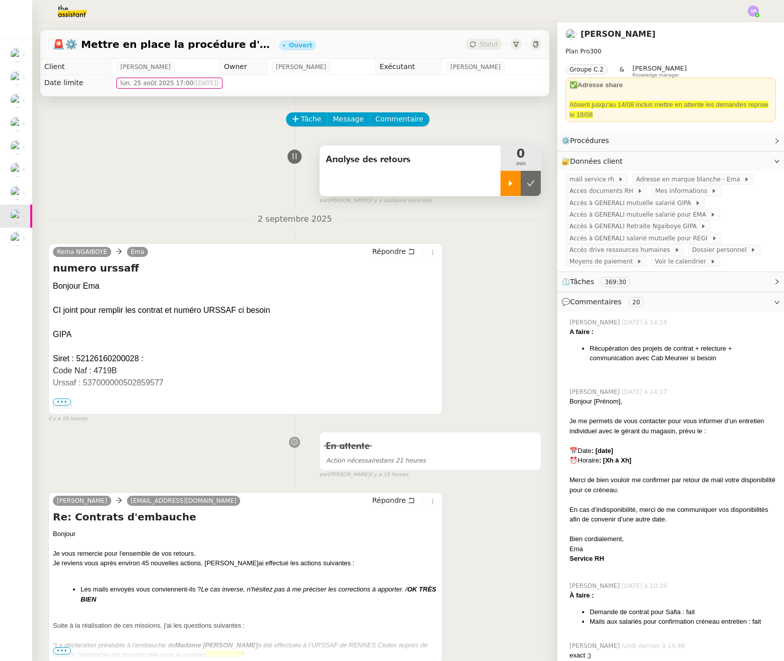
click at [501, 184] on div at bounding box center [511, 183] width 20 height 25
click at [736, 163] on link "Modifier" at bounding box center [750, 162] width 29 height 12
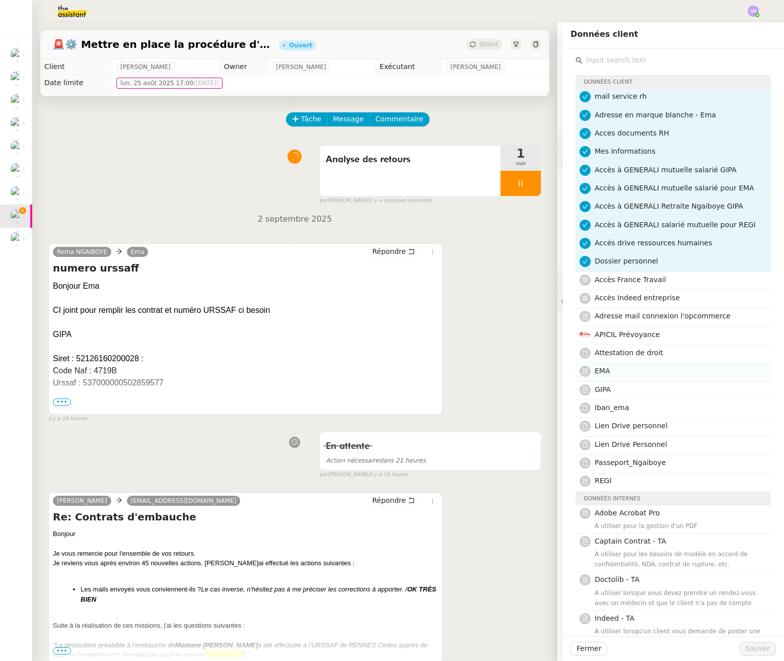
click at [587, 374] on nz-list-item-meta-avatar at bounding box center [587, 371] width 15 height 12
click at [746, 651] on span "Sauver" at bounding box center [758, 649] width 25 height 12
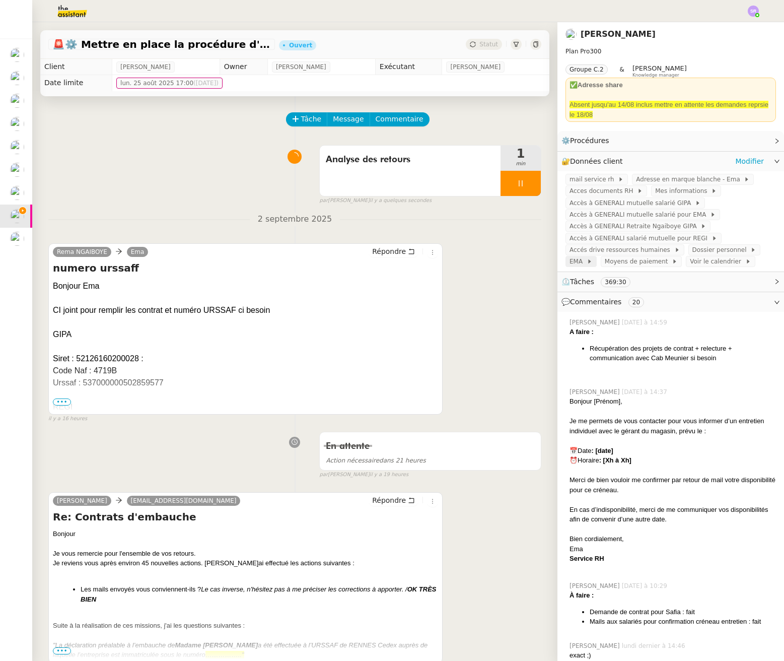
click at [573, 257] on span "EMA" at bounding box center [578, 261] width 17 height 10
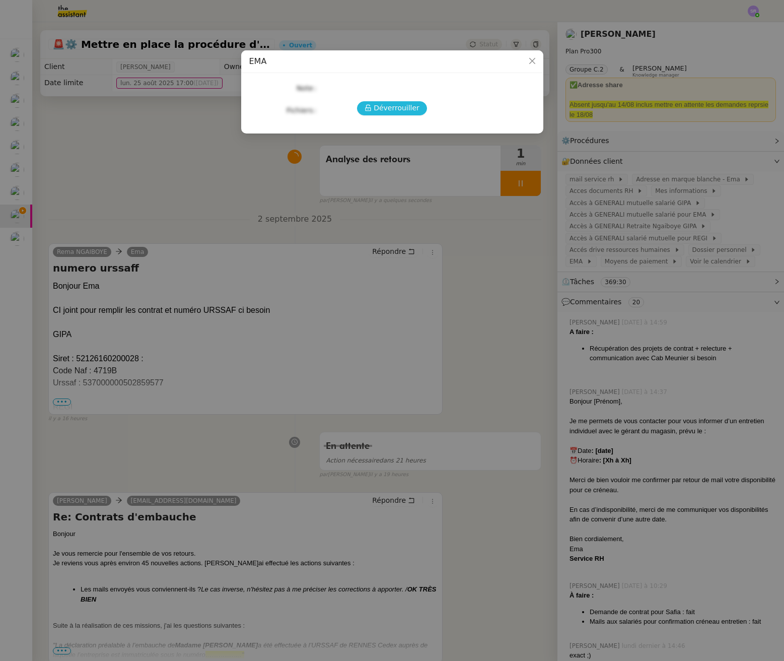
click at [384, 112] on span "Déverrouiller" at bounding box center [397, 108] width 46 height 12
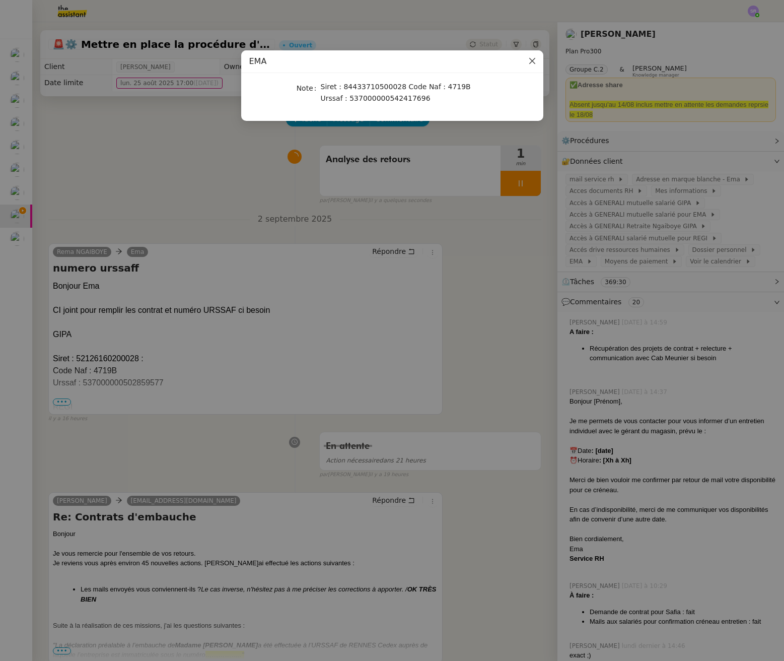
click at [531, 59] on icon "Close" at bounding box center [533, 61] width 8 height 8
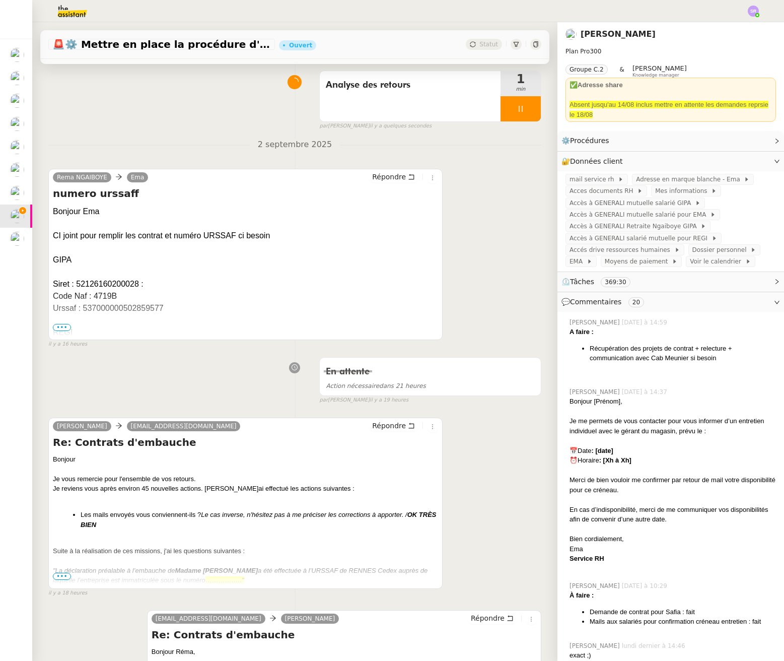
scroll to position [37, 0]
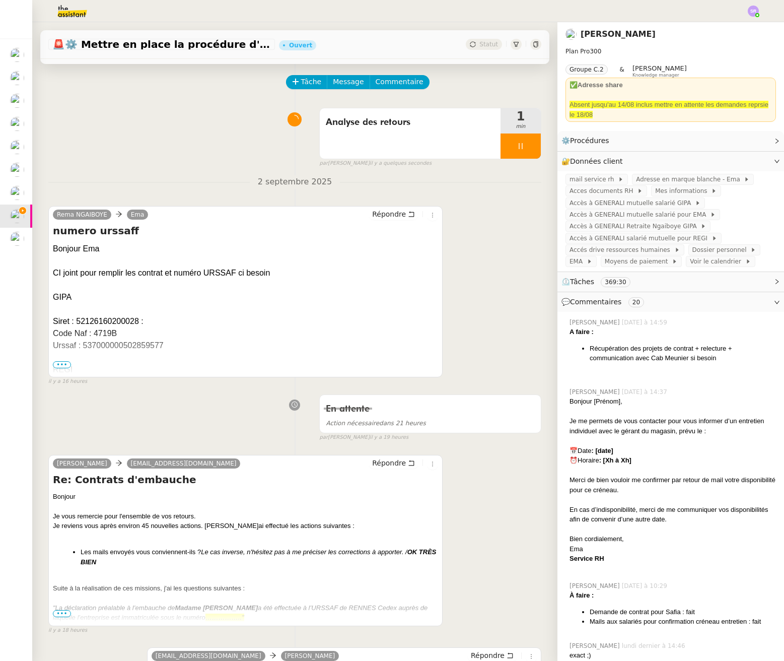
click at [57, 366] on span "•••" at bounding box center [62, 364] width 18 height 7
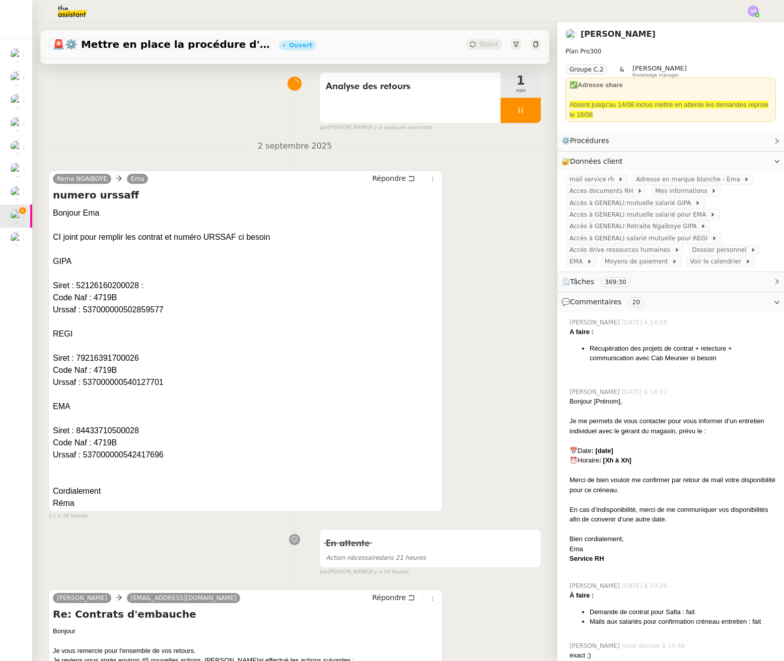
scroll to position [86, 0]
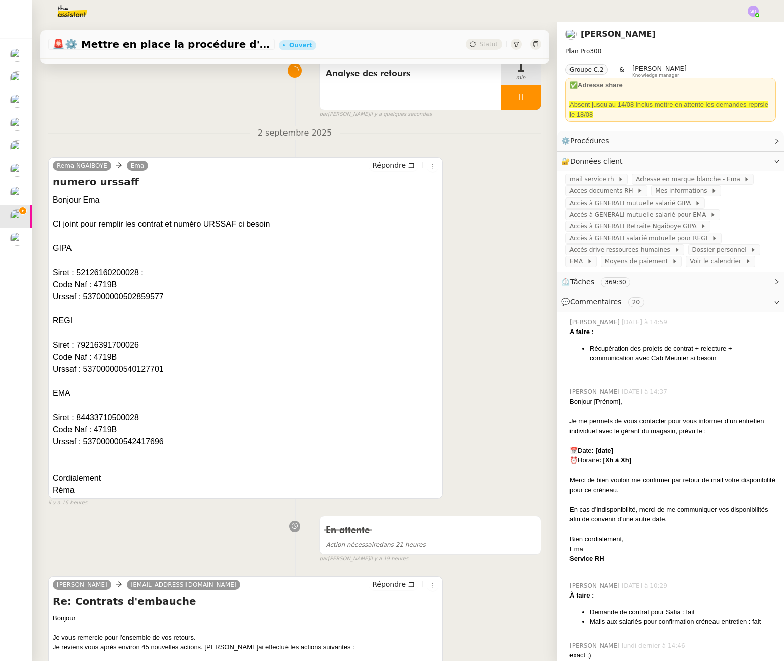
click at [478, 428] on div "Rema NGAIBOYE Ema Répondre numero urssaff Bonjour Ema CI joint pour remplir les…" at bounding box center [294, 327] width 493 height 359
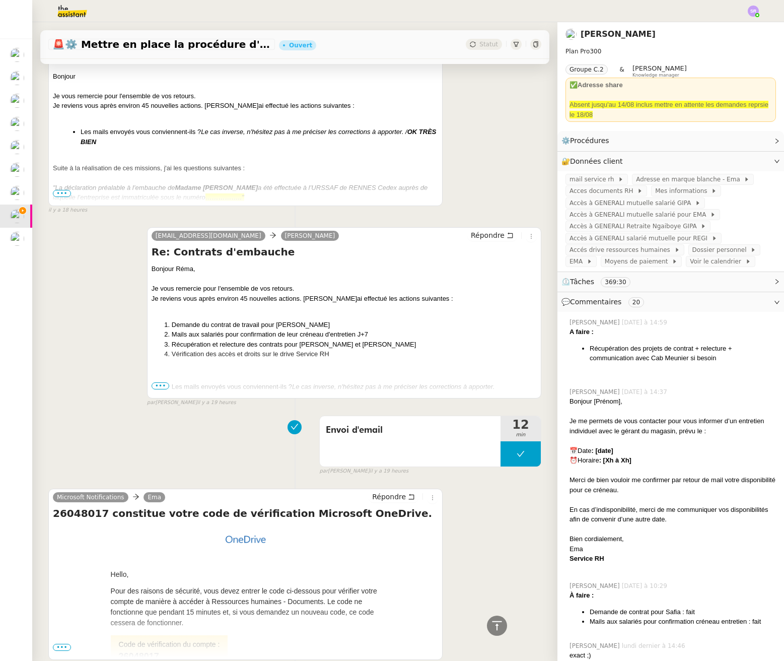
scroll to position [414, 0]
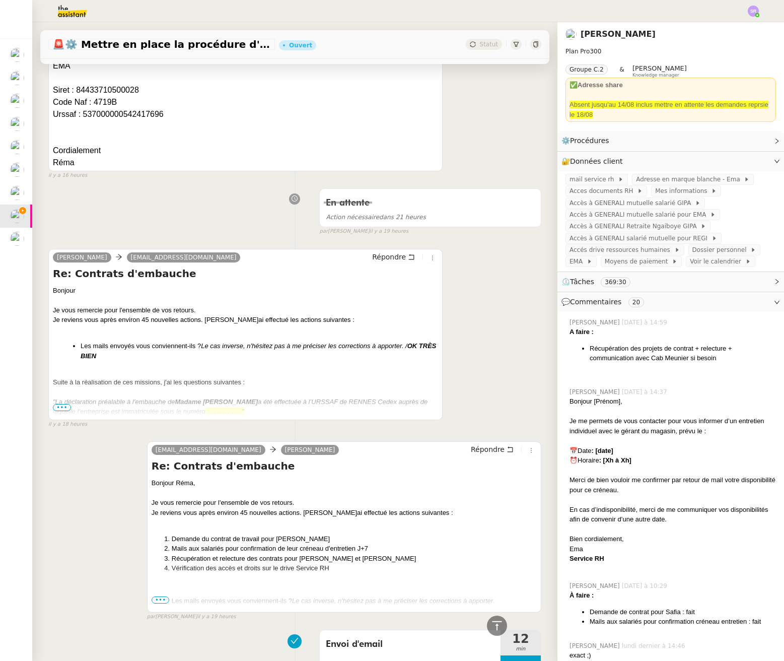
click at [58, 406] on span "•••" at bounding box center [62, 407] width 18 height 7
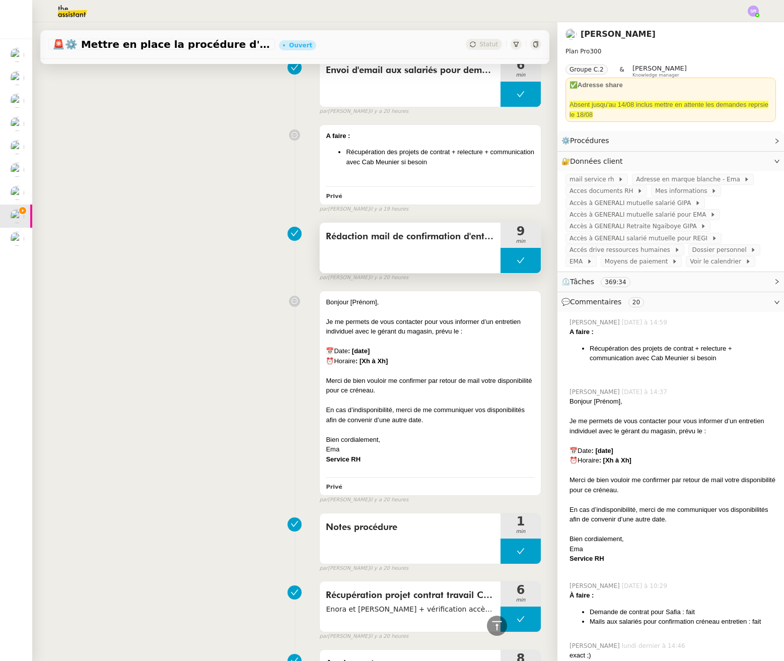
scroll to position [1719, 0]
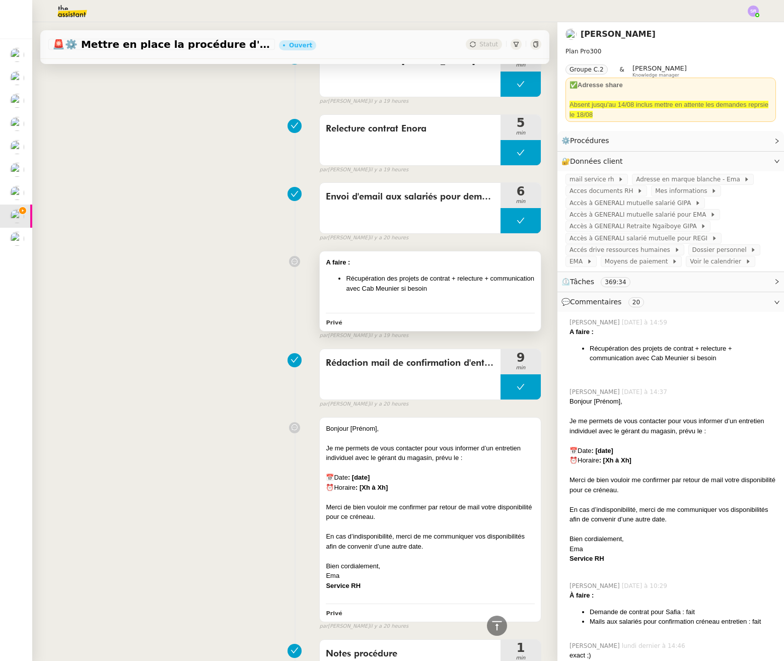
click at [502, 308] on div "A faire : Récupération des projets de contrat + relecture + communication avec …" at bounding box center [430, 283] width 209 height 52
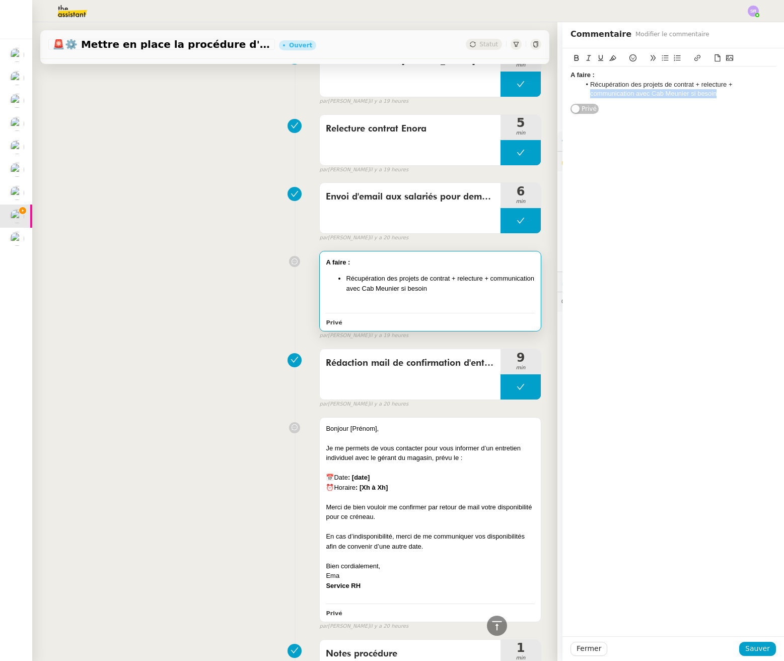
drag, startPoint x: 721, startPoint y: 92, endPoint x: 553, endPoint y: 91, distance: 167.8
click at [553, 91] on app-ticket "🚨 ⚙️ Mettre en place la procédure d'embauche Ouvert Statut Client Réma Ngaiboye…" at bounding box center [408, 341] width 752 height 639
click at [760, 650] on span "Sauver" at bounding box center [758, 649] width 25 height 12
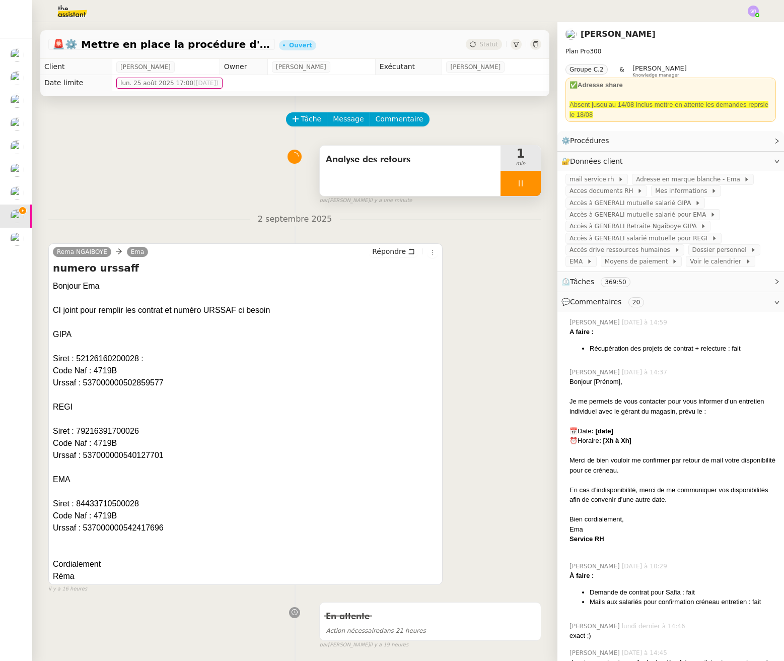
click at [378, 164] on span "Analyse des retours" at bounding box center [410, 159] width 169 height 15
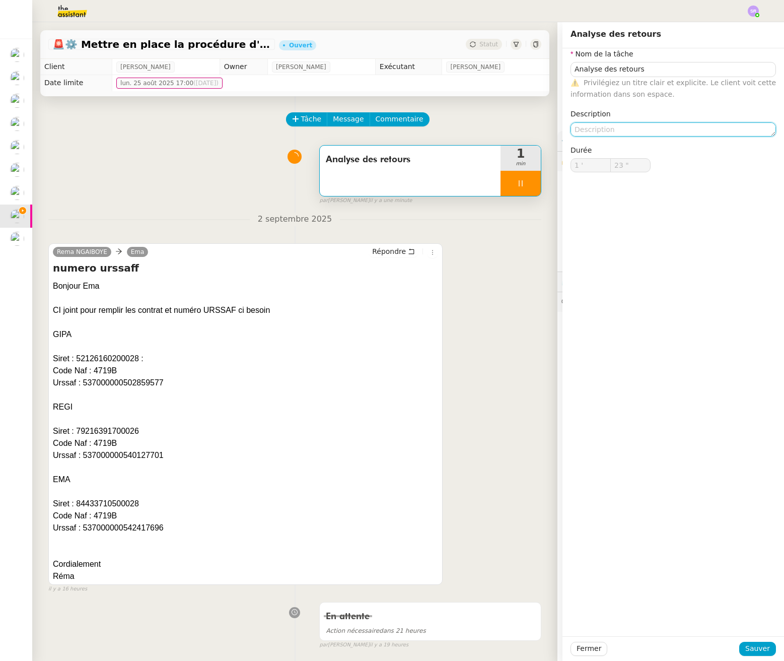
click at [657, 134] on textarea at bounding box center [674, 129] width 206 height 14
type input "24 ""
type textarea "+"
type input "26 ""
type textarea "+ syn"
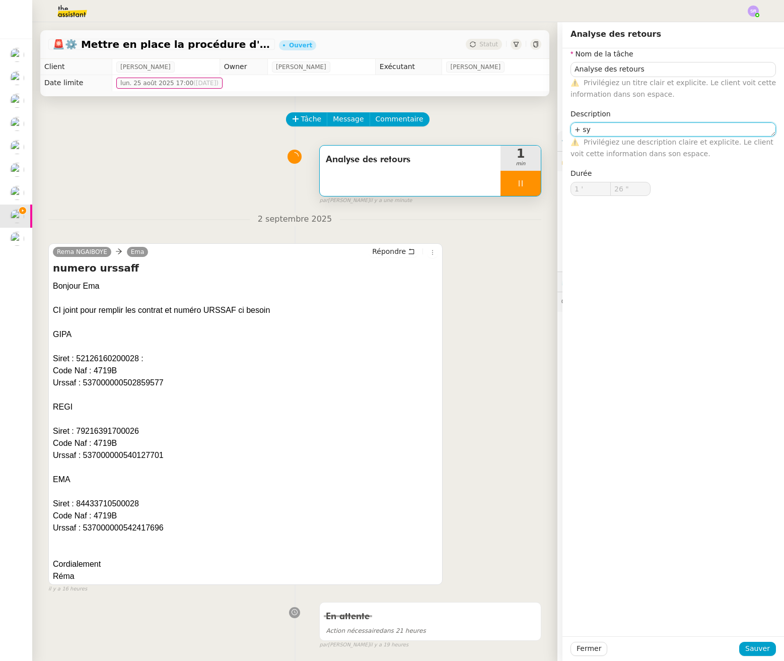
type input "27 ""
type textarea "+ synt"
type input "28 ""
type textarea "+ syn"
type input "29 ""
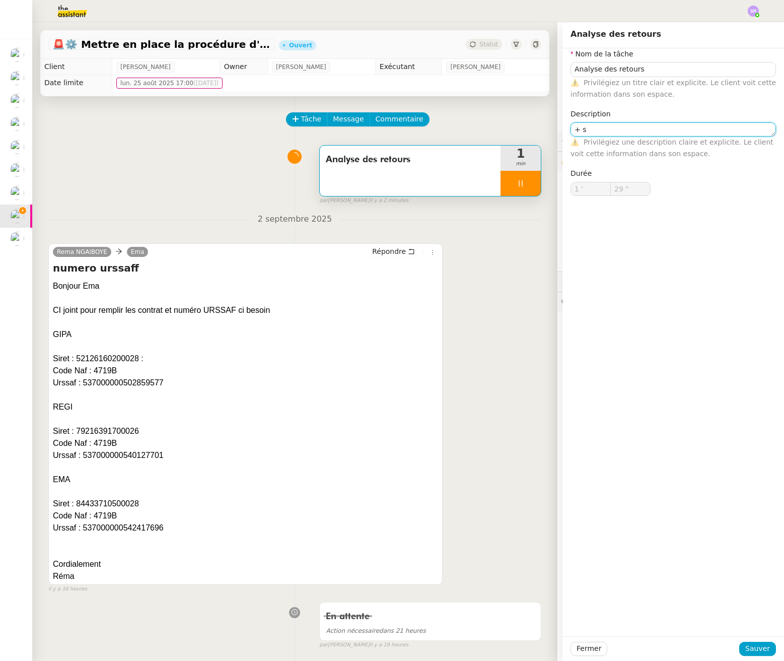
type textarea "+"
type input "30 ""
type textarea "+ a"
type input "31 ""
type textarea "+ actions"
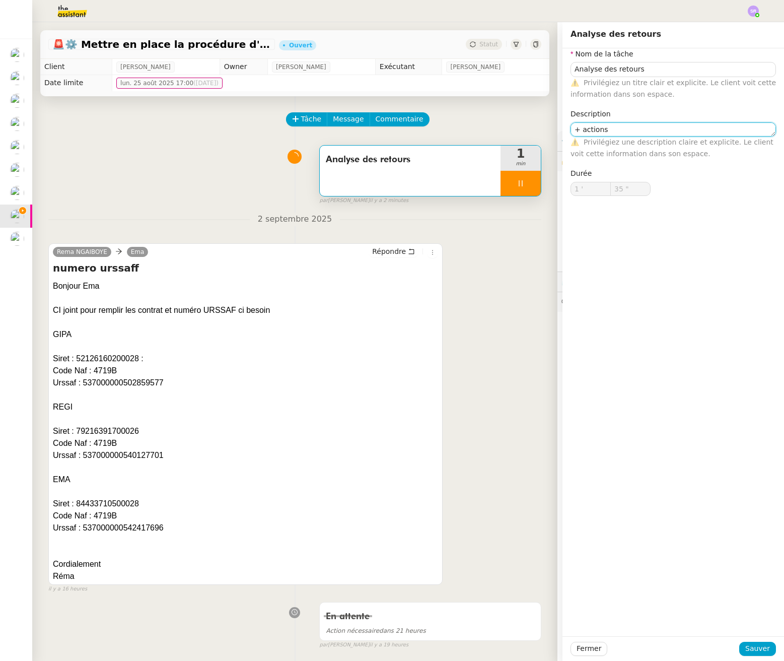
type input "36 ""
type textarea "+ préactions"
type input "37 ""
type textarea "+ prévisionactions"
type input "38 ""
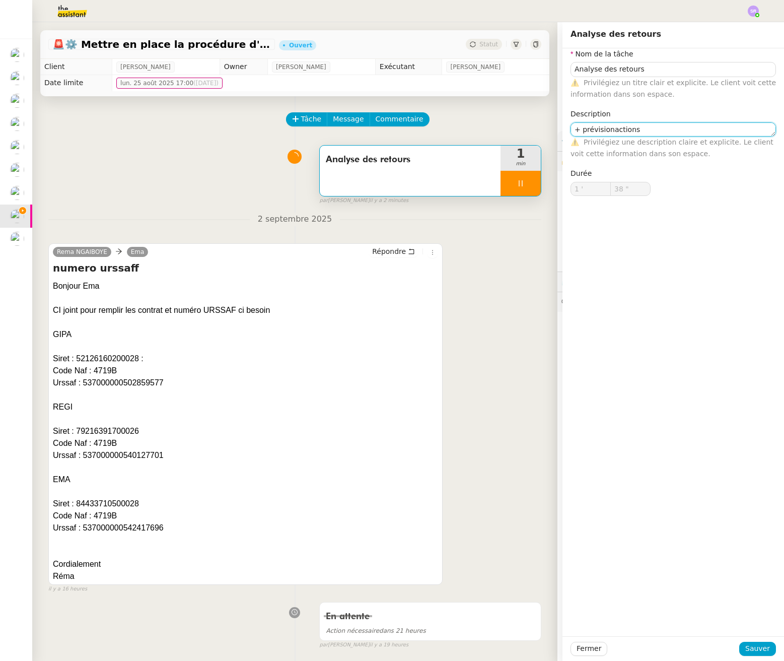
type textarea "+ prévision actions"
type input "39 ""
type textarea "+ prévision actions"
click at [751, 646] on span "Sauver" at bounding box center [758, 649] width 25 height 12
type input "40 ""
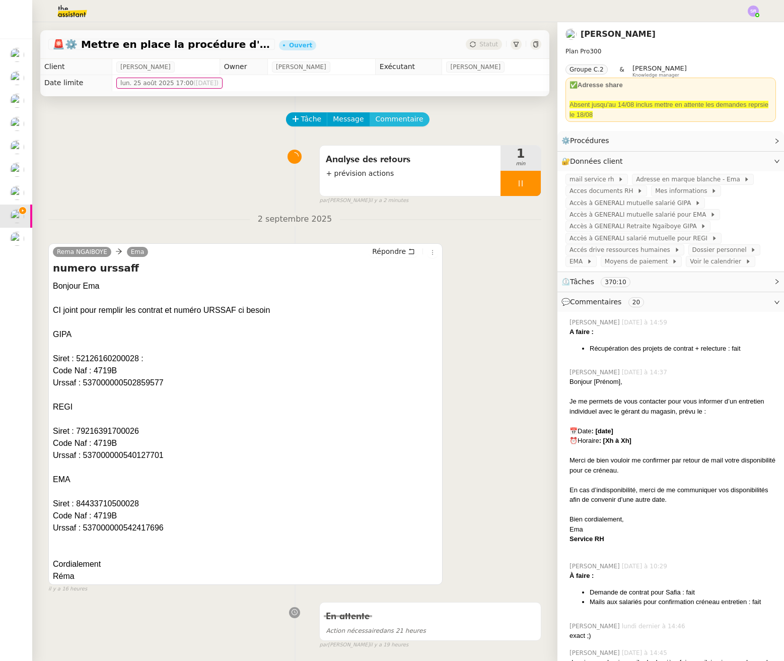
click at [403, 121] on span "Commentaire" at bounding box center [400, 119] width 48 height 12
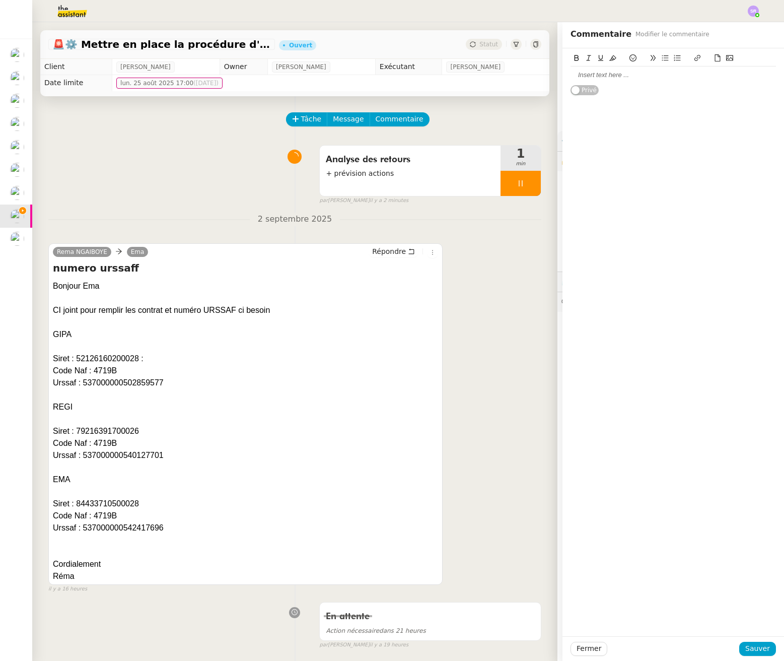
click at [636, 77] on div at bounding box center [674, 75] width 206 height 9
click at [571, 85] on div "communication avec Cab Meunier si besoin" at bounding box center [674, 84] width 206 height 9
click at [695, 80] on div "Communication avec Cab Meunier si besoin" at bounding box center [674, 84] width 206 height 9
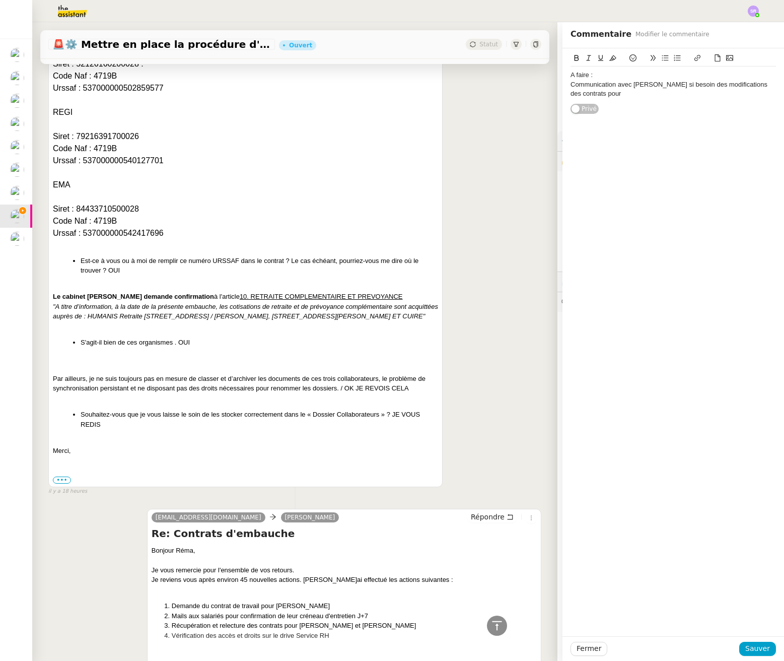
scroll to position [906, 0]
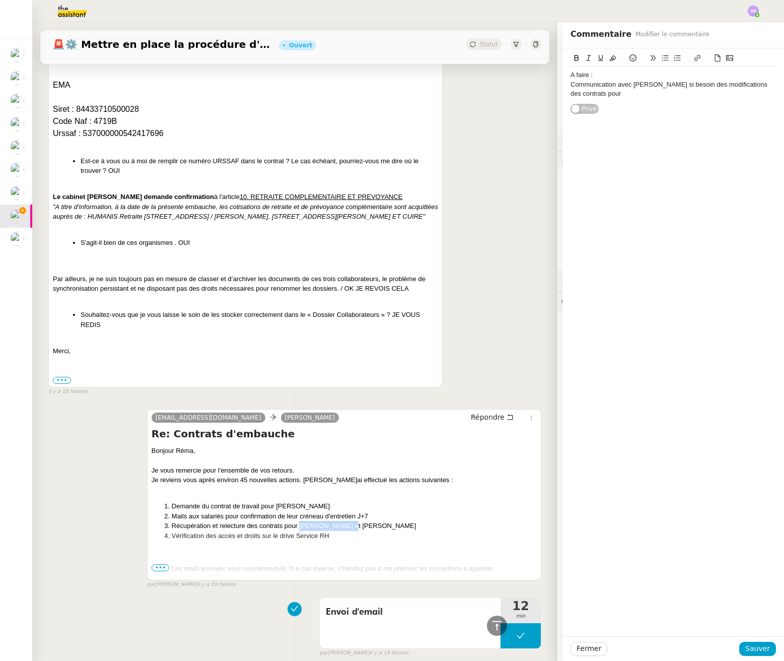
drag, startPoint x: 297, startPoint y: 537, endPoint x: 344, endPoint y: 536, distance: 46.9
click at [344, 531] on li "Récupération et relecture des contrats pour [PERSON_NAME] et [PERSON_NAME]" at bounding box center [354, 526] width 365 height 10
copy li "Amélie et Enora"
click at [670, 90] on div "Communication avec Cab Meunier si besoin des modifications des contrats pour" at bounding box center [674, 89] width 206 height 19
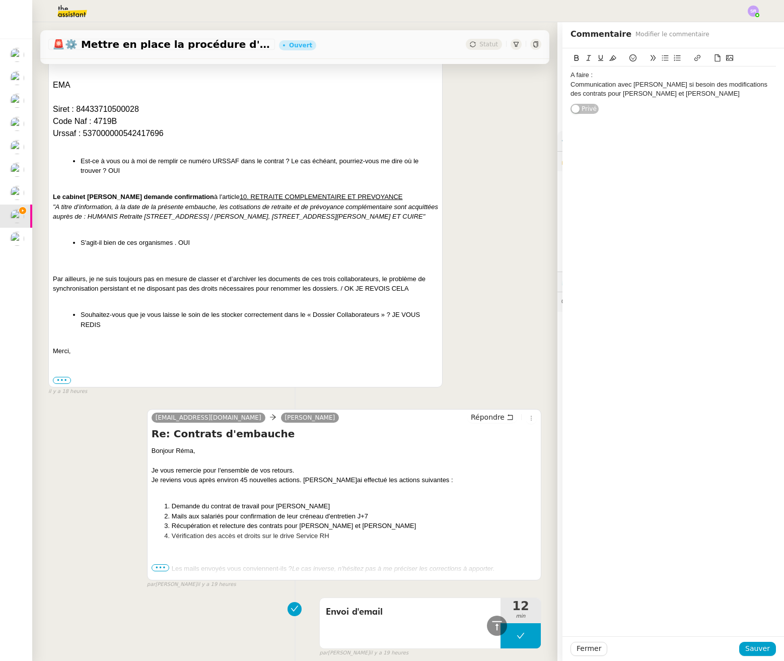
click at [571, 85] on div "Communication avec Cab Meunier si besoin des modifications des contrats pour Am…" at bounding box center [674, 89] width 206 height 19
click at [571, 86] on div "Communication avec Cab Meunier si besoin des modifications des contrats pour Am…" at bounding box center [674, 89] width 206 height 19
click at [571, 87] on div "Communication avec Cab Meunier si besoin des modifications des contrats pour Am…" at bounding box center [674, 89] width 206 height 19
drag, startPoint x: 616, startPoint y: 96, endPoint x: 720, endPoint y: 94, distance: 103.8
click at [720, 94] on div "Compléter les contrCommunication avec Cab Meunier si besoin des modifications d…" at bounding box center [674, 94] width 206 height 28
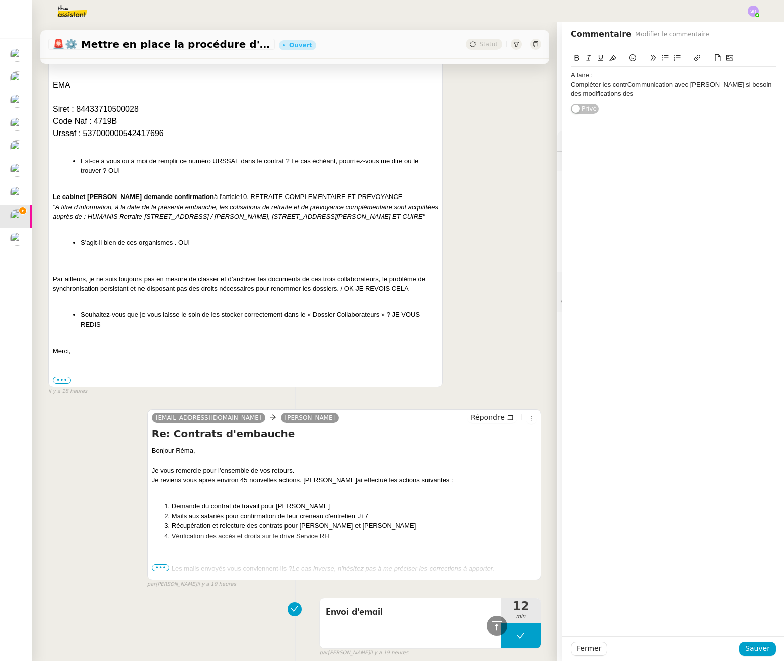
click at [620, 85] on div "Compléter les contrCommunication avec Cab Meunier si besoin des modifications d…" at bounding box center [674, 89] width 206 height 19
click at [610, 86] on div "Compléter les contrCommunication avec Cab Meunier si besoin des modifications d…" at bounding box center [674, 89] width 206 height 19
click at [623, 84] on div "Compléter les contrCommunication avec Cab Meunier si besoin des modifications d…" at bounding box center [674, 89] width 206 height 19
click at [619, 85] on div "Compléter les contrCommunication avec Cab Meunier si besoin des modifications d…" at bounding box center [674, 89] width 206 height 19
drag, startPoint x: 625, startPoint y: 85, endPoint x: 607, endPoint y: 86, distance: 17.7
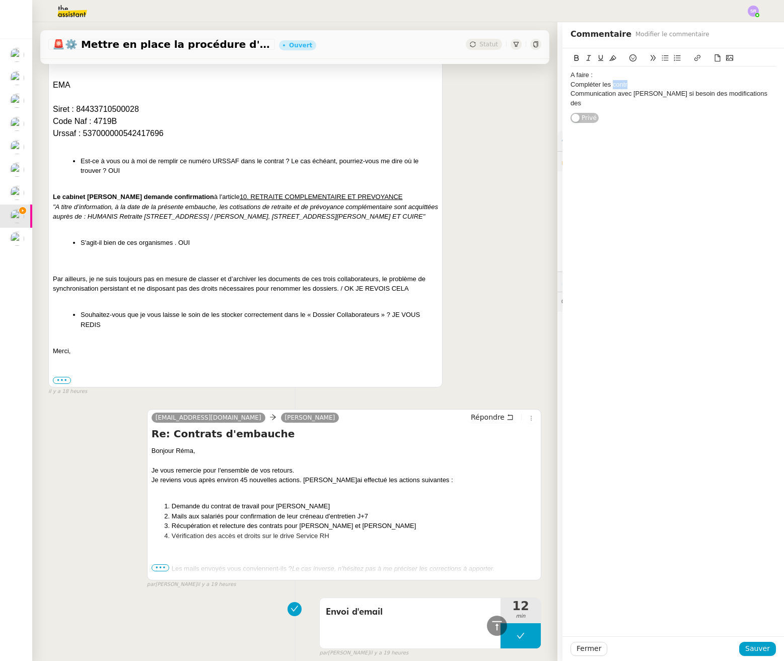
click at [607, 86] on div "Compléter les contr" at bounding box center [674, 84] width 206 height 9
drag, startPoint x: 609, startPoint y: 93, endPoint x: 603, endPoint y: 94, distance: 6.1
click at [542, 96] on app-ticket "🚨 ⚙️ Mettre en place la procédure d'embauche Ouvert Statut Client Réma Ngaiboye…" at bounding box center [408, 341] width 752 height 639
drag, startPoint x: 622, startPoint y: 93, endPoint x: 559, endPoint y: 93, distance: 63.0
click at [563, 93] on div "A faire : Compléter les contrats pour Amélie et Enora Communication avec Cab Me…" at bounding box center [674, 85] width 222 height 75
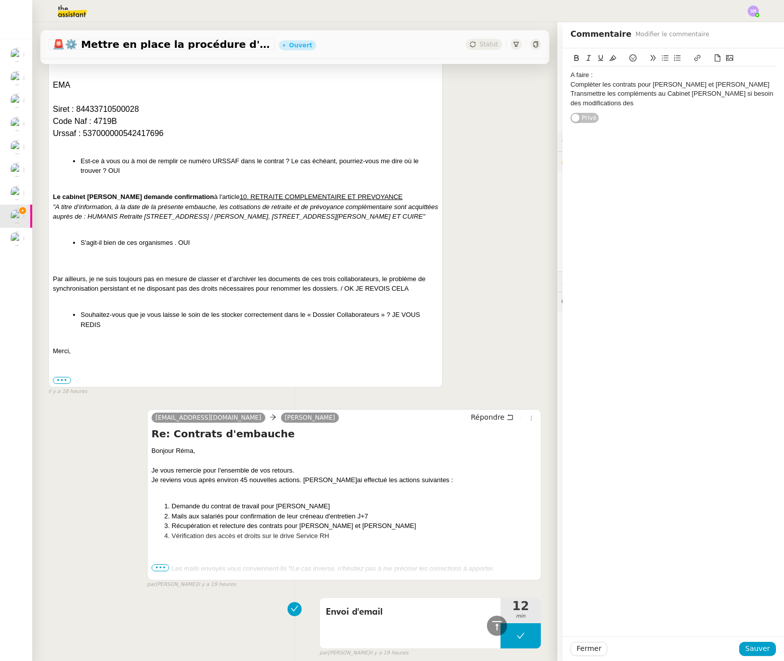
click at [637, 103] on div "Transmettre les compléments au Cabinet Meunier si besoin des modifications des" at bounding box center [674, 98] width 206 height 19
drag, startPoint x: 711, startPoint y: 97, endPoint x: 712, endPoint y: 109, distance: 12.1
click at [712, 109] on div "A faire : Compléter les contrats pour Amélie et Enora Transmettre les complémen…" at bounding box center [674, 89] width 206 height 45
drag, startPoint x: 715, startPoint y: 106, endPoint x: 711, endPoint y: 96, distance: 11.0
click at [711, 96] on div "Transmettre les compléments au Cabinet Meunier si besoin des modifications des" at bounding box center [674, 98] width 206 height 19
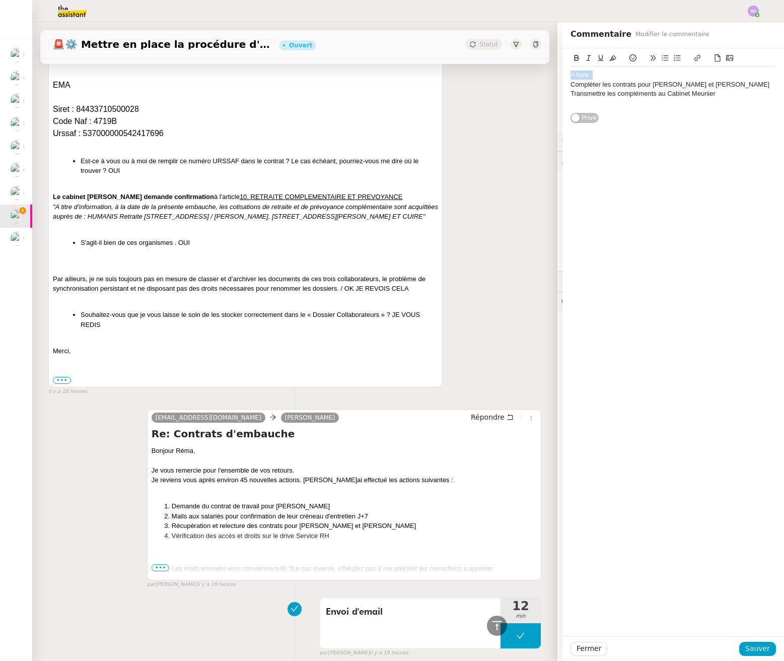
drag, startPoint x: 602, startPoint y: 74, endPoint x: 506, endPoint y: 73, distance: 96.2
click at [506, 73] on app-ticket "🚨 ⚙️ Mettre en place la procédure d'embauche Ouvert Statut Client Réma Ngaiboye…" at bounding box center [408, 341] width 752 height 639
click at [573, 58] on icon at bounding box center [576, 57] width 7 height 7
click at [617, 97] on div "Transmettre les compléments au Cabinet Meunier" at bounding box center [674, 93] width 206 height 9
click at [618, 108] on div "A faire : Compléter les contrats pour Amélie et Enora Transmettre les complémen…" at bounding box center [674, 89] width 206 height 45
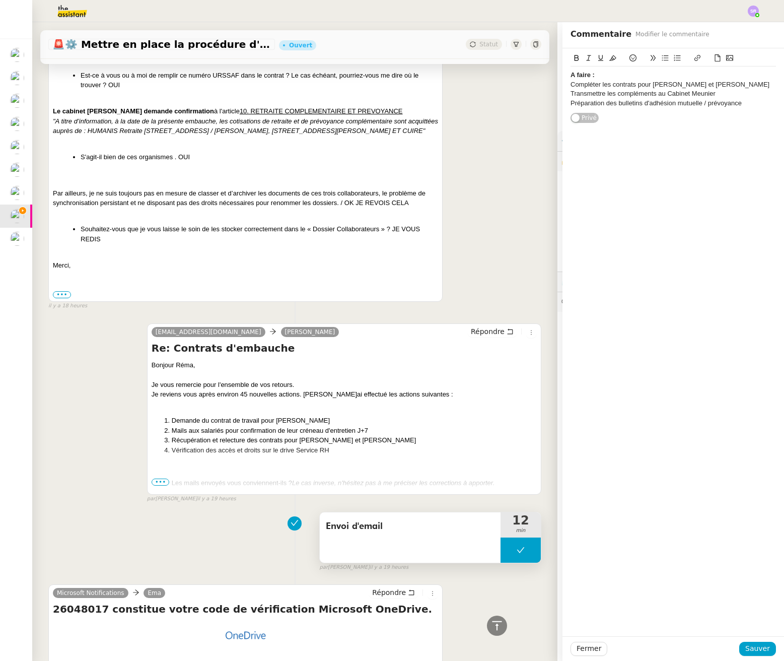
scroll to position [1220, 0]
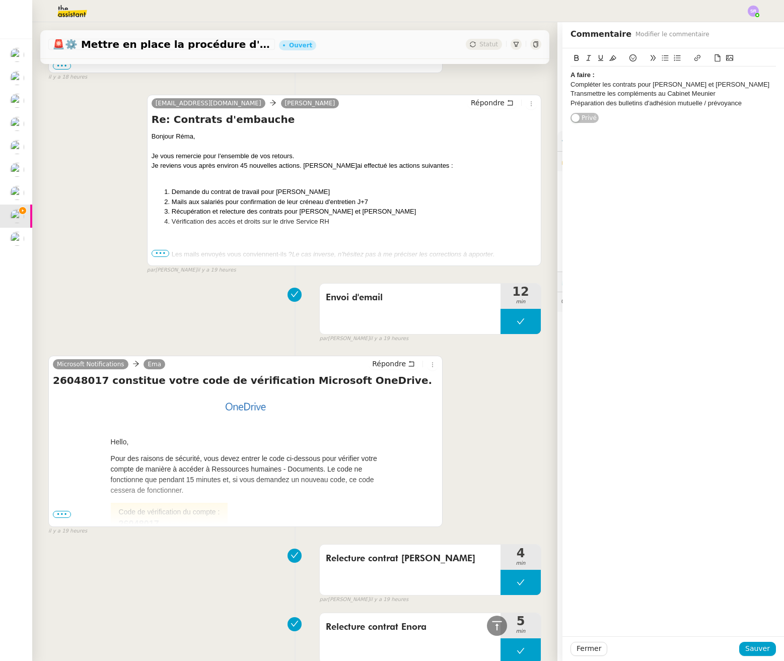
click at [163, 257] on span "•••" at bounding box center [161, 253] width 18 height 7
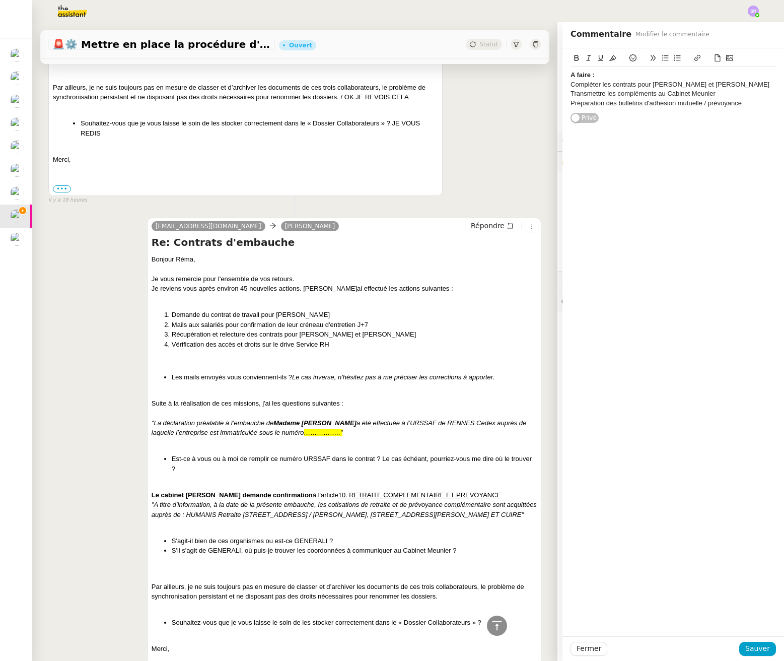
scroll to position [884, 0]
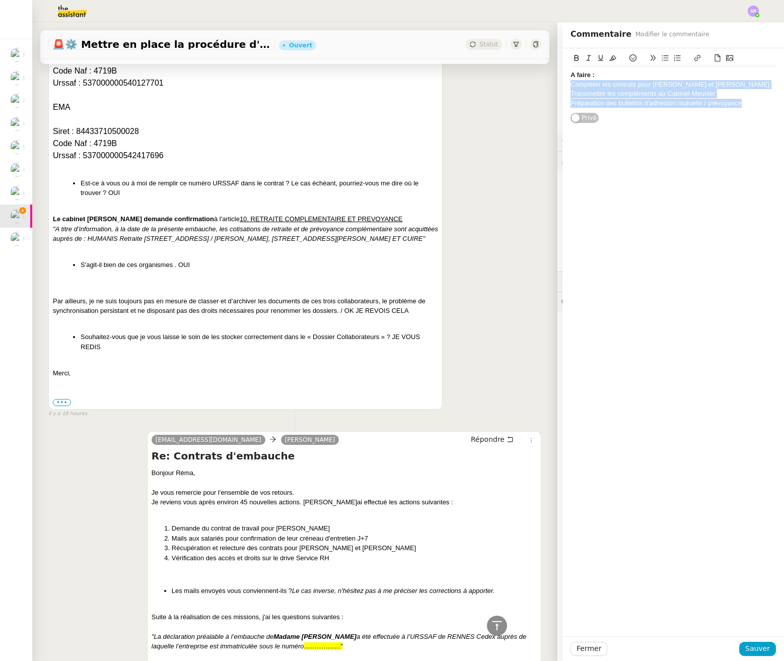
drag, startPoint x: 748, startPoint y: 106, endPoint x: 557, endPoint y: 81, distance: 192.5
click at [563, 82] on div "A faire : Compléter les contrats pour Amélie et Enora Transmettre les complémen…" at bounding box center [674, 85] width 222 height 75
click at [662, 57] on icon at bounding box center [665, 57] width 7 height 7
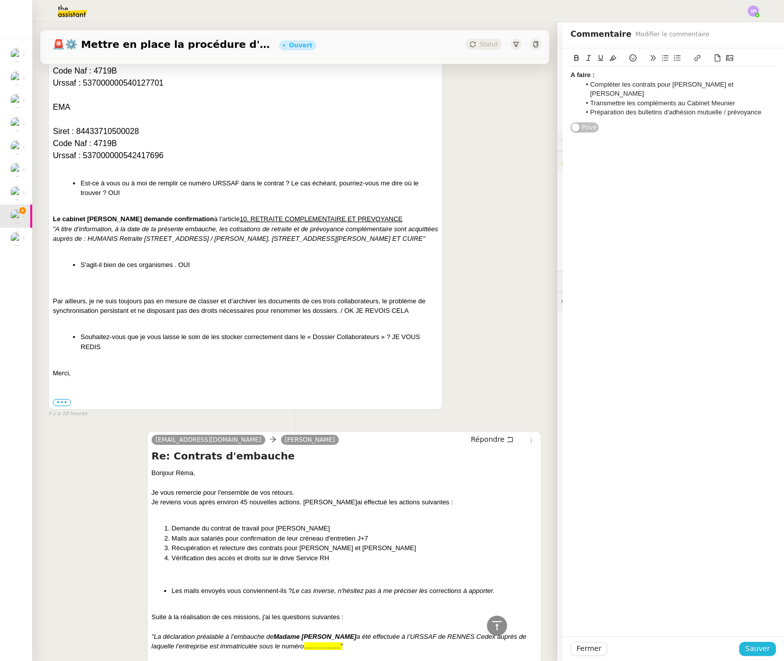
click at [753, 649] on span "Sauver" at bounding box center [758, 649] width 25 height 12
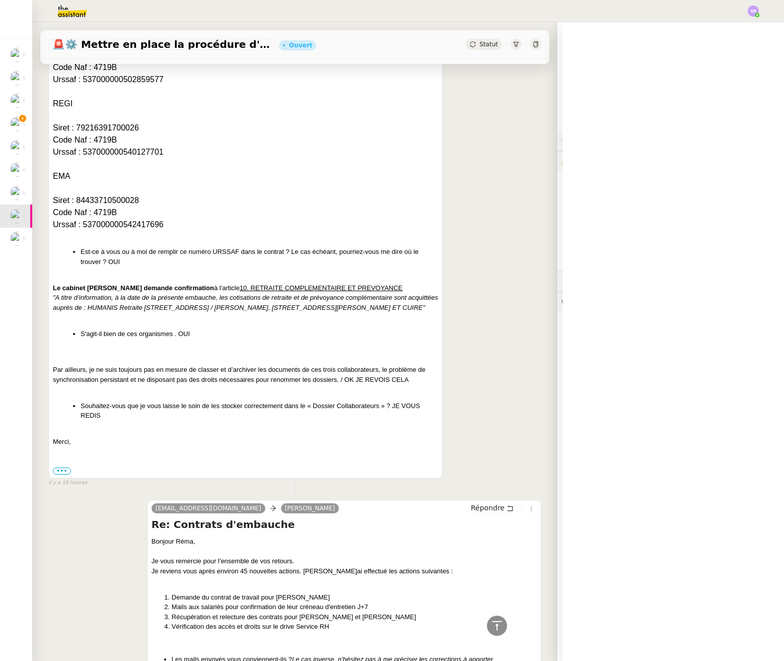
scroll to position [1027, 0]
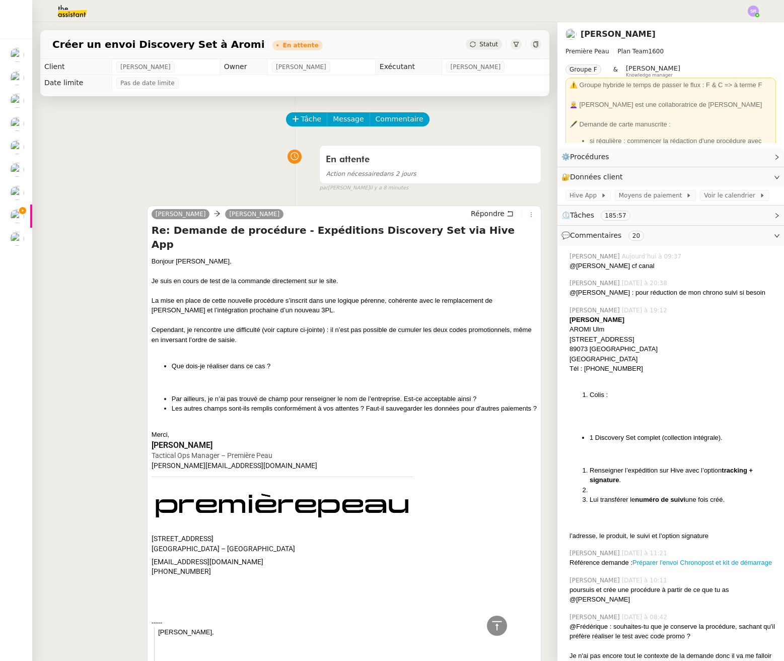
scroll to position [2037, 0]
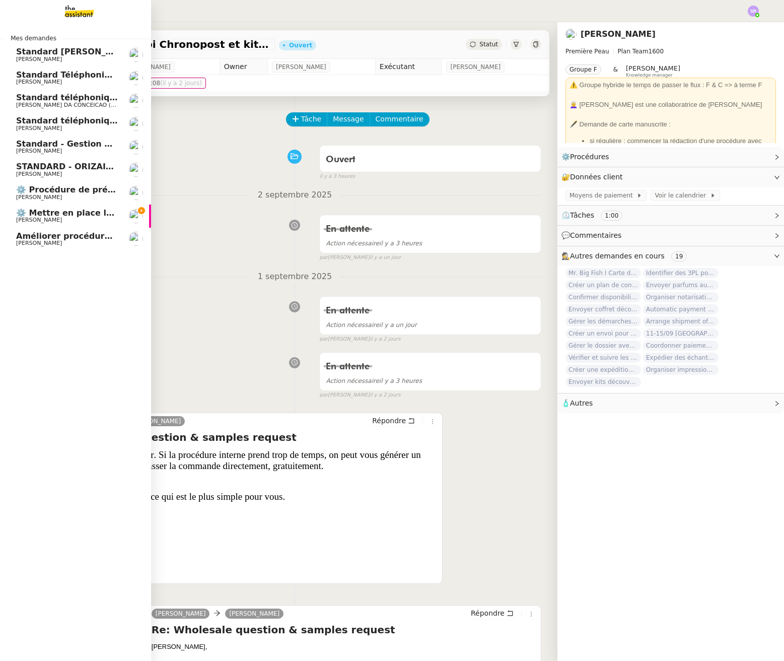
click at [15, 215] on link "⚙️ Mettre en place la procédure d'embauche [PERSON_NAME]" at bounding box center [75, 216] width 151 height 23
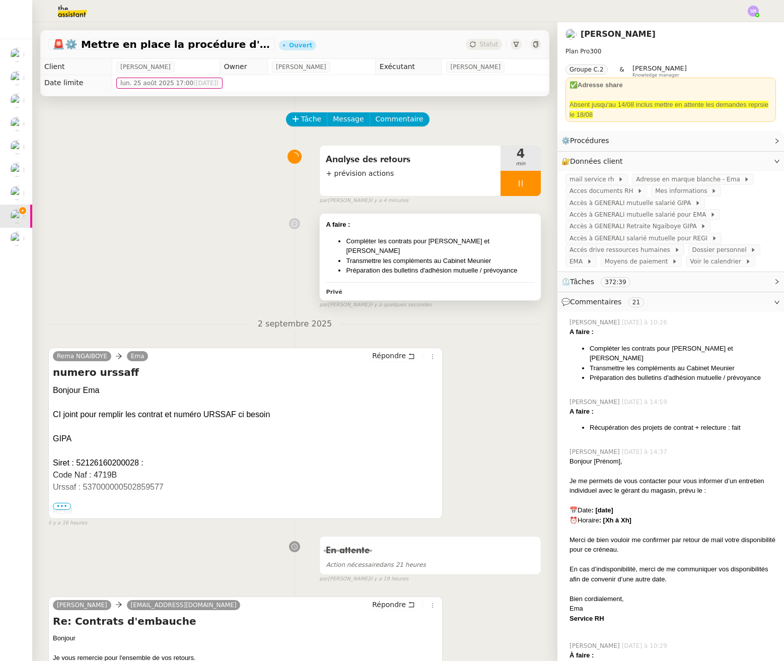
click at [412, 256] on li "Transmettre les compléments au Cabinet Meunier" at bounding box center [440, 261] width 189 height 10
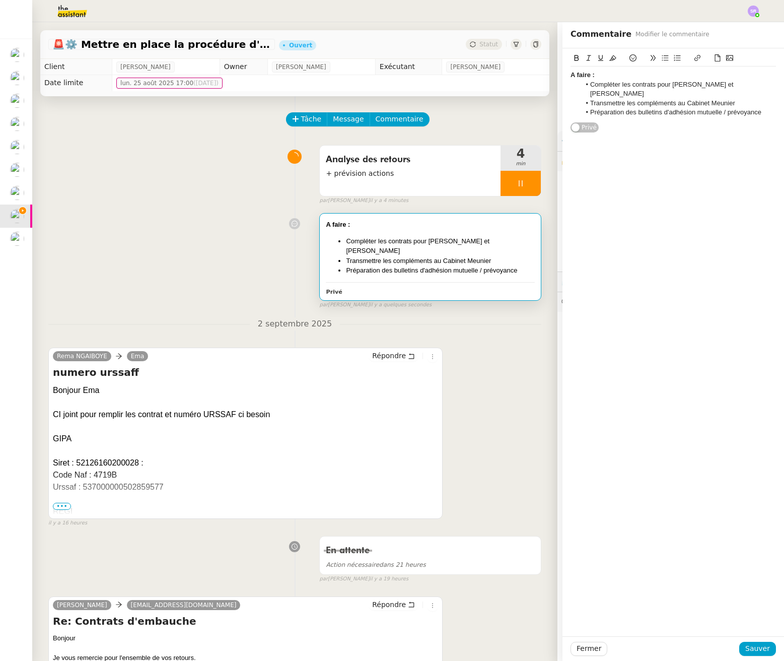
click at [584, 87] on li "Compléter les contrats pour [PERSON_NAME] et [PERSON_NAME]" at bounding box center [679, 89] width 196 height 19
click at [753, 108] on li "Préparation des bulletins d'adhésion mutuelle / prévoyance" at bounding box center [679, 112] width 196 height 9
click at [761, 644] on span "Sauver" at bounding box center [758, 649] width 25 height 12
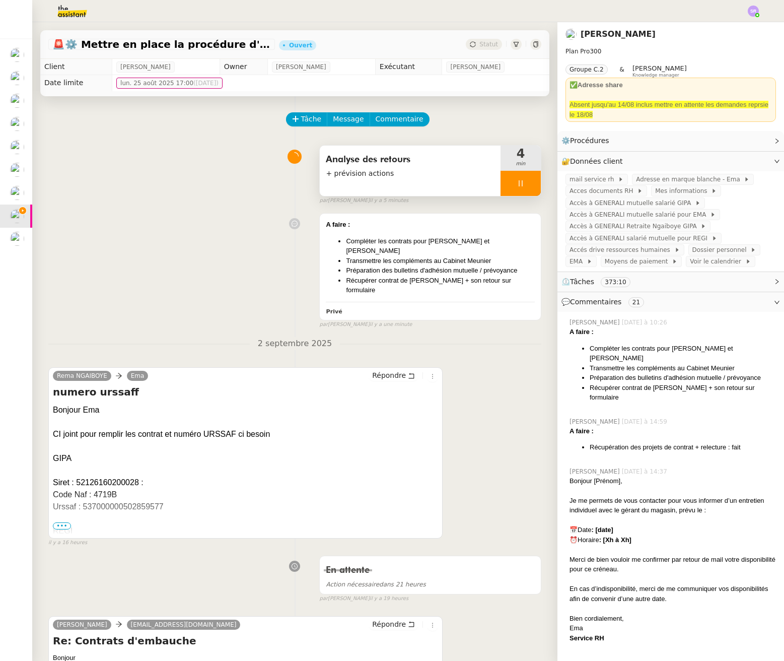
click at [514, 182] on div at bounding box center [521, 183] width 40 height 25
click at [486, 187] on div "Analyse des retours + prévision actions" at bounding box center [410, 171] width 181 height 50
click at [491, 280] on div "A faire : Compléter les contrats pour Amélie et Enora Transmettre les complémen…" at bounding box center [430, 267] width 221 height 106
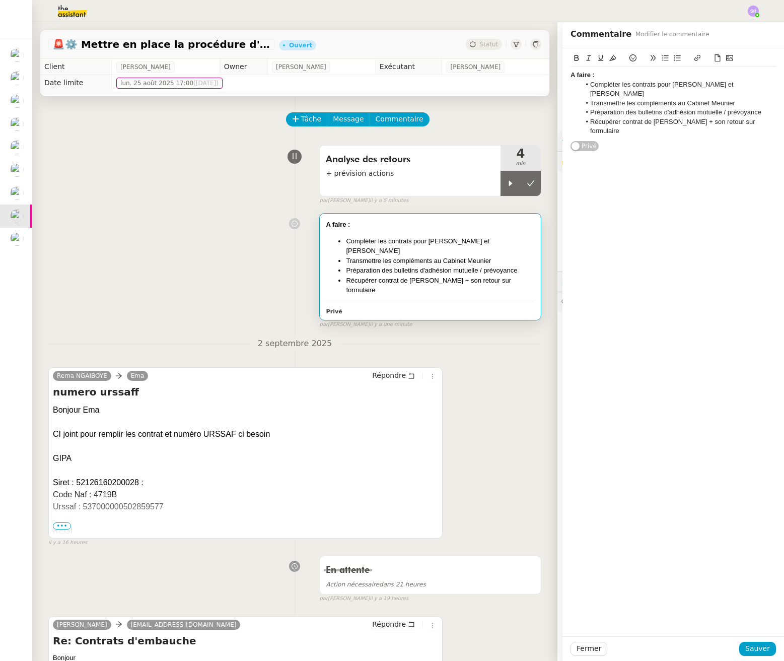
click at [757, 117] on li "Récupérer contrat de Safia + son retour sur formulaire" at bounding box center [679, 126] width 196 height 19
click at [665, 129] on div "A faire : Compléter les contrats pour Amélie et Enora Transmettre les complémen…" at bounding box center [674, 99] width 206 height 103
click at [686, 117] on li "Récupérer contrat de Safia + son retour sur formulaire" at bounding box center [679, 126] width 196 height 19
click at [608, 117] on li "Récupérer contrat de Safia + son retour sur formulaire" at bounding box center [679, 126] width 196 height 19
click at [503, 181] on div at bounding box center [511, 183] width 20 height 25
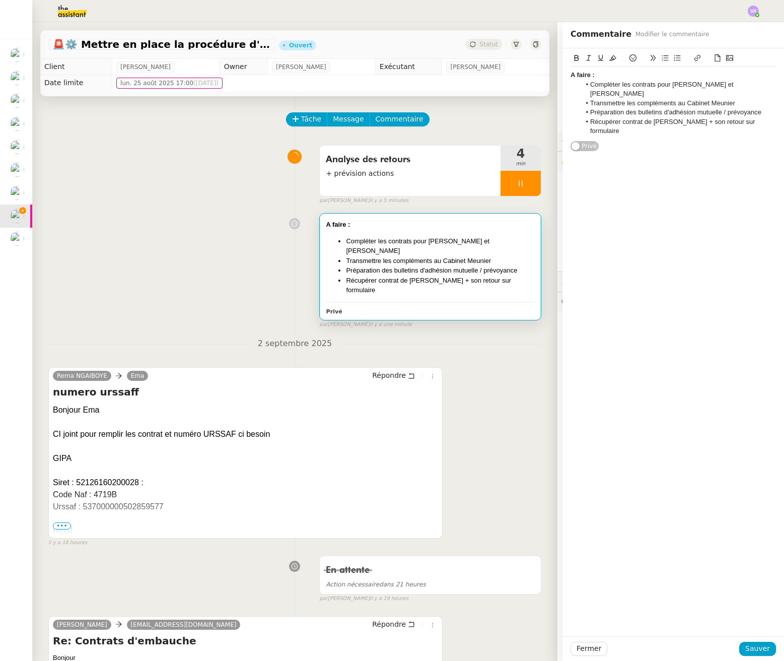
click at [732, 117] on li "Récupérer contrat de Safia + son retour sur formulaire" at bounding box center [679, 126] width 196 height 19
click at [759, 651] on span "Sauver" at bounding box center [758, 649] width 25 height 12
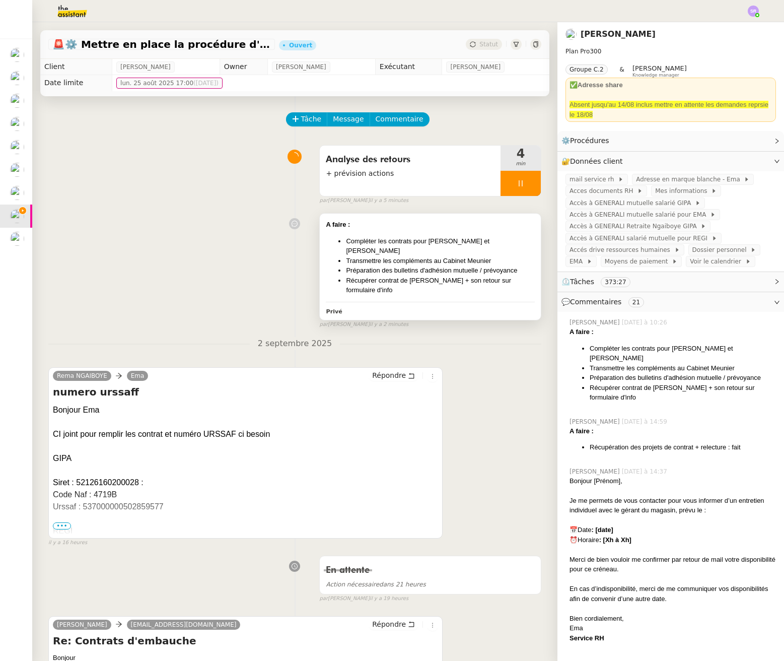
click at [504, 280] on div "A faire : Compléter les contrats pour Amélie et Enora Transmettre les complémen…" at bounding box center [430, 267] width 221 height 106
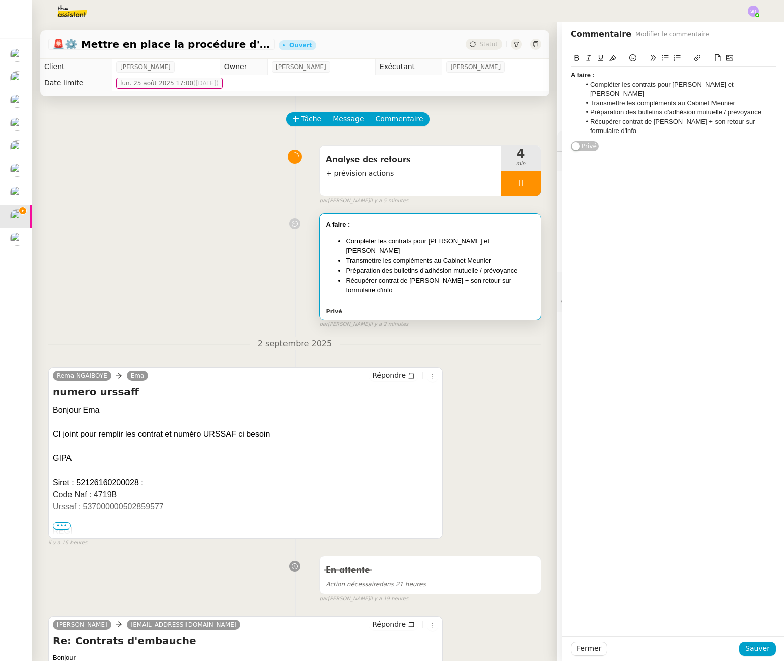
click at [760, 108] on li "Préparation des bulletins d'adhésion mutuelle / prévoyance" at bounding box center [679, 112] width 196 height 9
click at [740, 646] on button "Sauver" at bounding box center [758, 649] width 37 height 14
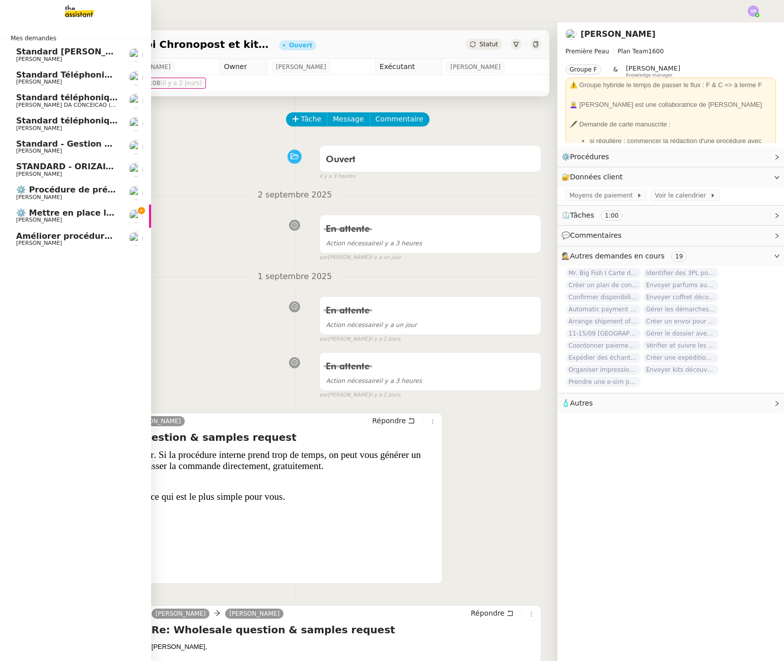
click at [46, 209] on span "⚙️ Mettre en place la procédure d'embauche" at bounding box center [117, 213] width 203 height 10
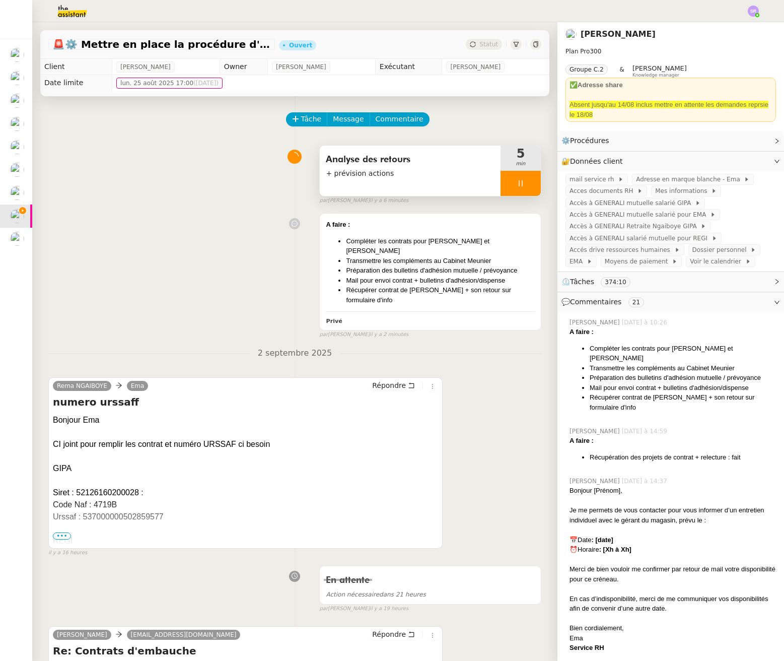
click at [514, 185] on div at bounding box center [521, 183] width 40 height 25
click at [527, 183] on icon at bounding box center [531, 183] width 8 height 8
click at [499, 256] on li "Transmettre les compléments au Cabinet Meunier" at bounding box center [440, 261] width 189 height 10
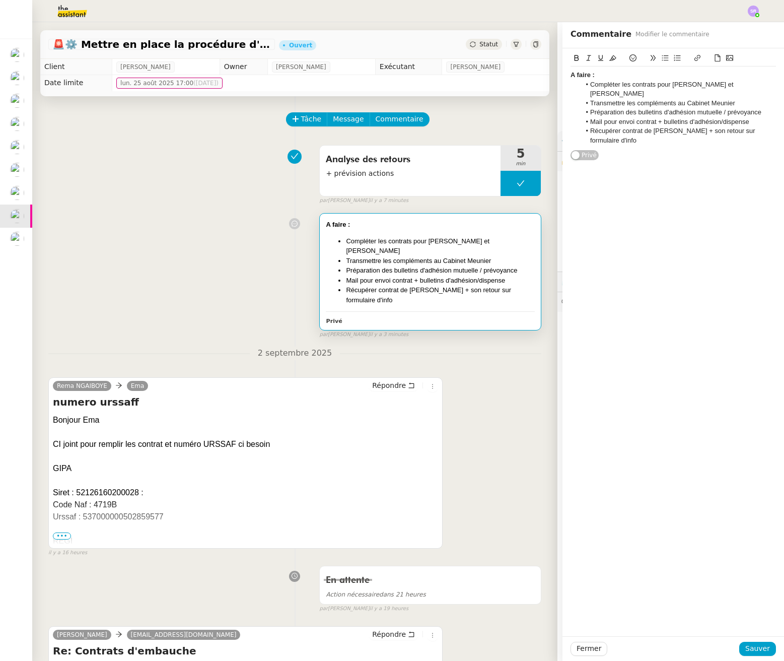
click at [764, 120] on body "Mes demandes Standard [PERSON_NAME] [PERSON_NAME] Standard Téléphonique - [PERS…" at bounding box center [392, 330] width 784 height 661
click at [501, 181] on button at bounding box center [521, 183] width 40 height 25
click at [507, 181] on icon at bounding box center [511, 183] width 8 height 8
click at [481, 256] on li "Transmettre les compléments au Cabinet Meunier" at bounding box center [440, 261] width 189 height 10
click at [743, 126] on li "Récupérer contrat de [PERSON_NAME] + son retour sur formulaire d'info" at bounding box center [679, 135] width 196 height 19
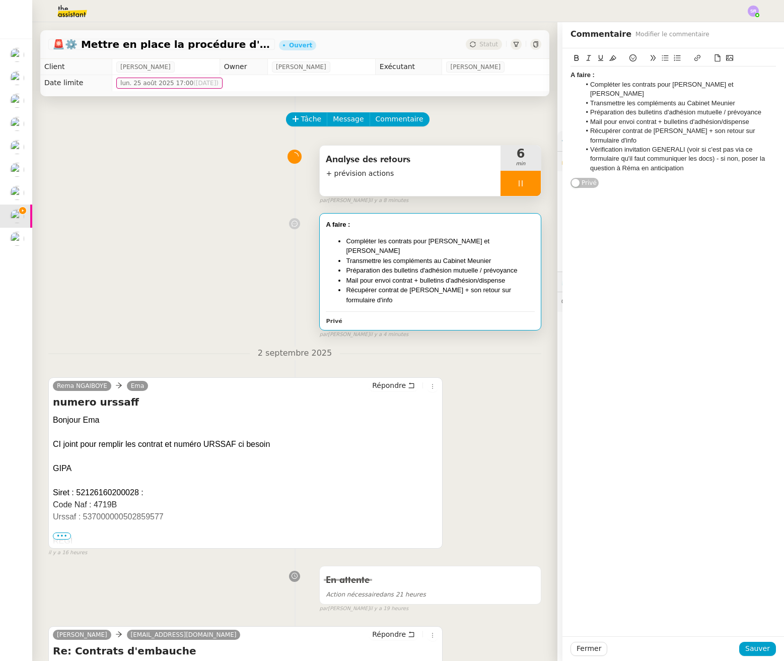
click at [748, 640] on div "Fermer Sauver" at bounding box center [674, 648] width 222 height 25
click at [749, 644] on span "Sauver" at bounding box center [758, 649] width 25 height 12
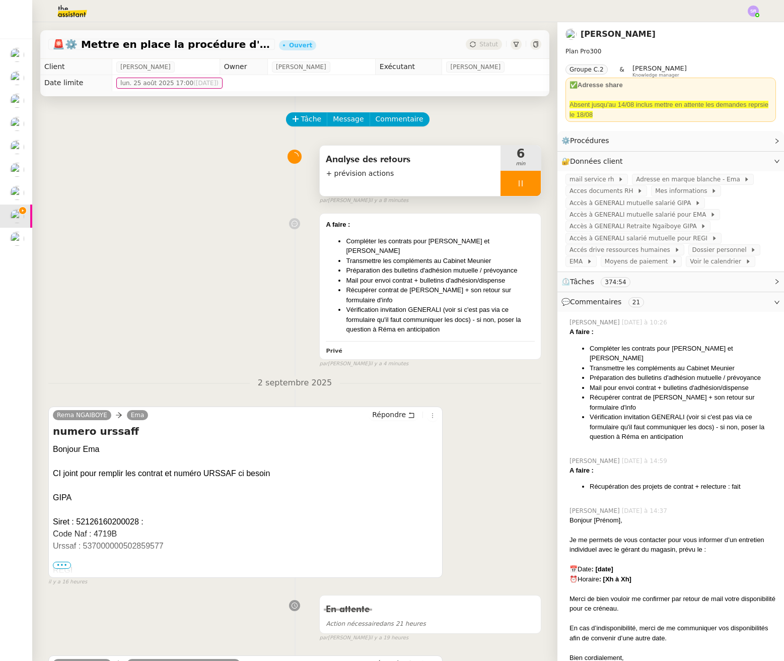
click at [510, 178] on div at bounding box center [521, 183] width 40 height 25
click at [527, 182] on icon at bounding box center [531, 183] width 8 height 8
click at [501, 184] on button at bounding box center [521, 183] width 40 height 25
click at [501, 190] on div at bounding box center [511, 183] width 20 height 25
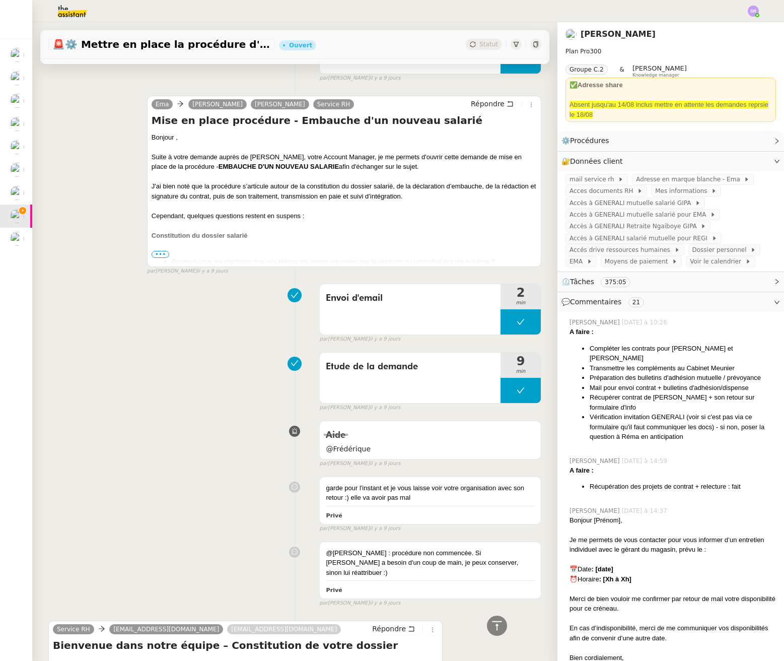
scroll to position [12113, 0]
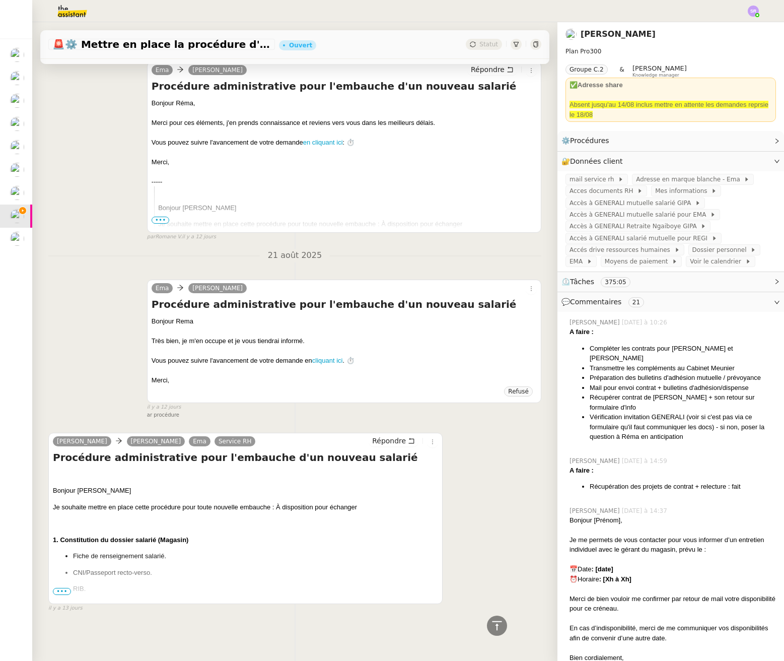
click at [64, 588] on span "•••" at bounding box center [62, 591] width 18 height 7
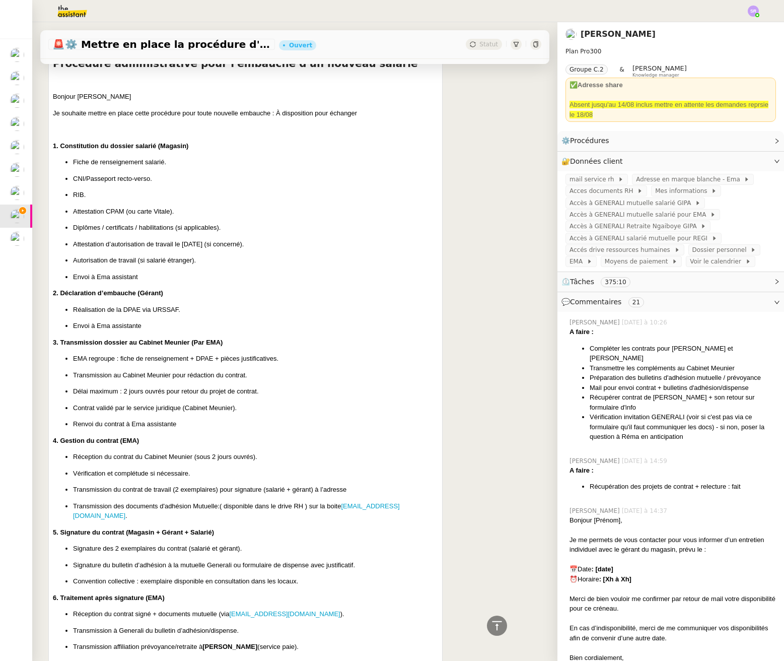
scroll to position [12780, 0]
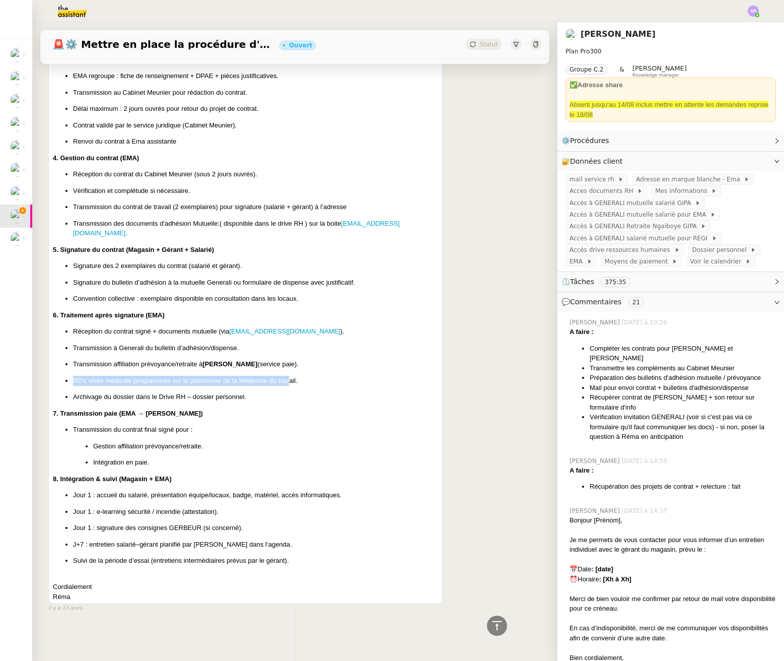
drag, startPoint x: 75, startPoint y: 375, endPoint x: 289, endPoint y: 376, distance: 214.1
click at [289, 376] on p "RDV visite médicale programmée sur la plateforme de la Médecine du travail." at bounding box center [255, 381] width 365 height 10
click at [299, 376] on p "RDV visite médicale programmée sur la plateforme de la Médecine du travail." at bounding box center [255, 381] width 365 height 10
drag, startPoint x: 309, startPoint y: 376, endPoint x: 67, endPoint y: 374, distance: 242.3
click at [73, 376] on li "RDV visite médicale programmée sur la plateforme de la Médecine du travail." at bounding box center [255, 381] width 365 height 10
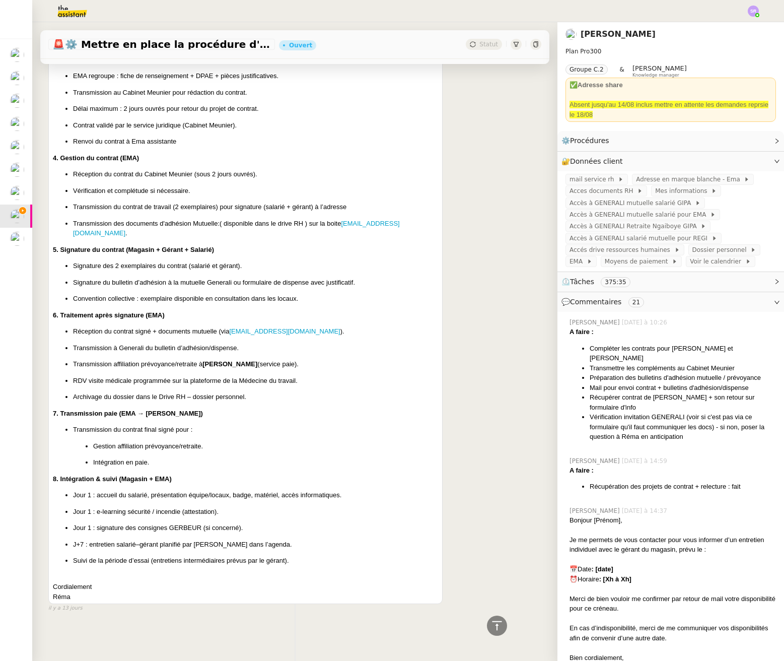
click at [183, 359] on p "Transmission affiliation prévoyance/retraite à Cécile Delgado (service paie)." at bounding box center [255, 364] width 365 height 10
drag, startPoint x: 70, startPoint y: 359, endPoint x: 301, endPoint y: 374, distance: 231.8
click at [301, 374] on ul "Réception du contrat signé + documents mutuelle (via servicerh@emagifi.com ). T…" at bounding box center [245, 364] width 385 height 76
click at [301, 359] on p "Transmission affiliation prévoyance/retraite à Cécile Delgado (service paie)." at bounding box center [255, 364] width 365 height 10
drag, startPoint x: 288, startPoint y: 357, endPoint x: 88, endPoint y: 360, distance: 199.5
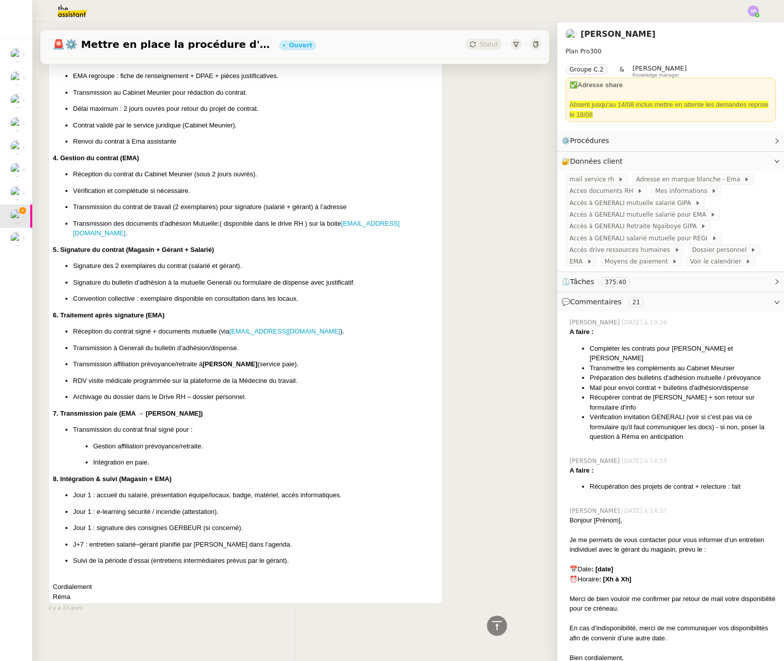
click at [88, 360] on p "Transmission affiliation prévoyance/retraite à Cécile Delgado (service paie)." at bounding box center [255, 364] width 365 height 10
click at [132, 361] on p "Transmission affiliation prévoyance/retraite à Cécile Delgado (service paie)." at bounding box center [255, 364] width 365 height 10
click at [161, 376] on p "RDV visite médicale programmée sur la plateforme de la Médecine du travail." at bounding box center [255, 381] width 365 height 10
drag, startPoint x: 159, startPoint y: 384, endPoint x: 190, endPoint y: 397, distance: 33.7
click at [160, 384] on ul "Réception du contrat signé + documents mutuelle (via servicerh@emagifi.com ). T…" at bounding box center [245, 364] width 385 height 76
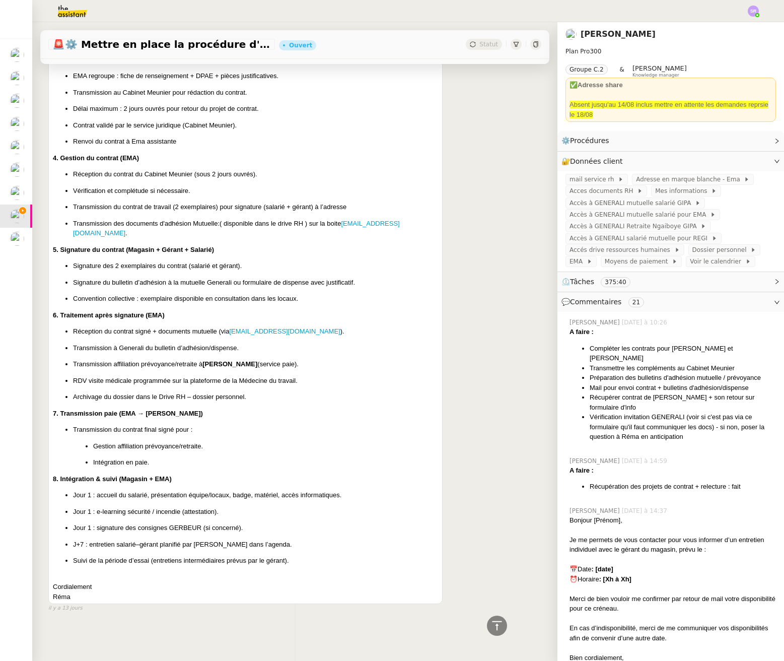
click at [226, 395] on p "Archivage du dossier dans le Drive RH – dossier personnel." at bounding box center [255, 397] width 365 height 10
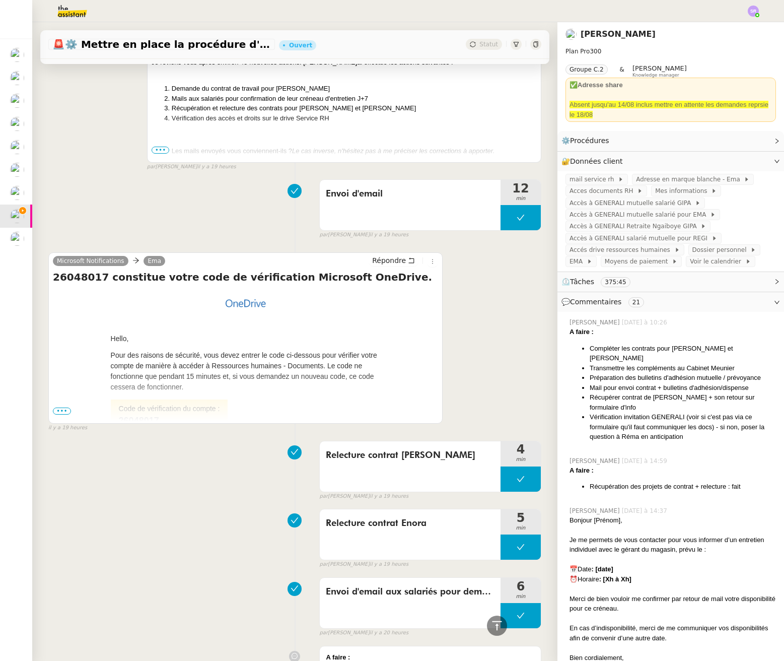
scroll to position [0, 0]
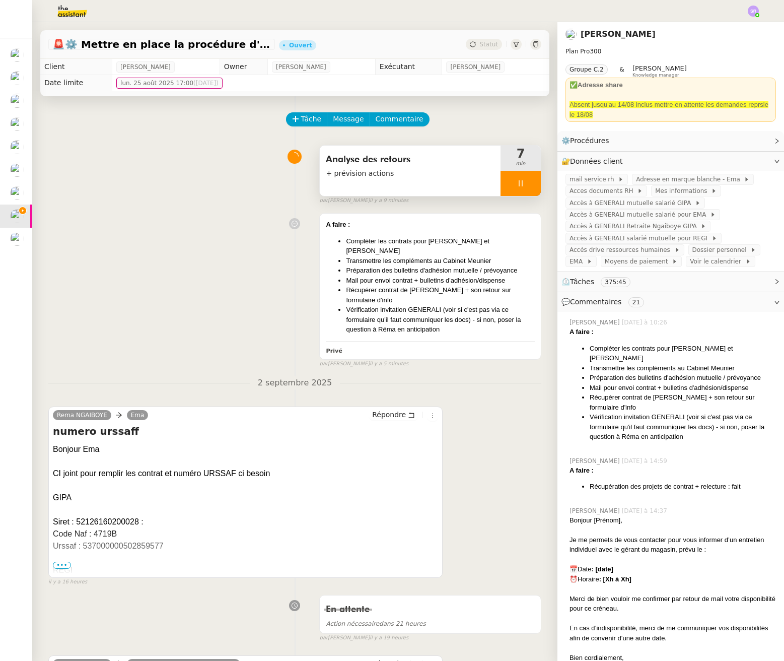
click at [501, 178] on div at bounding box center [521, 183] width 40 height 25
click at [521, 184] on button at bounding box center [531, 183] width 20 height 25
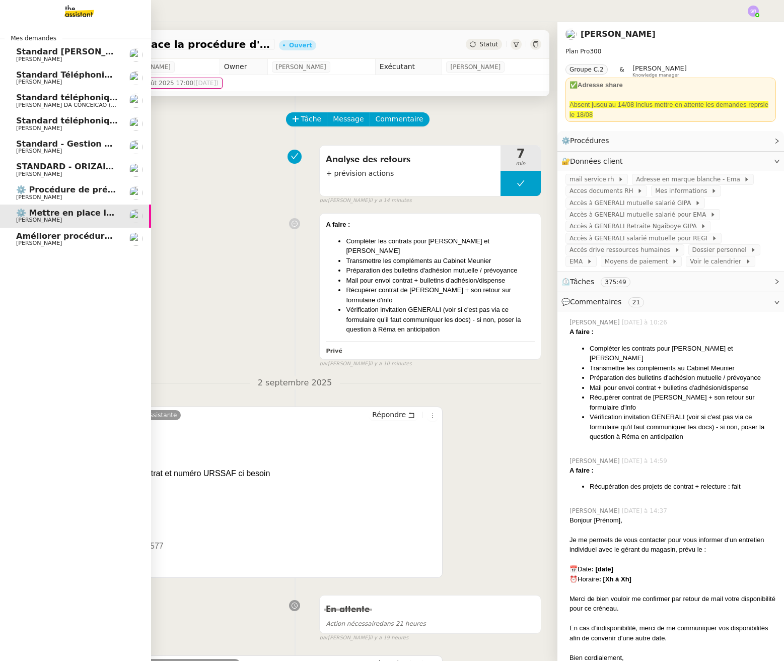
click at [43, 153] on span "[PERSON_NAME]" at bounding box center [39, 151] width 46 height 7
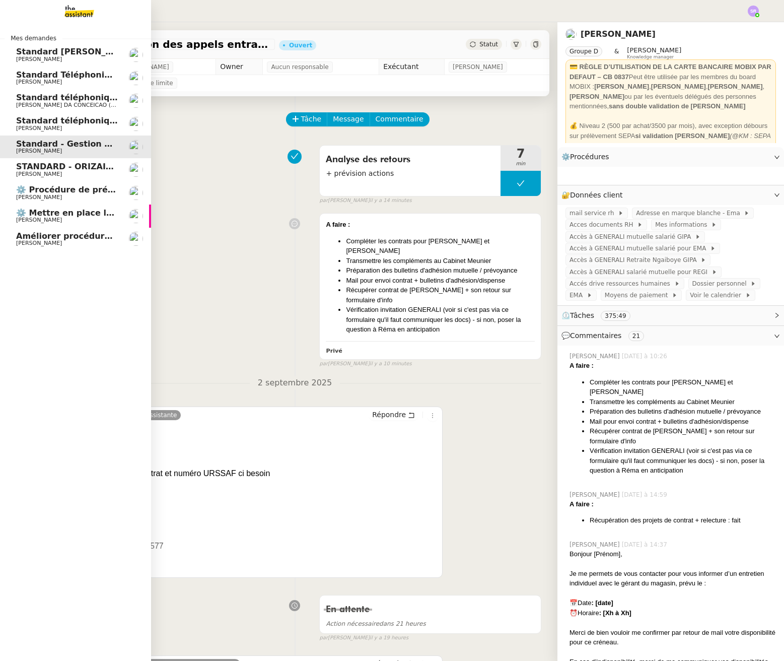
click at [102, 180] on link "STANDARD - ORIZAIR - septembre 2025 Louis Frei" at bounding box center [75, 169] width 151 height 23
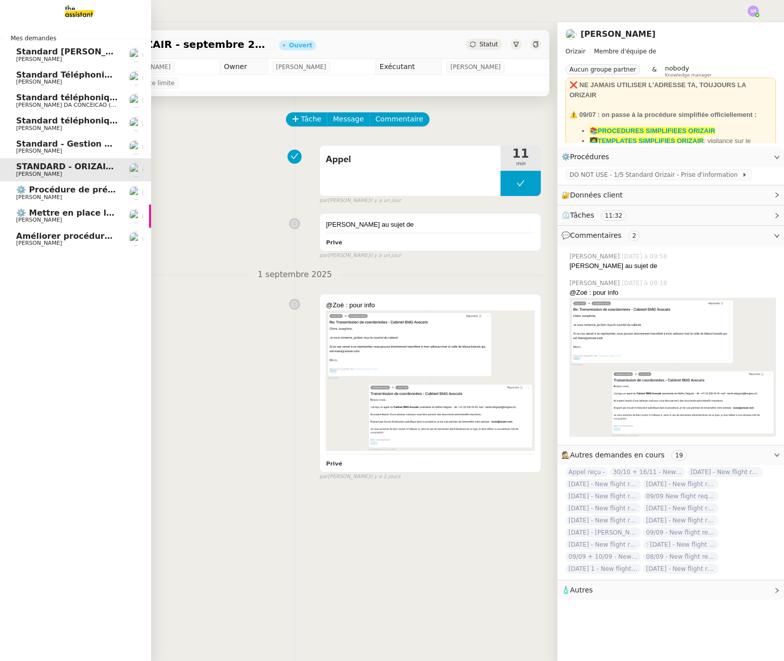
click at [127, 119] on link "Standard téléphonique - [DATE] [PERSON_NAME]" at bounding box center [75, 123] width 151 height 23
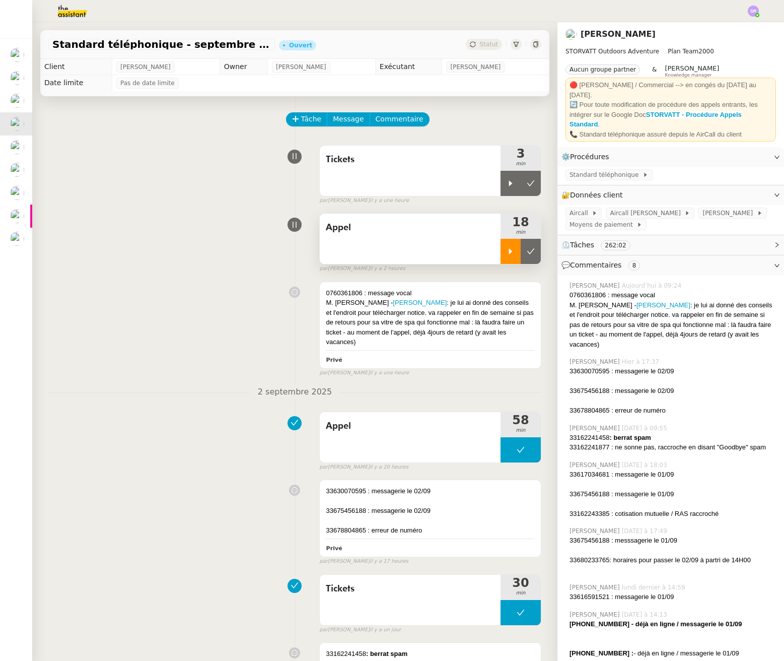
click at [507, 252] on icon at bounding box center [511, 251] width 8 height 8
click at [517, 254] on icon at bounding box center [521, 251] width 8 height 8
click at [501, 195] on div at bounding box center [511, 183] width 20 height 25
click at [517, 183] on icon at bounding box center [521, 183] width 8 height 8
click at [507, 247] on icon at bounding box center [511, 251] width 8 height 8
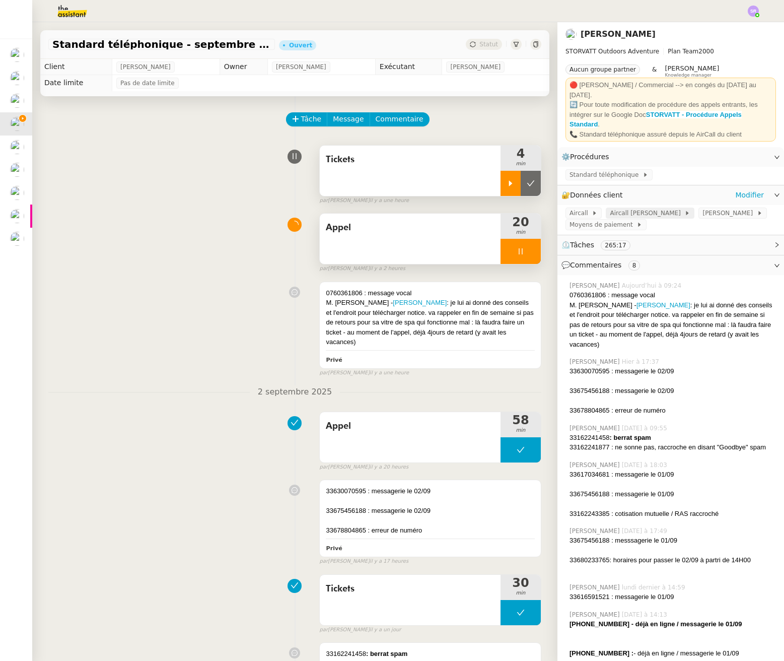
click at [630, 208] on span "Aircall [PERSON_NAME]" at bounding box center [647, 213] width 75 height 10
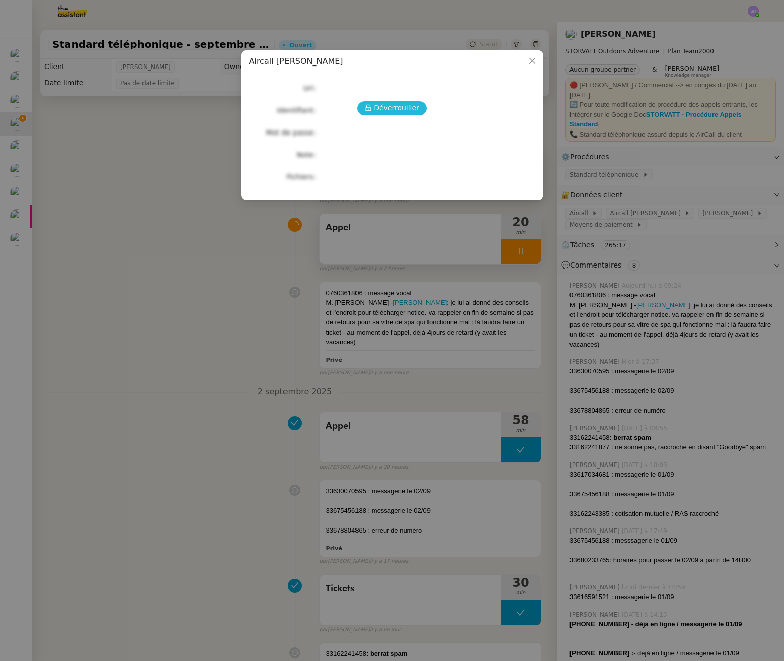
click at [400, 108] on span "Déverrouiller" at bounding box center [397, 108] width 46 height 12
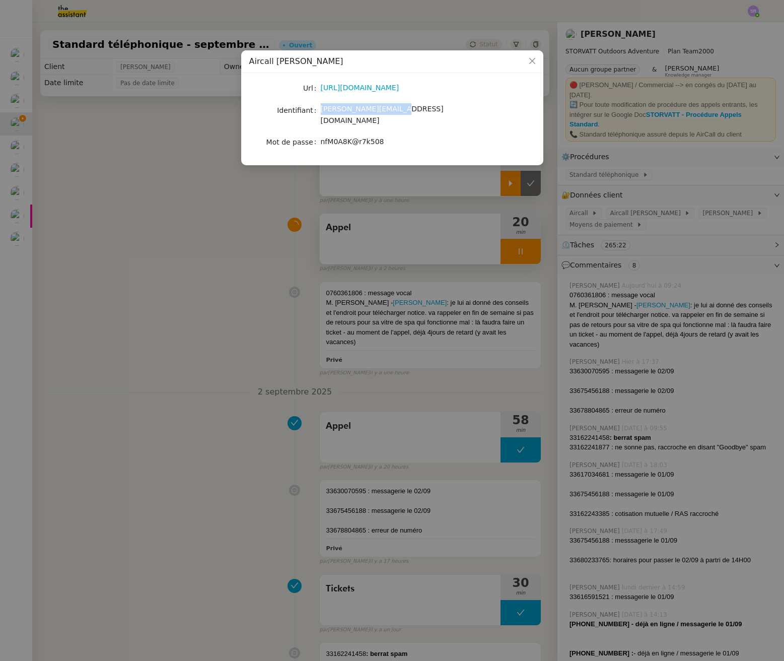
drag, startPoint x: 398, startPoint y: 111, endPoint x: 318, endPoint y: 111, distance: 79.6
click at [318, 111] on nz-form-item "Identifiant geraldine@storvatt.fr" at bounding box center [392, 115] width 286 height 24
copy nz-form-item "geraldine@storvatt.fr"
drag, startPoint x: 386, startPoint y: 134, endPoint x: 316, endPoint y: 135, distance: 70.0
click at [316, 135] on nz-form-item "Mot de passe nfM0A8K@r7k508" at bounding box center [392, 142] width 286 height 14
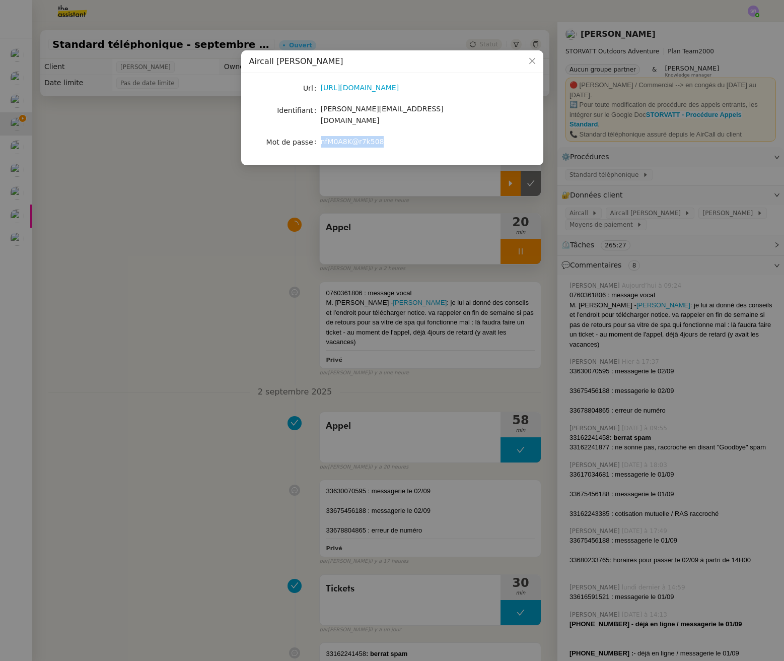
copy nz-form-item "nfM0A8K@r7k508"
click at [532, 60] on icon "Close" at bounding box center [533, 61] width 8 height 8
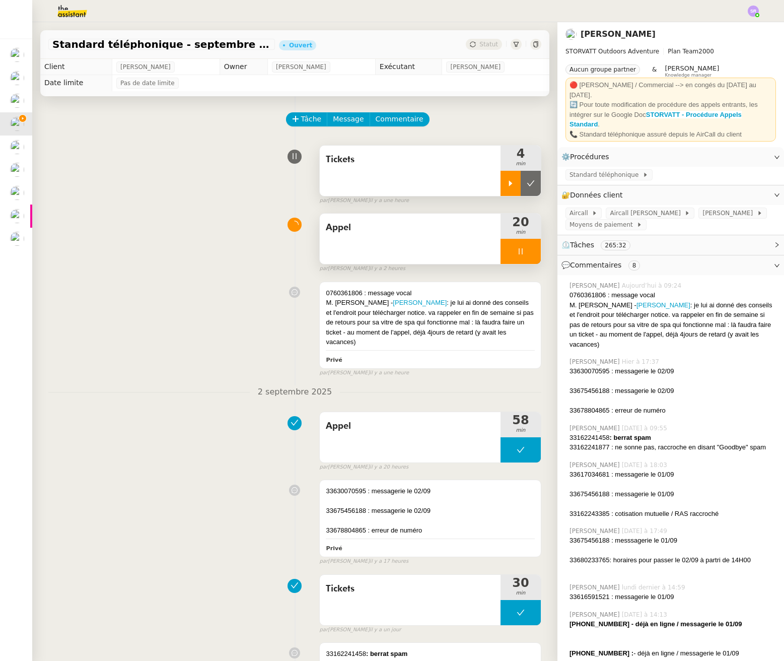
click at [443, 203] on div "par Stéphanie R. il y a une heure" at bounding box center [430, 200] width 222 height 9
click at [424, 233] on span "Appel" at bounding box center [410, 227] width 169 height 15
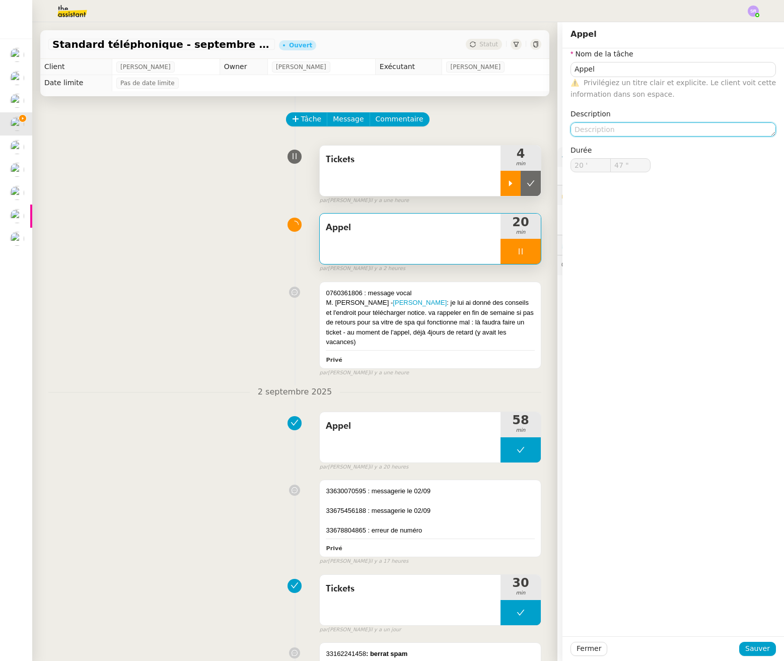
drag, startPoint x: 674, startPoint y: 136, endPoint x: 680, endPoint y: 134, distance: 6.9
click at [674, 136] on textarea at bounding box center [674, 129] width 206 height 14
type input "48 ""
type textarea "+"
type input "49 ""
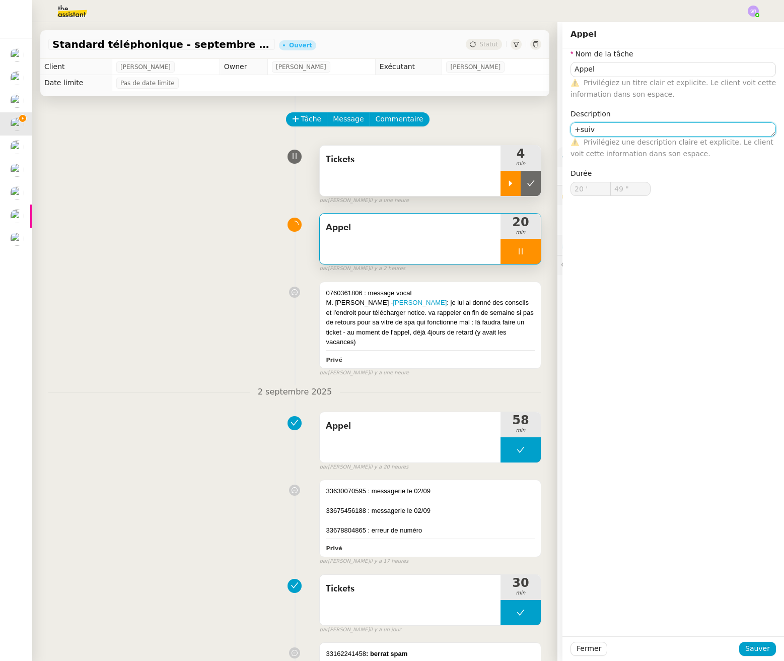
type textarea "+suivi"
type input "50 ""
type textarea "+suivi+re"
type input "51 ""
type textarea "+suivi+reci"
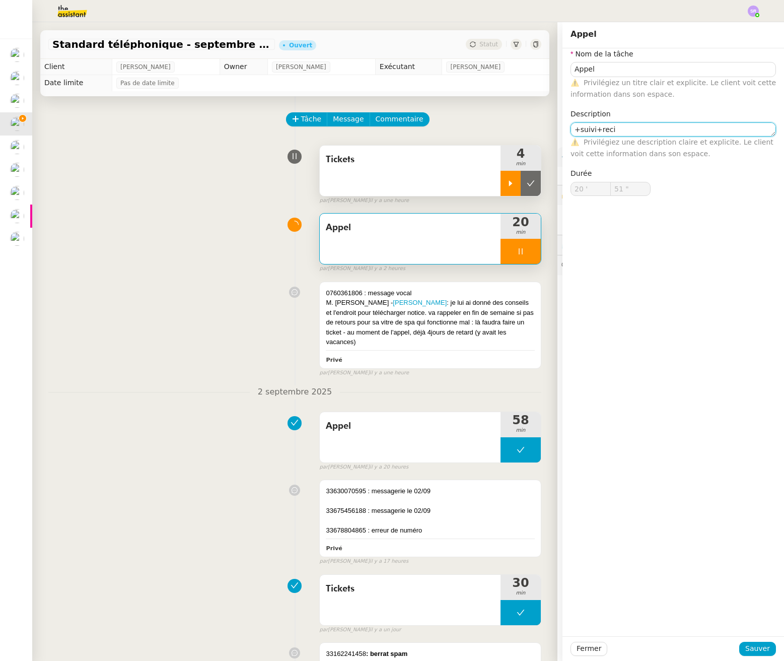
type input "52 ""
type textarea "+suivi+rec"
type input "53 ""
type textarea "+suivi+reco"
type input "55 ""
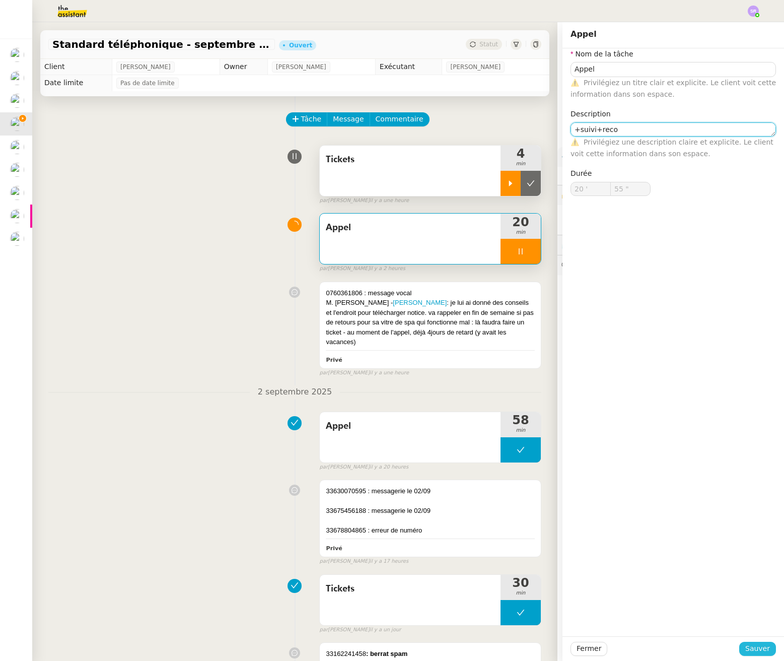
type textarea "+suivi+reco"
click at [759, 647] on span "Sauver" at bounding box center [758, 649] width 25 height 12
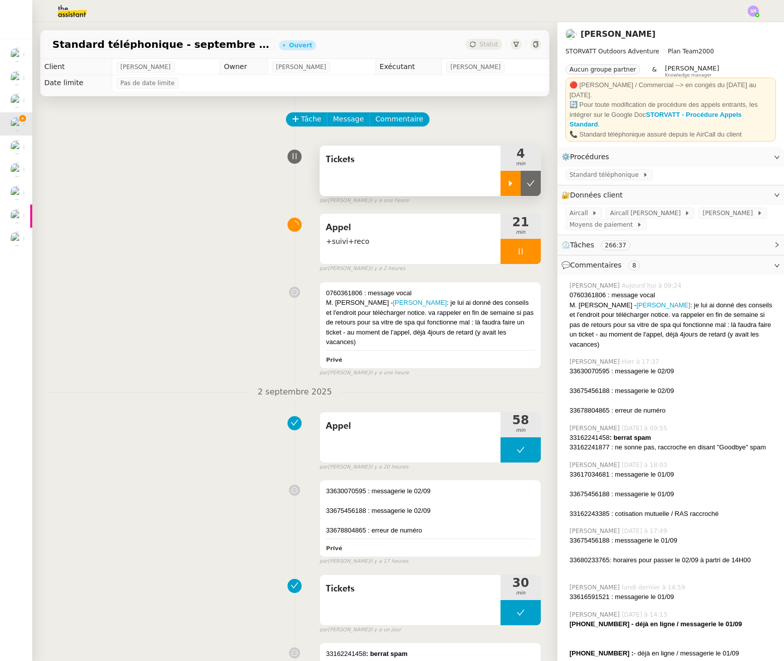
drag, startPoint x: 506, startPoint y: 251, endPoint x: 503, endPoint y: 239, distance: 12.5
click at [519, 251] on icon at bounding box center [521, 251] width 4 height 6
click at [501, 172] on div at bounding box center [511, 183] width 20 height 25
click at [517, 187] on icon at bounding box center [521, 183] width 8 height 8
click at [507, 252] on icon at bounding box center [511, 251] width 8 height 8
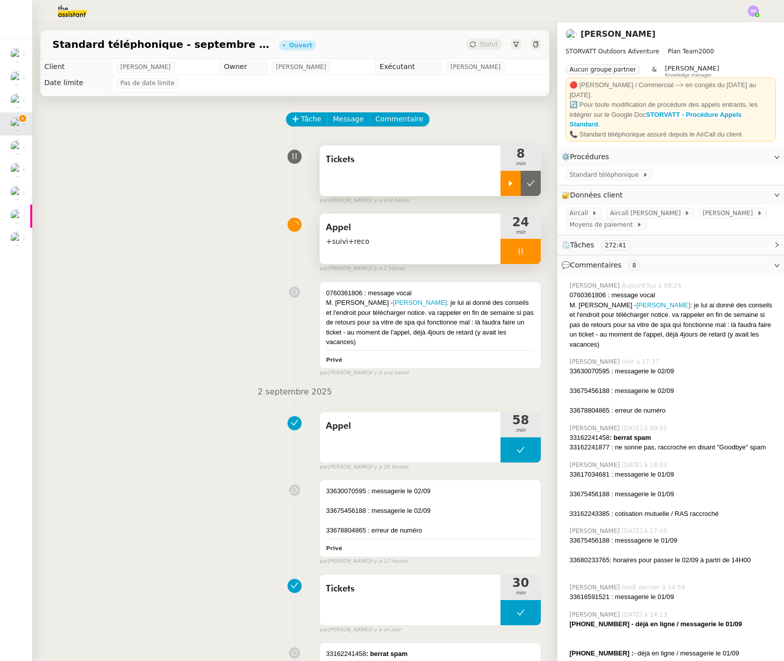
click at [517, 249] on icon at bounding box center [521, 251] width 8 height 8
click at [507, 184] on icon at bounding box center [511, 183] width 8 height 8
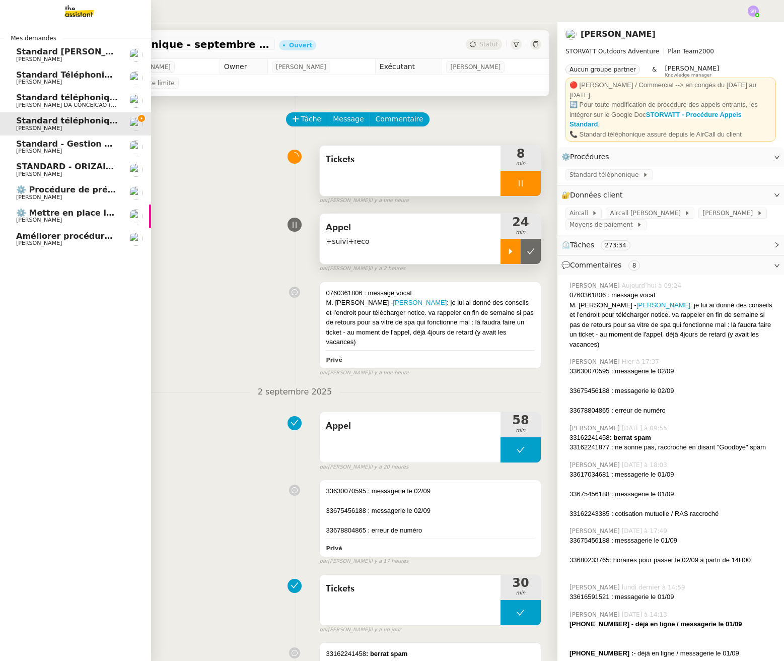
click at [81, 149] on span "[PERSON_NAME]" at bounding box center [67, 151] width 102 height 6
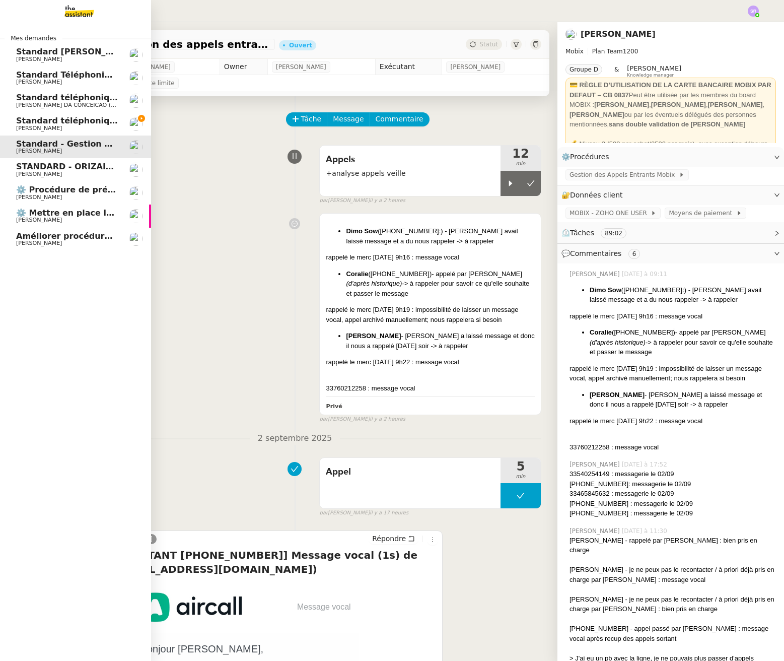
click at [84, 167] on span "STANDARD - ORIZAIR - septembre 2025" at bounding box center [105, 167] width 179 height 10
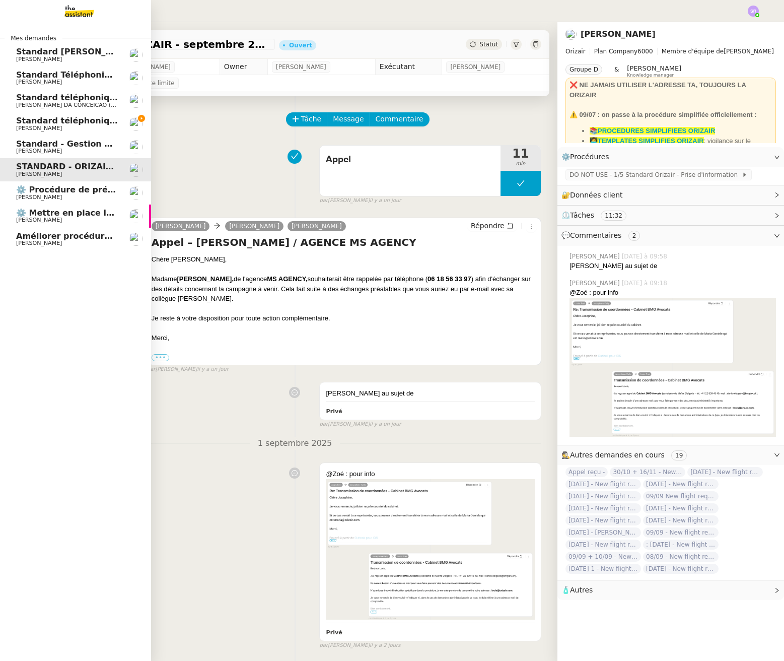
click at [27, 126] on span "[PERSON_NAME]" at bounding box center [39, 128] width 46 height 7
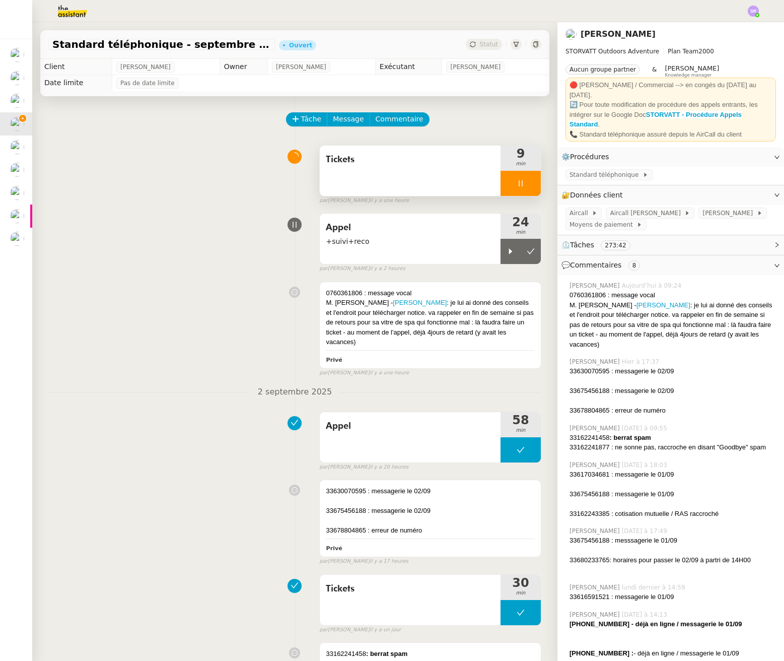
click at [501, 184] on div at bounding box center [521, 183] width 40 height 25
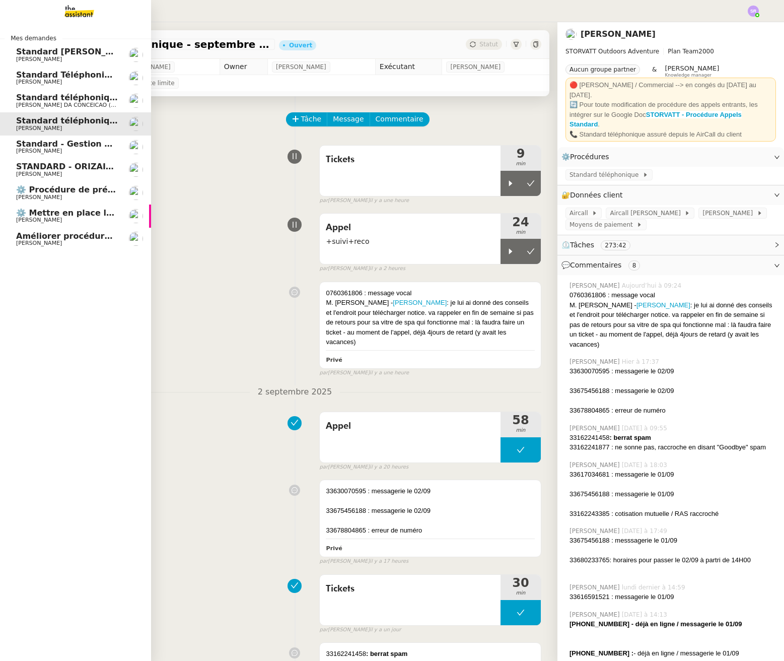
click at [9, 171] on link "STANDARD - ORIZAIR - septembre 2025 Louis Frei" at bounding box center [75, 169] width 151 height 23
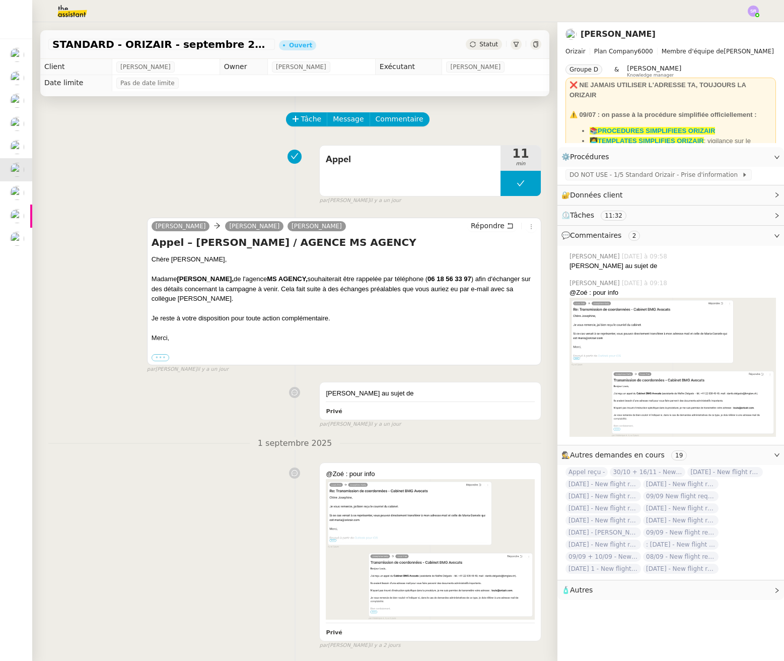
click at [161, 360] on label "•••" at bounding box center [161, 357] width 18 height 7
click at [0, 0] on input "•••" at bounding box center [0, 0] width 0 height 0
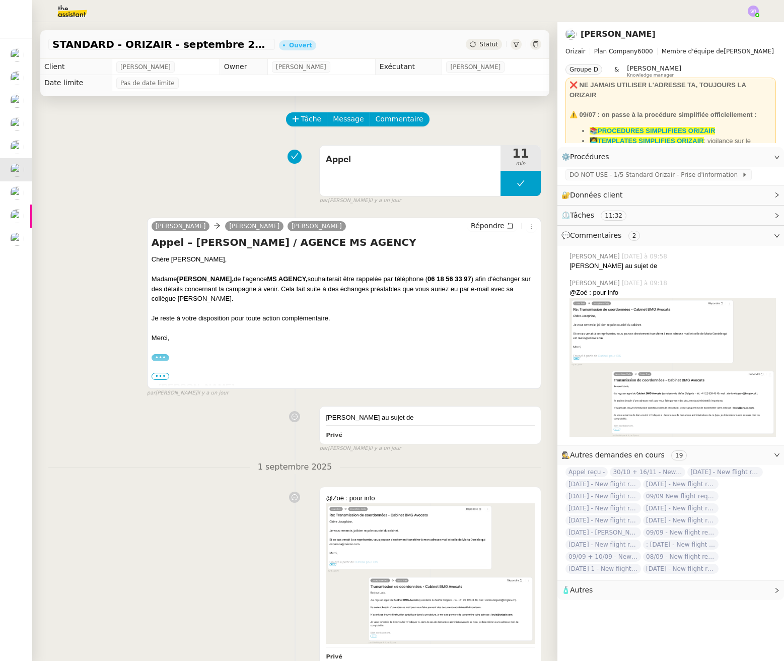
click at [169, 159] on div "Appel 11 min false par Stéphanie R. il y a un jour" at bounding box center [294, 173] width 493 height 64
click at [230, 187] on div "Appel 11 min false par Stéphanie R. il y a un jour" at bounding box center [294, 173] width 493 height 64
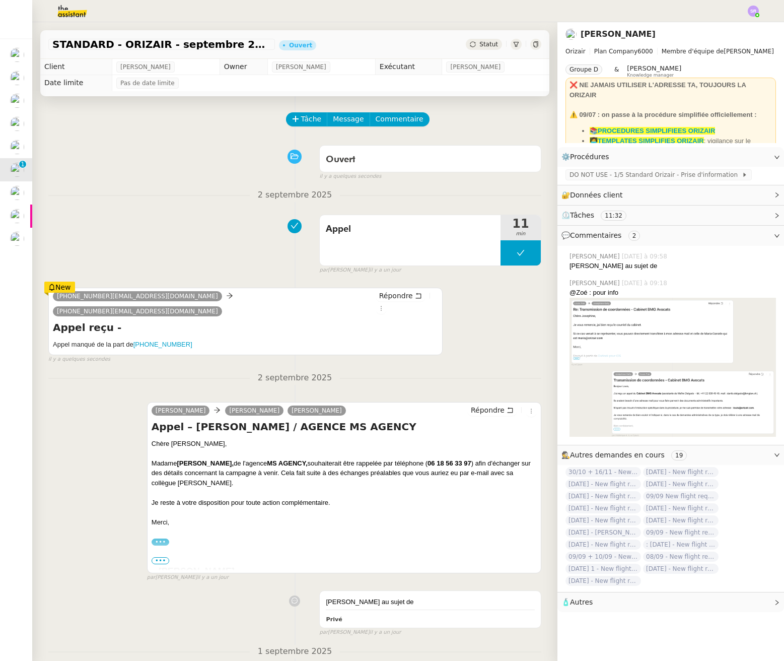
click at [244, 251] on div "Appel 11 min false par Stéphanie R. il y a un jour" at bounding box center [294, 242] width 493 height 64
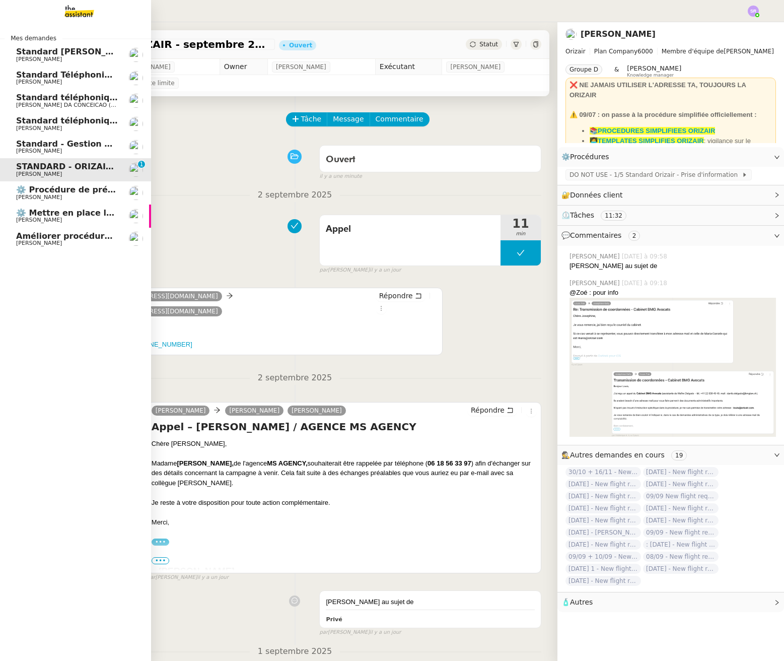
click at [20, 243] on span "[PERSON_NAME]" at bounding box center [39, 243] width 46 height 7
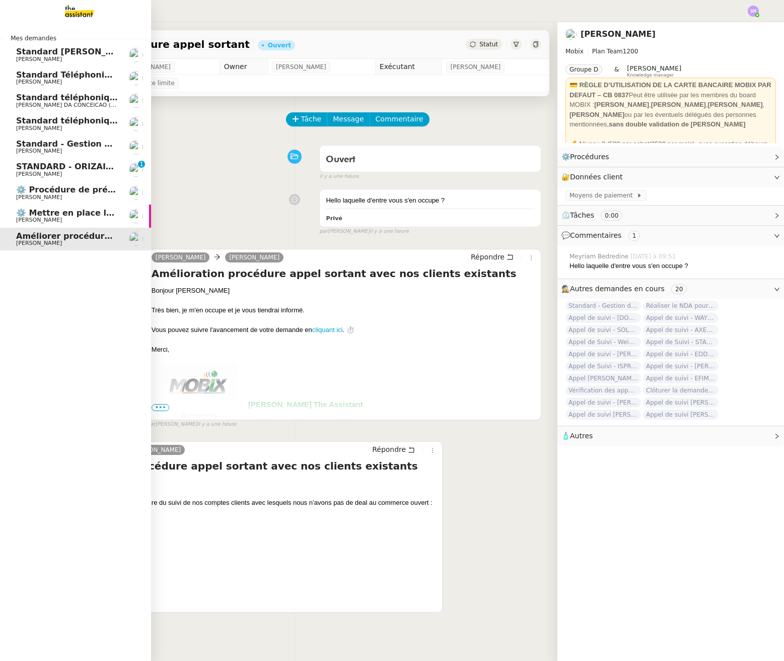
click at [20, 172] on span "[PERSON_NAME]" at bounding box center [39, 174] width 46 height 7
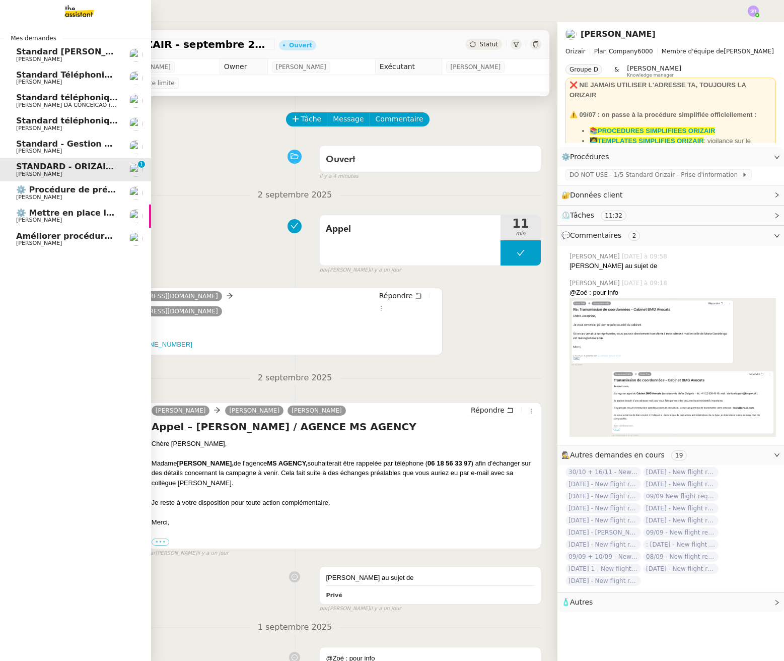
click at [81, 145] on span "Standard - Gestion des appels entrants - septembre 2025" at bounding box center [147, 144] width 262 height 10
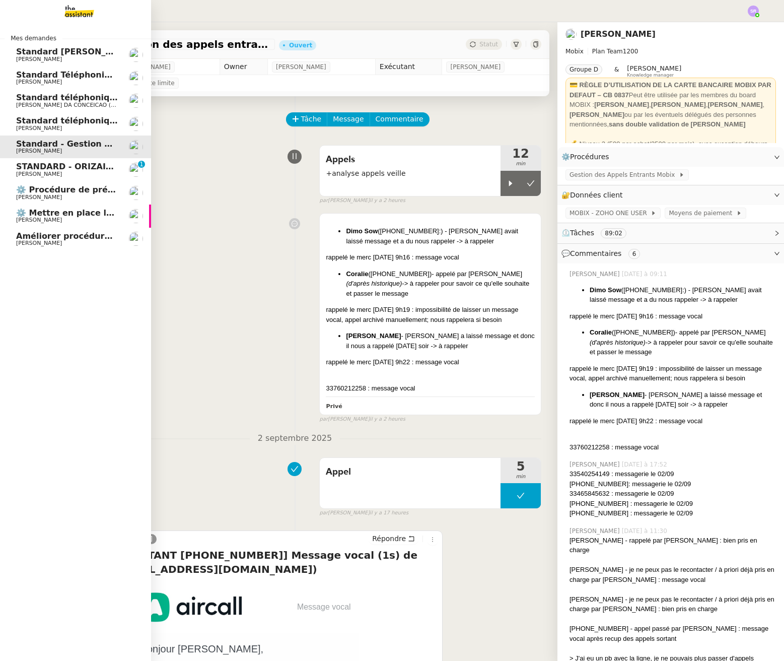
click at [83, 165] on span "STANDARD - ORIZAIR - septembre 2025" at bounding box center [105, 167] width 179 height 10
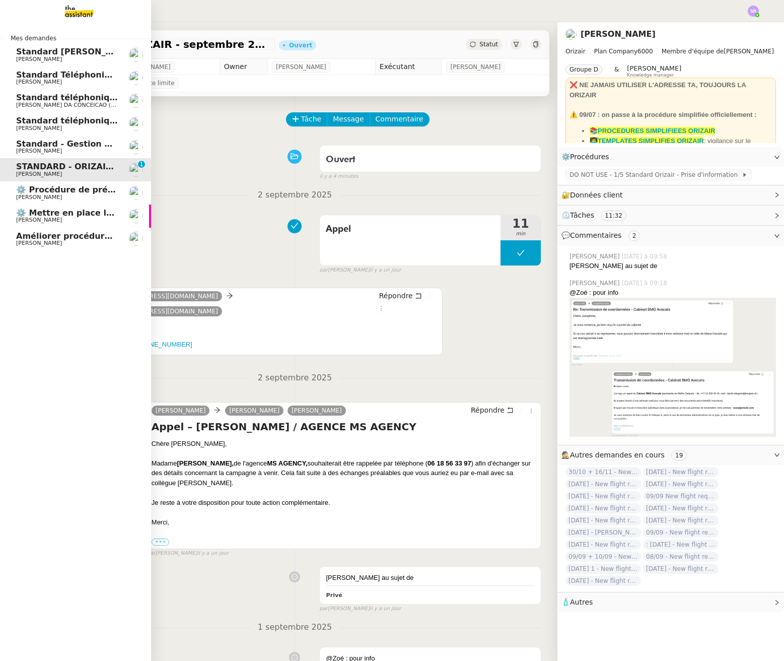
click at [105, 187] on span "⚙️ Procédure de précomptabilité" at bounding box center [90, 190] width 149 height 10
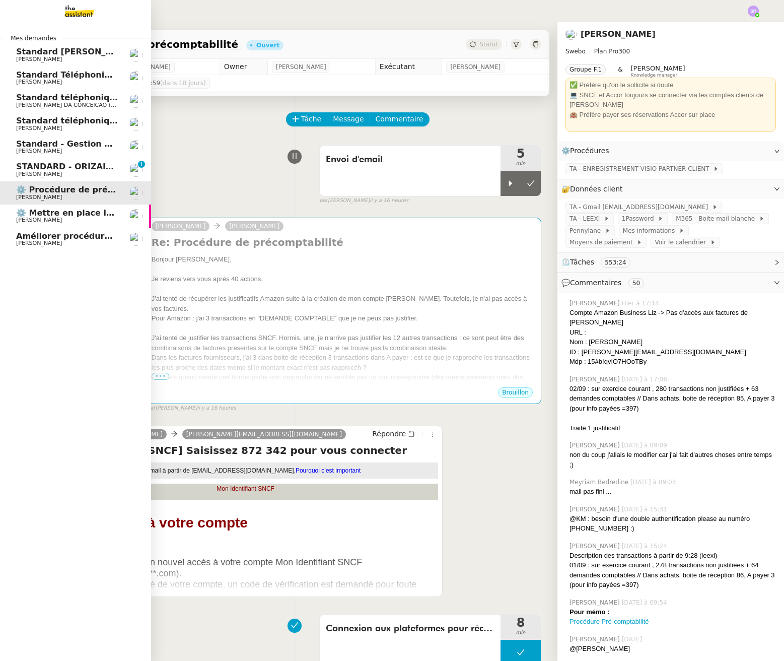
click at [25, 171] on span "STANDARD - ORIZAIR - septembre 2025" at bounding box center [105, 167] width 179 height 10
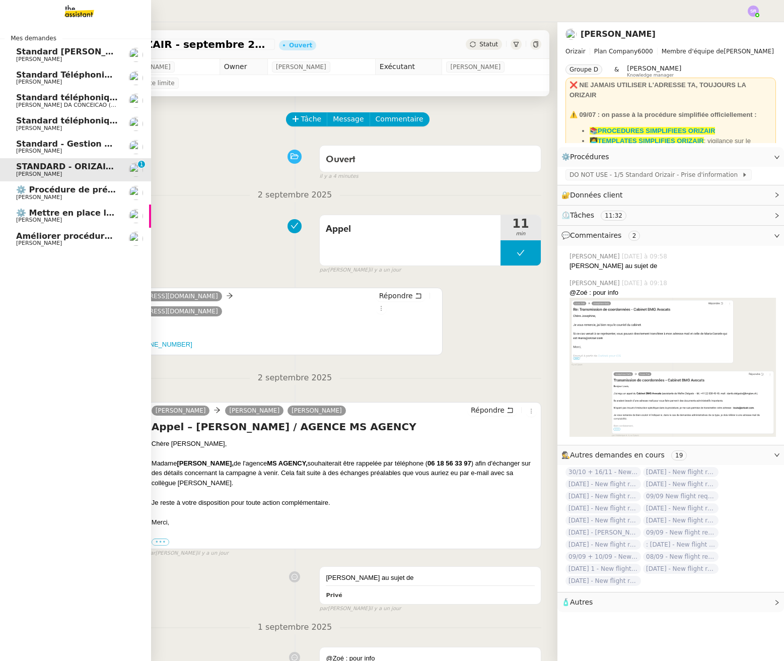
click at [84, 140] on span "Standard - Gestion des appels entrants - septembre 2025" at bounding box center [147, 144] width 262 height 10
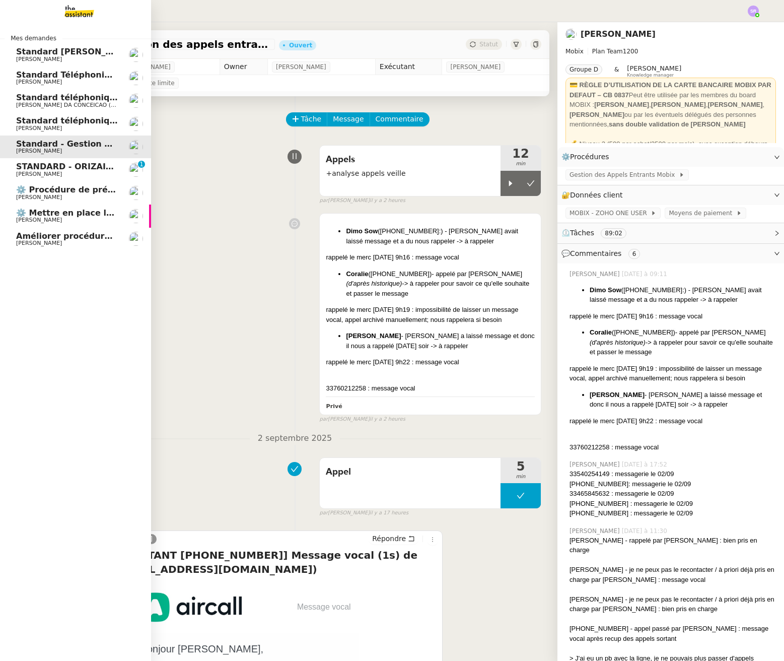
click at [107, 122] on span "Standard téléphonique - septembre 2025" at bounding box center [110, 121] width 188 height 10
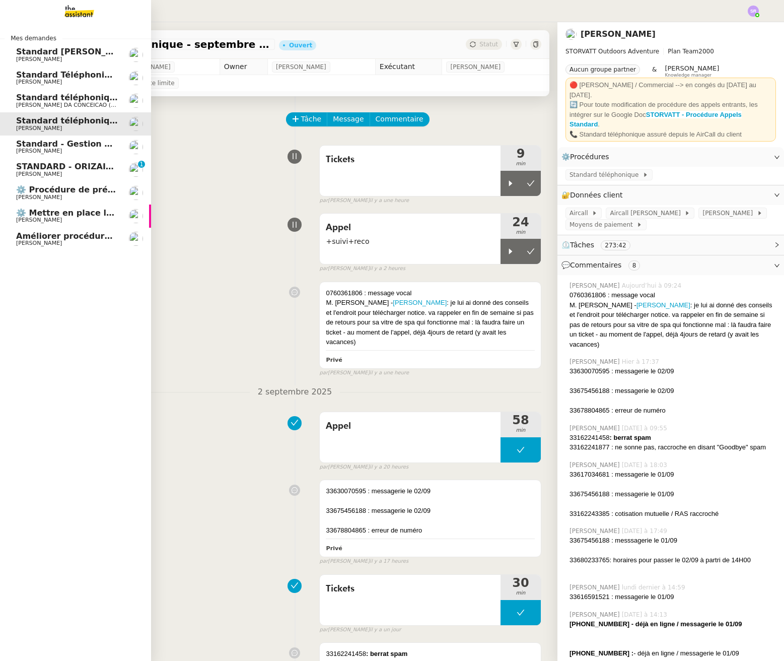
click at [93, 176] on span "[PERSON_NAME]" at bounding box center [67, 174] width 102 height 6
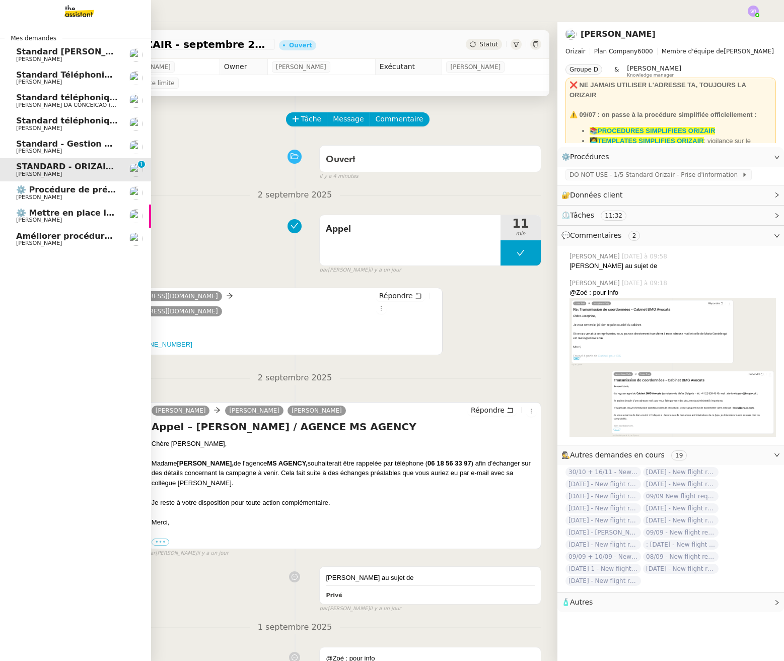
click at [82, 200] on link "⚙️ Procédure de précomptabilité Colin Chaffotte" at bounding box center [75, 192] width 151 height 23
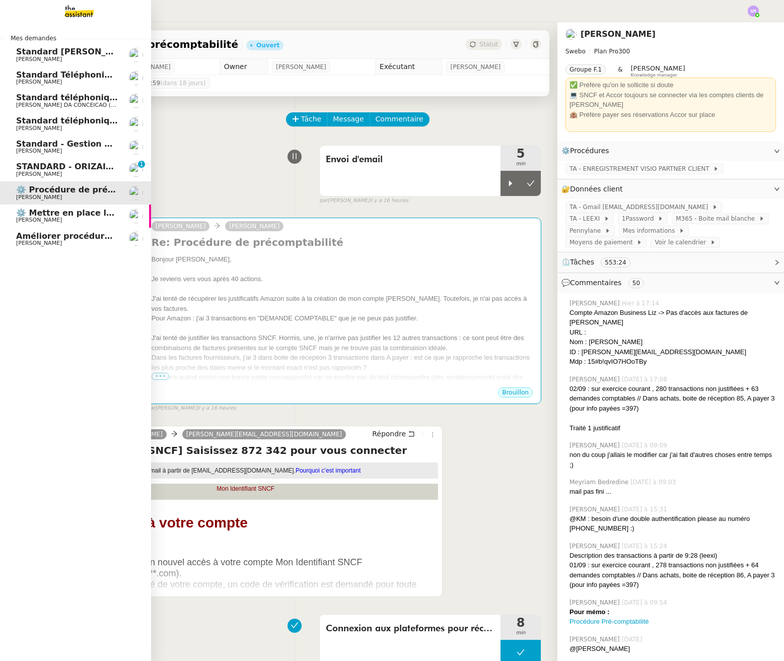
click at [91, 176] on span "[PERSON_NAME]" at bounding box center [67, 174] width 102 height 6
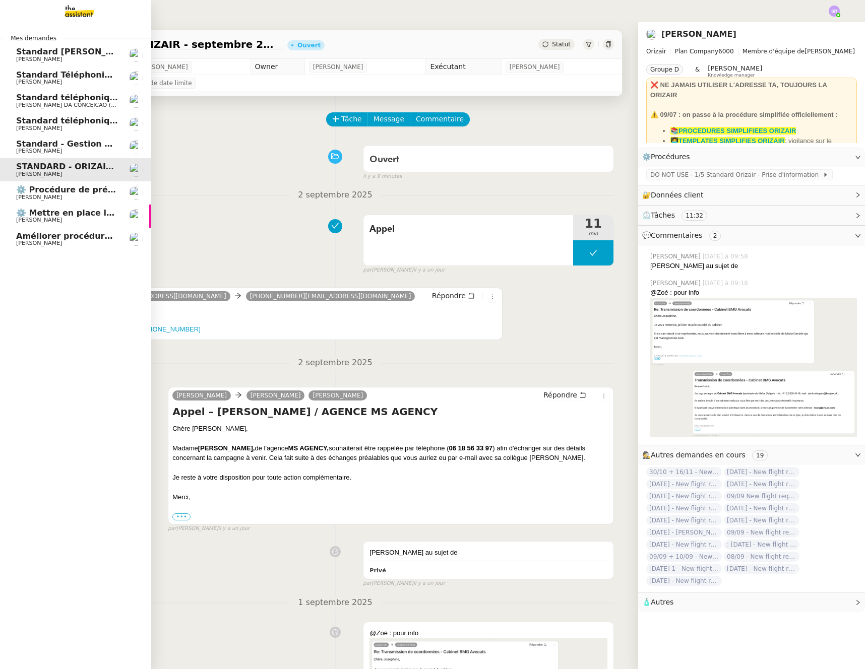
click at [22, 239] on span "Améliorer procédure appel sortant" at bounding box center [95, 236] width 158 height 10
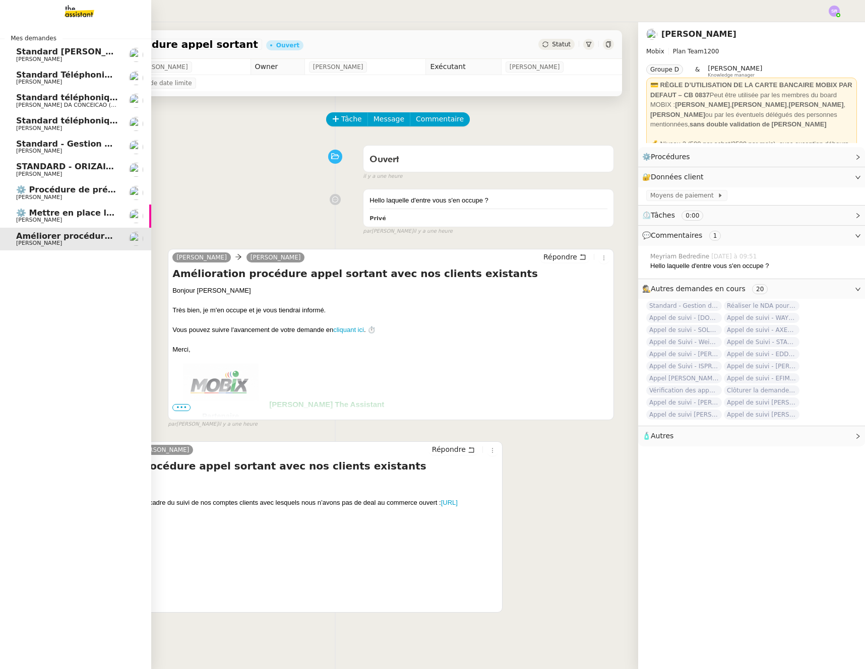
click at [58, 195] on span "[PERSON_NAME]" at bounding box center [67, 197] width 102 height 6
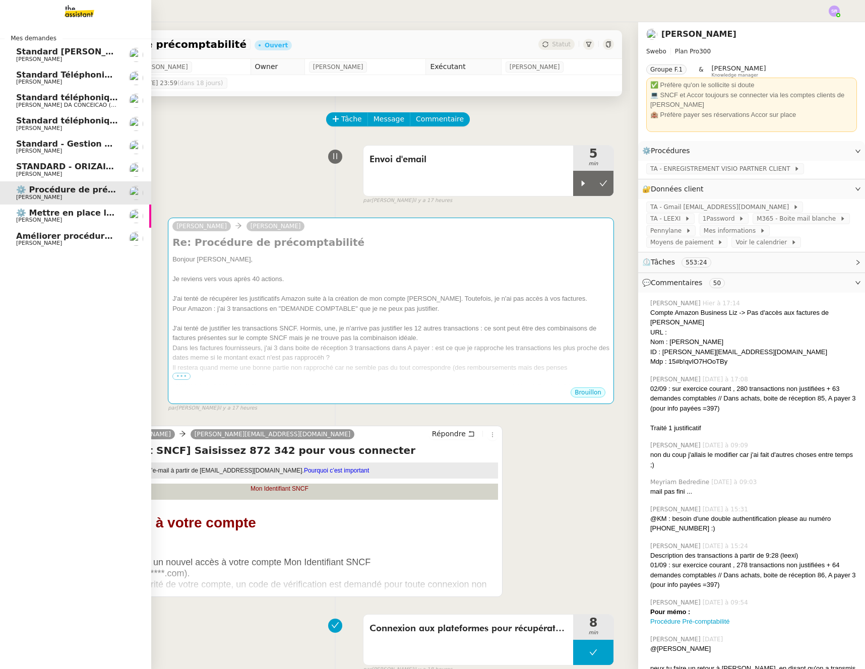
click at [30, 238] on span "Améliorer procédure appel sortant" at bounding box center [95, 236] width 158 height 10
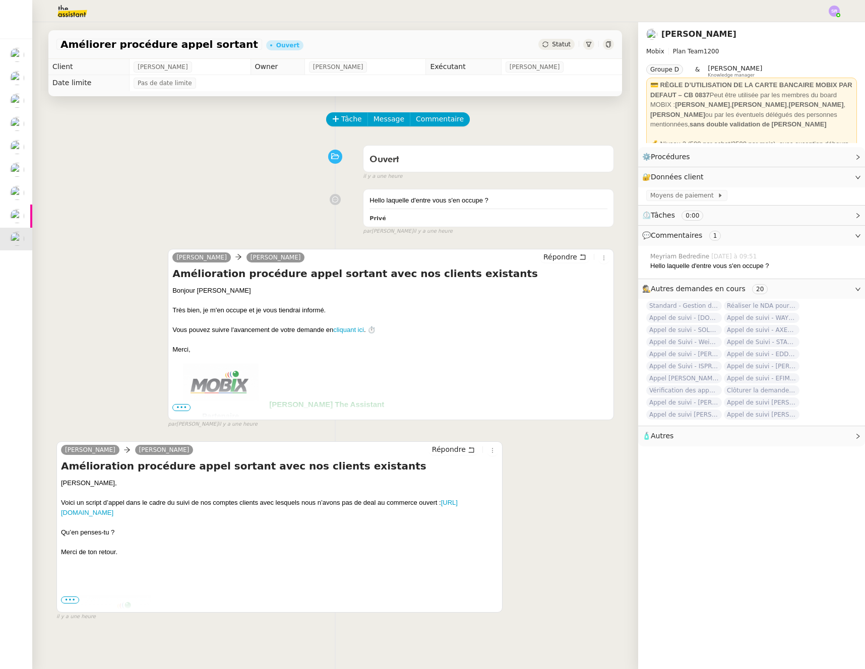
click at [593, 498] on div "Florian Parant Alex Mobix Répondre Amélioration procédure appel sortant avec no…" at bounding box center [334, 526] width 557 height 189
click at [525, 538] on div "Florian Parant Alex Mobix Répondre Amélioration procédure appel sortant avec no…" at bounding box center [334, 526] width 557 height 189
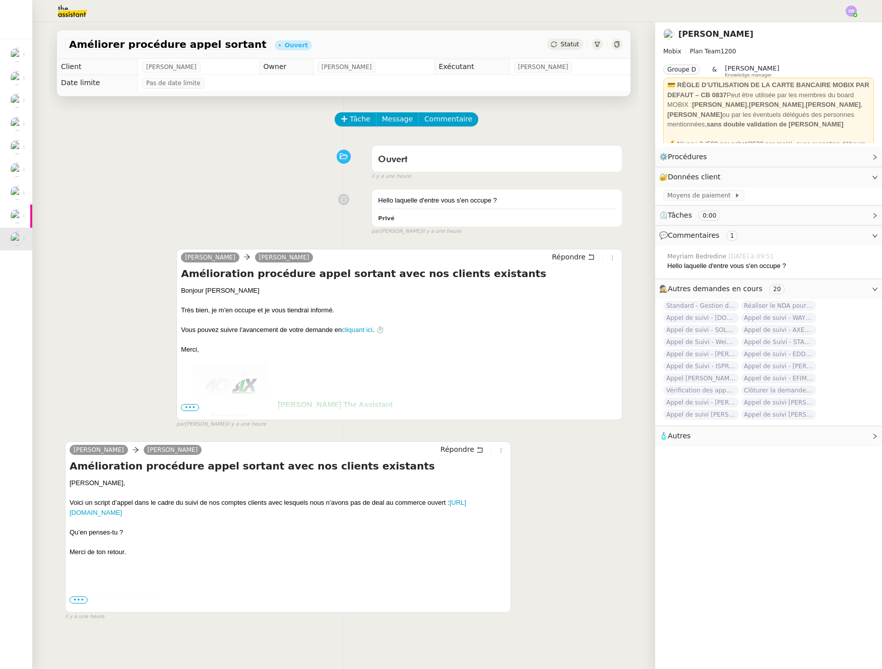
click at [595, 556] on div "Florian Parant Alex Mobix Répondre Amélioration procédure appel sortant avec no…" at bounding box center [343, 526] width 557 height 189
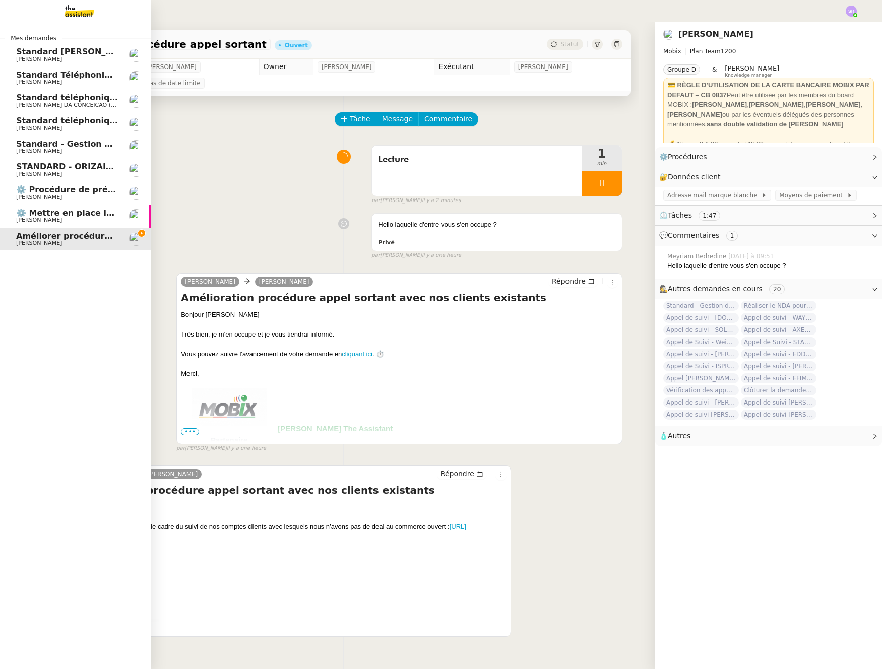
click at [79, 215] on span "⚙️ Mettre en place la procédure d'embauche" at bounding box center [117, 213] width 203 height 10
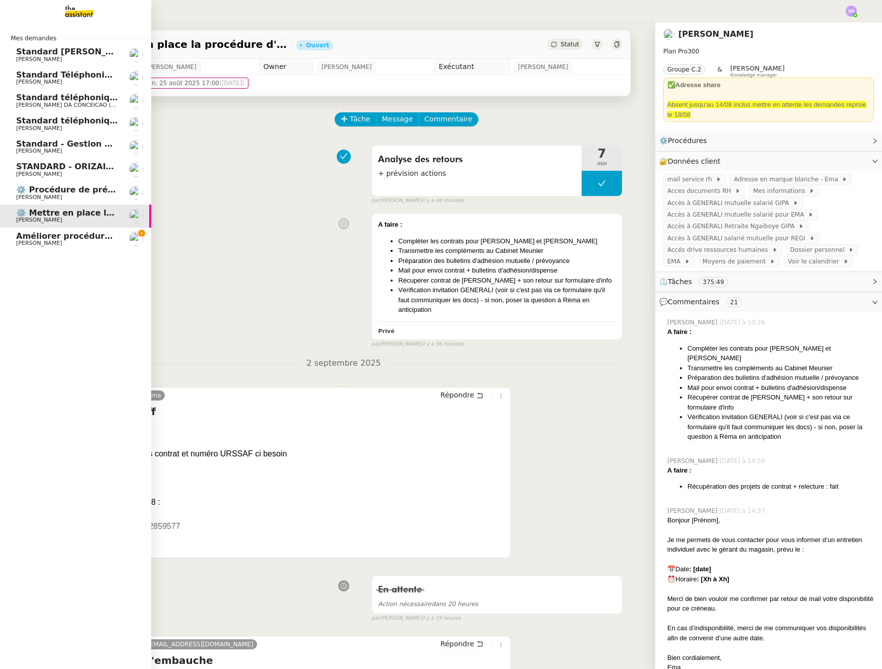
click at [32, 130] on span "[PERSON_NAME]" at bounding box center [39, 128] width 46 height 7
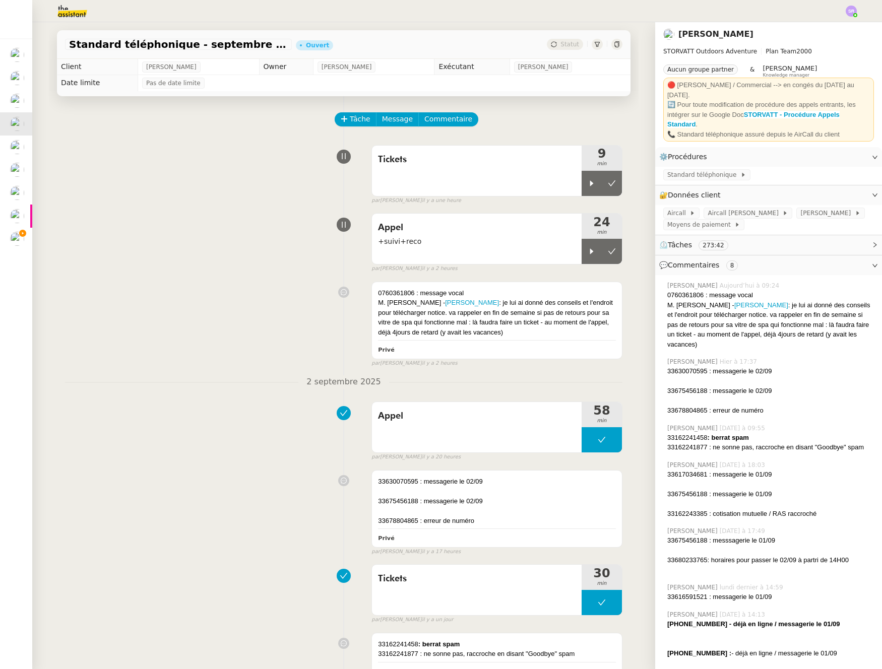
drag, startPoint x: 205, startPoint y: 238, endPoint x: 175, endPoint y: 219, distance: 34.9
click at [204, 237] on div "Appel +suivi+reco 24 min false par Stéphanie R. il y a 2 heures" at bounding box center [343, 241] width 557 height 64
click at [581, 247] on div at bounding box center [591, 251] width 20 height 25
click at [598, 252] on icon at bounding box center [602, 251] width 8 height 8
click at [583, 179] on div at bounding box center [591, 183] width 20 height 25
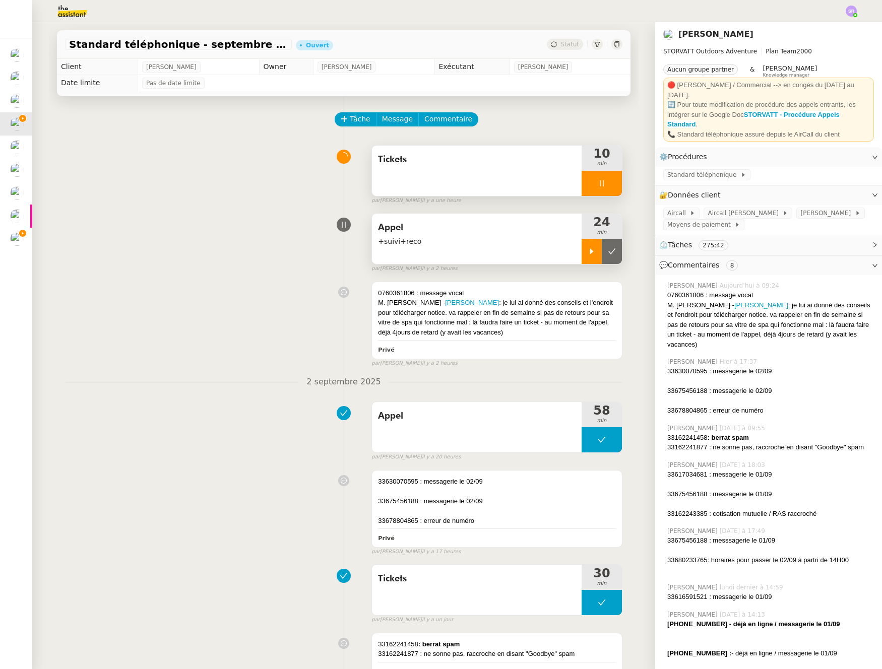
click at [598, 183] on icon at bounding box center [602, 183] width 8 height 8
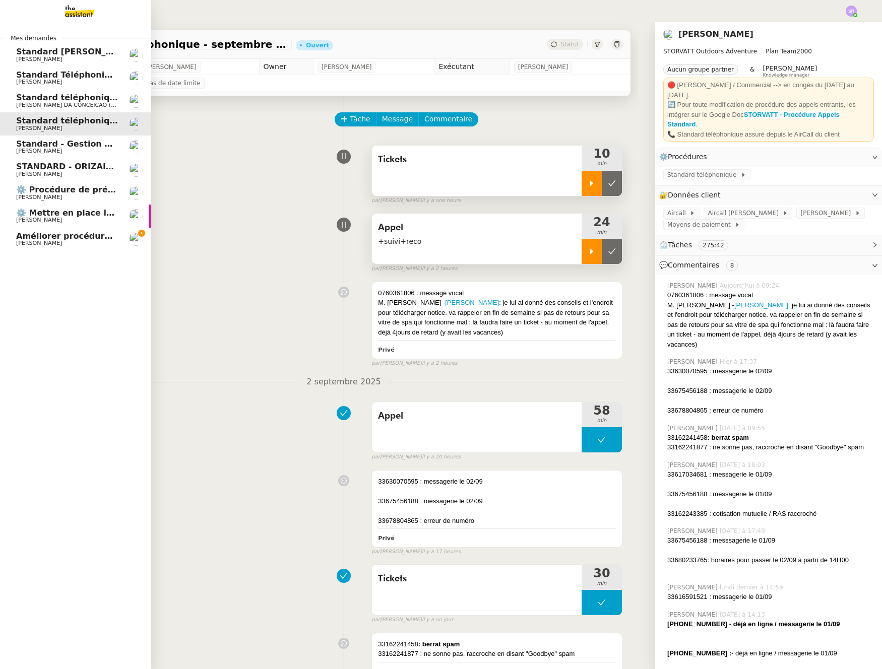
click at [48, 143] on span "Standard - Gestion des appels entrants - septembre 2025" at bounding box center [147, 144] width 262 height 10
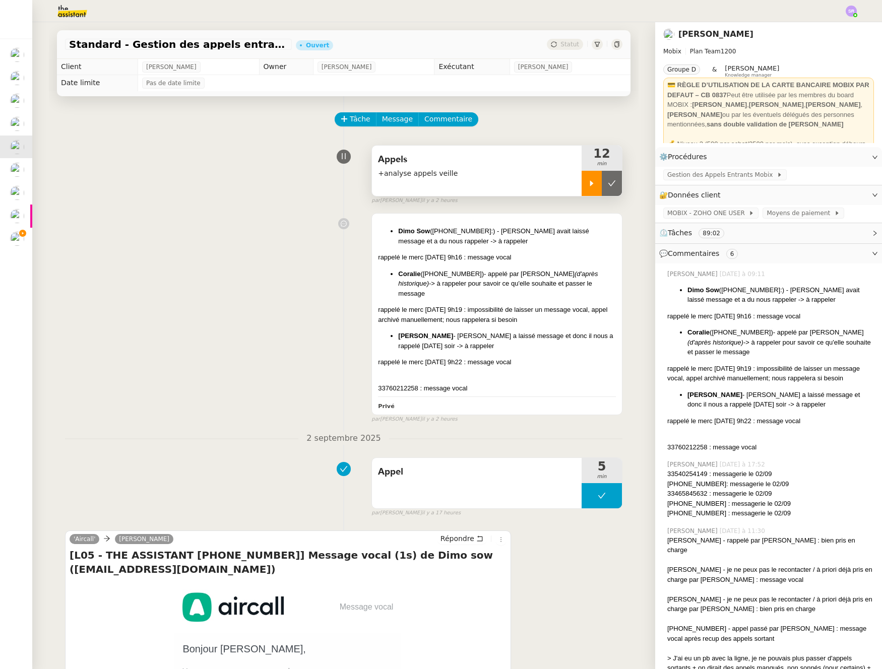
click at [588, 188] on div at bounding box center [591, 183] width 20 height 25
click at [591, 192] on div at bounding box center [601, 183] width 40 height 25
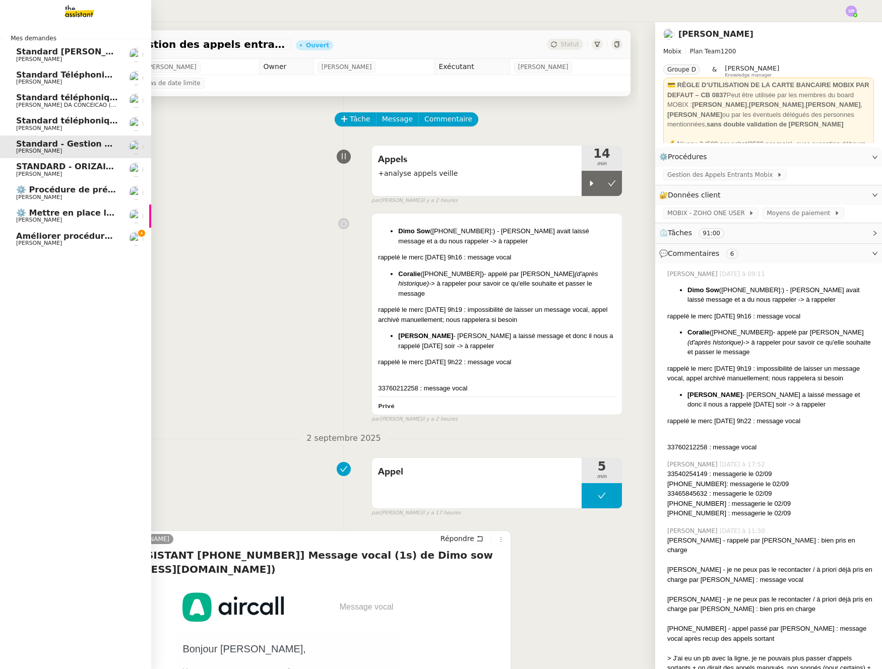
click at [71, 239] on span "Améliorer procédure appel sortant" at bounding box center [95, 236] width 158 height 10
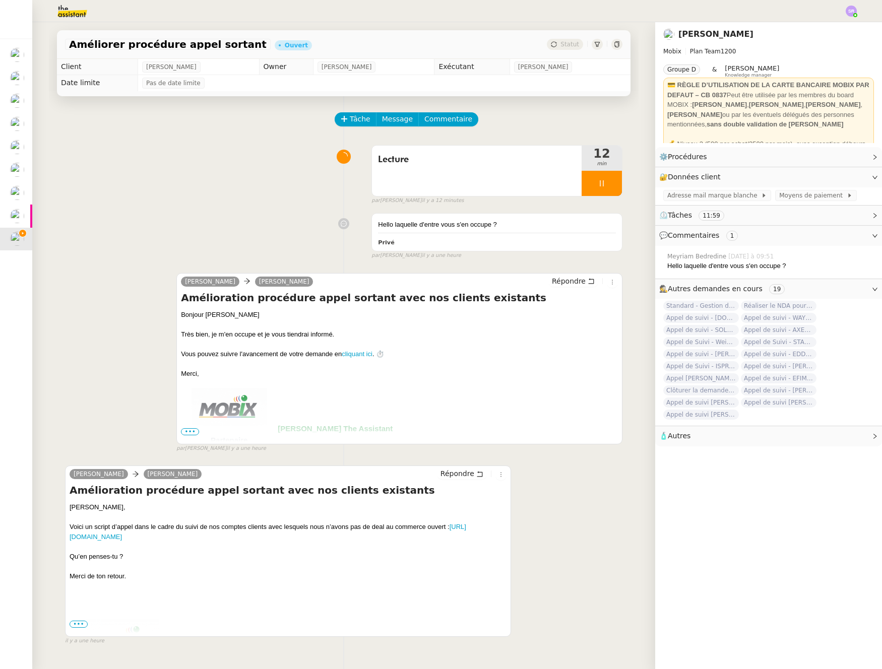
click at [614, 42] on icon at bounding box center [616, 44] width 5 height 6
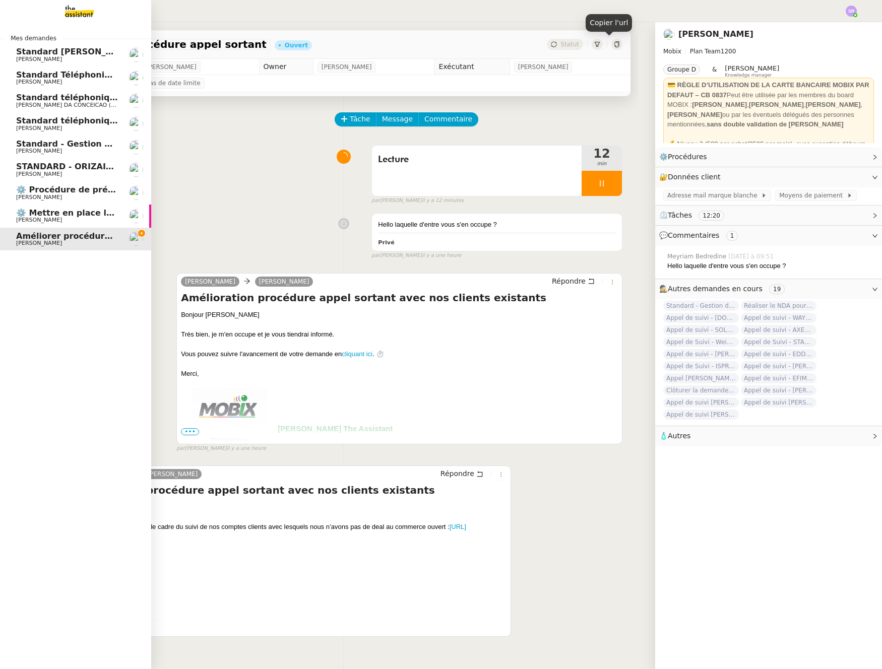
click at [62, 149] on span "[PERSON_NAME]" at bounding box center [67, 151] width 102 height 6
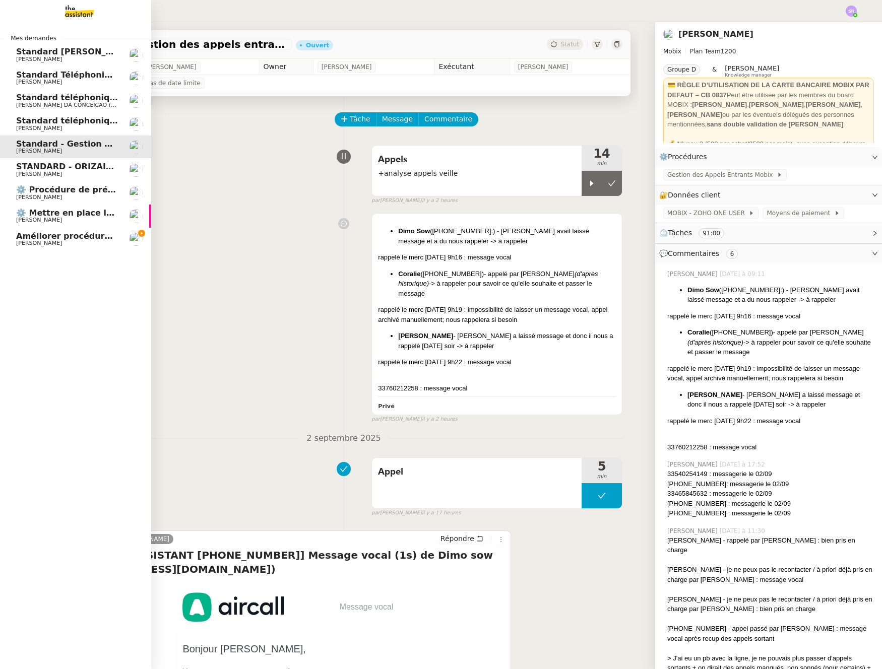
click at [87, 125] on span "[PERSON_NAME]" at bounding box center [67, 128] width 102 height 6
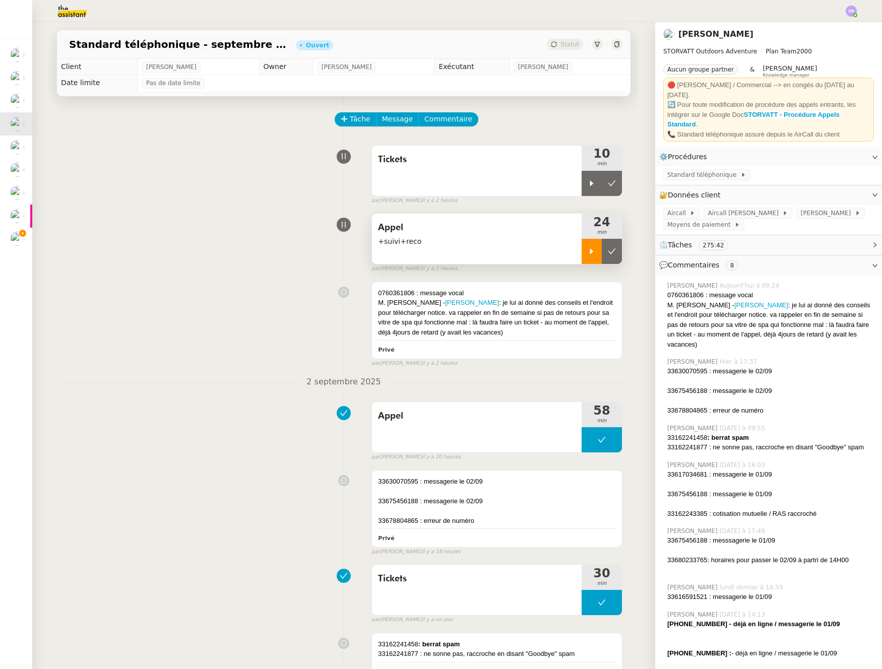
click at [590, 250] on icon at bounding box center [592, 252] width 4 height 6
click at [504, 327] on div "M. Alex Atkinson - ATKINSON ALEX : je lui ai donné des conseils et l'endroit po…" at bounding box center [497, 317] width 238 height 39
click at [521, 346] on div "Privé" at bounding box center [497, 350] width 238 height 12
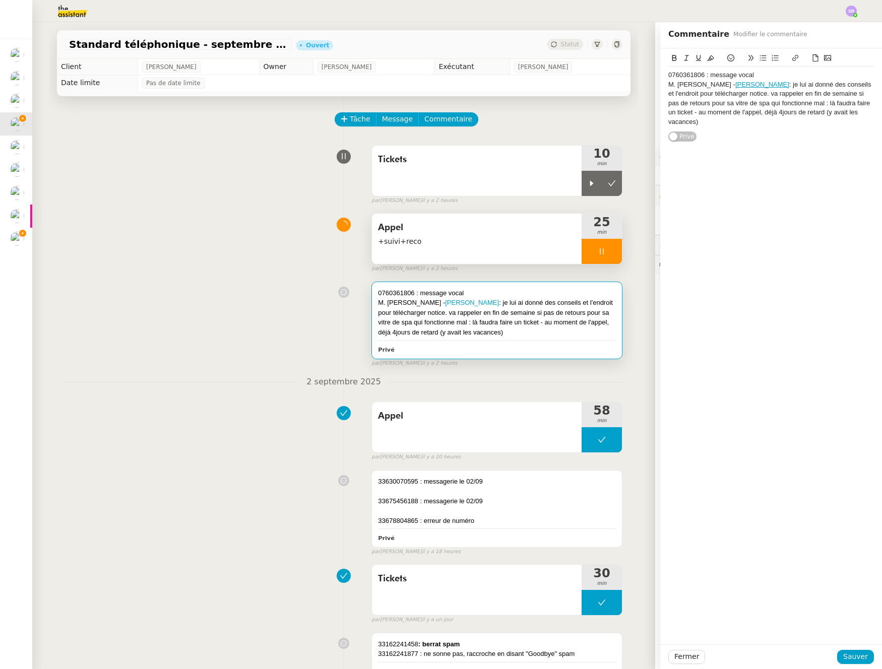
click at [732, 123] on div "M. Alex Atkinson - ATKINSON ALEX : je lui ai donné des conseils et l'endroit po…" at bounding box center [771, 103] width 206 height 46
click at [784, 655] on button "Sauver" at bounding box center [855, 657] width 37 height 14
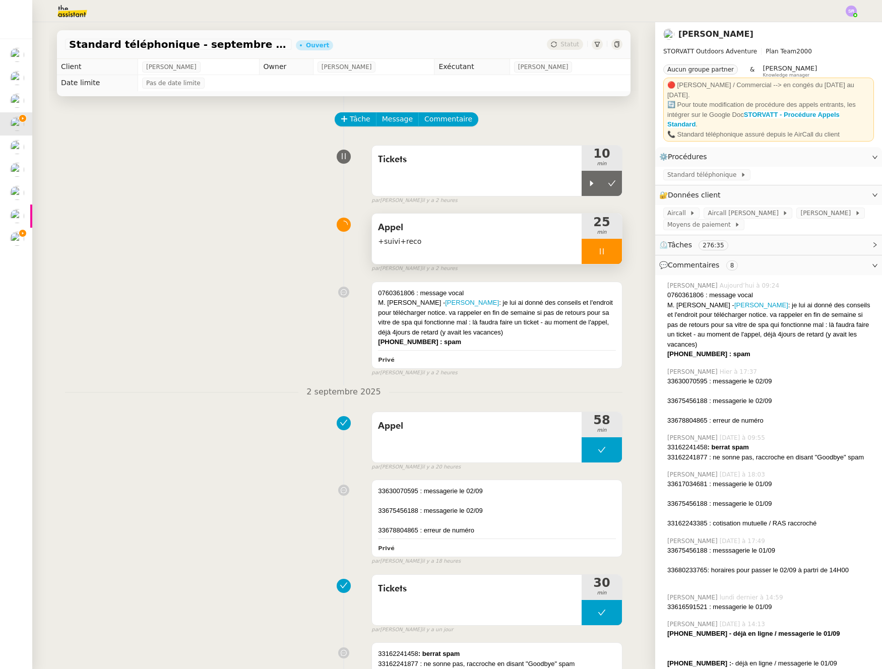
click at [583, 261] on div at bounding box center [601, 251] width 40 height 25
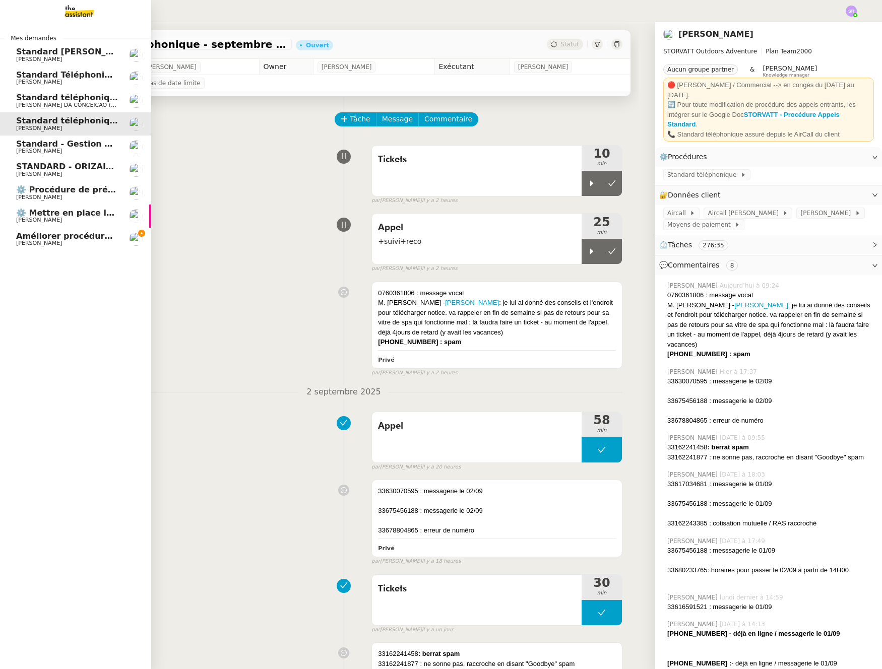
click at [99, 219] on span "[PERSON_NAME]" at bounding box center [67, 220] width 102 height 6
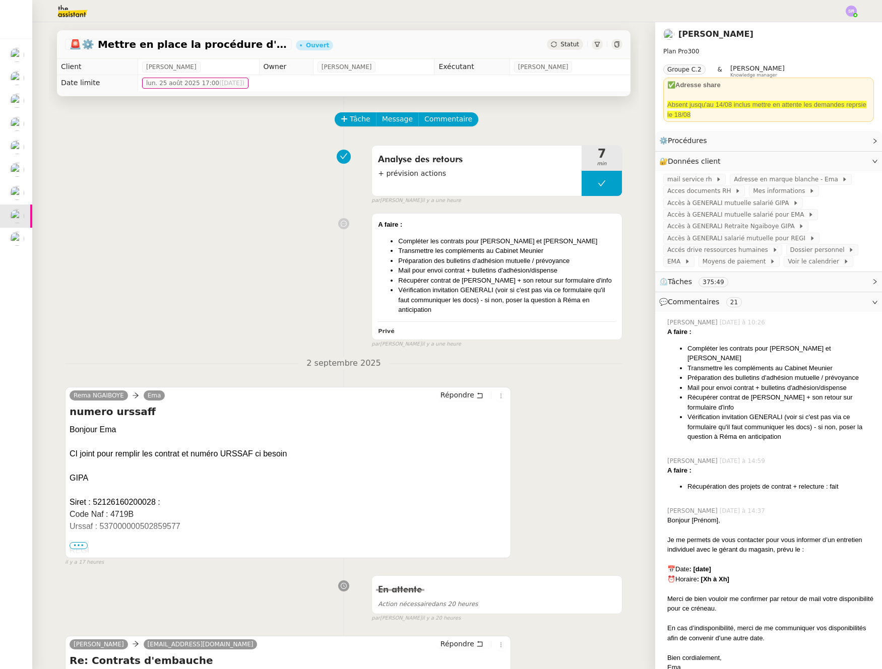
click at [555, 446] on div "Rema NGAIBOYE Ema Répondre numero urssaff Bonjour Ema CI joint pour remplir les…" at bounding box center [343, 472] width 557 height 189
click at [359, 121] on span "Tâche" at bounding box center [360, 119] width 21 height 12
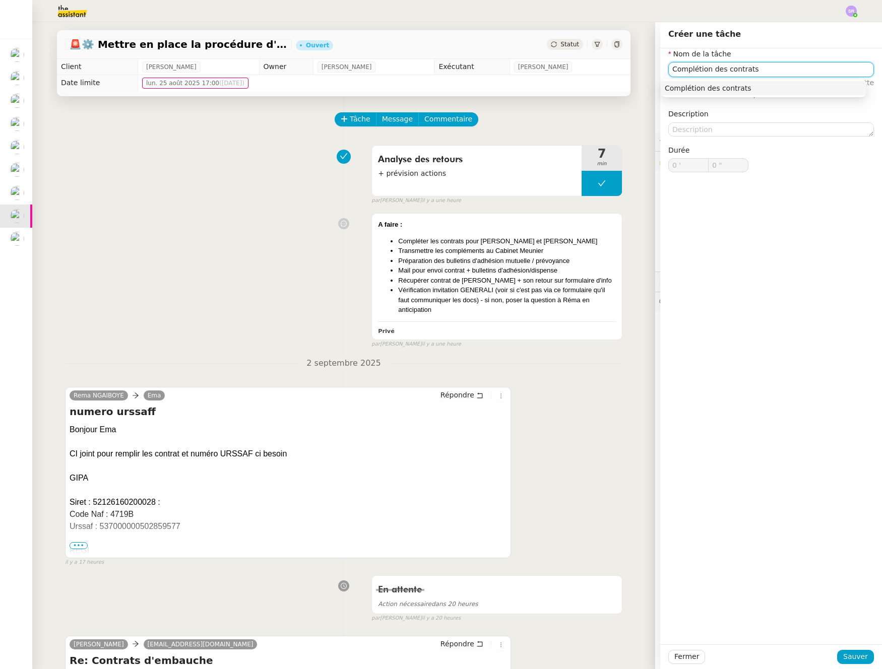
click at [757, 87] on div "Complétion des contrats" at bounding box center [763, 88] width 197 height 9
type input "Complétion des contrats"
click at [746, 130] on textarea at bounding box center [771, 129] width 206 height 14
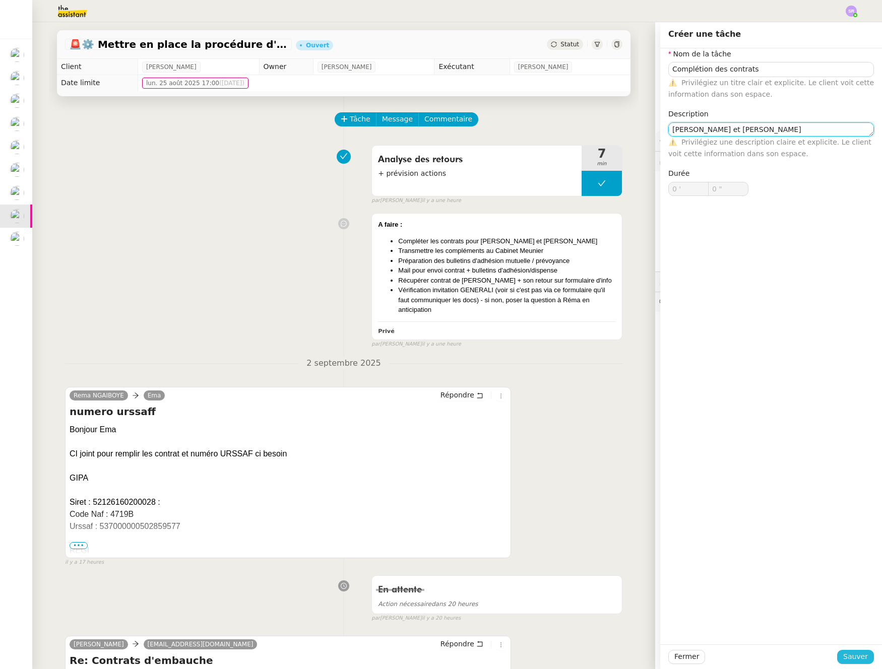
type textarea "Amélie et Enora"
click at [784, 656] on button "Sauver" at bounding box center [855, 657] width 37 height 14
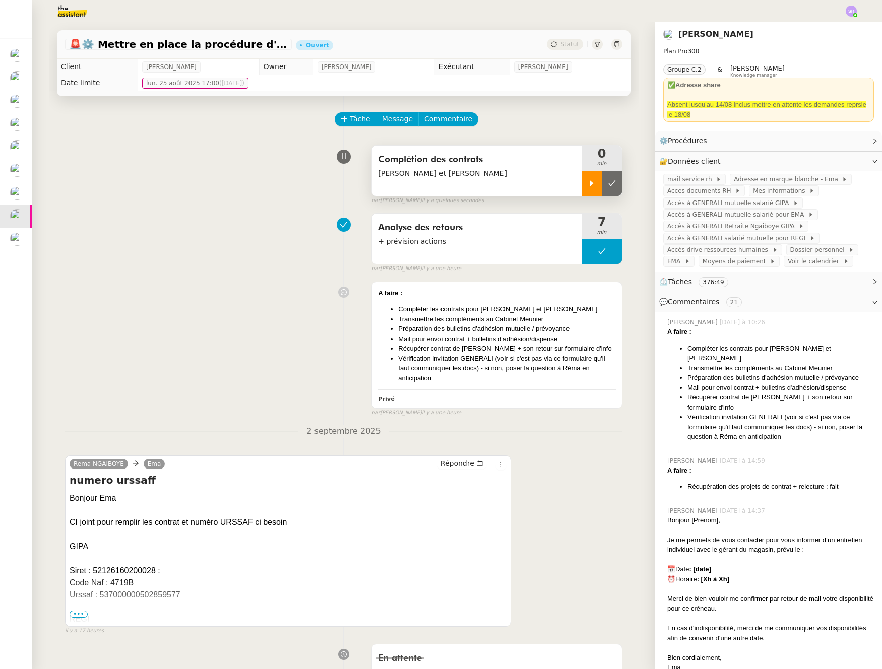
click at [590, 183] on icon at bounding box center [592, 183] width 4 height 6
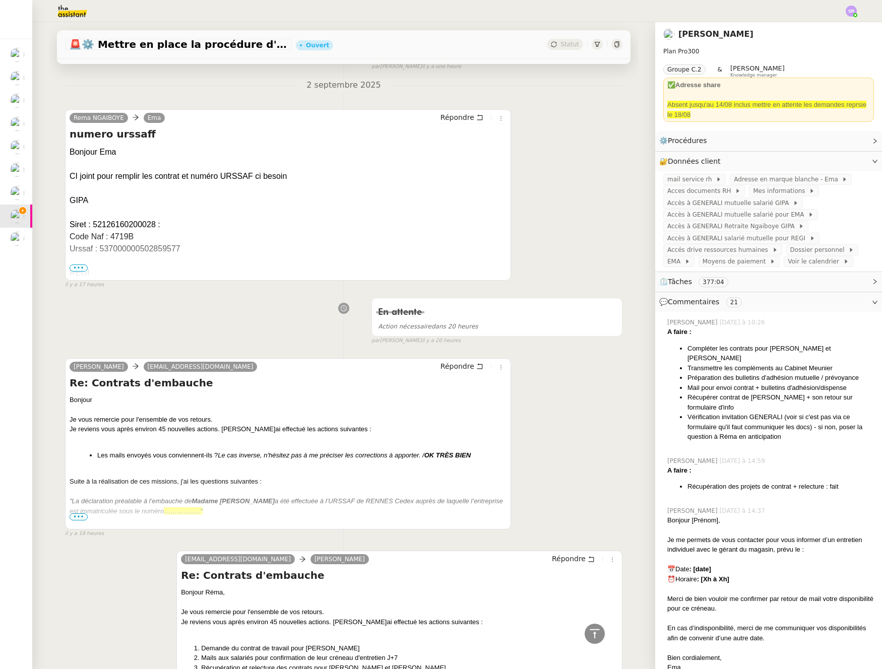
scroll to position [353, 0]
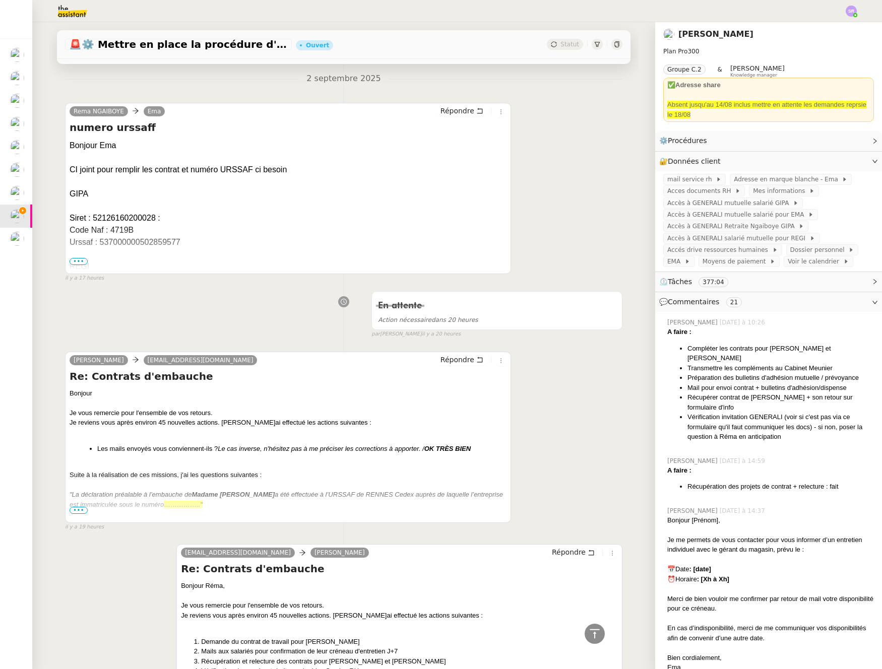
click at [211, 267] on div "REGI" at bounding box center [288, 266] width 437 height 12
click at [76, 261] on span "•••" at bounding box center [79, 261] width 18 height 7
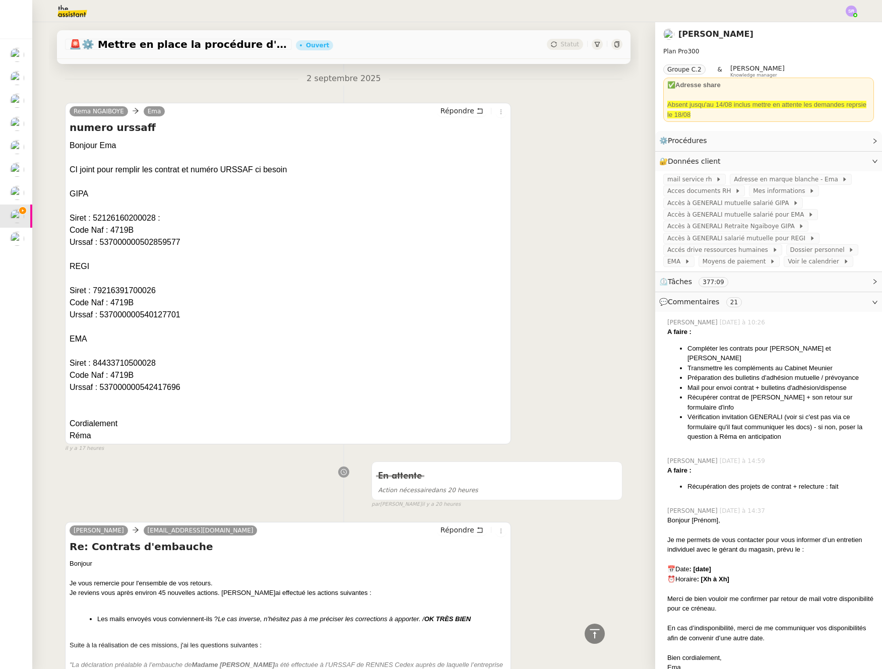
drag, startPoint x: 169, startPoint y: 387, endPoint x: 96, endPoint y: 388, distance: 73.1
click at [96, 388] on div "Urssaf : 537000000542417696" at bounding box center [288, 387] width 437 height 12
click at [217, 387] on div "Urssaf : 537000000542417696" at bounding box center [288, 387] width 437 height 12
drag, startPoint x: 190, startPoint y: 385, endPoint x: 97, endPoint y: 388, distance: 93.3
click at [97, 388] on div "Urssaf : 537000000542417696" at bounding box center [288, 387] width 437 height 12
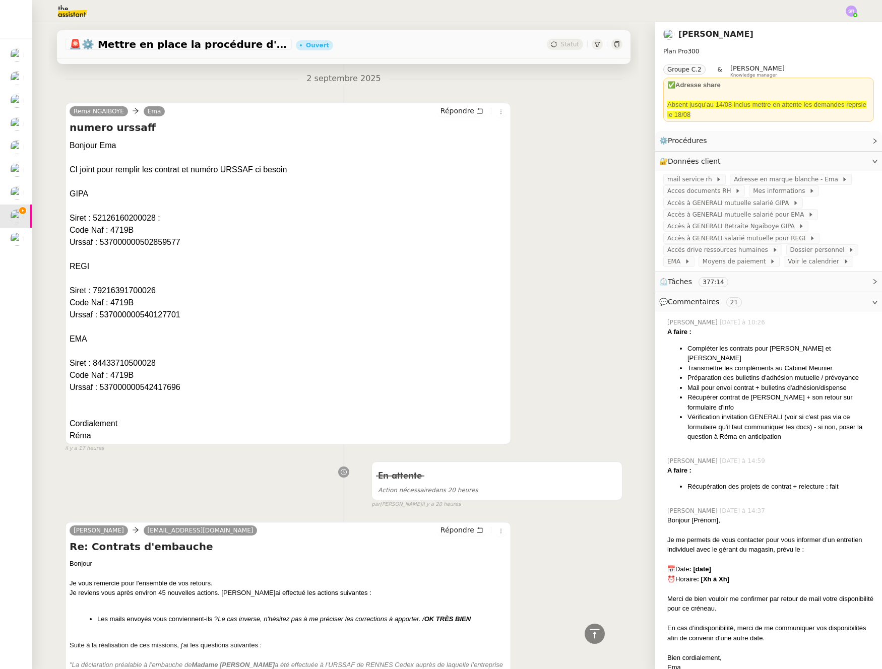
copy div "537000000542417696"
drag, startPoint x: 178, startPoint y: 244, endPoint x: 96, endPoint y: 243, distance: 81.6
click at [96, 243] on div "Urssaf : 537000000502859577" at bounding box center [288, 242] width 437 height 12
copy div "537000000502859577"
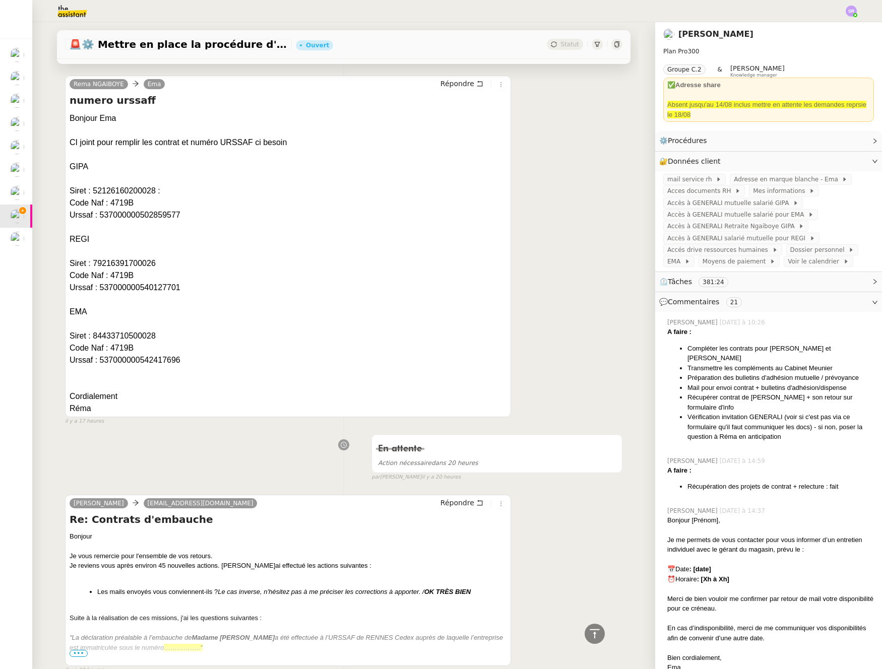
scroll to position [613, 0]
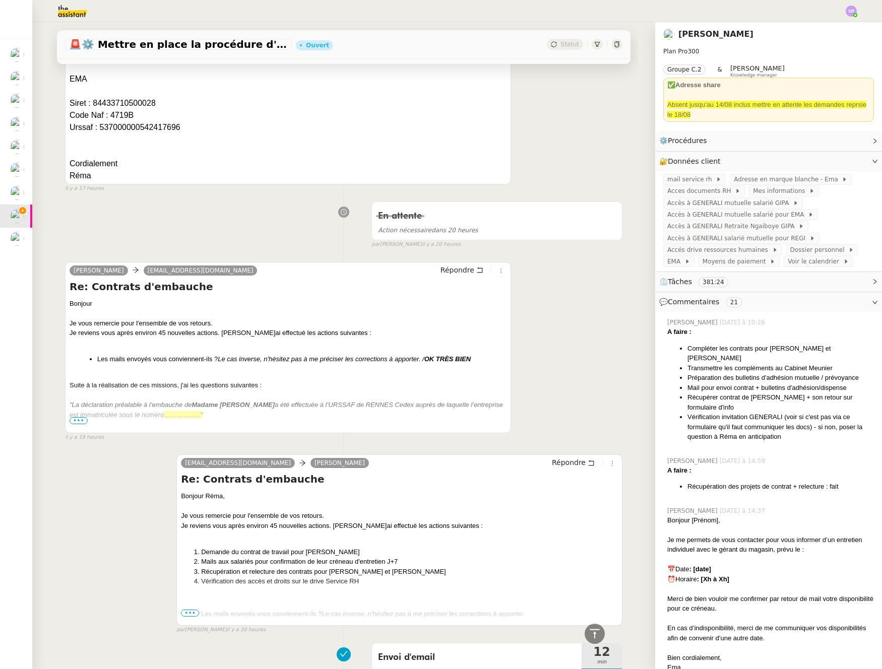
click at [73, 421] on span "•••" at bounding box center [79, 420] width 18 height 7
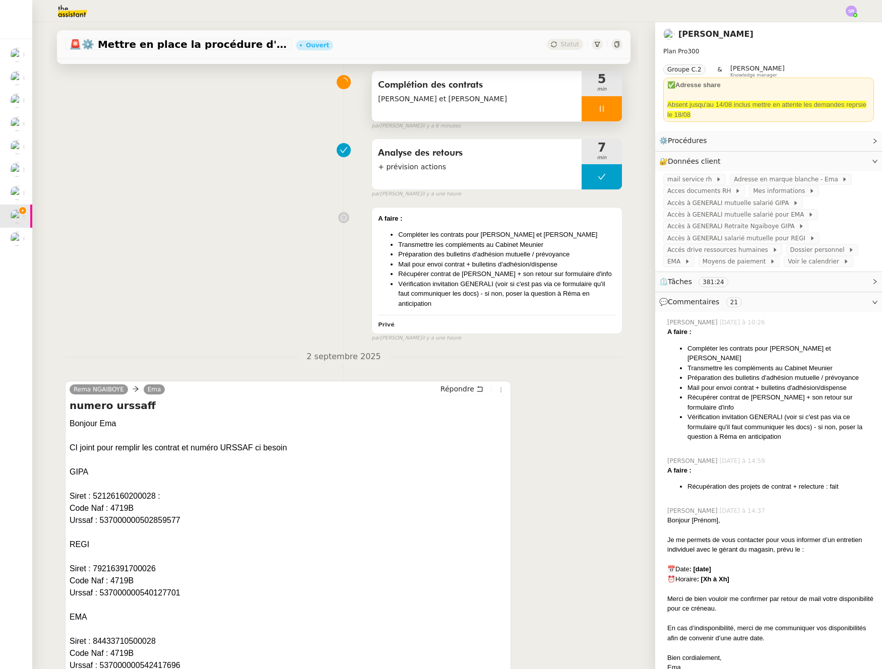
scroll to position [0, 0]
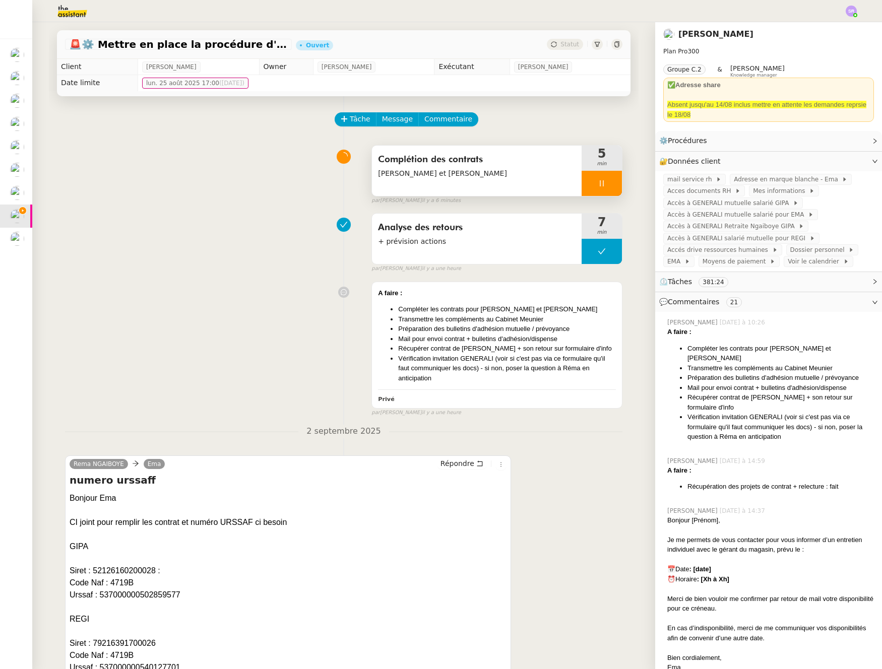
click at [508, 194] on div "Complétion des contrats Amélie et Enora" at bounding box center [477, 171] width 210 height 50
click at [512, 186] on div "Complétion des contrats Amélie et Enora" at bounding box center [477, 171] width 210 height 50
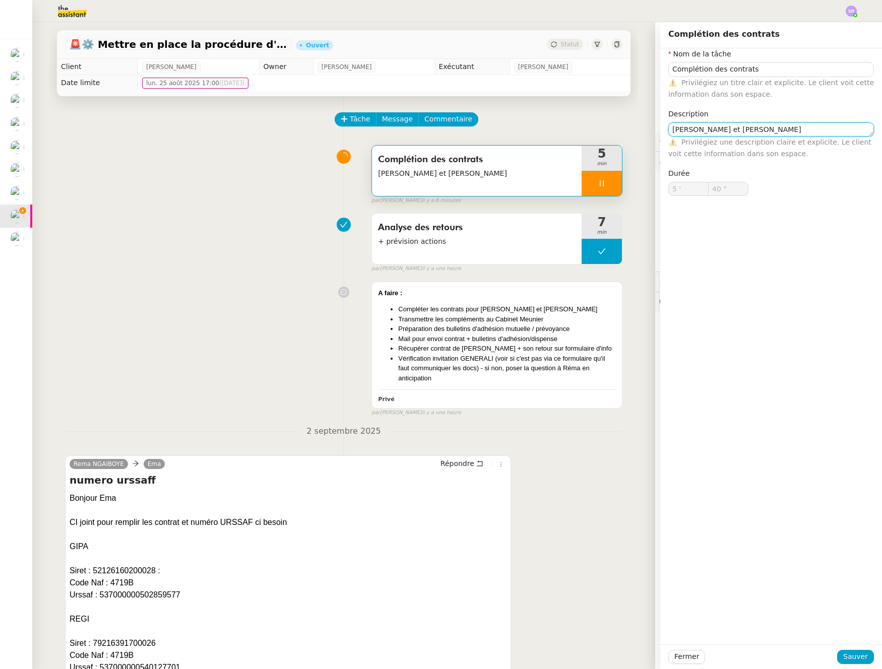
click at [750, 126] on textarea "Amélie et Enora" at bounding box center [771, 129] width 206 height 14
type input "41 ""
type textarea "Amélie et Enora"
type input "42 ""
type textarea "Amélie et Enora + conne"
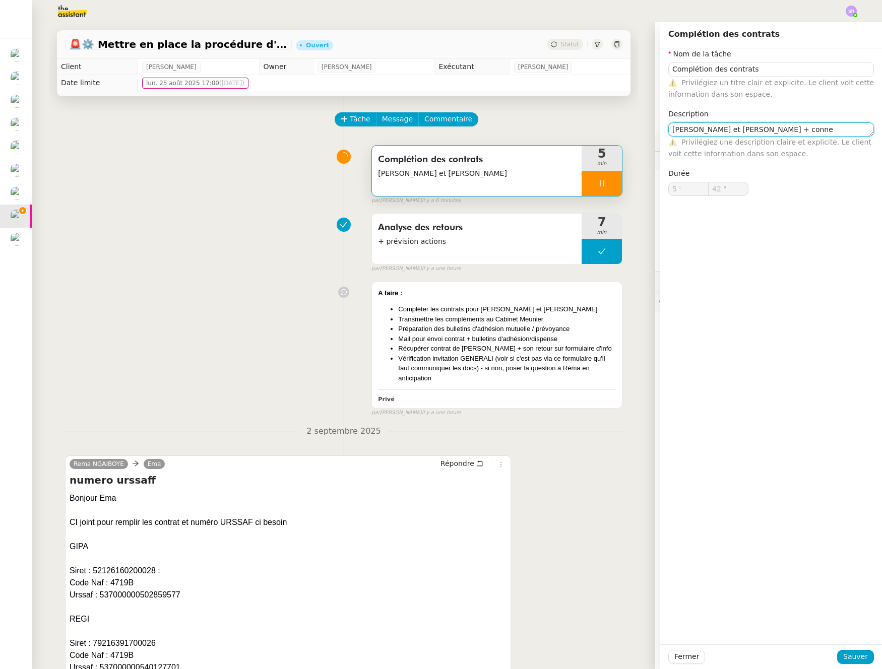
type input "43 ""
type textarea "Amélie et Enora + connexiojn"
type input "44 ""
type textarea "Amélie et Enora + connexio"
type input "45 ""
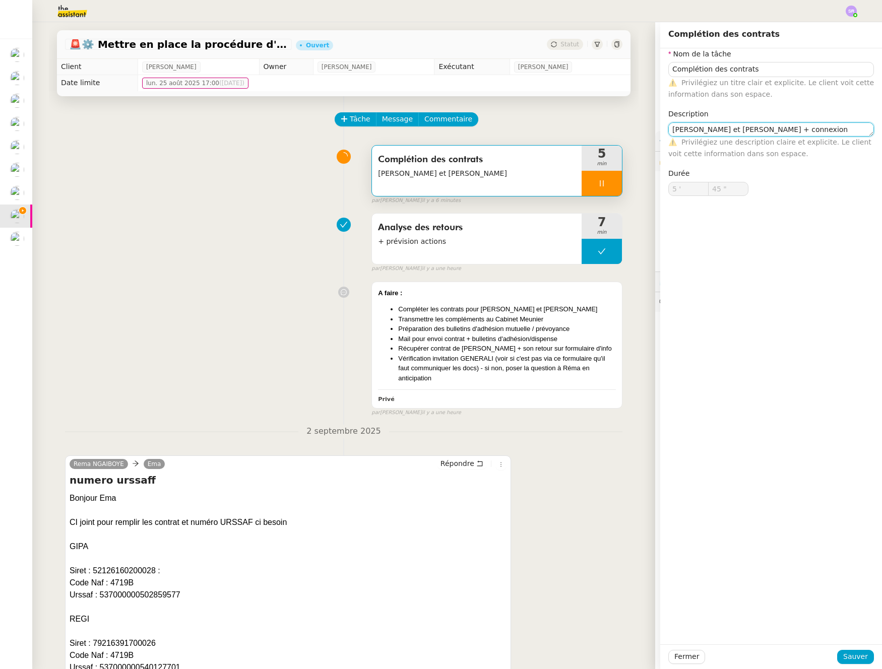
type textarea "Amélie et Enora + connexion"
type input "46 ""
type textarea "Amélie et Enora + connexion servi"
type input "47 ""
type textarea "Amélie et Enora + connexion service"
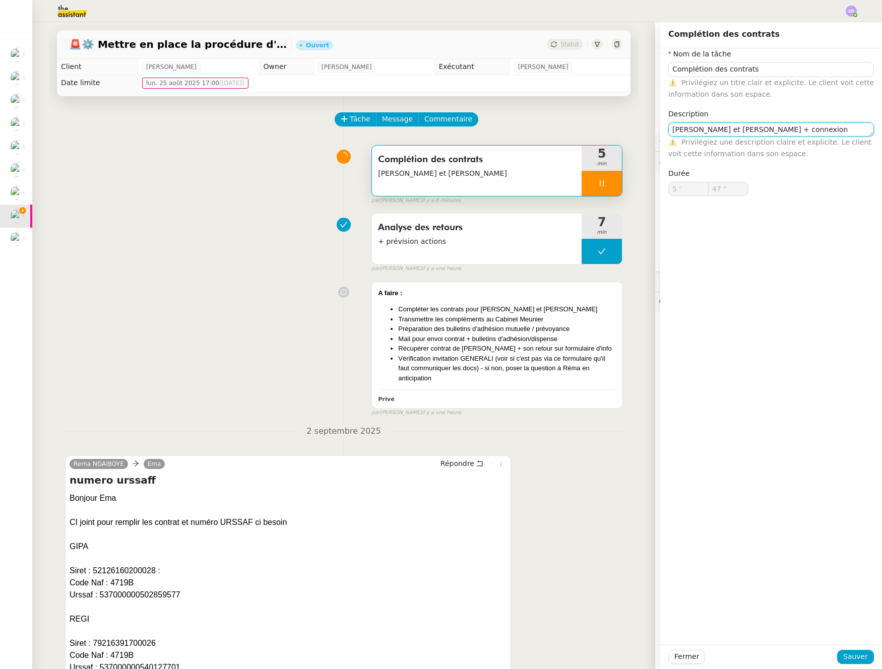
type input "48 ""
type textarea "Amélie et Enora + connexion service RH"
type input "50 ""
type textarea "Amélie et Enora + connexion service RH"
click at [784, 654] on span "Sauver" at bounding box center [855, 657] width 25 height 12
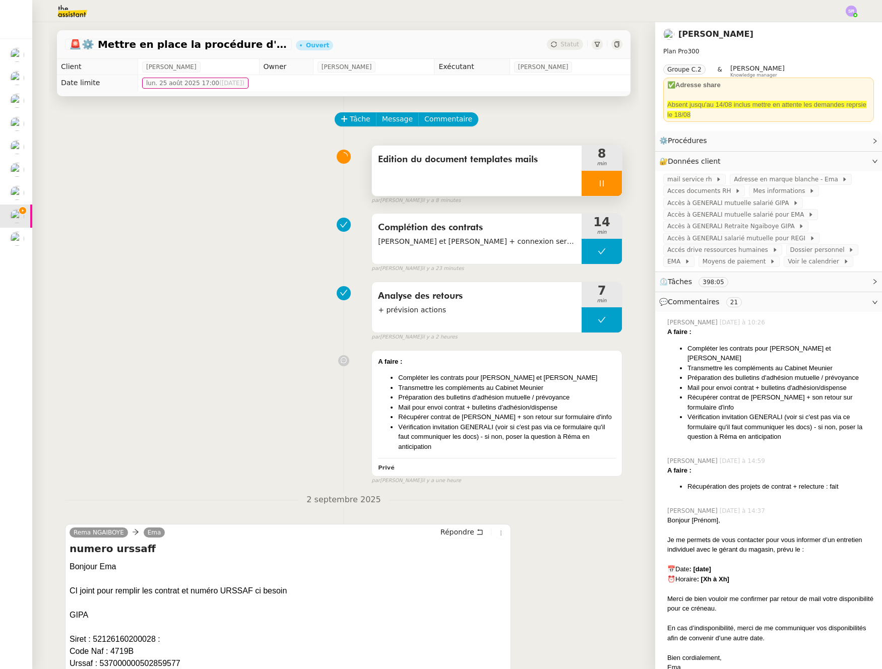
click at [598, 182] on div at bounding box center [601, 183] width 40 height 25
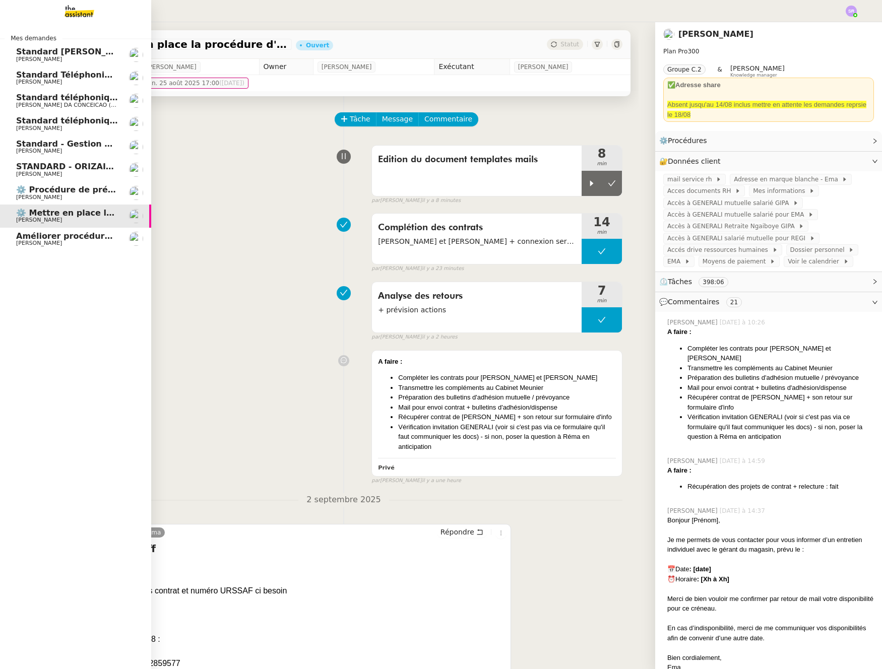
click at [28, 143] on span "Standard - Gestion des appels entrants - septembre 2025" at bounding box center [147, 144] width 262 height 10
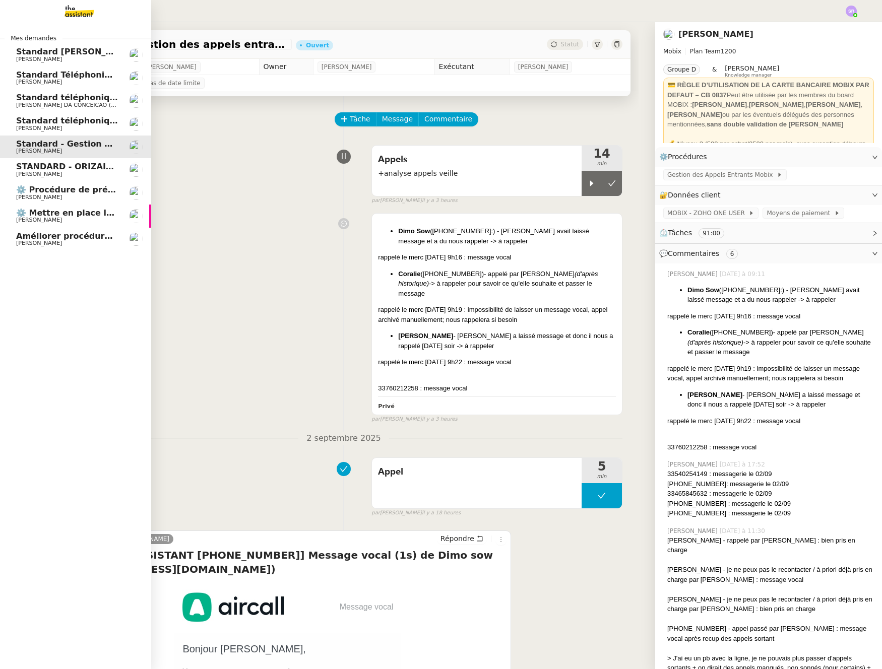
click at [97, 94] on span "Standard téléphonique" at bounding box center [68, 98] width 105 height 10
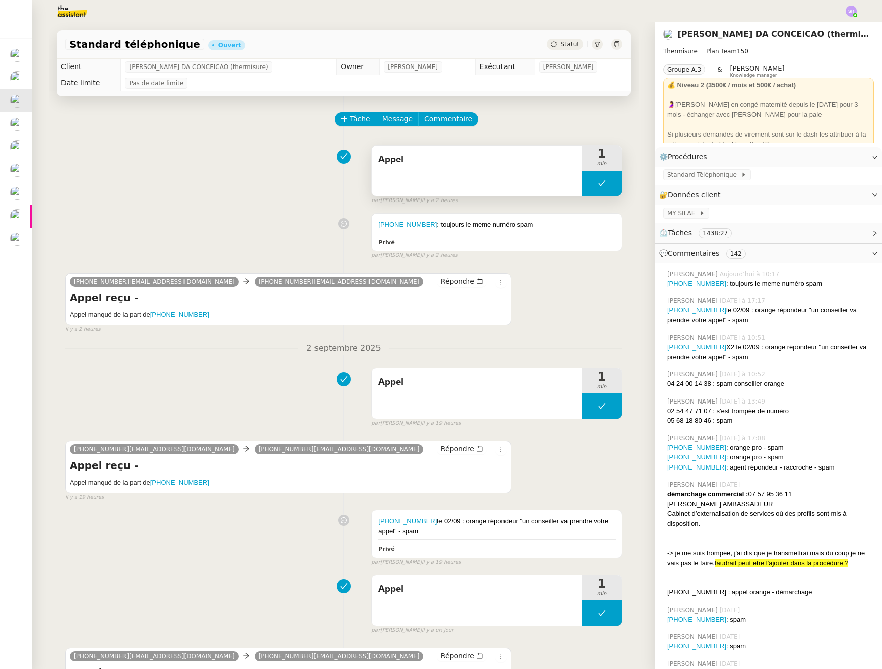
click at [584, 183] on button at bounding box center [601, 183] width 40 height 25
click at [587, 186] on icon at bounding box center [591, 183] width 8 height 8
click at [533, 229] on div "[PHONE_NUMBER] : toujours le meme numéro spam Privé" at bounding box center [497, 232] width 250 height 37
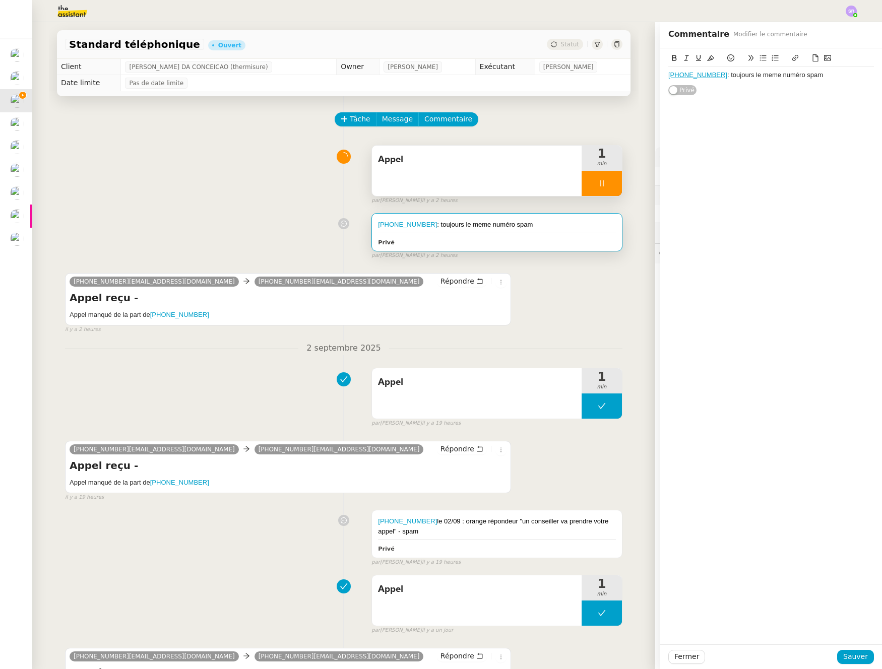
click at [802, 77] on div "[PHONE_NUMBER] : toujours le meme numéro spam" at bounding box center [771, 75] width 206 height 9
drag, startPoint x: 757, startPoint y: 88, endPoint x: 635, endPoint y: 82, distance: 122.6
click at [627, 87] on app-ticket "Standard téléphonique Ouvert Statut Client [PERSON_NAME] DA CONCEICAO (thermisu…" at bounding box center [456, 345] width 849 height 647
click at [707, 52] on button at bounding box center [710, 58] width 12 height 12
click at [777, 93] on div "[PHONE_NUMBER] : toujours le meme numéro spam 05 68 46 72 15 : miratel spam Pri…" at bounding box center [771, 76] width 206 height 57
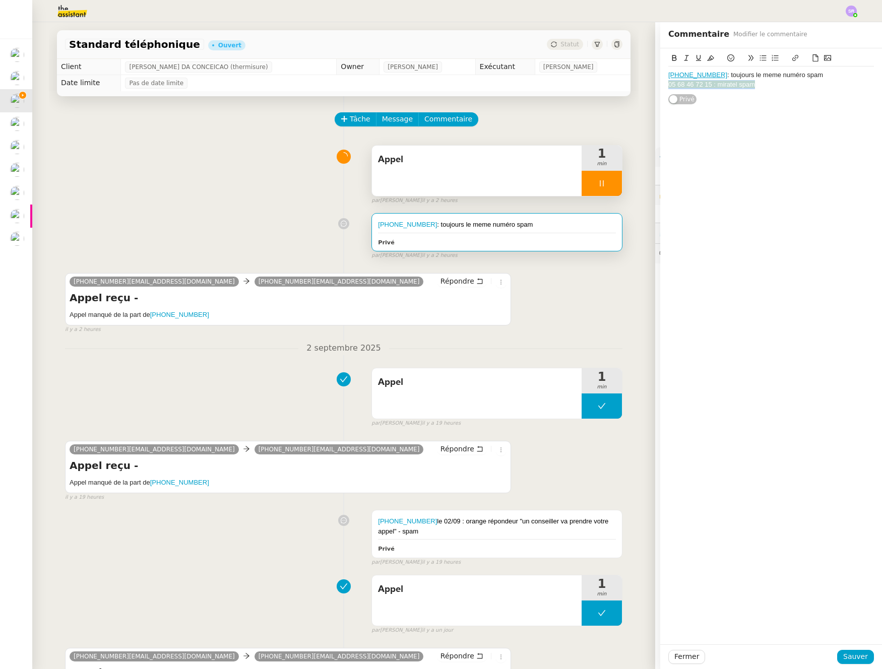
drag, startPoint x: 767, startPoint y: 86, endPoint x: 646, endPoint y: 85, distance: 120.9
click at [646, 85] on app-ticket "Standard téléphonique Ouvert Statut Client [PERSON_NAME] DA CONCEICAO (thermisu…" at bounding box center [456, 345] width 849 height 647
click at [707, 59] on icon at bounding box center [710, 57] width 7 height 7
click at [755, 91] on div "[PHONE_NUMBER] : toujours le meme numéro spam 05 68 46 72 15 : miratel spam" at bounding box center [771, 80] width 206 height 27
click at [770, 92] on div "[PHONE_NUMBER] : toujours le meme numéro spam 05 68 46 72 15 : miratel spam" at bounding box center [771, 80] width 206 height 27
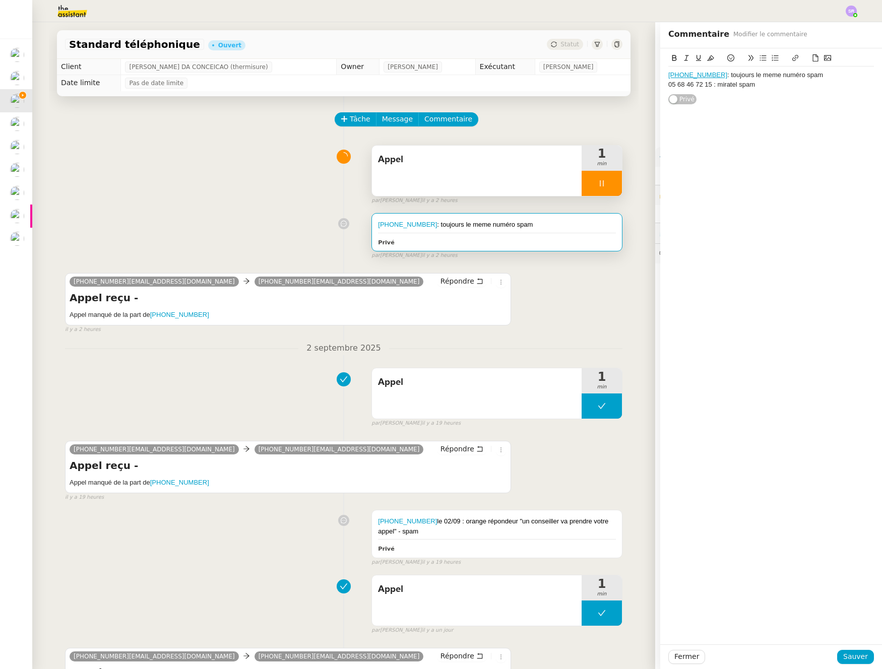
click at [828, 74] on div "[PHONE_NUMBER] : toujours le meme numéro spam" at bounding box center [771, 75] width 206 height 9
click at [705, 75] on div "[PHONE_NUMBER] : toujours le meme numéro spam" at bounding box center [771, 75] width 206 height 9
click at [851, 659] on span "Sauver" at bounding box center [855, 657] width 25 height 12
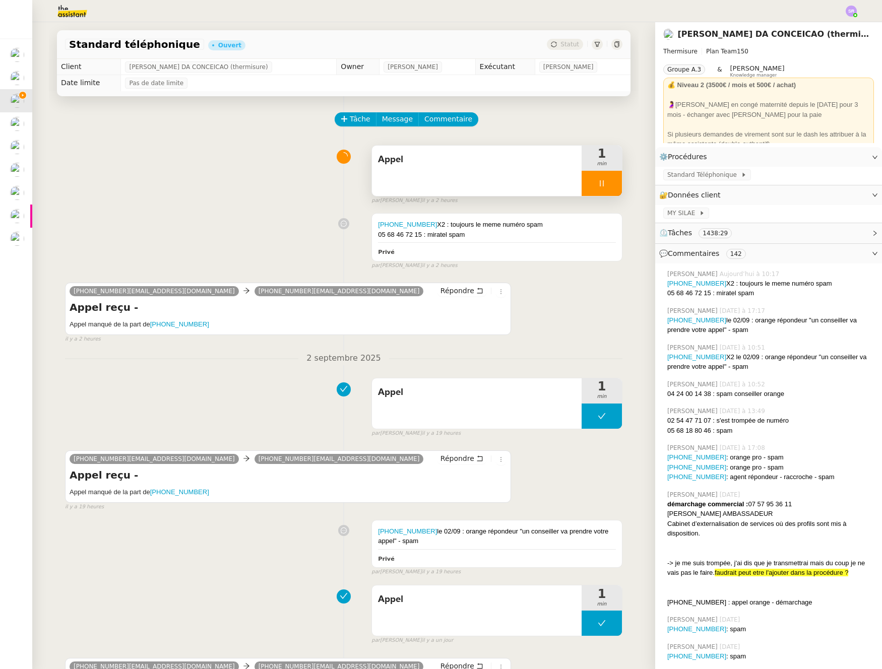
click at [583, 174] on div at bounding box center [601, 183] width 40 height 25
click at [608, 186] on icon at bounding box center [612, 183] width 8 height 8
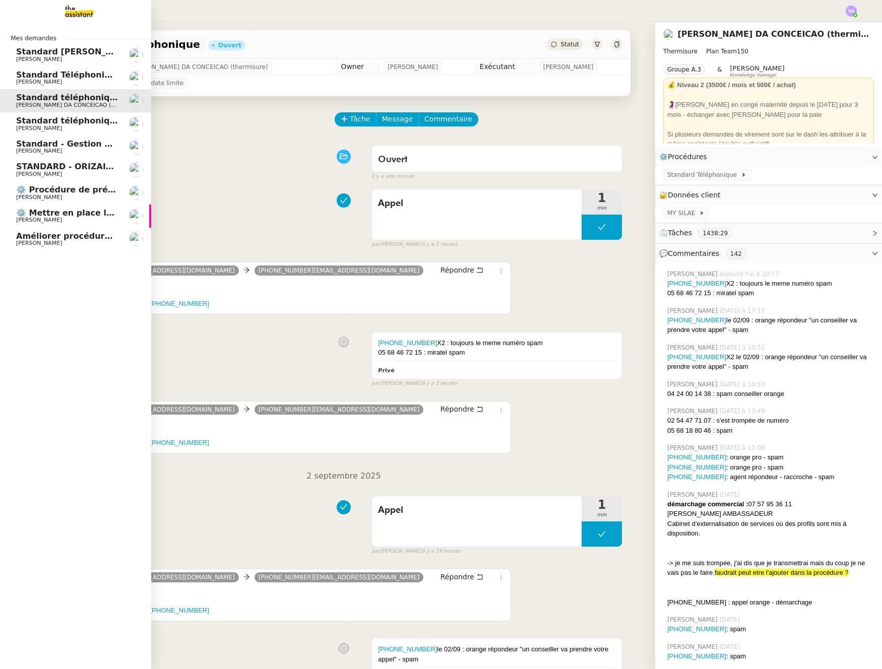
click at [79, 216] on span "⚙️ Mettre en place la procédure d'embauche" at bounding box center [117, 213] width 203 height 10
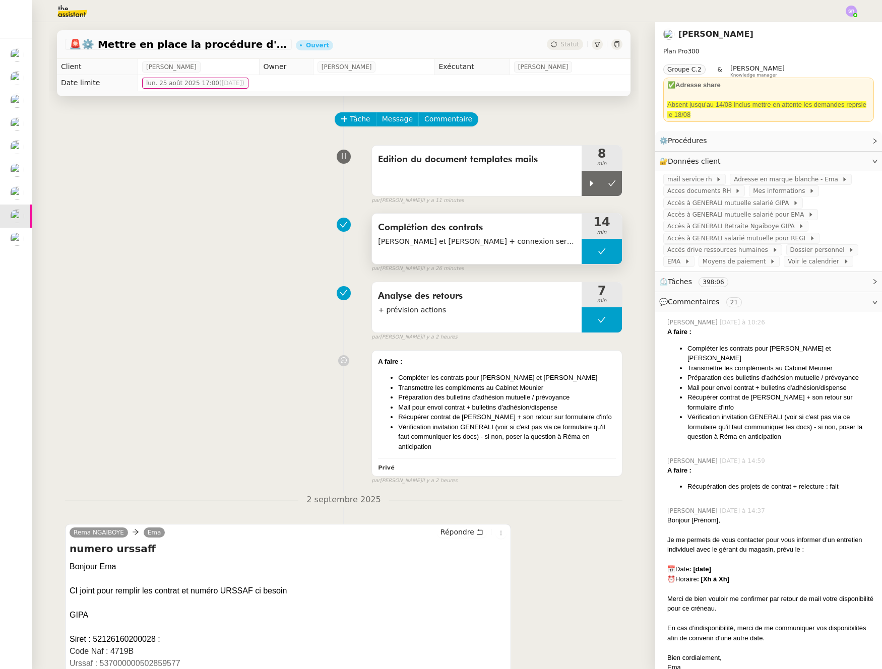
click at [480, 234] on span "Complétion des contrats" at bounding box center [476, 227] width 197 height 15
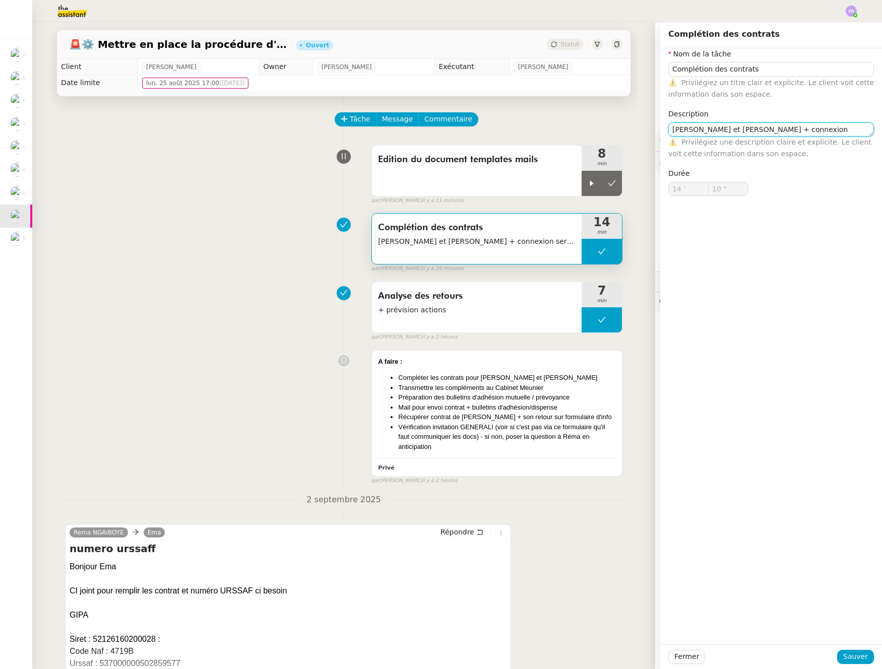
click at [854, 133] on textarea "[PERSON_NAME] et [PERSON_NAME] + connexion service RH" at bounding box center [771, 129] width 206 height 14
type textarea "[PERSON_NAME] et [PERSON_NAME] + connexion service RH + envoi"
drag, startPoint x: 859, startPoint y: 655, endPoint x: 778, endPoint y: 545, distance: 135.9
click at [859, 655] on span "Sauver" at bounding box center [855, 657] width 25 height 12
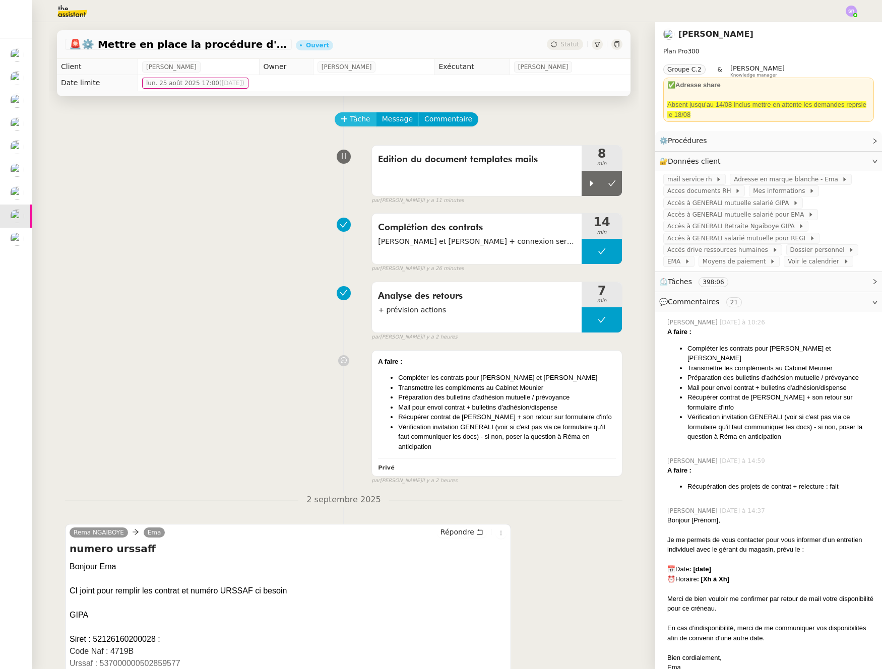
click at [353, 119] on span "Tâche" at bounding box center [360, 119] width 21 height 12
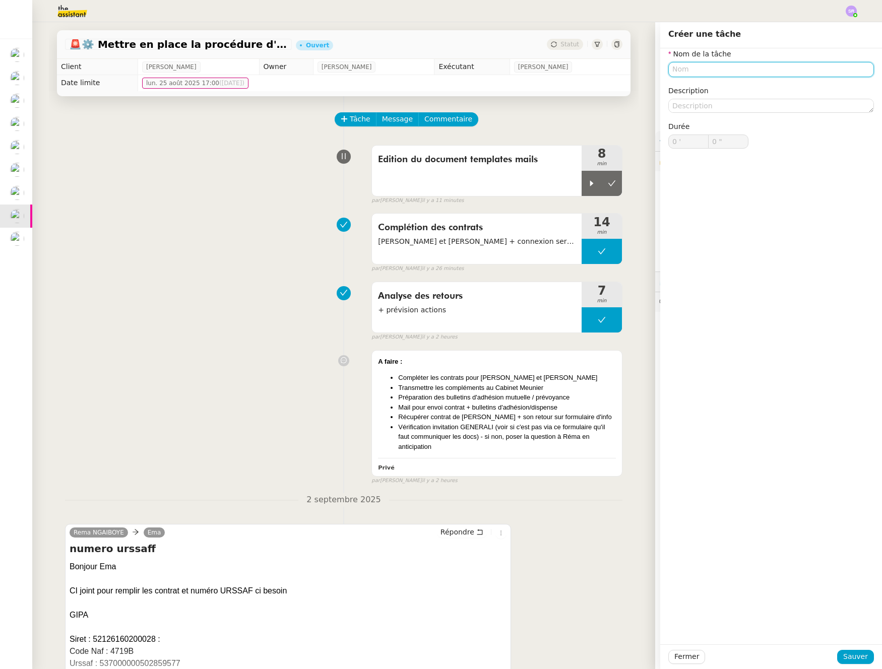
click at [709, 72] on input "text" at bounding box center [771, 69] width 206 height 15
click at [758, 88] on div "Echange avec Cabinet [PERSON_NAME]" at bounding box center [763, 88] width 197 height 9
type input "Echange avec Cabinet [PERSON_NAME]"
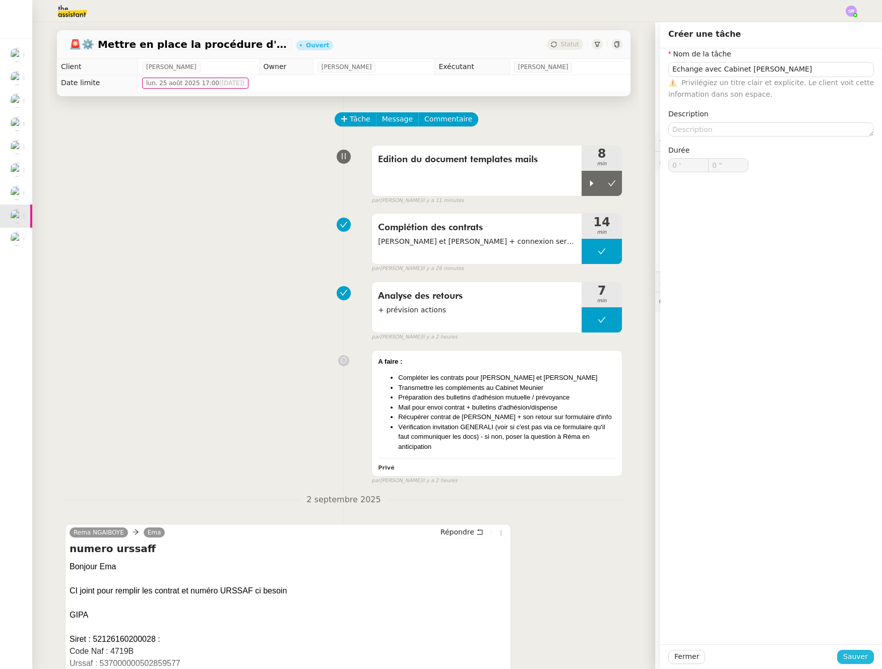
click at [851, 651] on span "Sauver" at bounding box center [855, 657] width 25 height 12
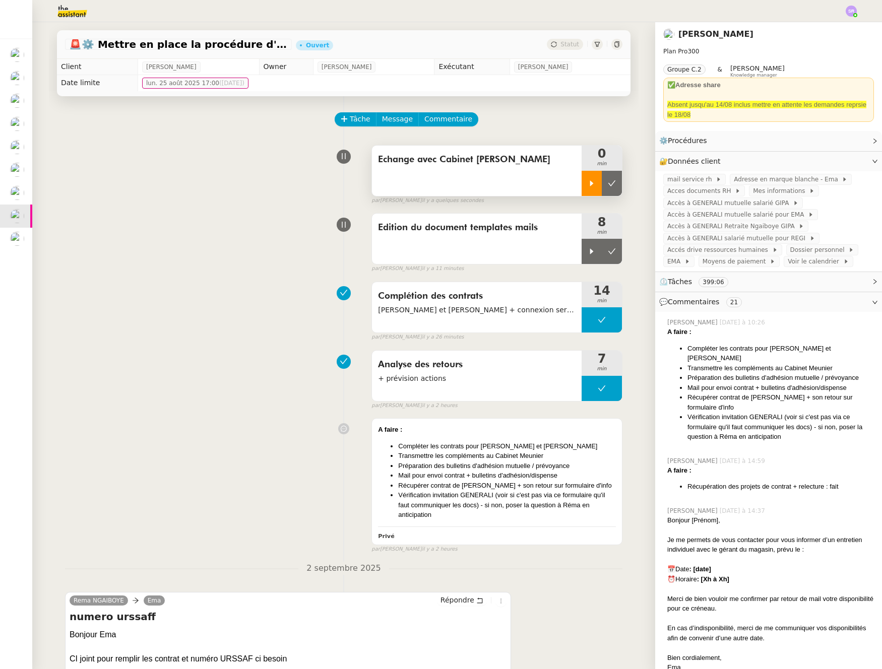
click at [587, 185] on icon at bounding box center [591, 183] width 8 height 8
click at [598, 181] on icon at bounding box center [602, 183] width 8 height 8
drag, startPoint x: 584, startPoint y: 188, endPoint x: 592, endPoint y: 145, distance: 44.2
click at [584, 188] on div at bounding box center [591, 183] width 20 height 25
click at [491, 124] on div "Tâche Message Commentaire" at bounding box center [479, 124] width 287 height 24
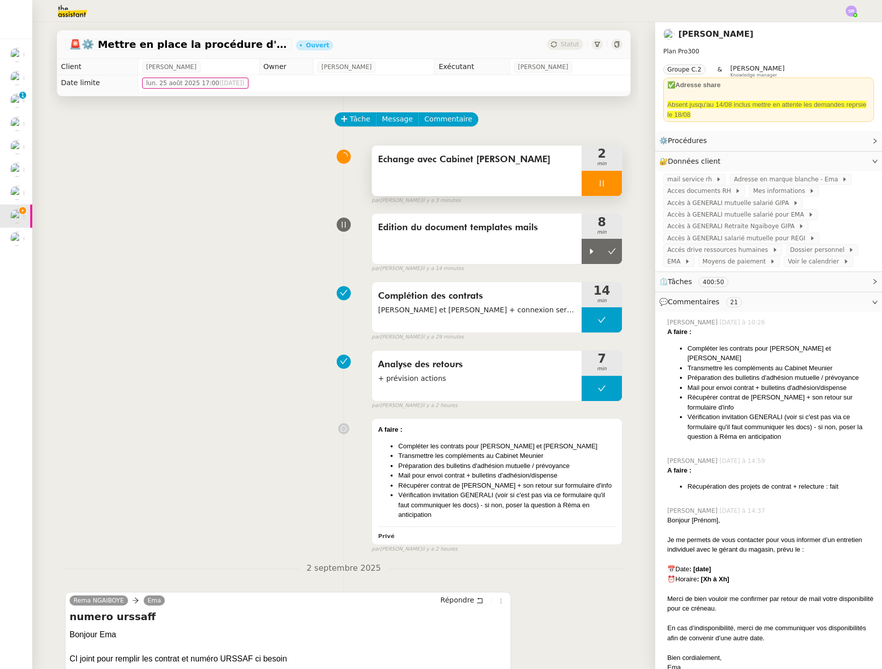
click at [598, 184] on icon at bounding box center [602, 183] width 8 height 8
click at [604, 187] on button at bounding box center [612, 183] width 20 height 25
drag, startPoint x: 584, startPoint y: 247, endPoint x: 629, endPoint y: 160, distance: 98.2
click at [587, 247] on icon at bounding box center [591, 251] width 8 height 8
click at [595, 246] on div at bounding box center [601, 251] width 40 height 25
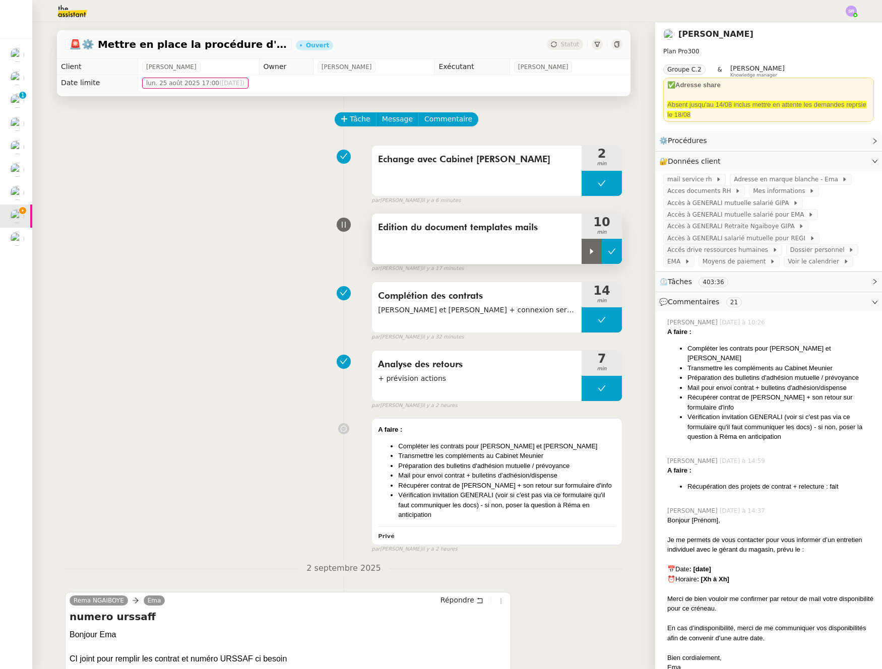
click at [602, 252] on button at bounding box center [612, 251] width 20 height 25
click at [496, 461] on li "Préparation des bulletins d'adhésion mutuelle / prévoyance" at bounding box center [507, 466] width 218 height 10
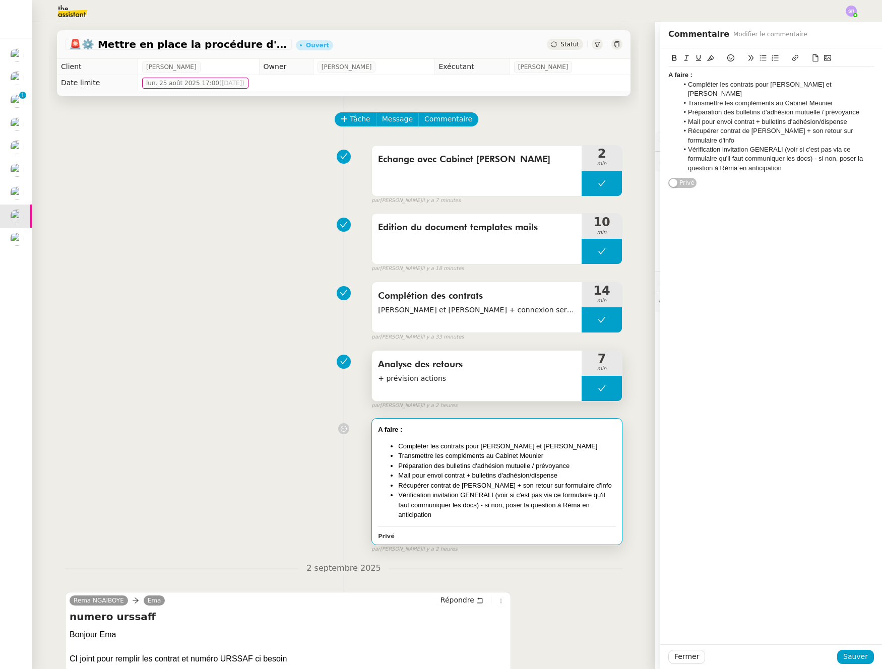
click at [598, 389] on icon at bounding box center [602, 388] width 8 height 8
drag, startPoint x: 582, startPoint y: 392, endPoint x: 565, endPoint y: 408, distance: 23.6
click at [582, 392] on div at bounding box center [591, 388] width 20 height 25
drag, startPoint x: 512, startPoint y: 460, endPoint x: 563, endPoint y: 419, distance: 65.9
click at [512, 460] on li "Transmettre les compléments au Cabinet Meunier" at bounding box center [507, 456] width 218 height 10
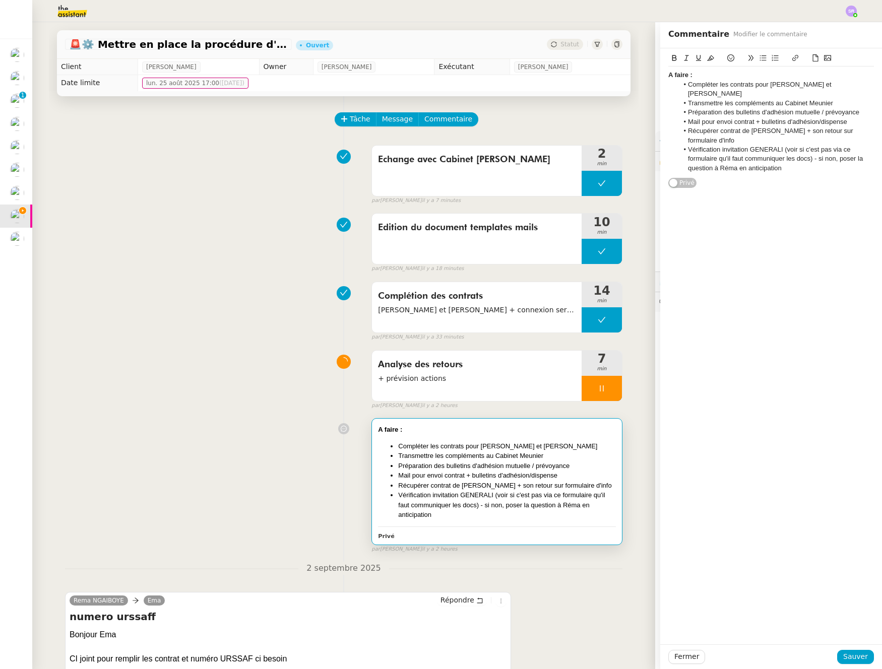
click at [823, 85] on li "Compléter les contrats pour Amélie et Enora" at bounding box center [776, 89] width 196 height 19
click at [842, 95] on li "Transmettre les compléments au Cabinet Meunier" at bounding box center [776, 93] width 196 height 9
click at [815, 85] on li "Compléter les contrats pour Amélie et Enora OK" at bounding box center [776, 84] width 196 height 9
click at [810, 86] on li "Compléter les contrats pour Amélie et Enora OK" at bounding box center [776, 84] width 196 height 9
click at [828, 96] on li "Transmettre les compléments au Cabinet Meunier OK" at bounding box center [776, 93] width 196 height 9
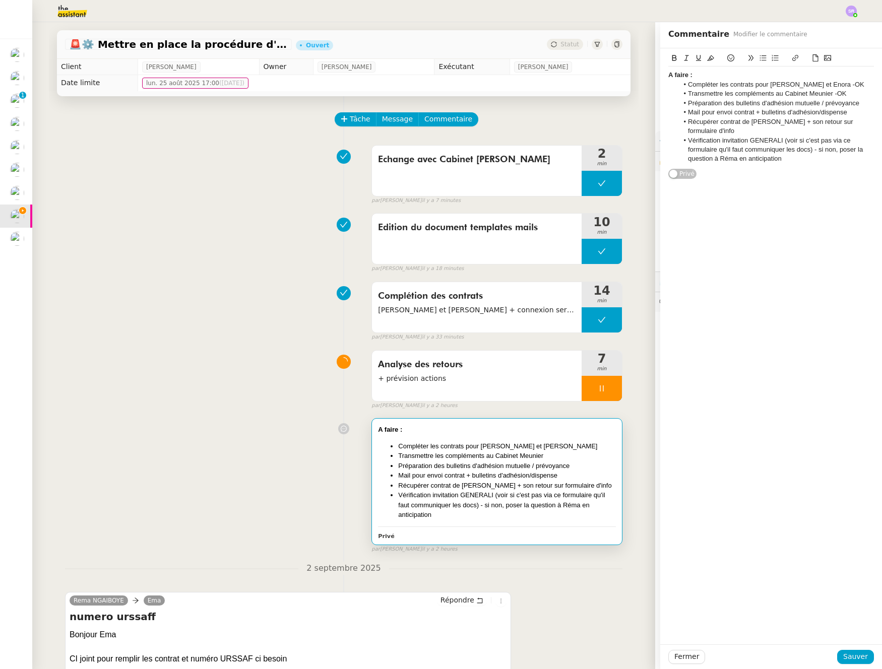
click at [865, 122] on li "Récupérer contrat de [PERSON_NAME] + son retour sur formulaire d'info" at bounding box center [776, 126] width 196 height 19
click at [856, 655] on span "Sauver" at bounding box center [855, 657] width 25 height 12
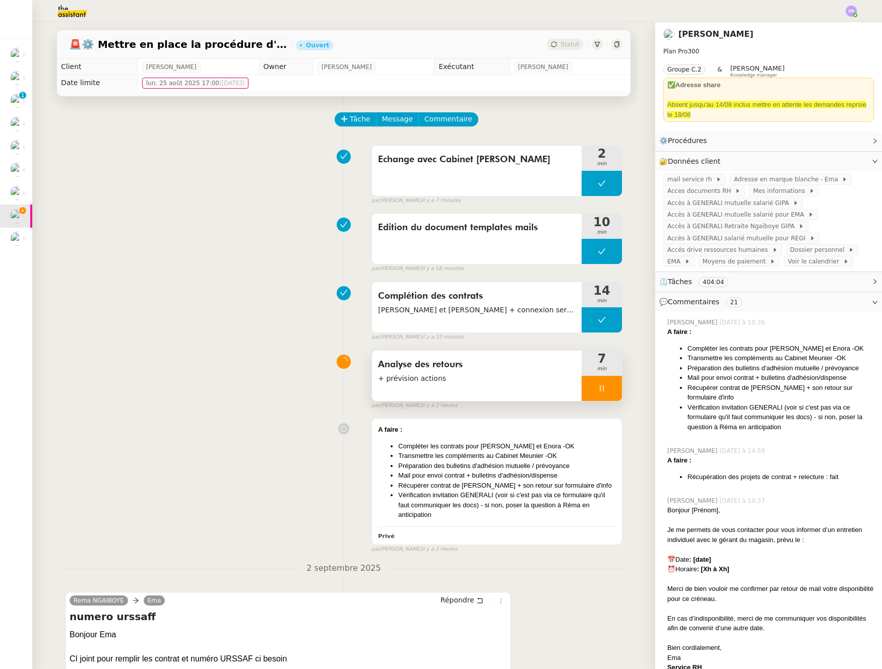
click at [581, 392] on div at bounding box center [601, 388] width 40 height 25
click at [602, 390] on button at bounding box center [612, 388] width 20 height 25
click at [351, 123] on span "Tâche" at bounding box center [360, 119] width 21 height 12
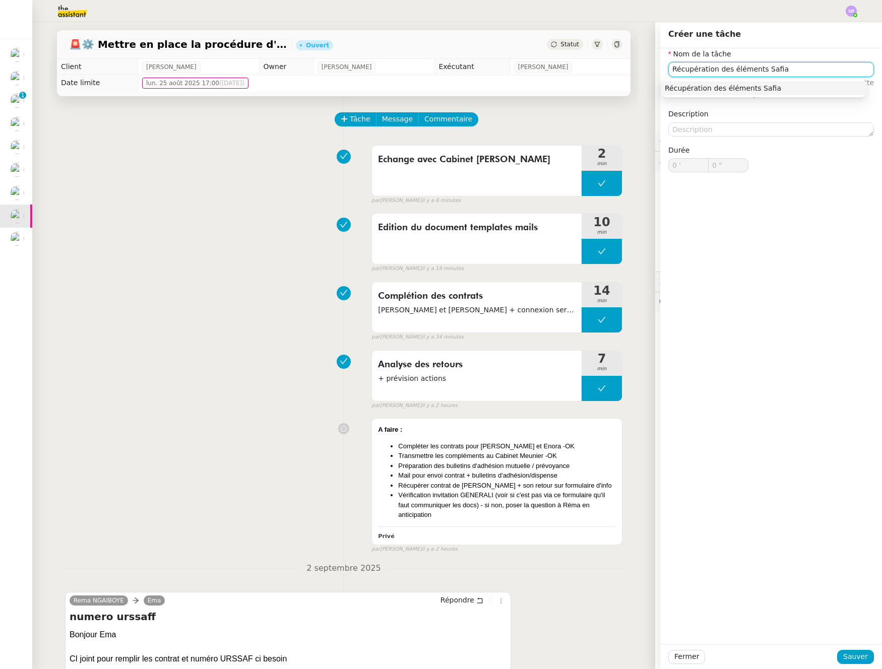
click at [733, 66] on input "Récupération des éléments Safia" at bounding box center [771, 69] width 206 height 15
click at [733, 67] on input "Récupération des éléments Safia" at bounding box center [771, 69] width 206 height 15
click at [791, 82] on nz-auto-option "Récupération des documents Safia" at bounding box center [764, 88] width 206 height 14
type input "Récupération des documents Safia"
click at [776, 120] on nz-form-item "Description" at bounding box center [771, 122] width 206 height 28
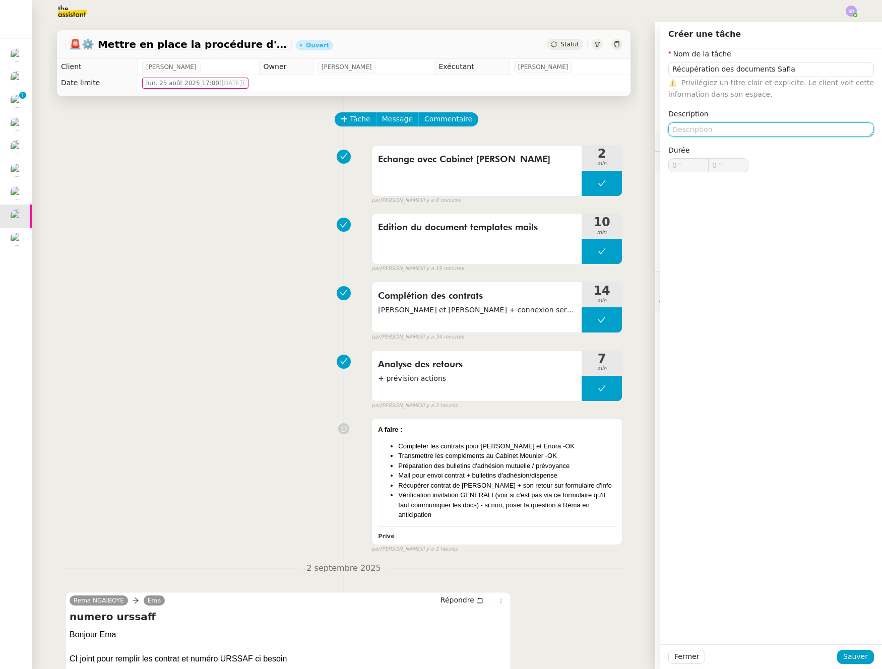
click at [784, 126] on textarea at bounding box center [771, 129] width 206 height 14
type textarea "+ alerte à prévoir pour Réma"
click at [849, 654] on span "Sauver" at bounding box center [855, 657] width 25 height 12
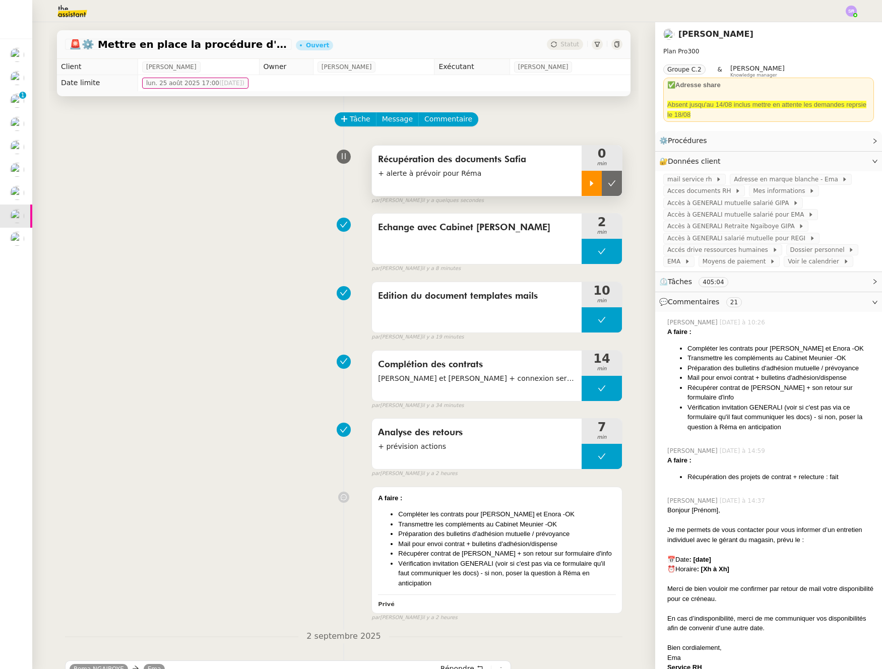
click at [581, 182] on div at bounding box center [591, 183] width 20 height 25
click at [598, 185] on icon at bounding box center [602, 183] width 8 height 8
click at [585, 257] on button at bounding box center [601, 251] width 40 height 25
click at [581, 257] on div at bounding box center [591, 251] width 20 height 25
click at [449, 114] on span "Commentaire" at bounding box center [448, 119] width 48 height 12
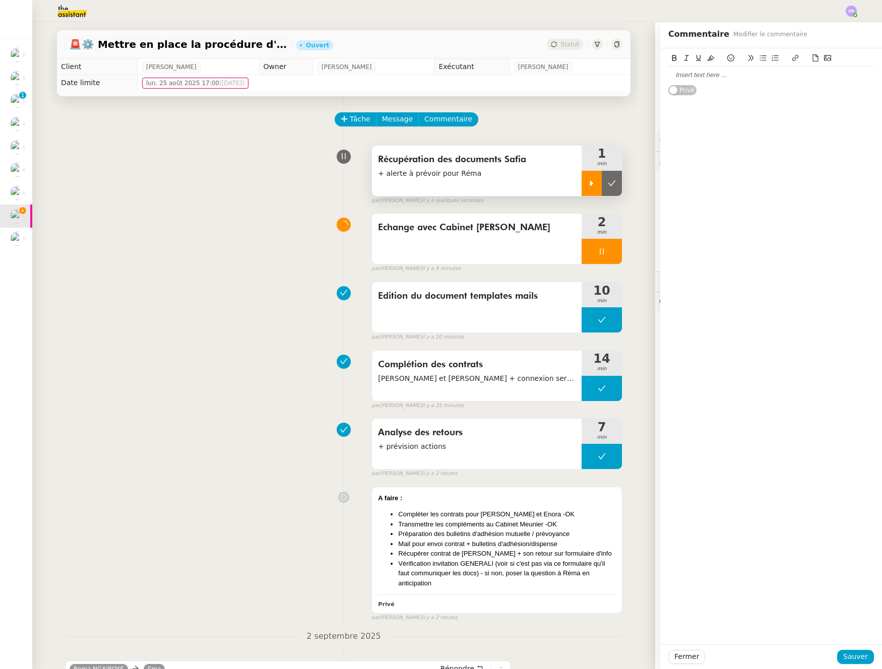
click at [738, 79] on div at bounding box center [771, 75] width 206 height 9
click at [805, 77] on div "Le cabinet Meunier me dit qu'elle enregistre ces cersions finales : va t'elle m…" at bounding box center [771, 80] width 206 height 19
click at [746, 79] on div "Le cabinet [PERSON_NAME] me dit qu'elle enregistre ces versions finales : va t'…" at bounding box center [771, 80] width 206 height 19
click at [758, 81] on div "Le cabinet [PERSON_NAME] me dit qu'elle enregistre ces versions finales : va t'…" at bounding box center [771, 80] width 206 height 19
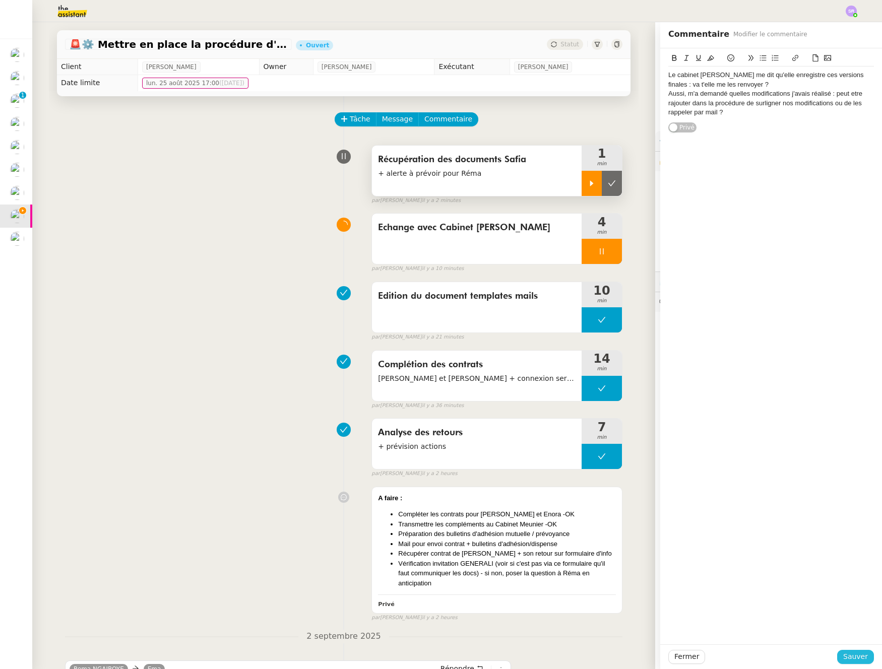
click at [846, 655] on span "Sauver" at bounding box center [855, 657] width 25 height 12
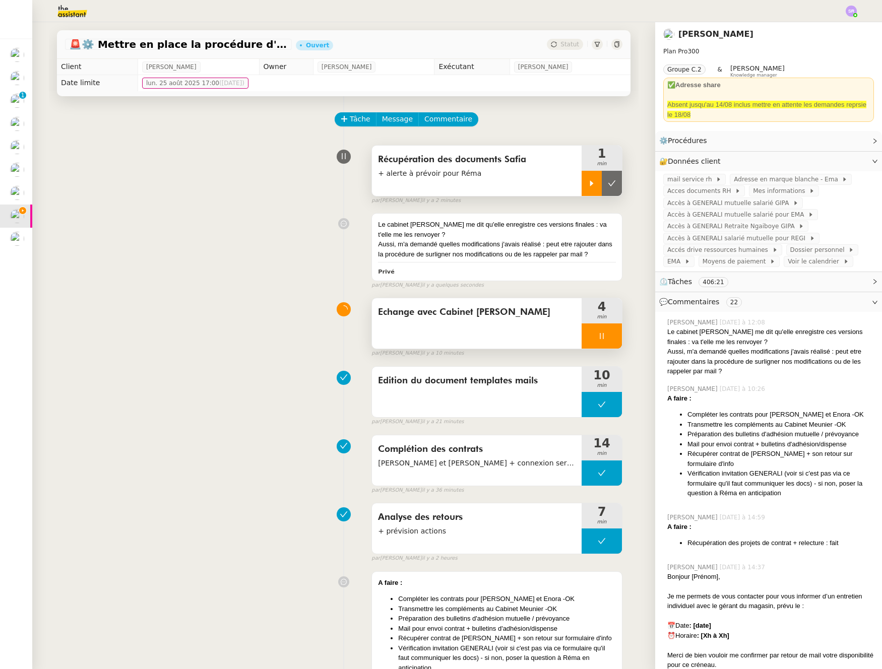
click at [586, 329] on div at bounding box center [601, 335] width 40 height 25
click at [589, 335] on div at bounding box center [591, 335] width 20 height 25
click at [598, 338] on div at bounding box center [601, 335] width 40 height 25
click at [608, 339] on icon at bounding box center [612, 336] width 8 height 8
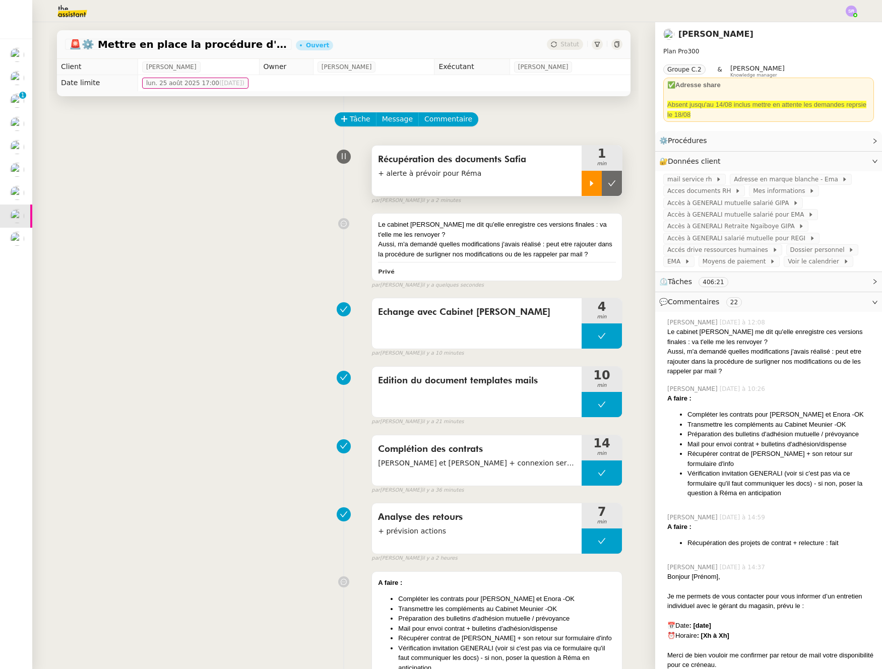
click at [587, 183] on icon at bounding box center [591, 183] width 8 height 8
click at [442, 119] on span "Commentaire" at bounding box center [448, 119] width 48 height 12
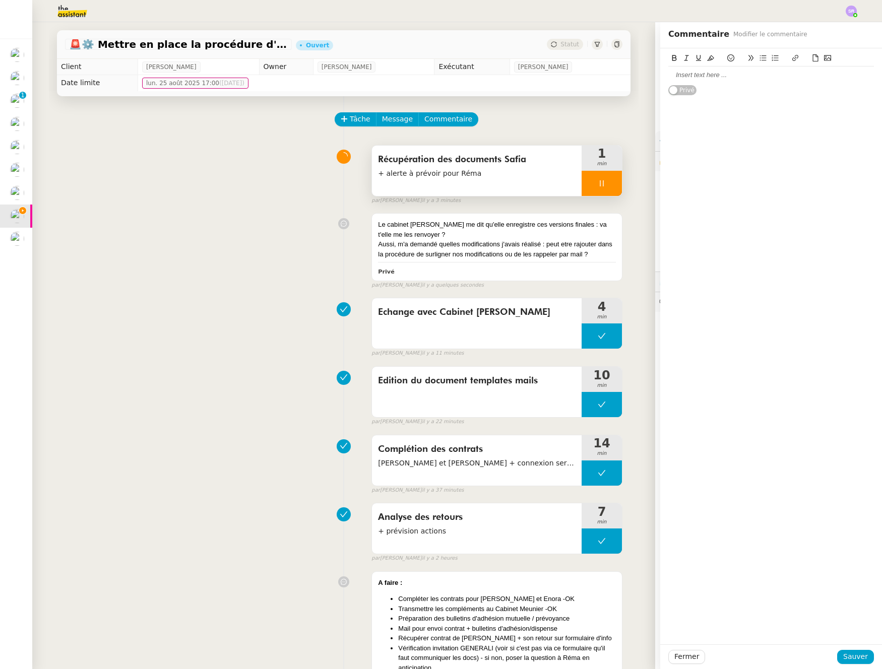
click at [719, 81] on div at bounding box center [771, 75] width 206 height 17
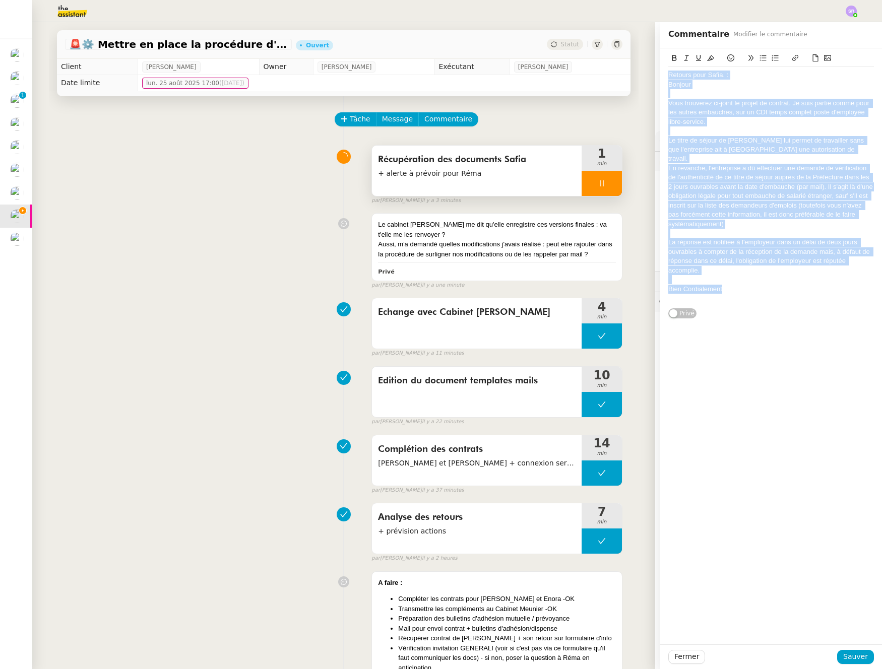
drag, startPoint x: 731, startPoint y: 279, endPoint x: 653, endPoint y: 49, distance: 242.0
click at [660, 49] on div "Retours pour Safia. : Bonjour Vous trouverez ci-joint le projet de contrat. Je …" at bounding box center [771, 183] width 222 height 271
copy div "Retours pour Safia. : Bonjour Vous trouverez ci-joint le projet de contrat. Je …"
click at [843, 662] on span "Sauver" at bounding box center [855, 657] width 25 height 12
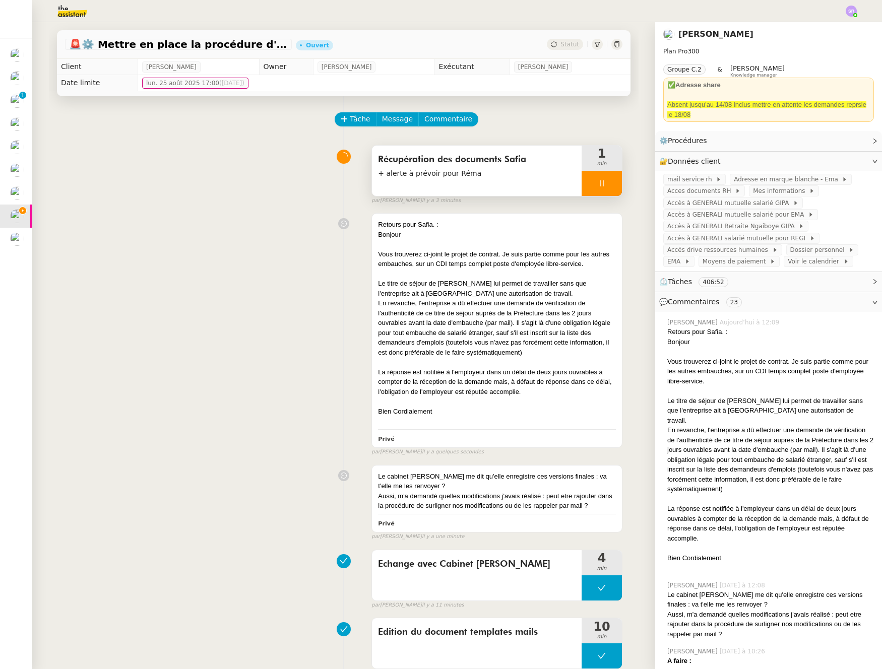
click at [586, 182] on div at bounding box center [601, 183] width 40 height 25
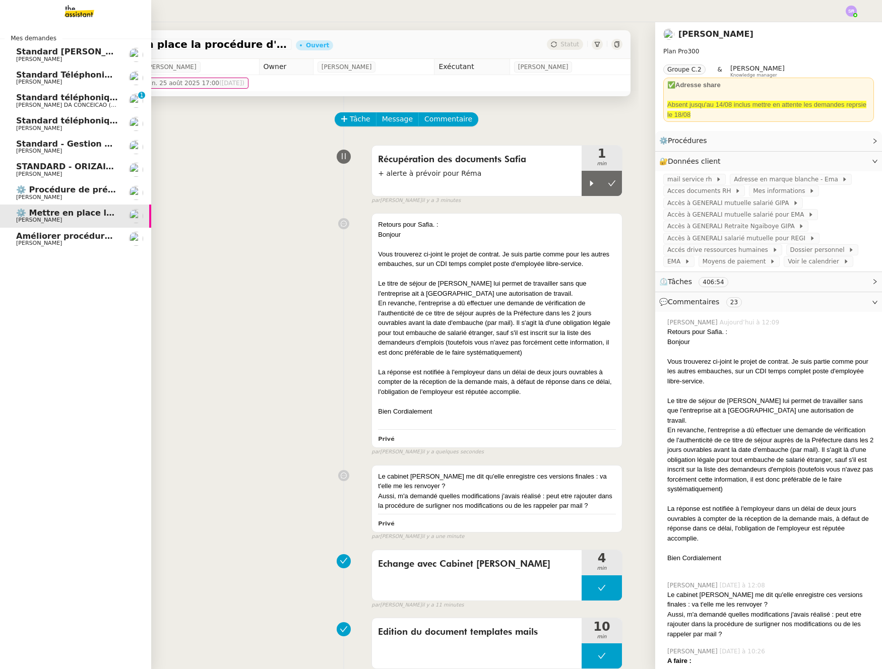
click at [114, 125] on span "[PERSON_NAME]" at bounding box center [67, 128] width 102 height 6
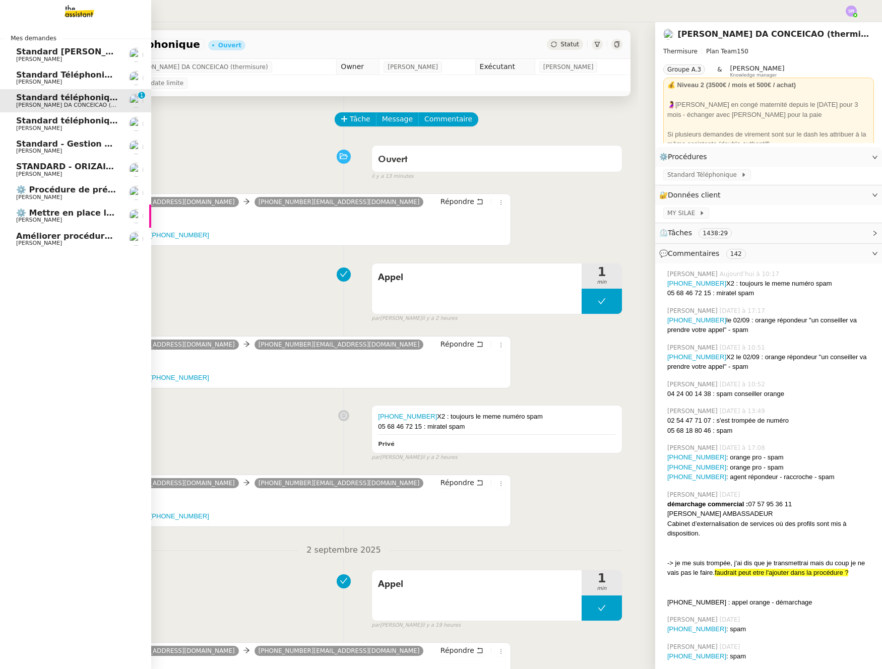
click at [23, 117] on span "Standard téléphonique - septembre 2025" at bounding box center [110, 121] width 188 height 10
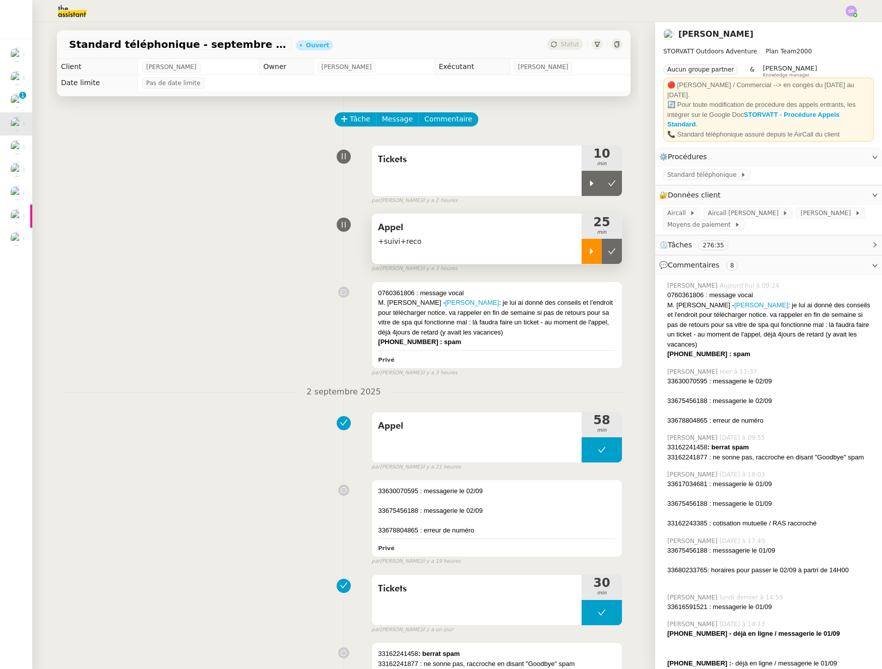
click at [590, 253] on div at bounding box center [591, 251] width 20 height 25
click at [581, 254] on div at bounding box center [601, 251] width 40 height 25
click at [587, 185] on icon at bounding box center [591, 183] width 8 height 8
click at [598, 184] on icon at bounding box center [602, 183] width 8 height 8
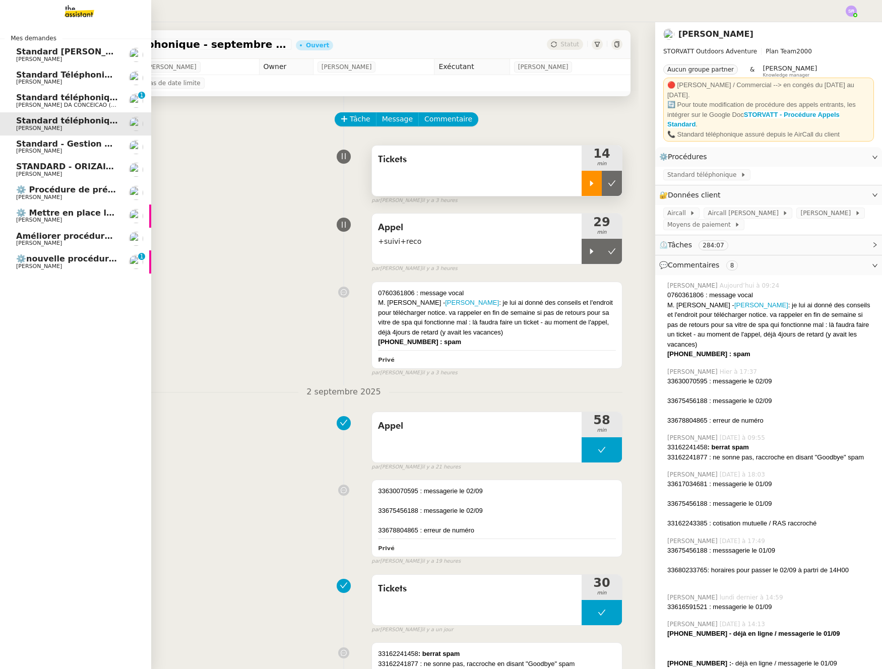
click at [50, 264] on span "[PERSON_NAME]" at bounding box center [39, 266] width 46 height 7
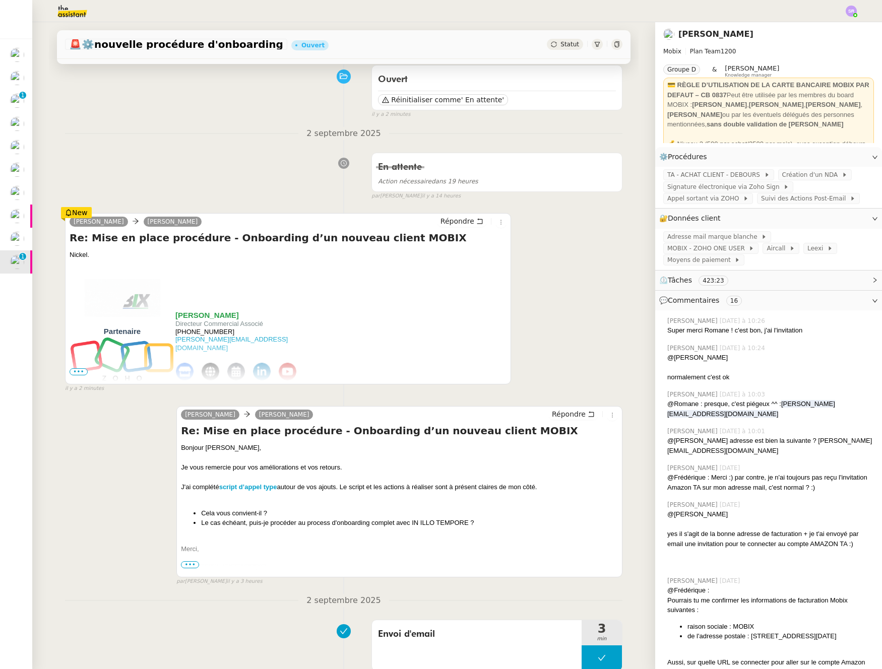
scroll to position [132, 0]
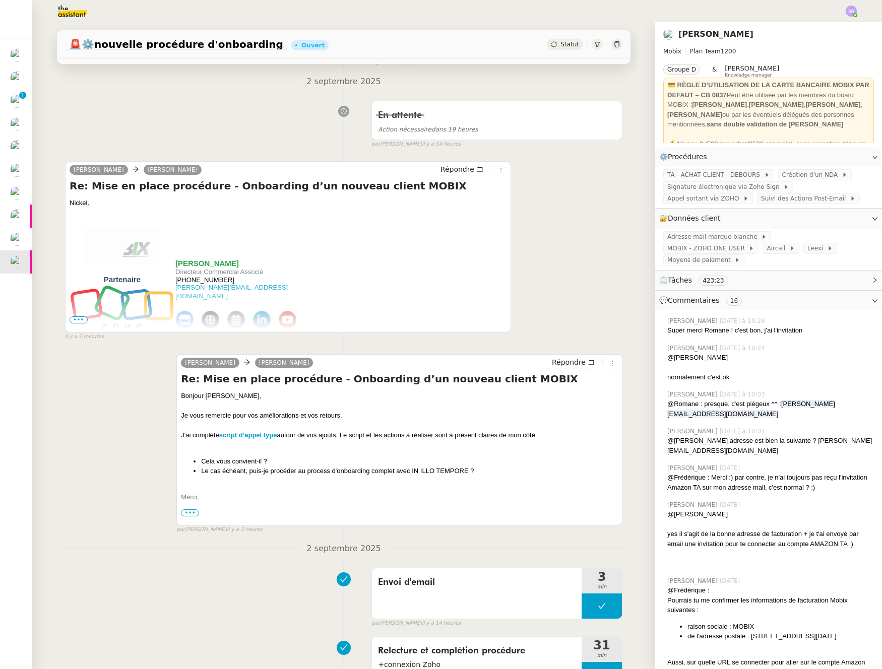
click at [79, 319] on span "•••" at bounding box center [79, 319] width 18 height 7
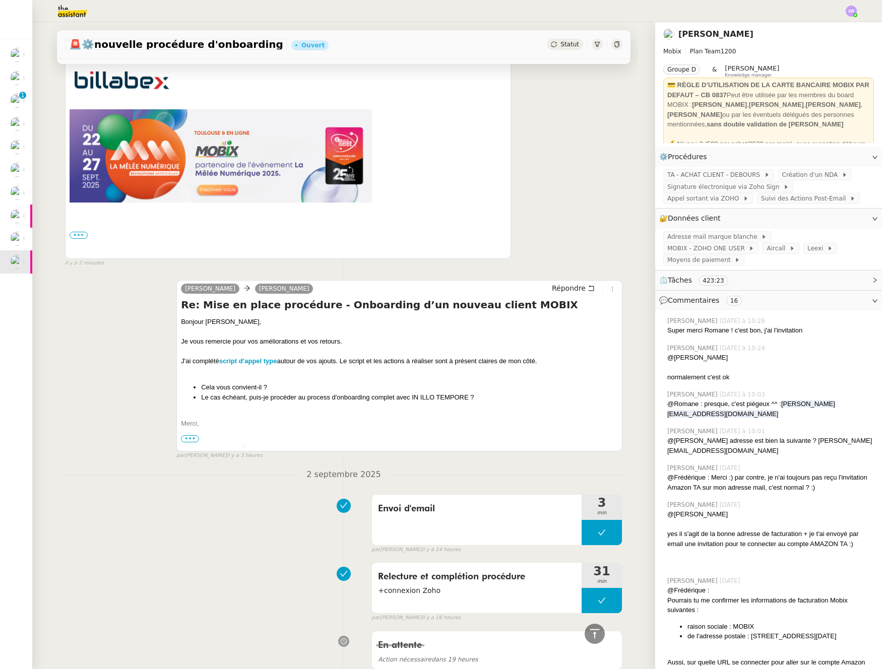
scroll to position [480, 0]
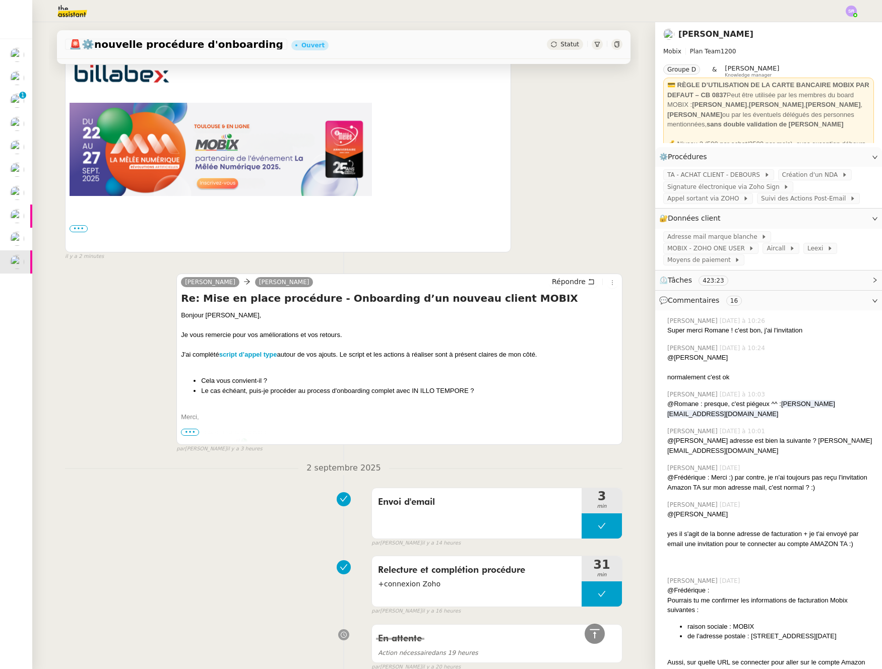
click at [490, 352] on div "J'ai complété script d’appel type autour de vos ajouts. Le script et les action…" at bounding box center [399, 355] width 437 height 10
click at [537, 207] on div "[PERSON_NAME] [PERSON_NAME] Répondre Re: Mise en place procédure - Onboarding d…" at bounding box center [343, 33] width 557 height 456
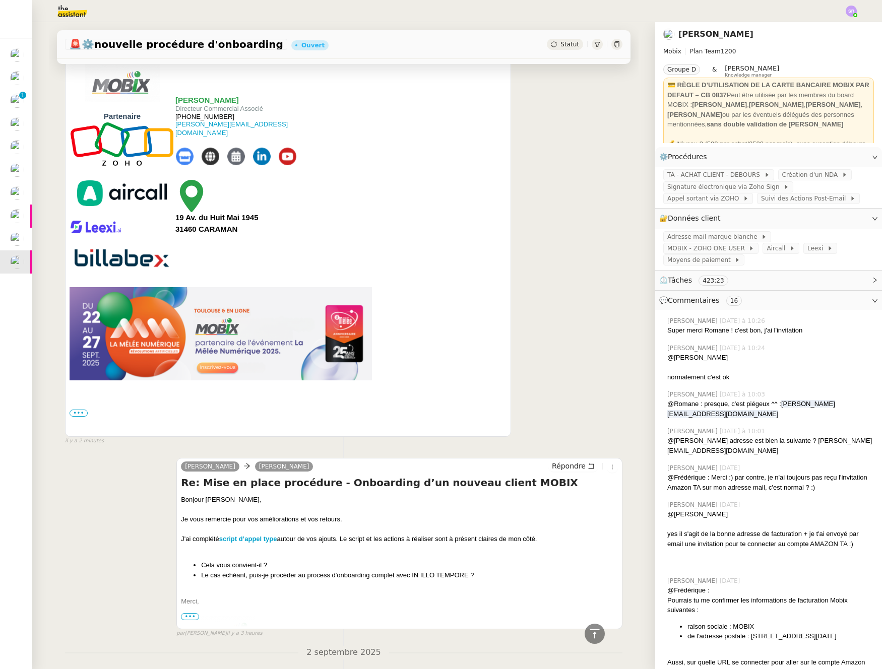
scroll to position [0, 0]
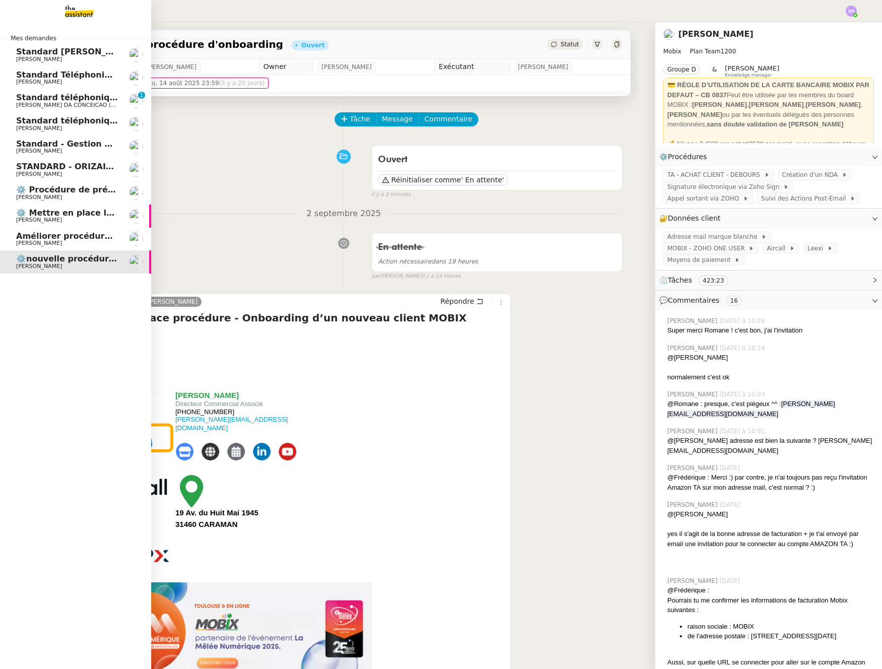
click at [67, 187] on span "⚙️ Procédure de précomptabilité" at bounding box center [90, 190] width 149 height 10
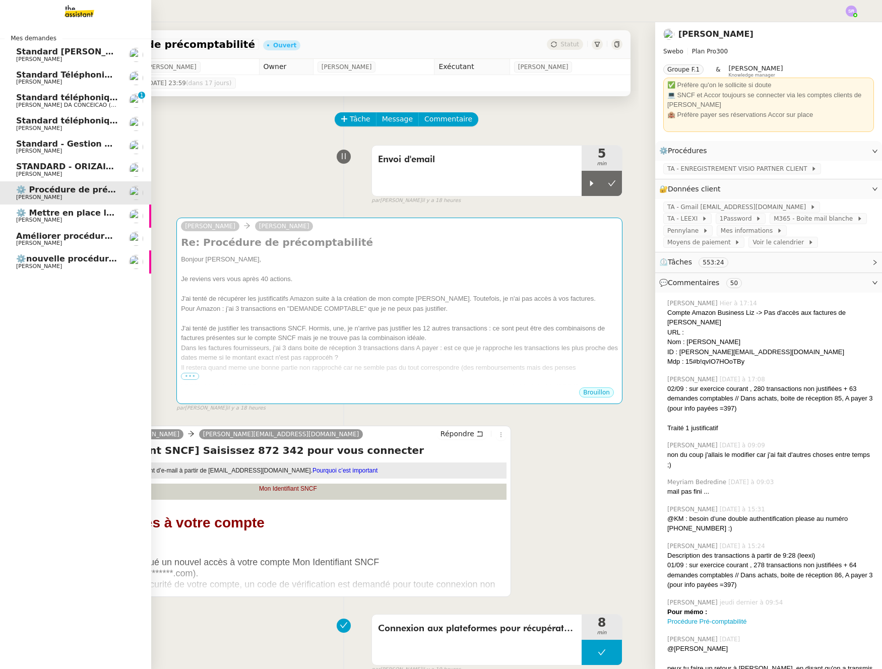
click at [80, 219] on span "[PERSON_NAME]" at bounding box center [67, 220] width 102 height 6
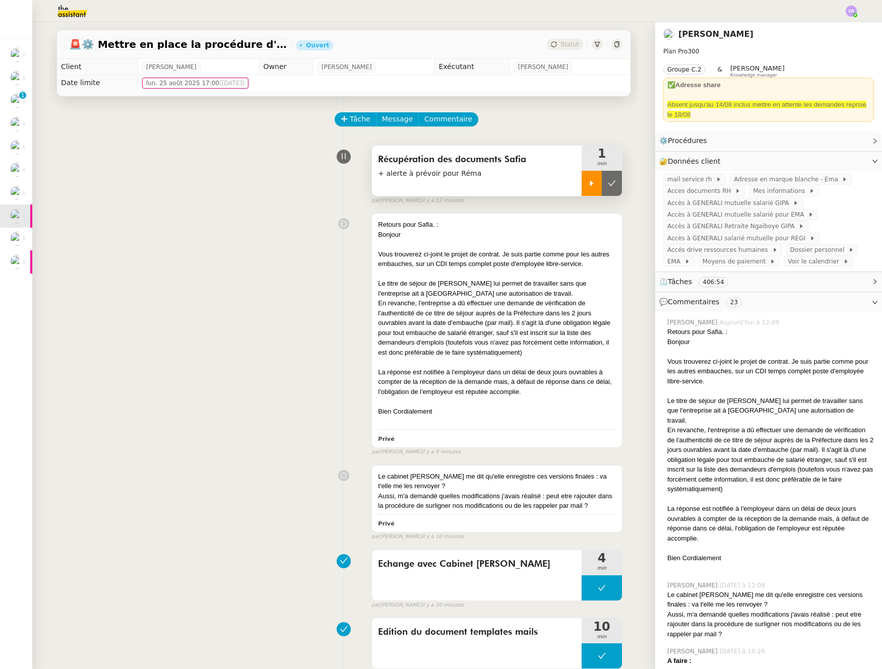
click at [581, 187] on div at bounding box center [591, 183] width 20 height 25
click at [589, 187] on div at bounding box center [601, 183] width 40 height 25
click at [587, 186] on icon at bounding box center [591, 183] width 8 height 8
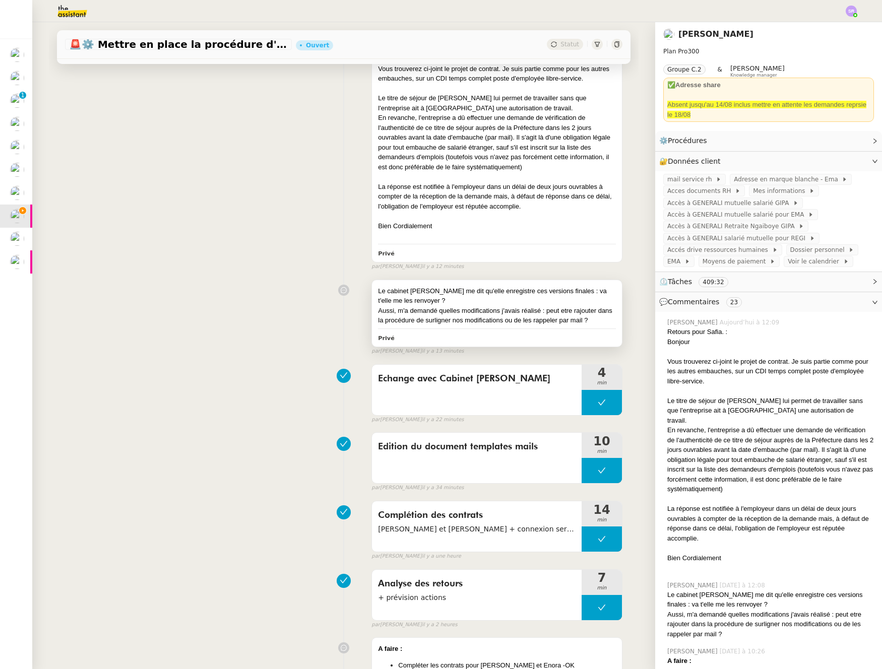
scroll to position [450, 0]
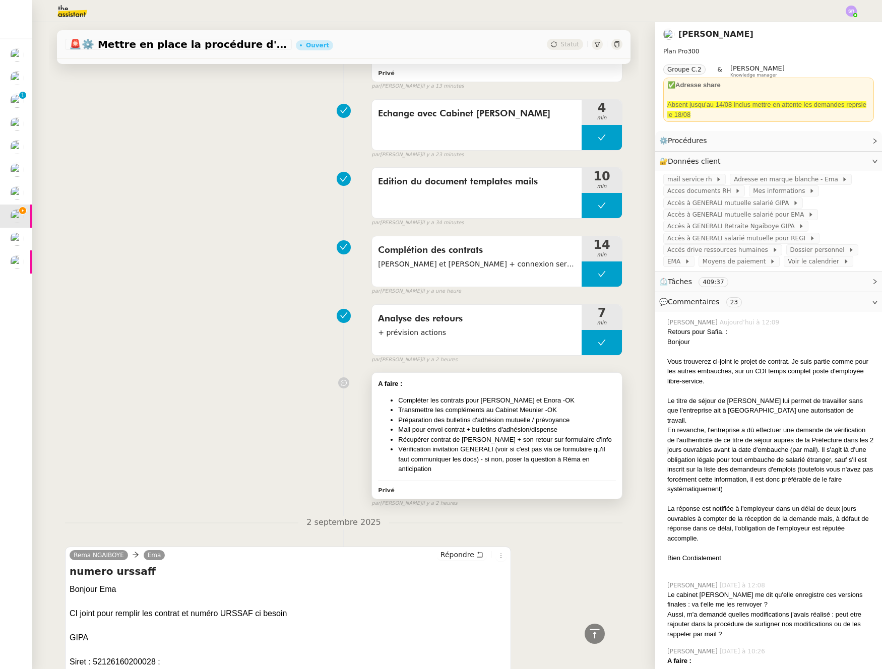
click at [495, 440] on li "Récupérer contrat de [PERSON_NAME] + son retour sur formulaire d'info" at bounding box center [507, 440] width 218 height 10
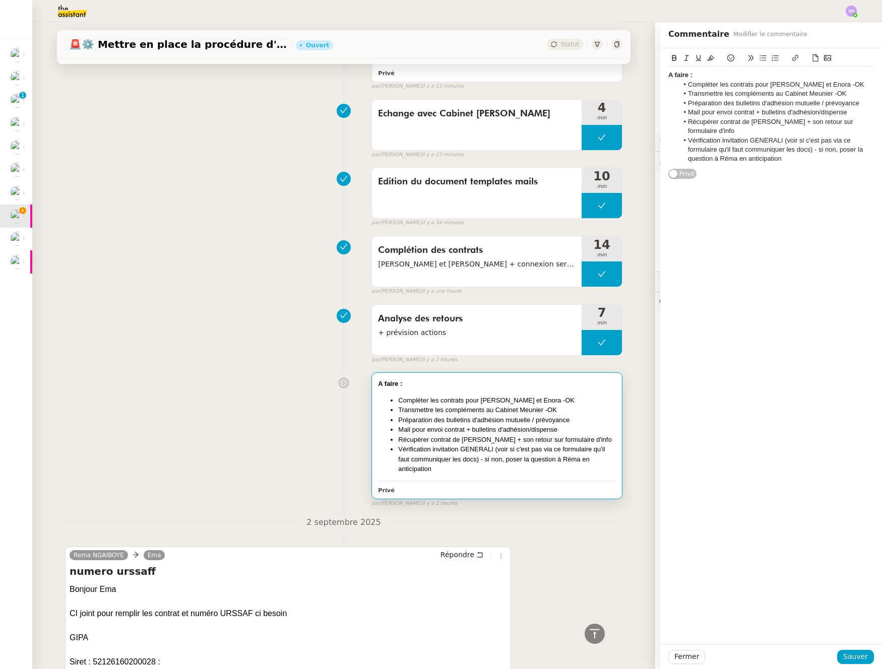
click at [862, 120] on li "Récupérer contrat de [PERSON_NAME] + son retour sur formulaire d'info" at bounding box center [776, 126] width 196 height 19
click at [855, 656] on span "Sauver" at bounding box center [855, 657] width 25 height 12
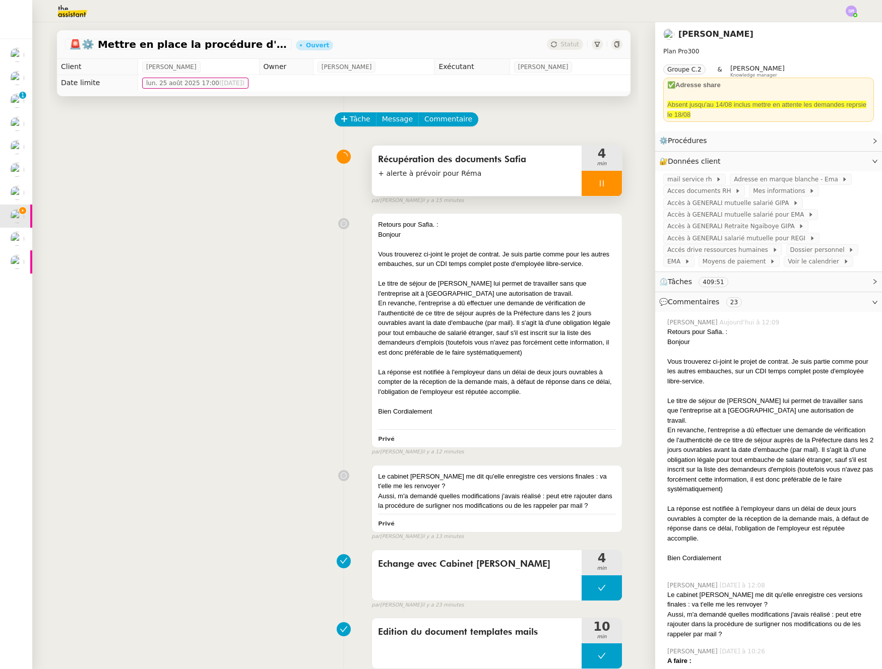
click at [601, 181] on div at bounding box center [601, 183] width 40 height 25
drag, startPoint x: 604, startPoint y: 187, endPoint x: 600, endPoint y: 333, distance: 145.7
click at [604, 187] on button at bounding box center [612, 183] width 20 height 25
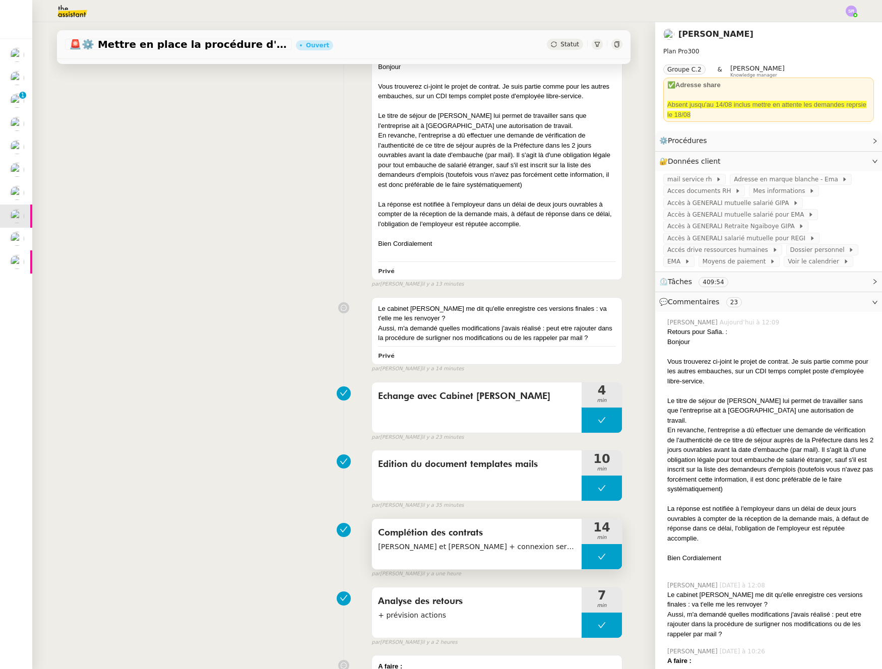
scroll to position [181, 0]
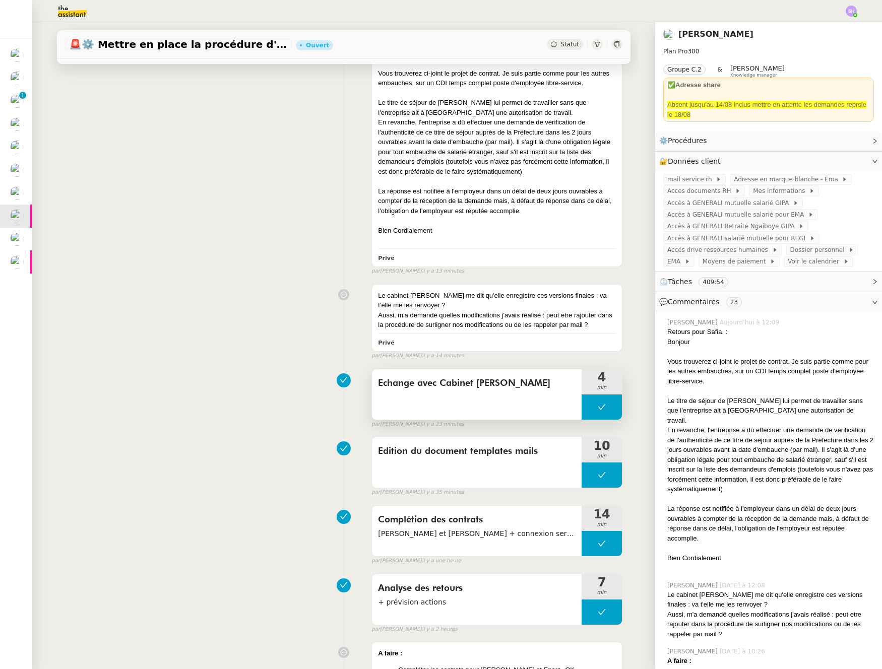
click at [581, 401] on button at bounding box center [601, 406] width 40 height 25
click at [581, 408] on div at bounding box center [591, 406] width 20 height 25
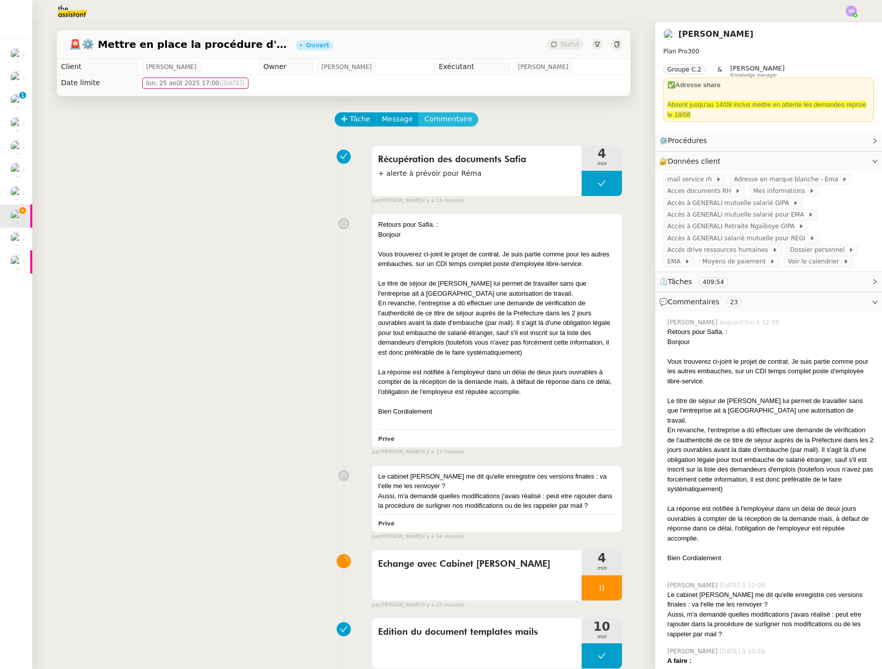
click at [456, 115] on span "Commentaire" at bounding box center [448, 119] width 48 height 12
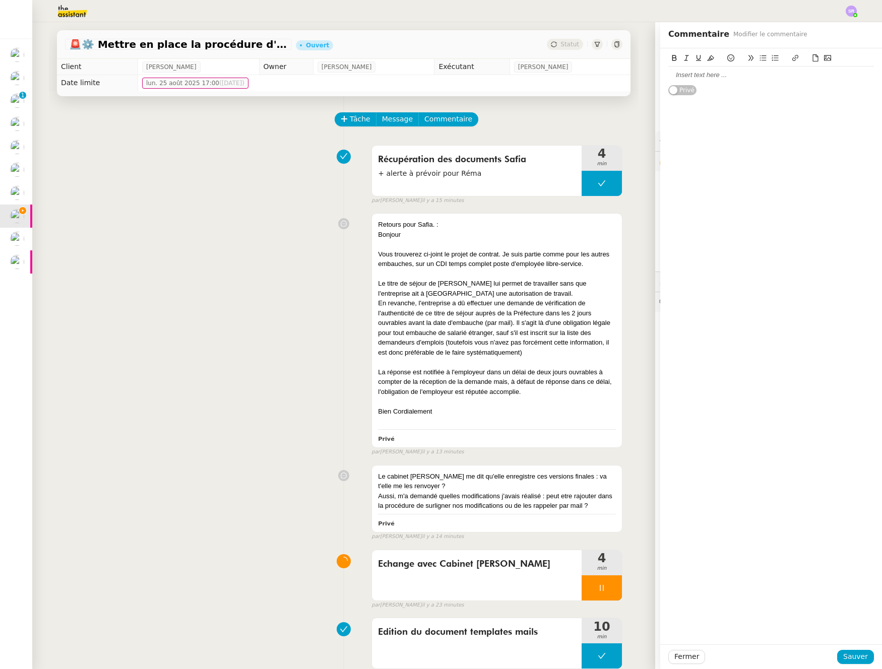
click at [674, 79] on div at bounding box center [771, 75] width 206 height 9
click at [843, 99] on div "Ou puis-je vous envoyer les contrats en PDF à vous et au salairé ?" at bounding box center [771, 103] width 206 height 9
click at [0, 0] on lt-span "salarié" at bounding box center [0, 0] width 0 height 0
click at [850, 657] on span "Sauver" at bounding box center [855, 657] width 25 height 12
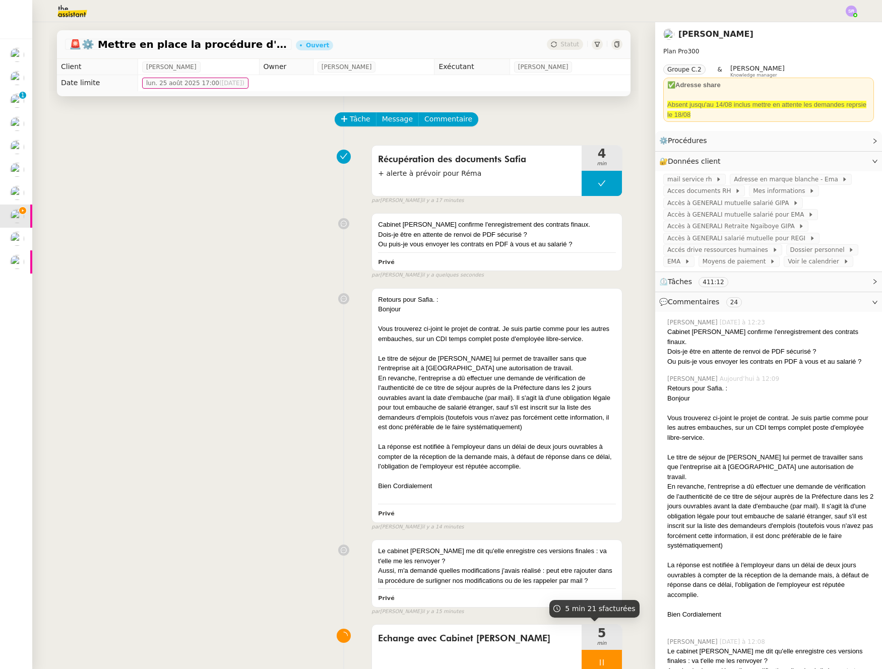
scroll to position [116, 0]
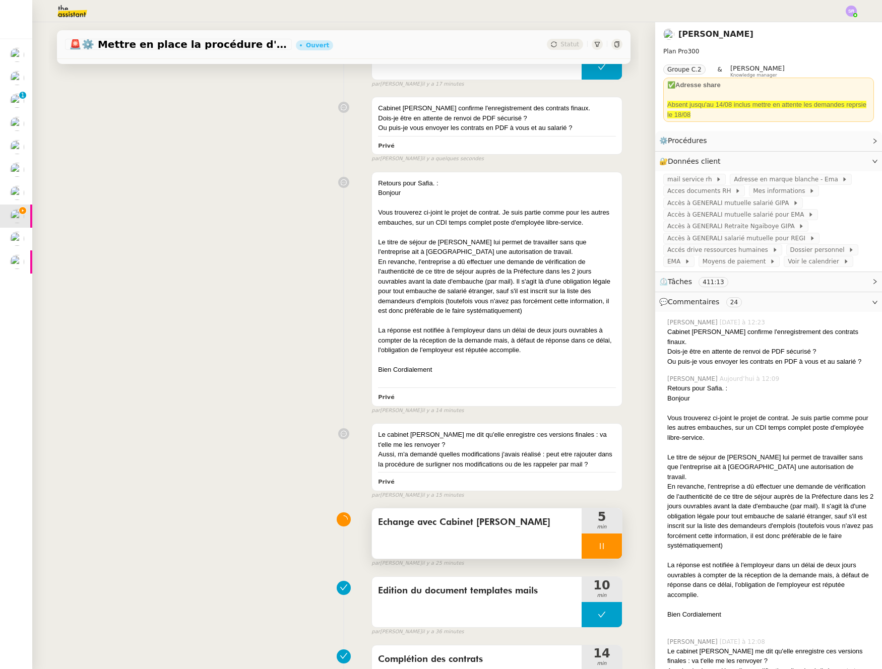
click at [599, 547] on div at bounding box center [601, 546] width 40 height 25
click at [608, 545] on icon at bounding box center [612, 546] width 8 height 8
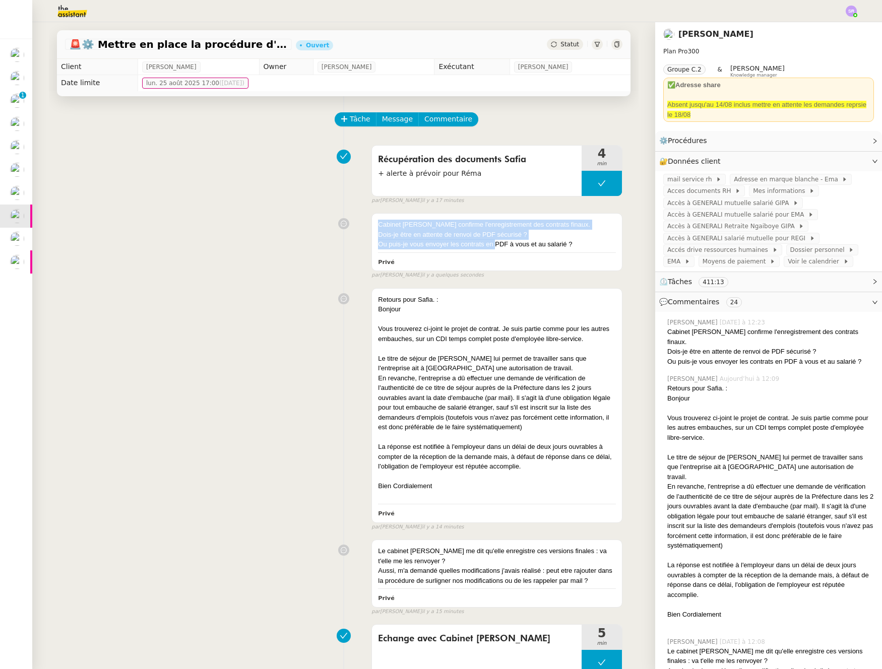
drag, startPoint x: 486, startPoint y: 179, endPoint x: 408, endPoint y: 96, distance: 114.1
drag, startPoint x: 499, startPoint y: 241, endPoint x: 510, endPoint y: 234, distance: 13.8
click at [499, 241] on div "Ou puis-je vous envoyer les contrats en PDF à vous et au salarié ?" at bounding box center [497, 244] width 238 height 10
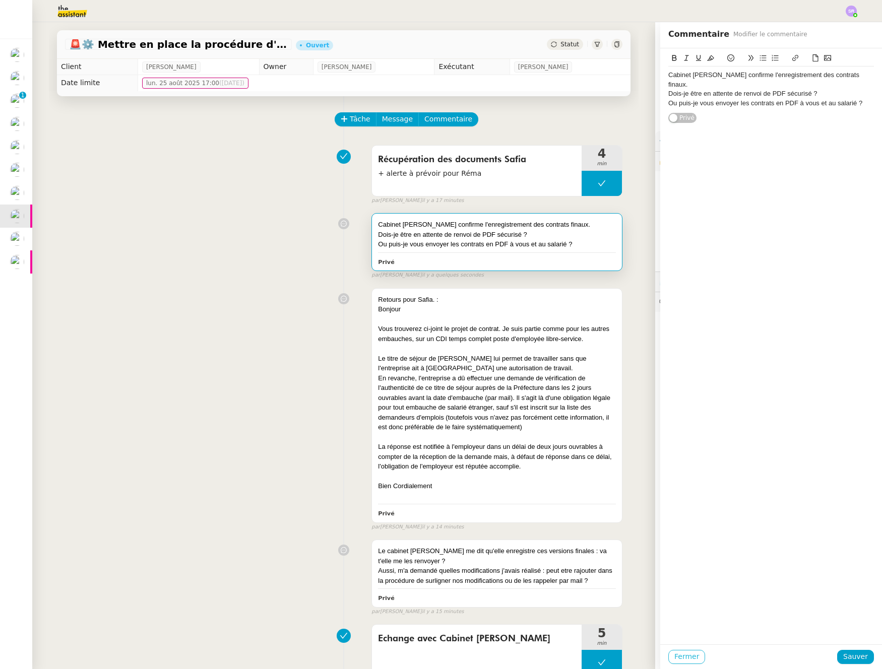
drag, startPoint x: 687, startPoint y: 661, endPoint x: 689, endPoint y: 593, distance: 68.0
click at [687, 661] on span "Fermer" at bounding box center [686, 657] width 25 height 12
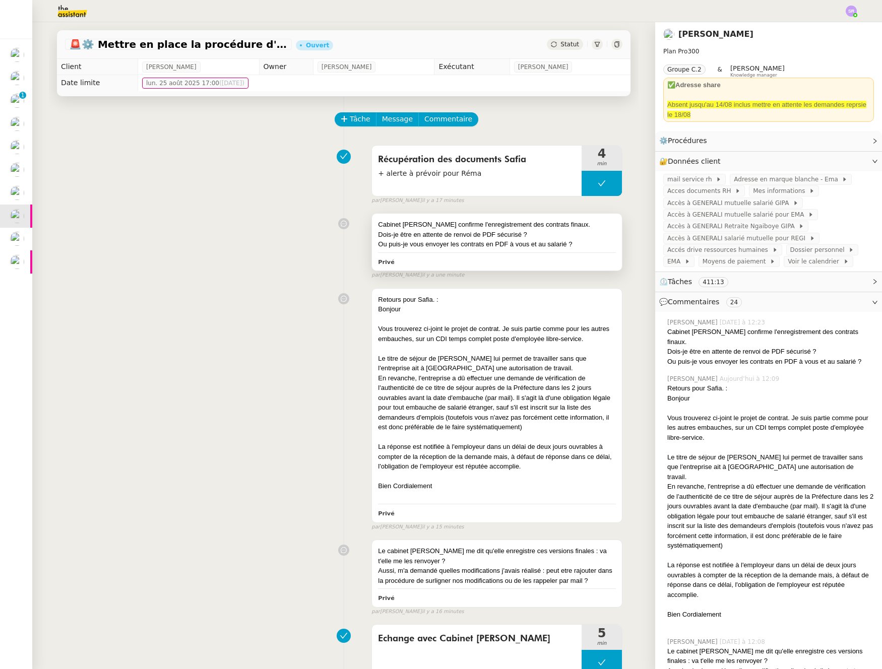
click at [545, 256] on div "Privé" at bounding box center [497, 262] width 238 height 12
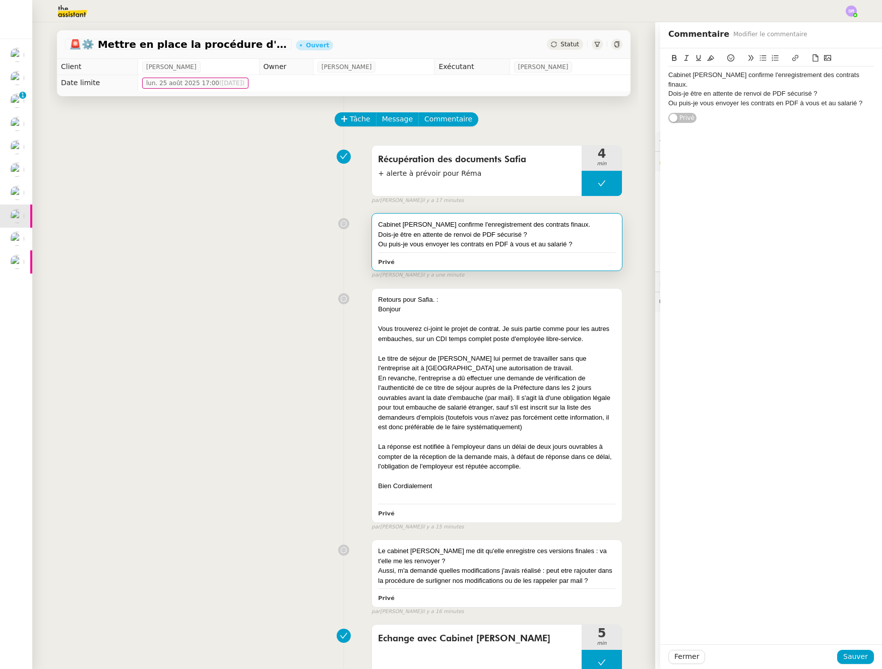
click at [693, 99] on div "Ou puis-je vous envoyer les contrats en PDF à vous et au salarié ?" at bounding box center [771, 103] width 206 height 9
click at [731, 99] on div "Ou puis-je vous envoyer les contrats en PDF à vous et au salarié ?" at bounding box center [771, 103] width 206 height 9
click at [732, 99] on div "Ou puis-je vous envoyer les contrats en PDF à vous et au salarié ?" at bounding box center [771, 103] width 206 height 9
drag, startPoint x: 833, startPoint y: 93, endPoint x: 689, endPoint y: 105, distance: 144.6
click at [688, 105] on div "Ou puis-je vous envoyer dès à présent les contrats en PDF à vous et au salarié ?" at bounding box center [771, 108] width 206 height 19
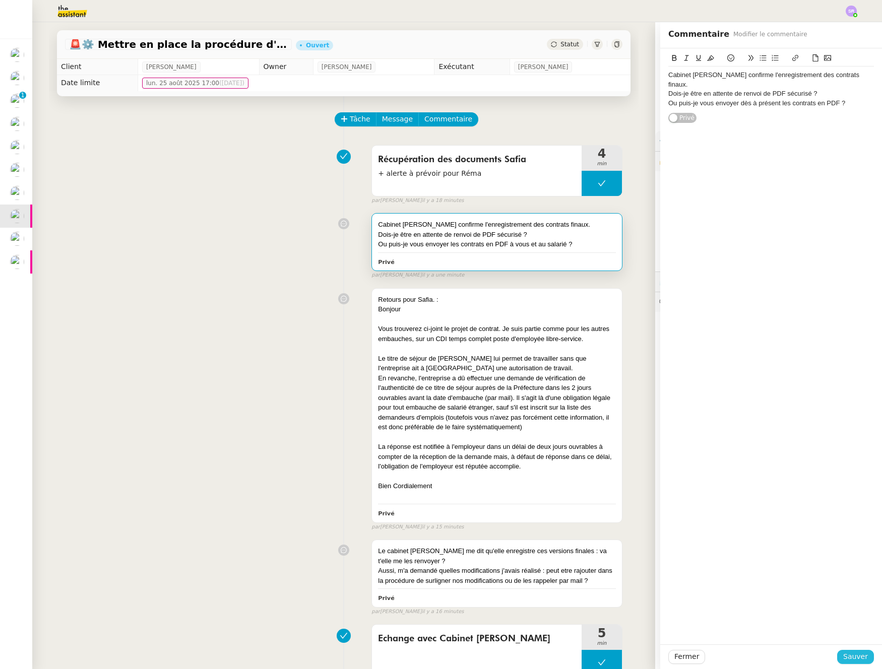
click at [855, 663] on button "Sauver" at bounding box center [855, 657] width 37 height 14
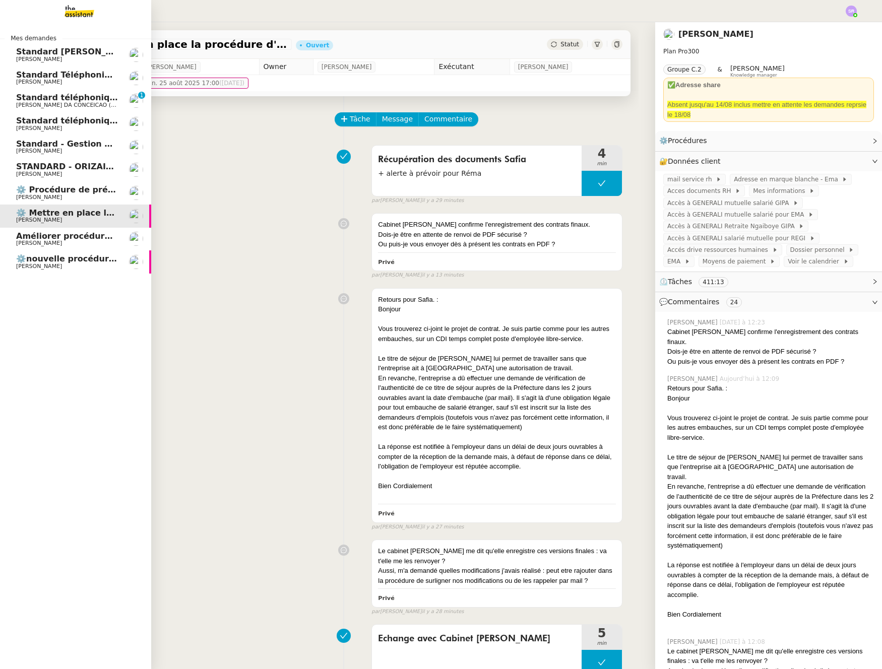
click at [65, 246] on link "Améliorer procédure appel sortant Florian Parant" at bounding box center [75, 239] width 151 height 23
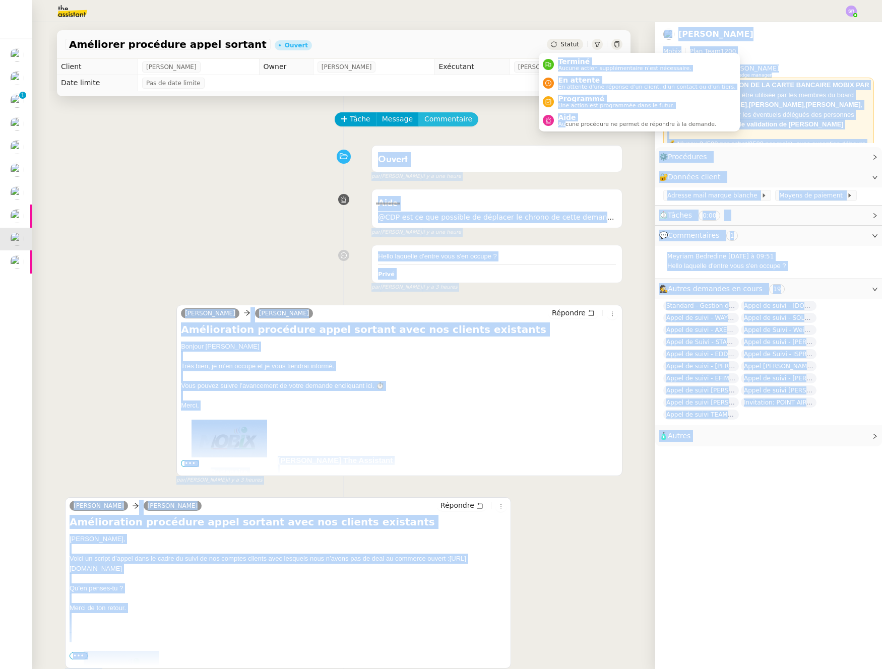
drag, startPoint x: 566, startPoint y: 121, endPoint x: 440, endPoint y: 126, distance: 126.0
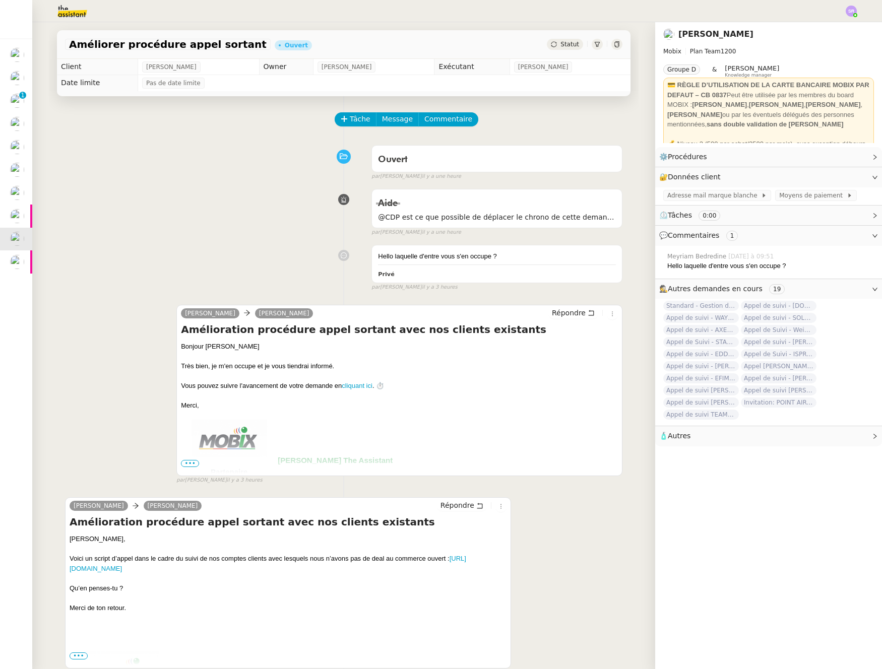
click at [528, 137] on div "Tâche Message Commentaire Veuillez patienter une erreur s'est produite 👌👌👌 mess…" at bounding box center [343, 430] width 589 height 669
click at [560, 209] on div "Aide" at bounding box center [497, 203] width 238 height 16
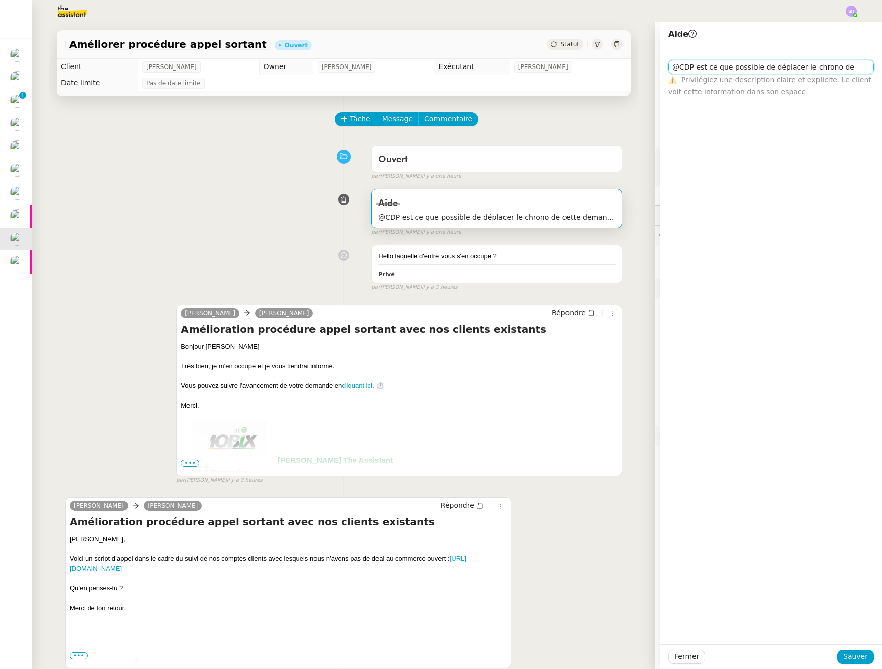
click at [763, 63] on textarea "@CDP est ce que possible de déplacer le chrono de cette demande sur celle-ci : …" at bounding box center [771, 67] width 206 height 14
click at [680, 656] on span "Fermer" at bounding box center [686, 657] width 25 height 12
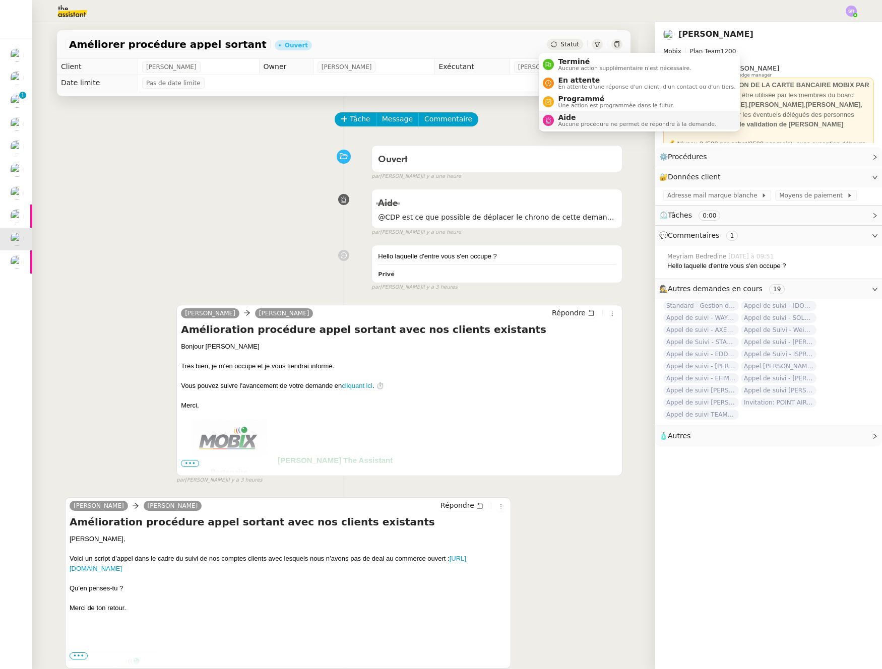
click at [572, 123] on span "Aucune procédure ne permet de répondre à la demande." at bounding box center [637, 124] width 158 height 6
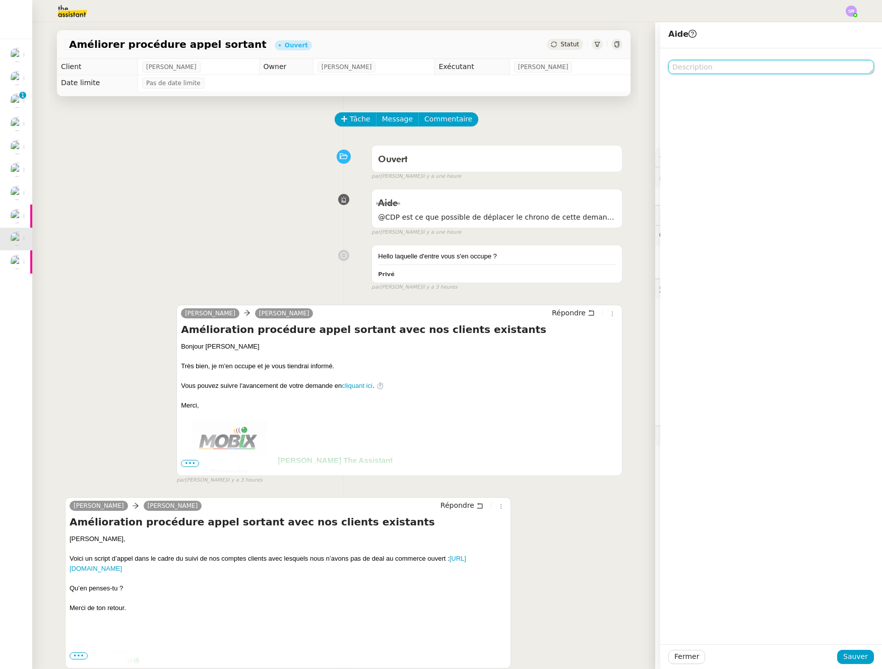
click at [694, 68] on textarea at bounding box center [771, 67] width 206 height 14
click at [754, 70] on textarea "@KM : réattribution exé ZOé ?" at bounding box center [771, 67] width 206 height 14
click at [789, 64] on textarea "@KM : réattribution exé Zoé ?" at bounding box center [771, 67] width 206 height 14
type textarea "@KM : réattribution exé Zoé ?"
click at [852, 652] on span "Sauver" at bounding box center [855, 657] width 25 height 12
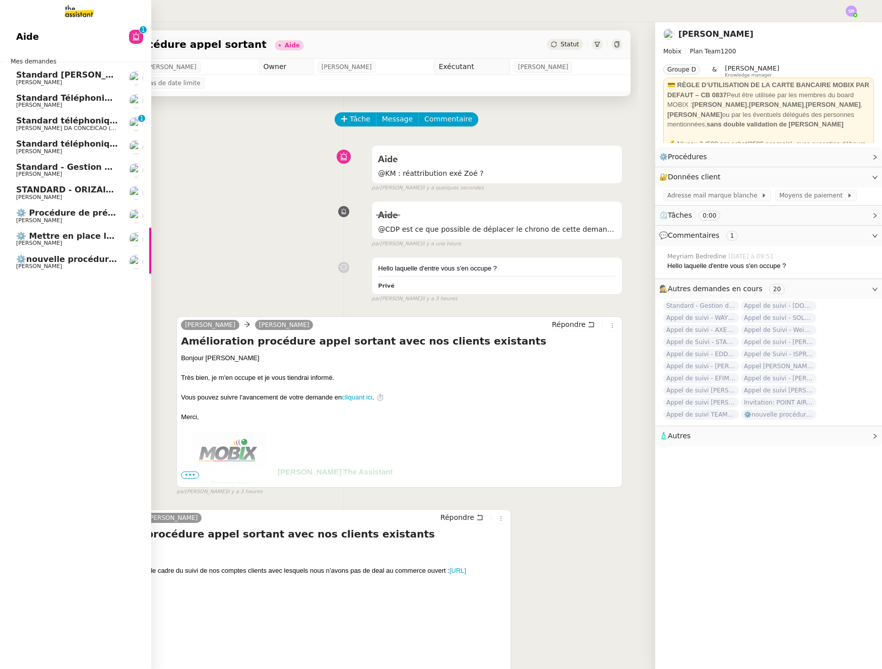
click at [46, 261] on span "⚙️nouvelle procédure d'onboarding" at bounding box center [96, 259] width 161 height 10
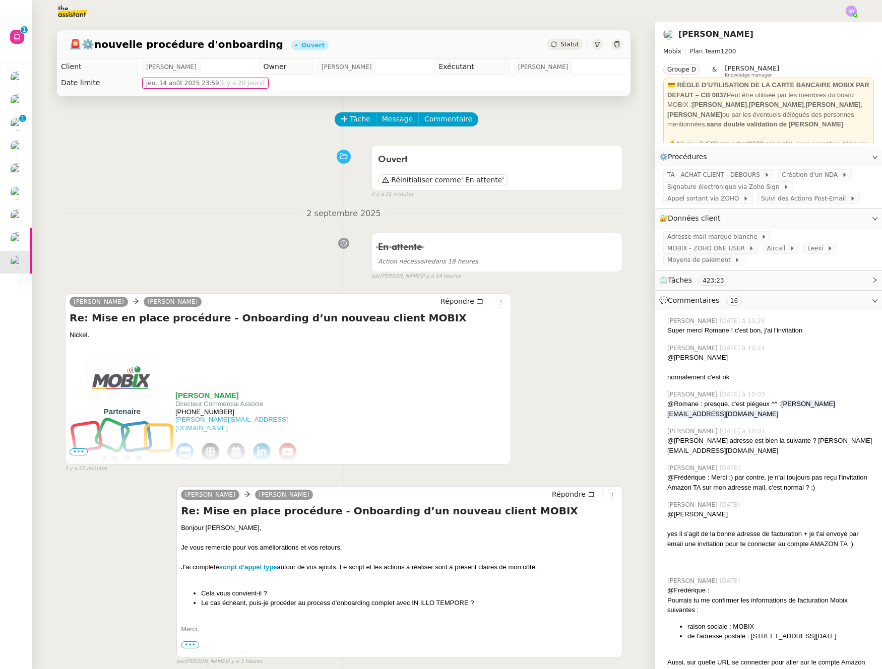
scroll to position [53, 0]
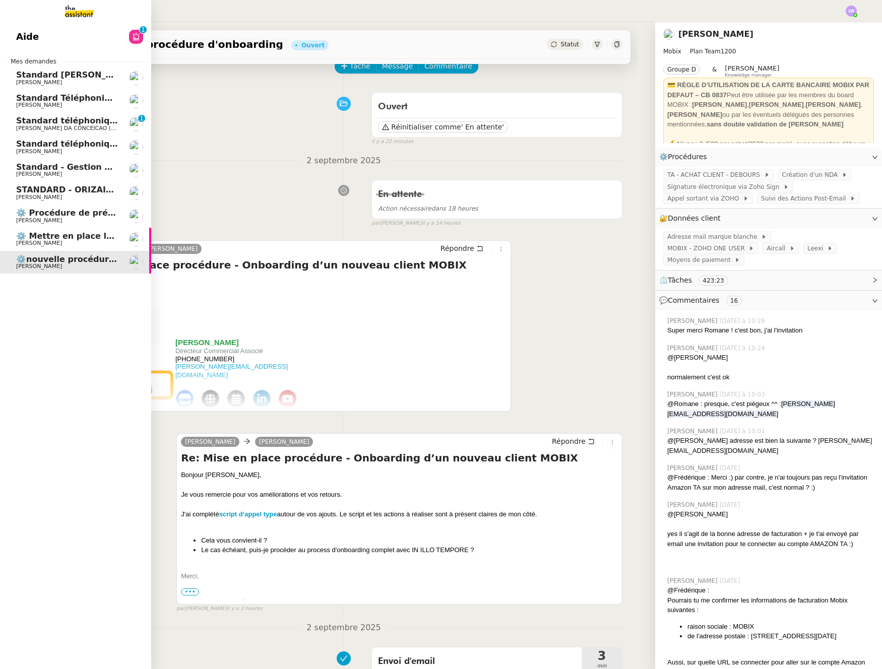
click at [23, 123] on span "Standard téléphonique" at bounding box center [68, 121] width 105 height 10
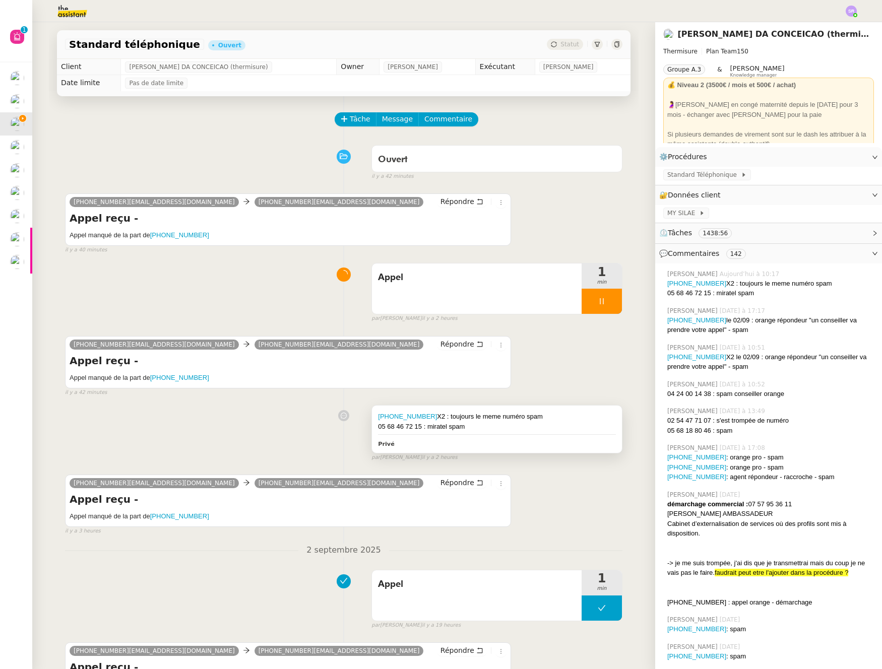
click at [495, 426] on div "05 68 46 72 15 : miratel spam" at bounding box center [497, 427] width 238 height 10
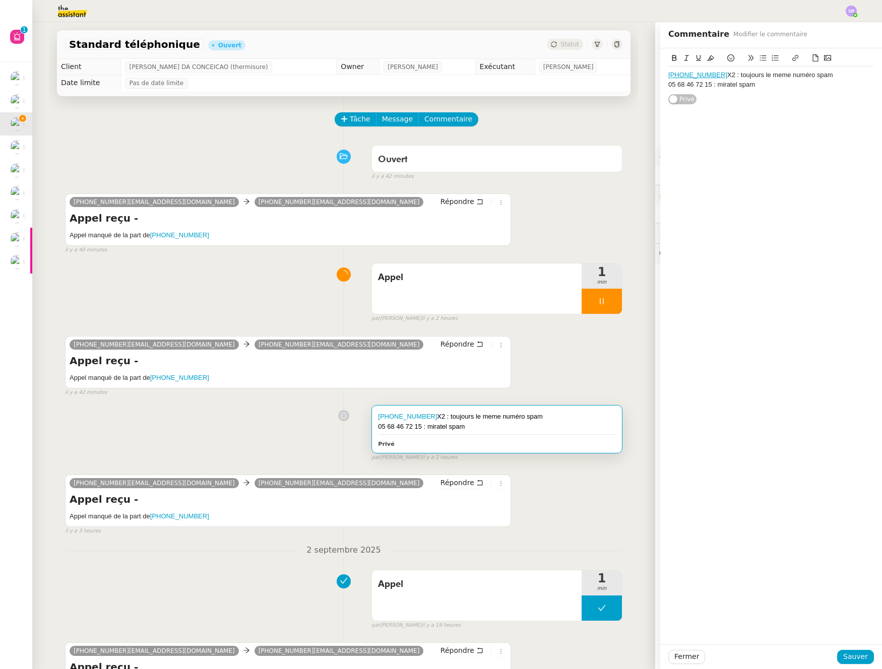
click at [810, 90] on div "[PHONE_NUMBER] : toujours le meme numéro spam 05 68 46 72 15 : miratel spam" at bounding box center [771, 80] width 206 height 27
click at [851, 656] on span "Sauver" at bounding box center [855, 657] width 25 height 12
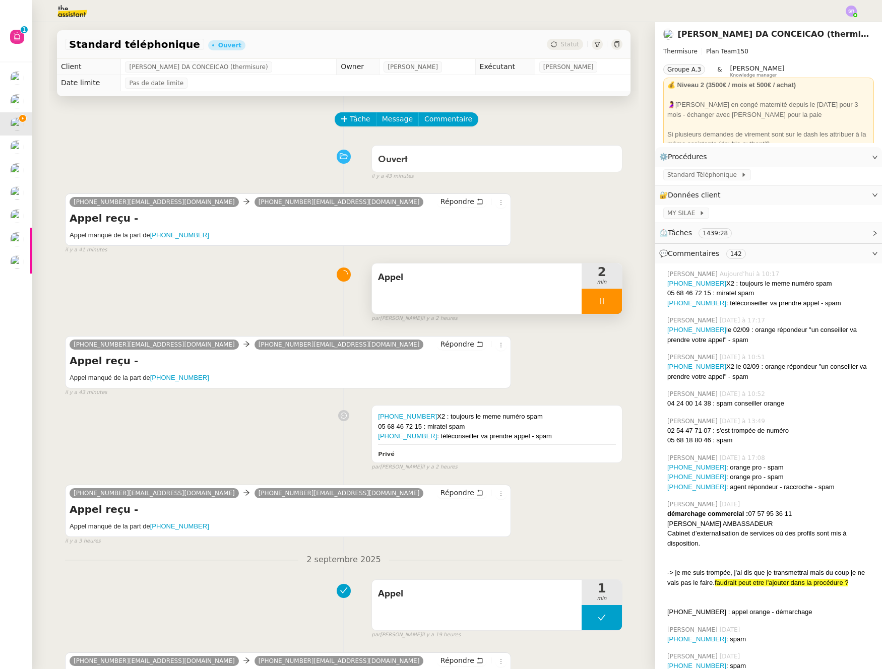
click at [598, 305] on icon at bounding box center [602, 301] width 8 height 8
click at [608, 304] on icon at bounding box center [612, 301] width 8 height 8
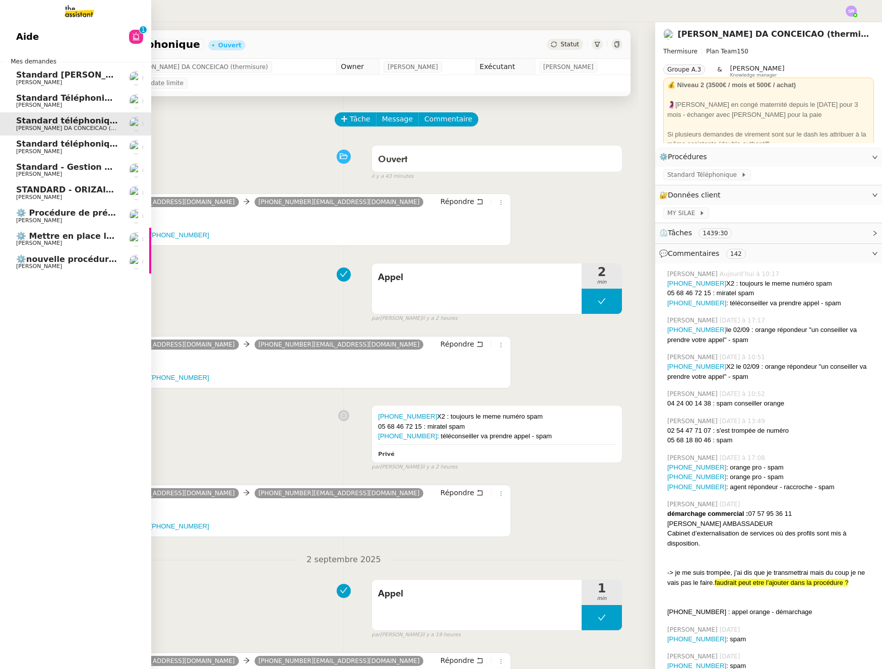
click at [93, 234] on span "⚙️ Mettre en place la procédure d'embauche" at bounding box center [117, 236] width 203 height 10
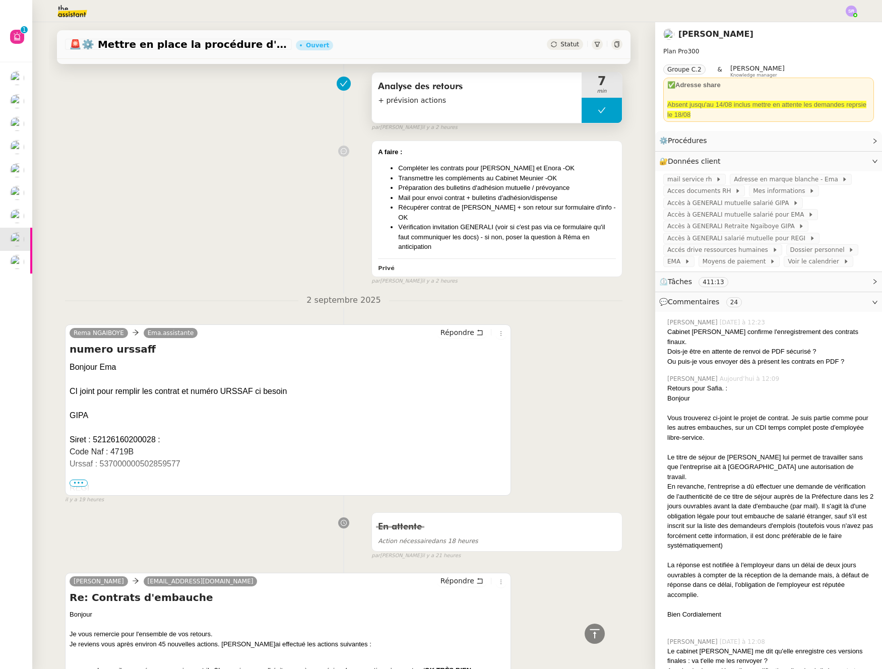
scroll to position [669, 0]
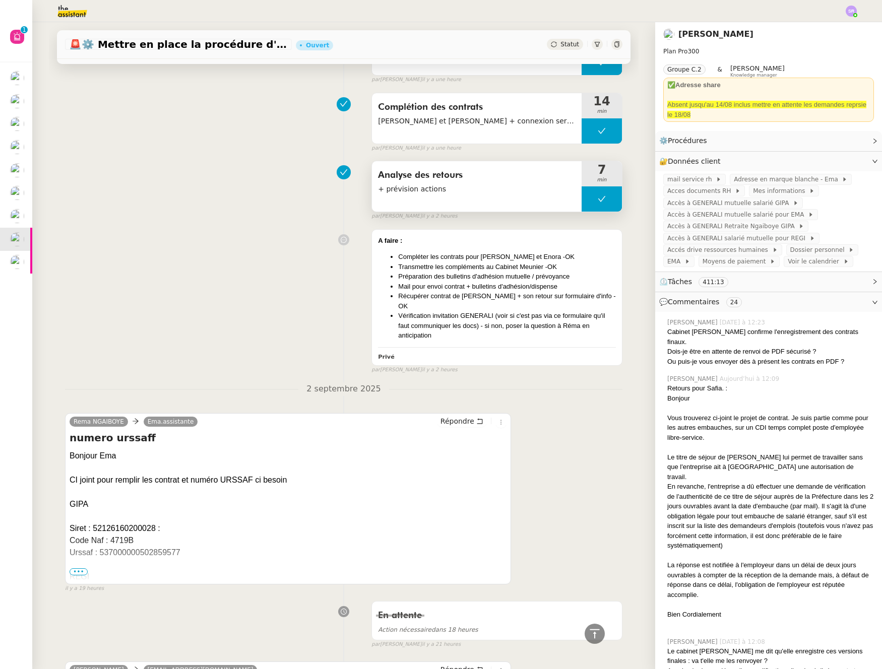
drag, startPoint x: 576, startPoint y: 210, endPoint x: 579, endPoint y: 204, distance: 7.4
click at [581, 210] on button at bounding box center [601, 198] width 40 height 25
click at [581, 204] on div at bounding box center [591, 198] width 20 height 25
click at [591, 293] on li "Récupérer contrat de [PERSON_NAME] + son retour sur formulaire d'info -OK" at bounding box center [507, 301] width 218 height 20
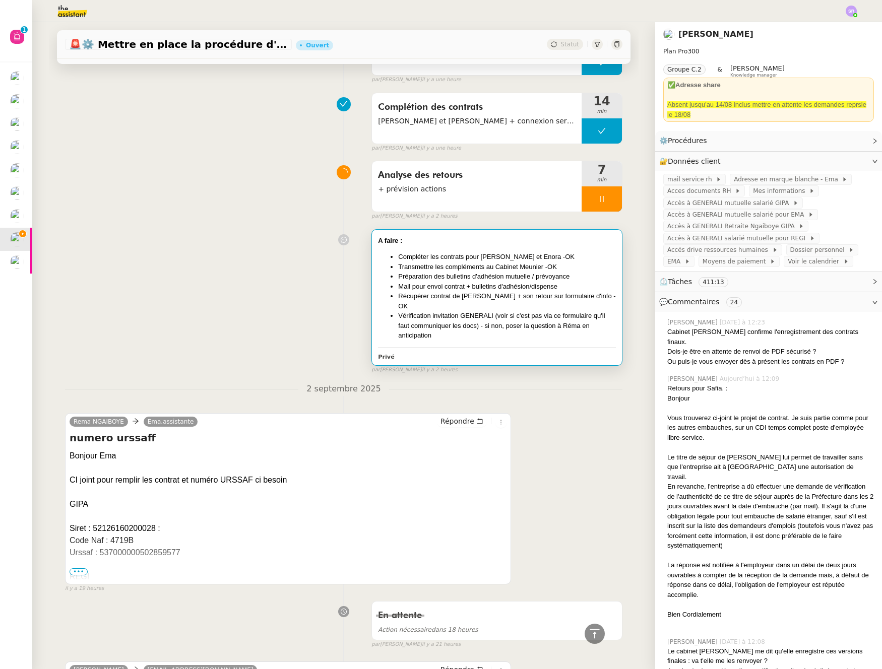
click at [592, 296] on li "Récupérer contrat de [PERSON_NAME] + son retour sur formulaire d'info -OK" at bounding box center [507, 301] width 218 height 20
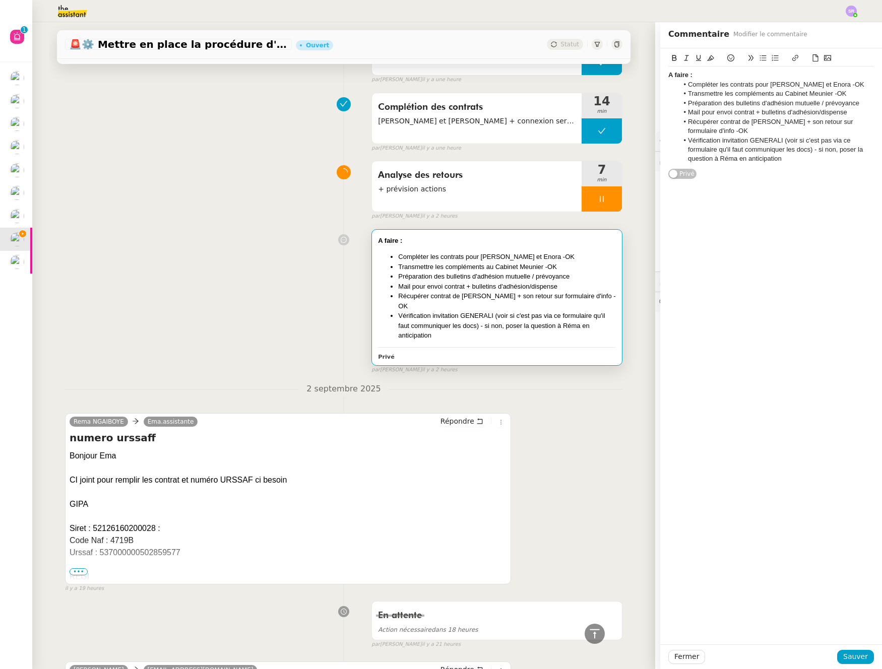
click at [790, 131] on li "Récupérer contrat de [PERSON_NAME] + son retour sur formulaire d'info -OK" at bounding box center [776, 126] width 196 height 19
click at [859, 661] on span "Sauver" at bounding box center [855, 657] width 25 height 12
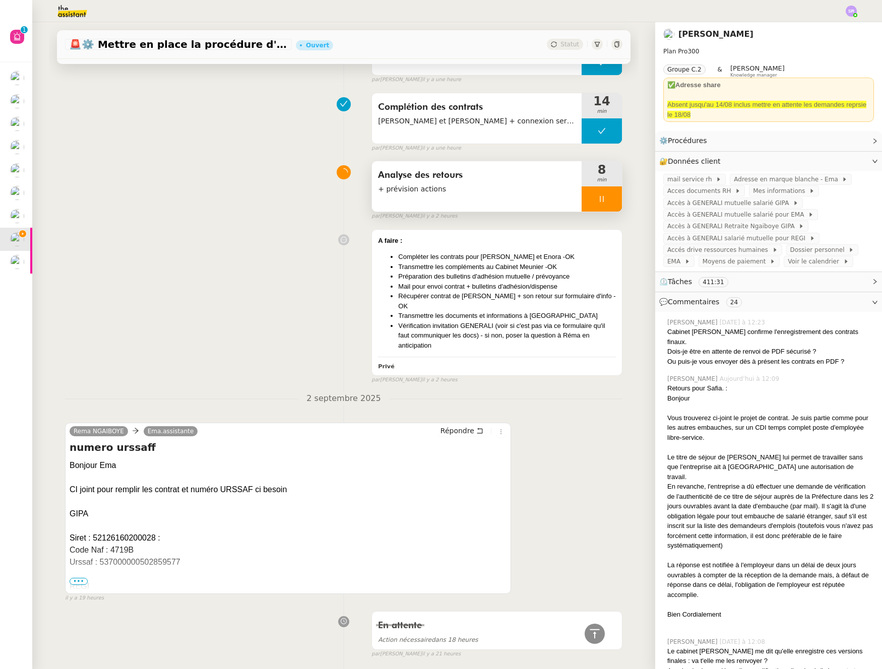
click at [600, 198] on icon at bounding box center [602, 199] width 4 height 6
click at [608, 202] on icon at bounding box center [612, 199] width 8 height 8
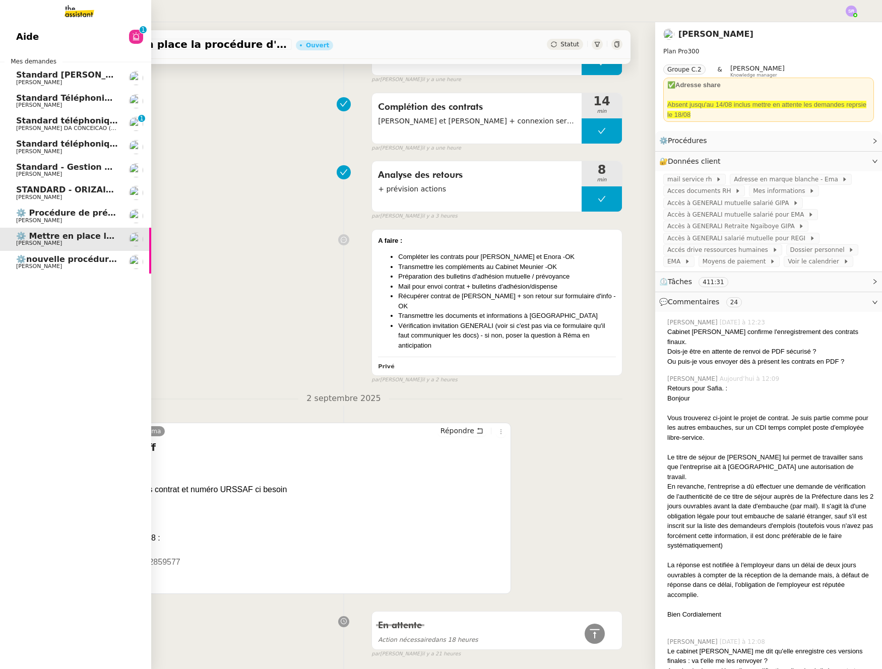
click at [28, 147] on span "Standard téléphonique - septembre 2025" at bounding box center [110, 144] width 188 height 10
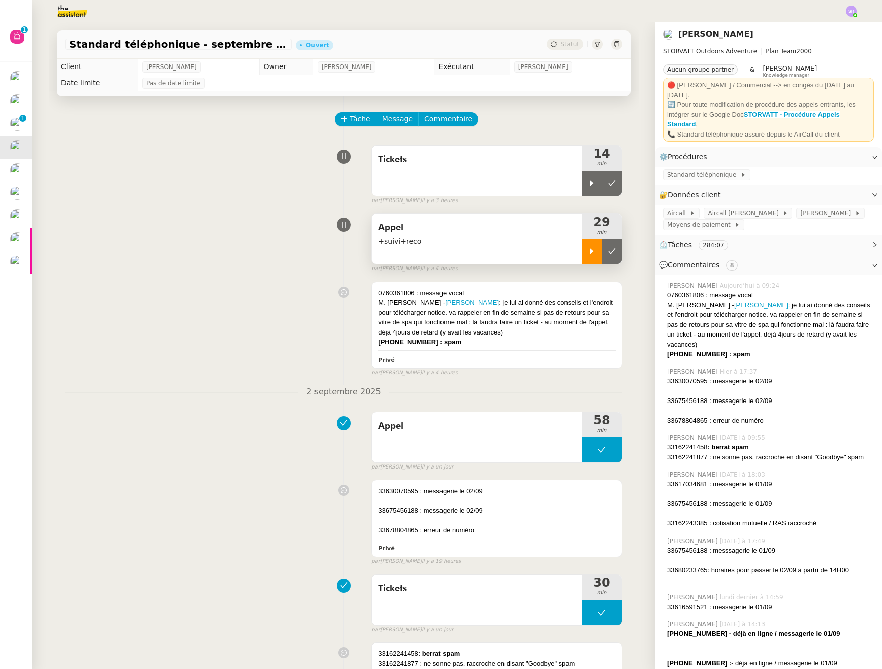
click at [581, 252] on div at bounding box center [591, 251] width 20 height 25
click at [598, 250] on icon at bounding box center [602, 251] width 8 height 8
click at [587, 186] on icon at bounding box center [591, 183] width 8 height 8
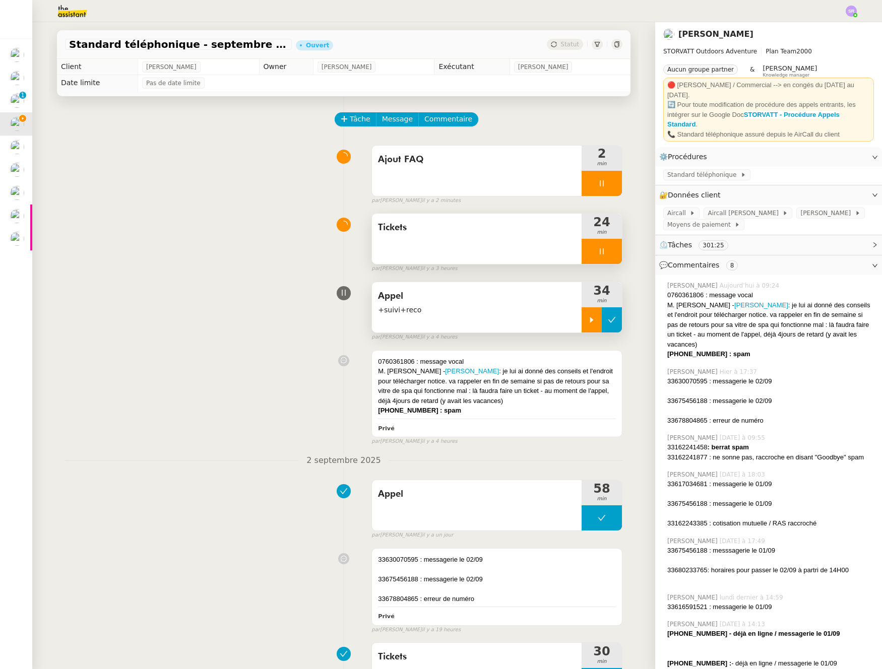
click at [608, 322] on icon at bounding box center [612, 320] width 8 height 8
click at [591, 246] on div at bounding box center [601, 251] width 40 height 25
click at [608, 252] on icon at bounding box center [612, 251] width 8 height 8
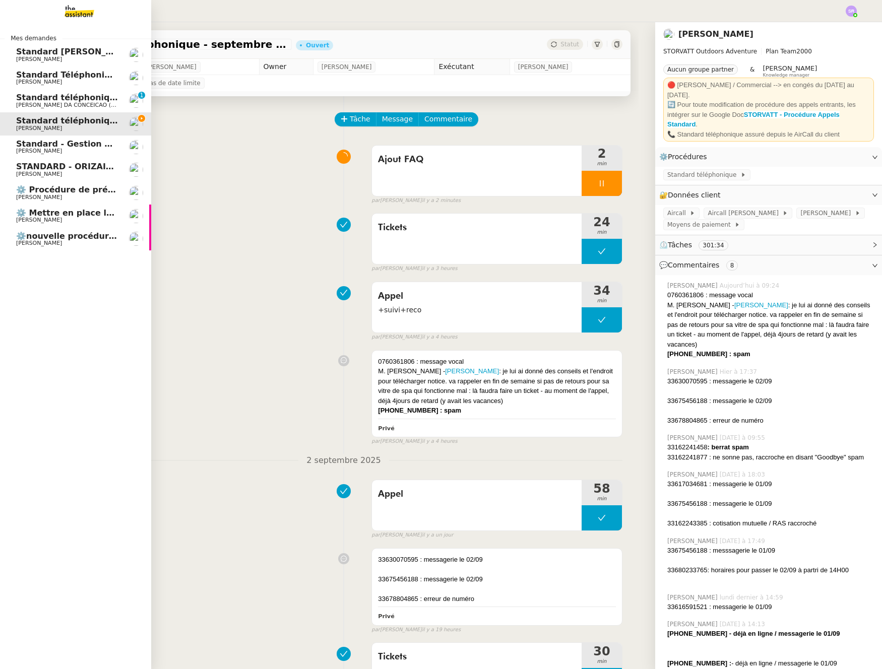
click at [89, 145] on span "Standard - Gestion des appels entrants - septembre 2025" at bounding box center [147, 144] width 262 height 10
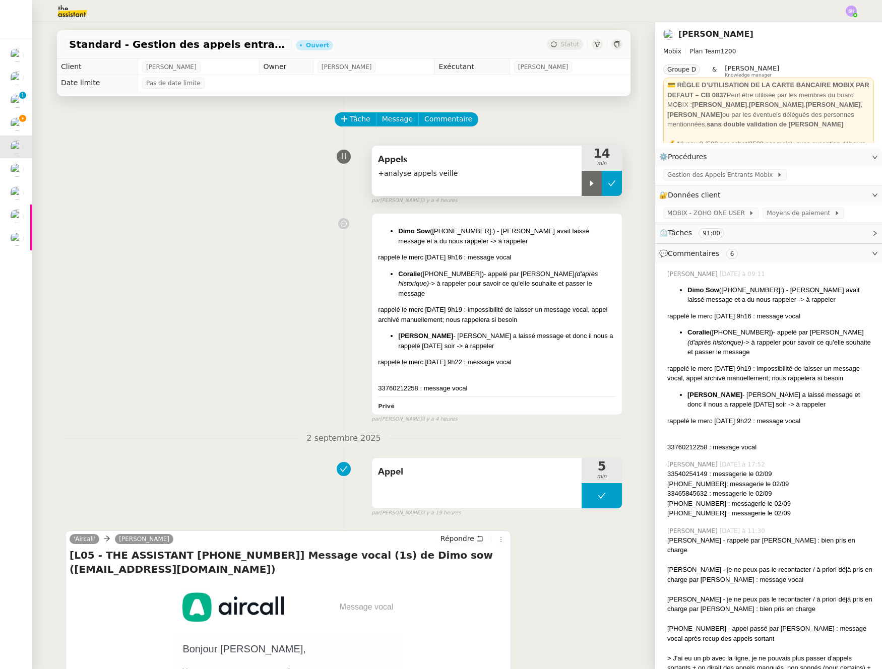
click at [605, 188] on button at bounding box center [612, 183] width 20 height 25
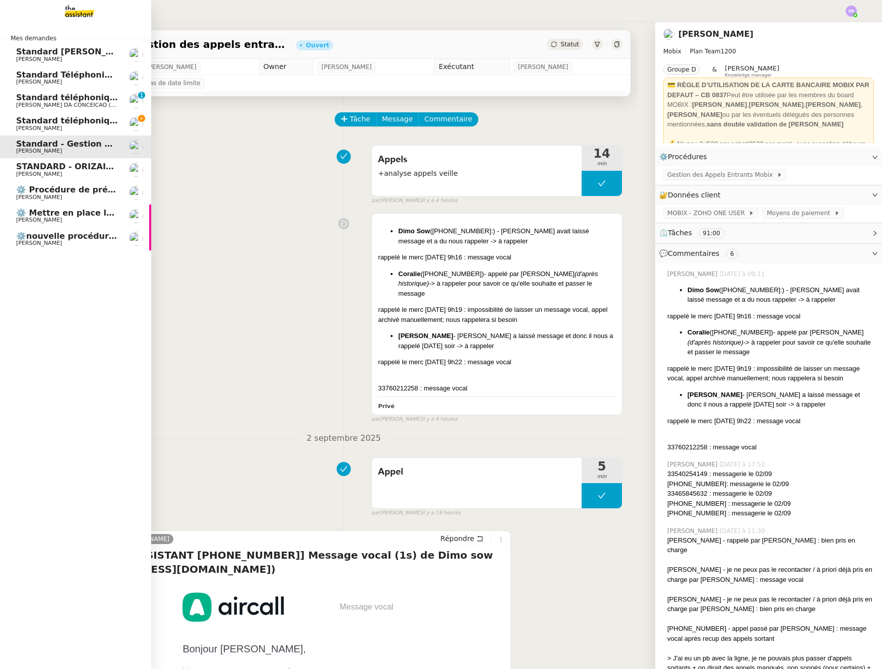
click at [30, 101] on span "Standard téléphonique" at bounding box center [68, 98] width 105 height 10
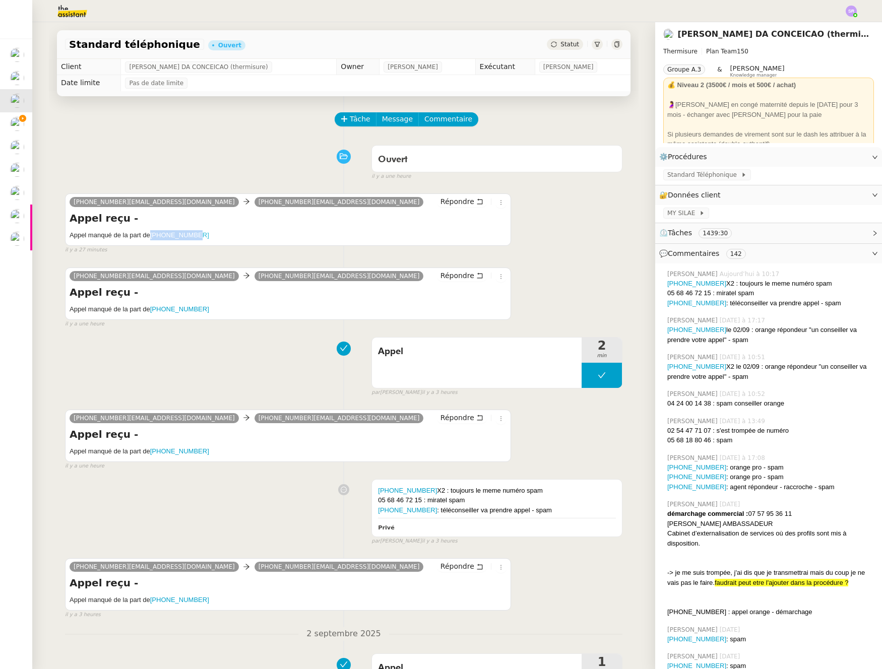
drag, startPoint x: 204, startPoint y: 234, endPoint x: 149, endPoint y: 236, distance: 54.9
click at [149, 236] on h5 "Appel manqué de la part de [PHONE_NUMBER]" at bounding box center [288, 235] width 437 height 10
copy link "[PHONE_NUMBER]"
click at [491, 533] on div "Privé" at bounding box center [497, 527] width 238 height 12
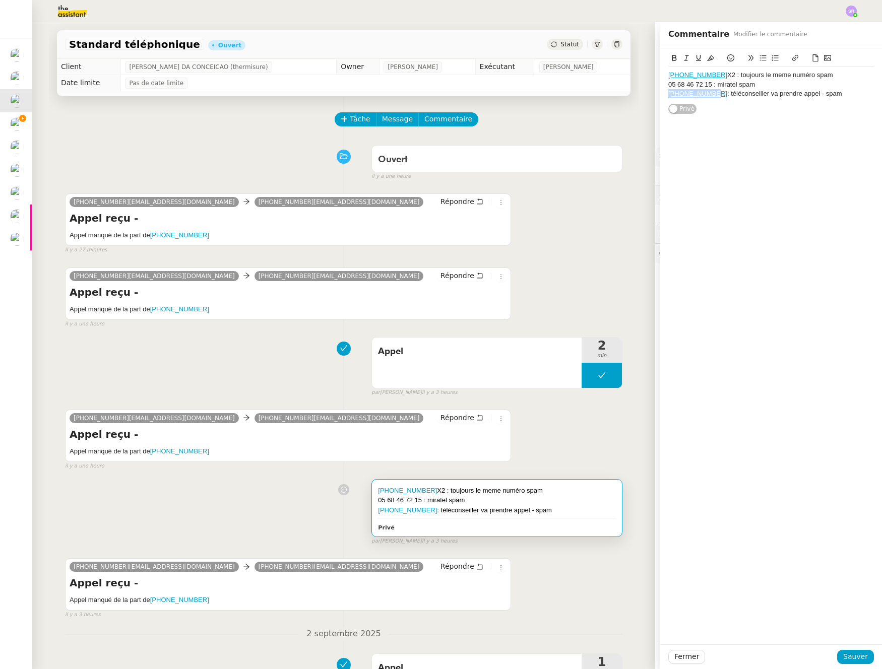
drag, startPoint x: 704, startPoint y: 94, endPoint x: 655, endPoint y: 92, distance: 48.9
click at [660, 92] on div "[PHONE_NUMBER] : toujours le meme numéro spam 05 68 46 72 15 : miratel spam [PH…" at bounding box center [771, 81] width 222 height 66
click at [852, 655] on span "Sauver" at bounding box center [855, 657] width 25 height 12
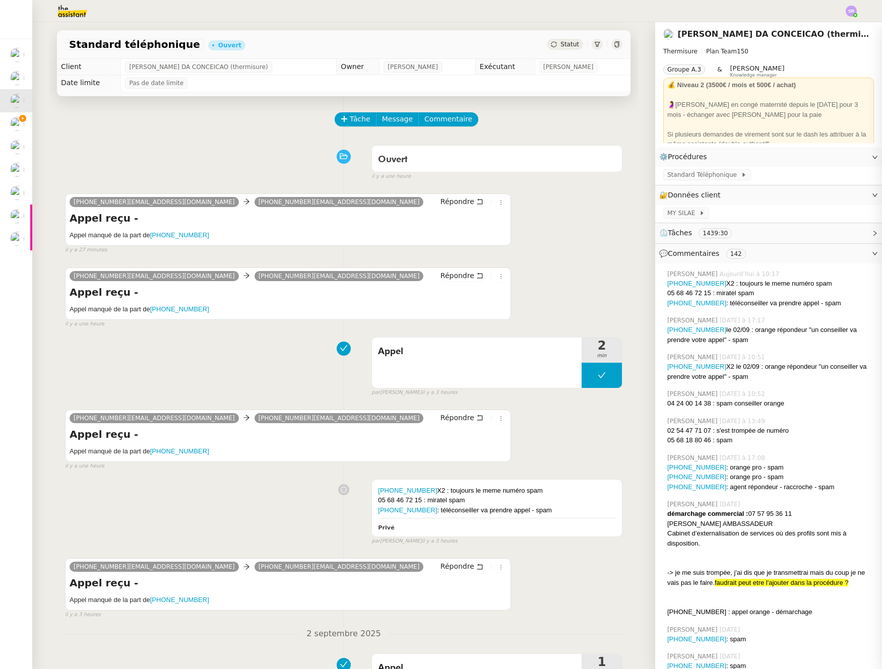
click at [573, 269] on div "[PHONE_NUMBER][EMAIL_ADDRESS][DOMAIN_NAME] [PHONE_NUMBER][EMAIL_ADDRESS][DOMAIN…" at bounding box center [343, 293] width 557 height 70
